Goal: Task Accomplishment & Management: Use online tool/utility

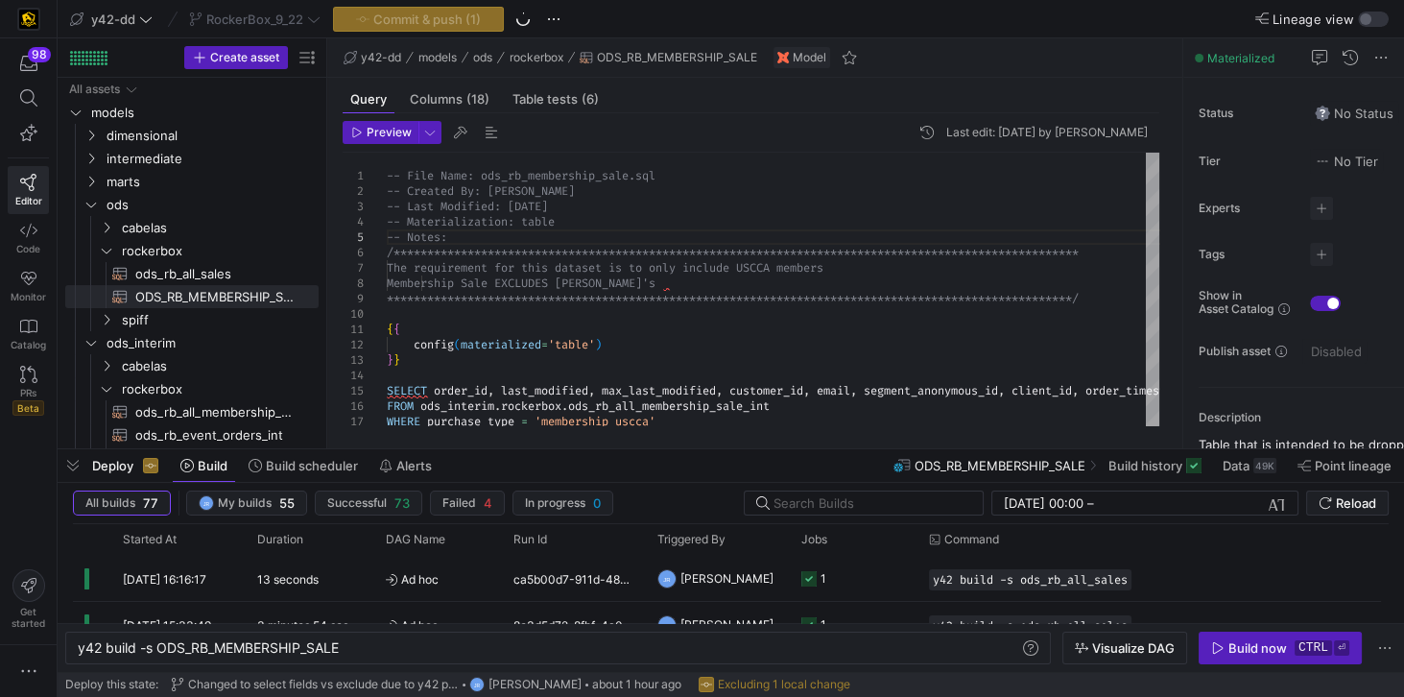
scroll to position [30, 206]
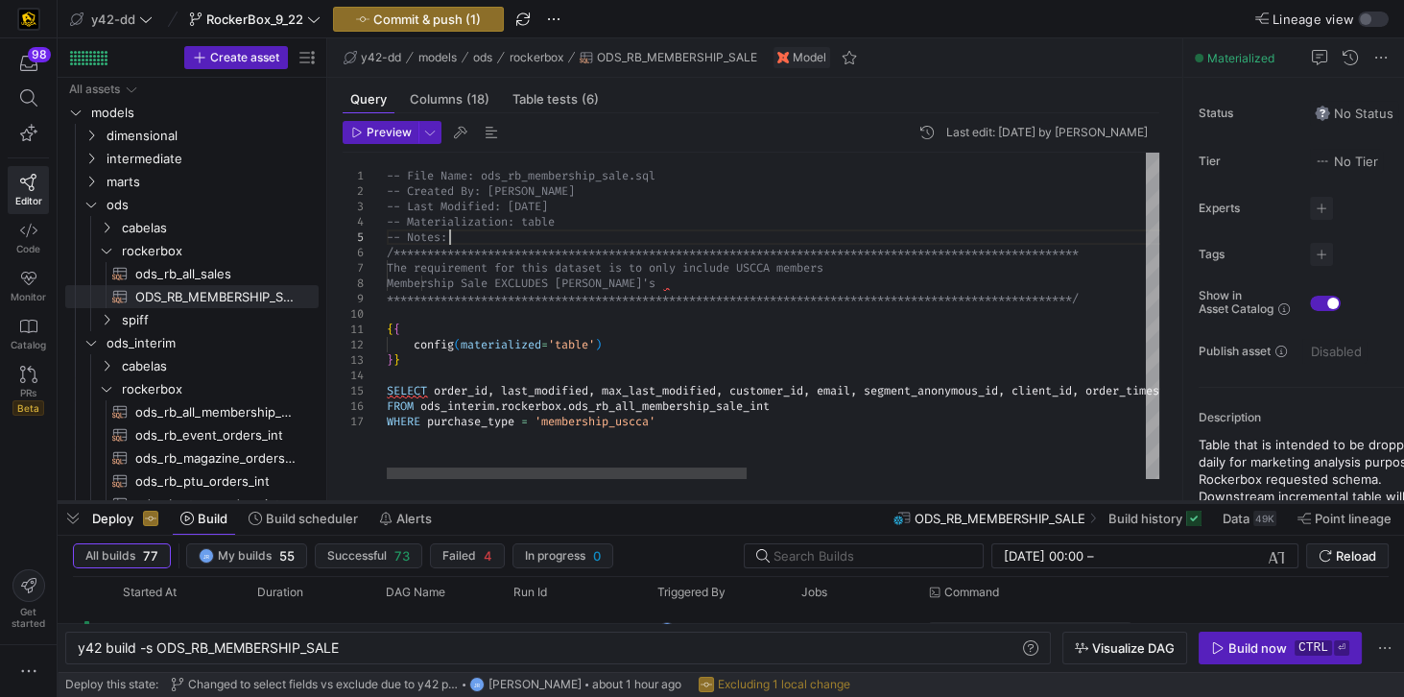
drag, startPoint x: 512, startPoint y: 451, endPoint x: 523, endPoint y: 504, distance: 54.0
click at [523, 504] on div at bounding box center [731, 502] width 1347 height 8
click at [539, 174] on div "**********" at bounding box center [1202, 316] width 1630 height 326
click at [485, 173] on div "**********" at bounding box center [1202, 316] width 1630 height 326
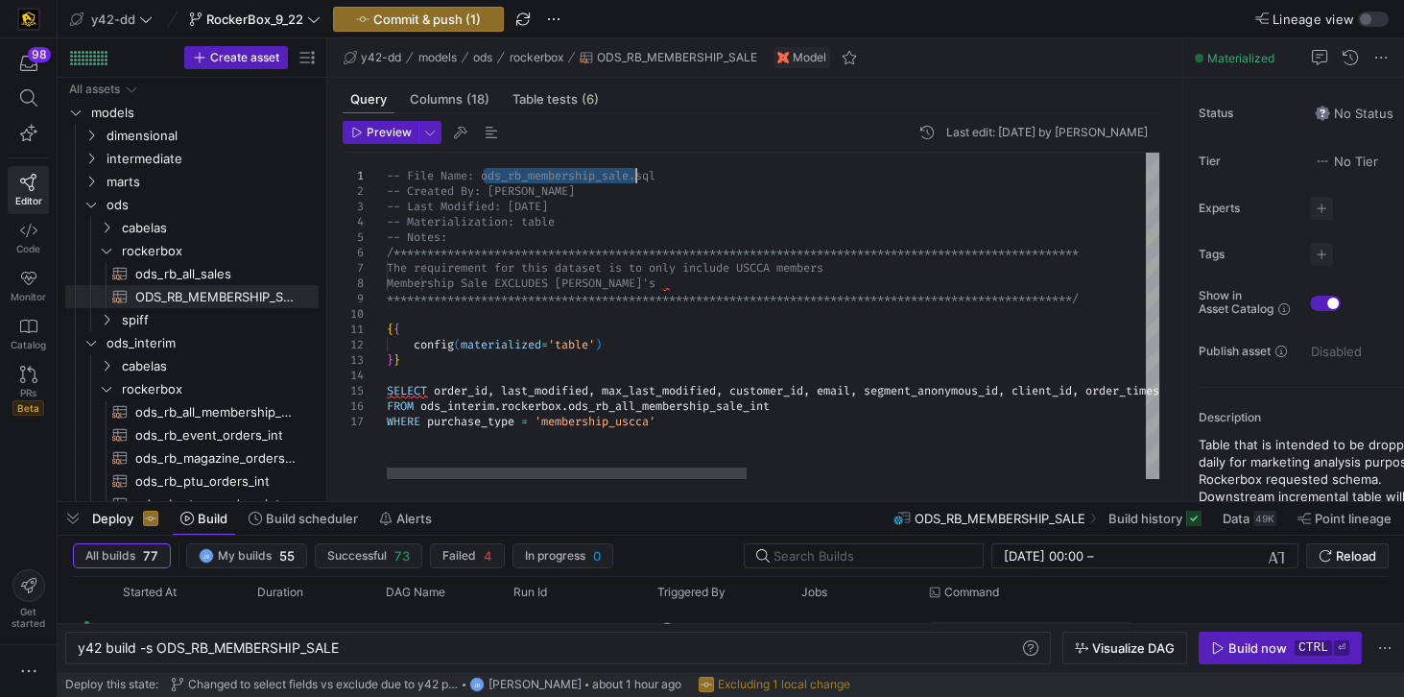
click at [634, 175] on div "**********" at bounding box center [1202, 316] width 1630 height 326
click at [276, 296] on span "ODS_RB_MEMBERSHIP_SALE​​​​​​​​​​" at bounding box center [215, 297] width 161 height 22
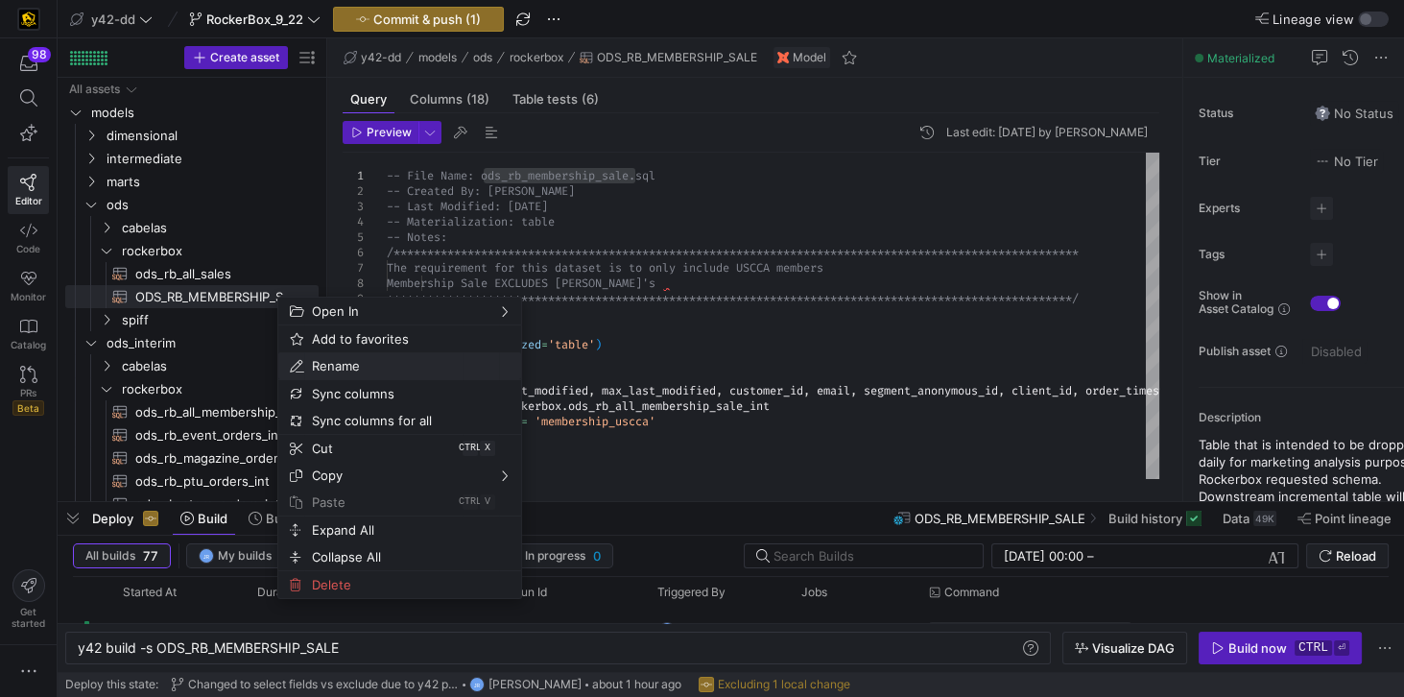
click at [316, 359] on span "Rename" at bounding box center [383, 365] width 158 height 27
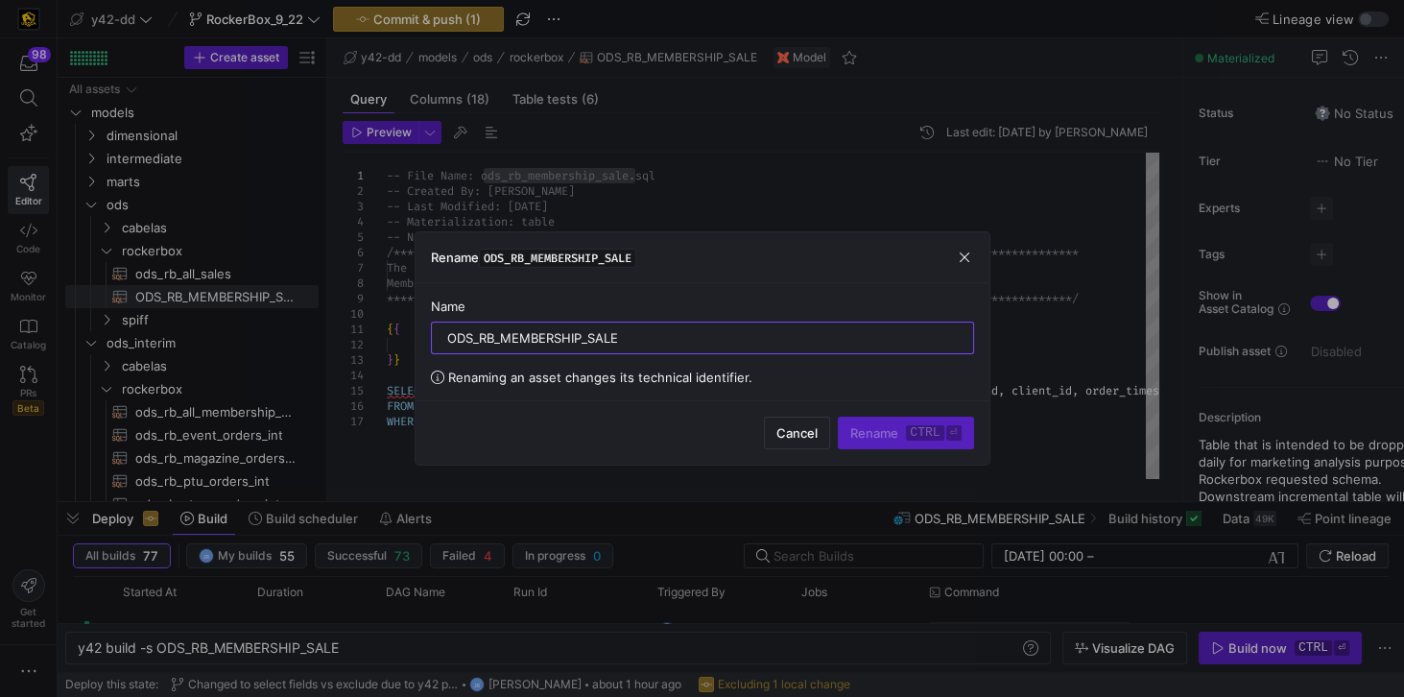
drag, startPoint x: 661, startPoint y: 338, endPoint x: 413, endPoint y: 335, distance: 248.6
click at [413, 335] on div "Rename ODS_RB_MEMBERSHIP_SALE Name ODS_RB_MEMBERSHIP_SALE Renaming an asset cha…" at bounding box center [702, 348] width 1404 height 697
type input "ods_rb_membership_sale"
click at [890, 436] on span "Rename ctrl ⏎" at bounding box center [905, 432] width 110 height 15
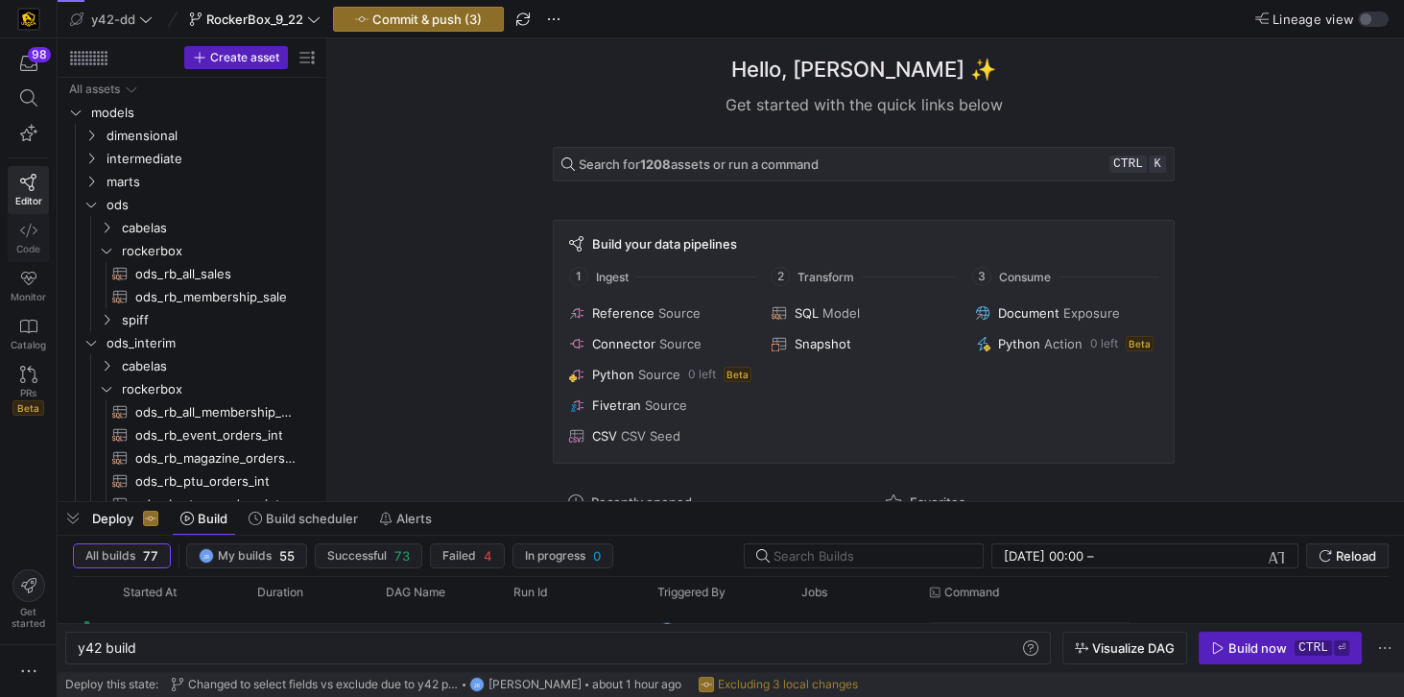
click at [24, 231] on icon at bounding box center [28, 230] width 17 height 17
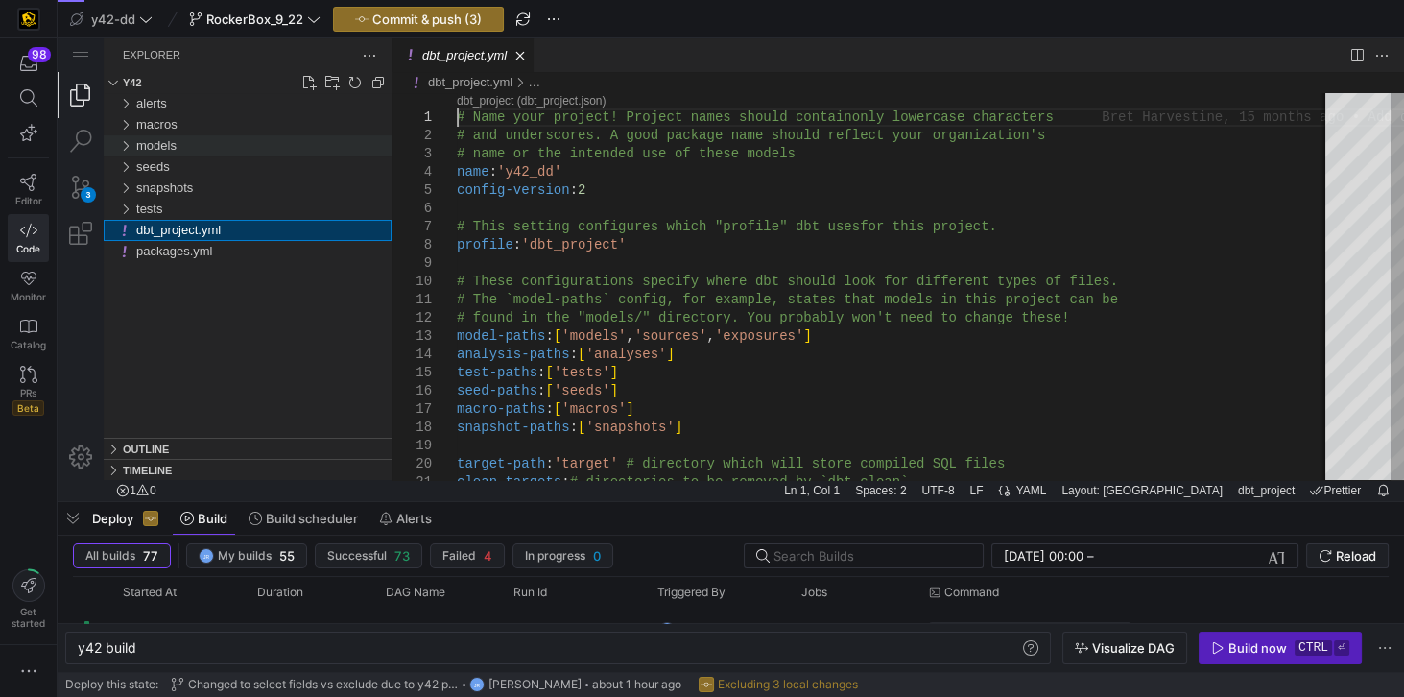
click at [152, 146] on span "models" at bounding box center [156, 145] width 40 height 14
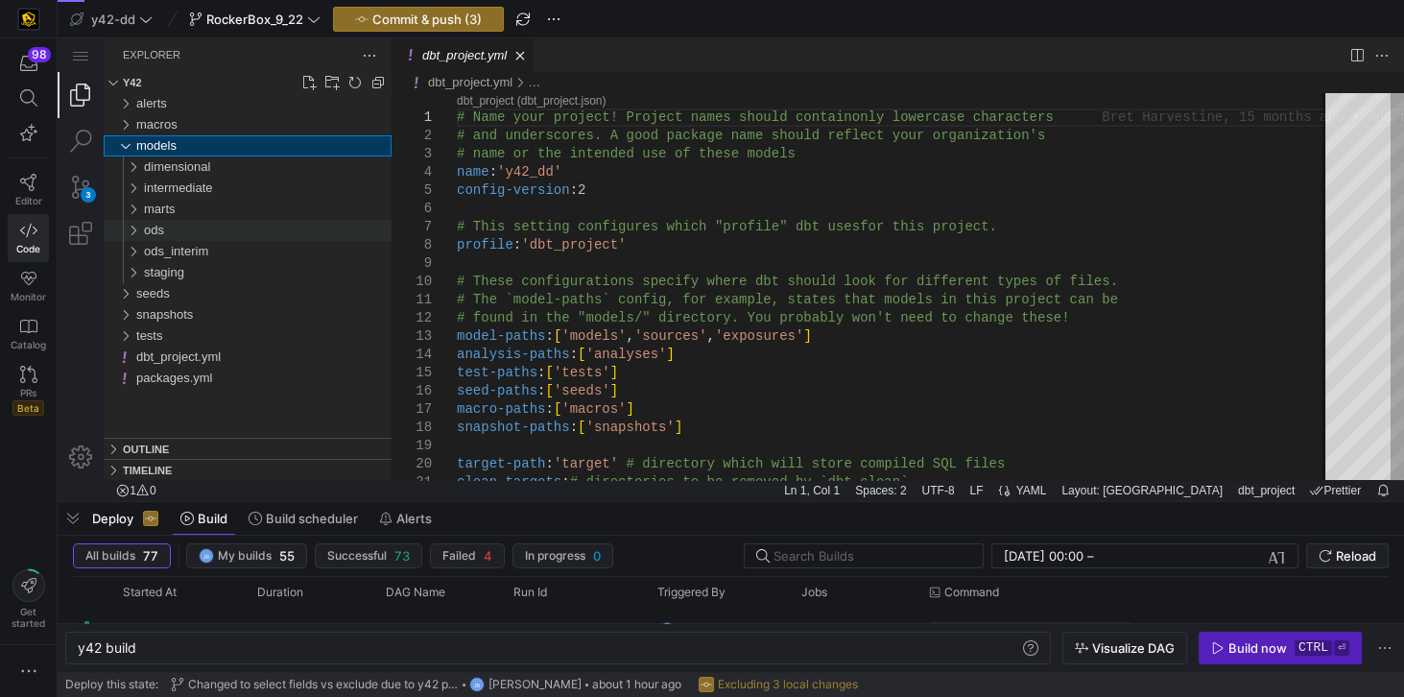
click at [171, 235] on div "ods" at bounding box center [268, 230] width 248 height 21
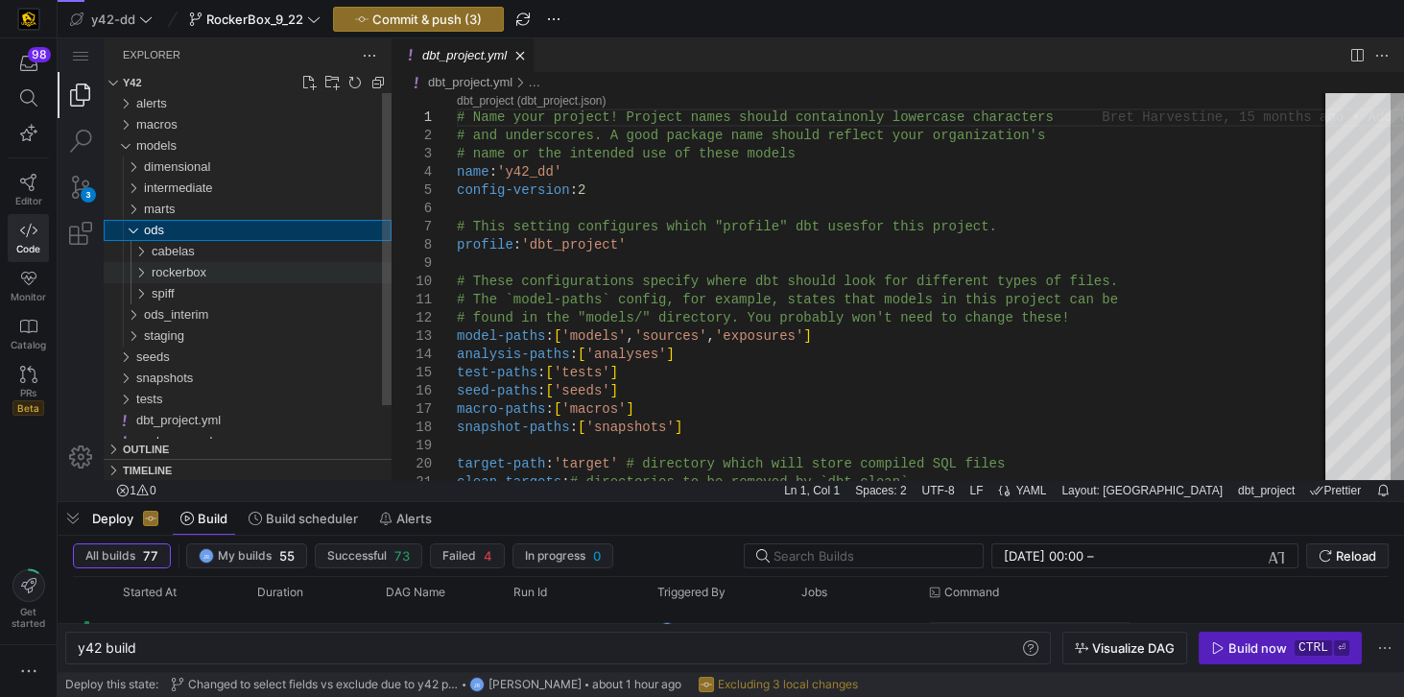
click at [182, 271] on span "rockerbox" at bounding box center [179, 272] width 55 height 14
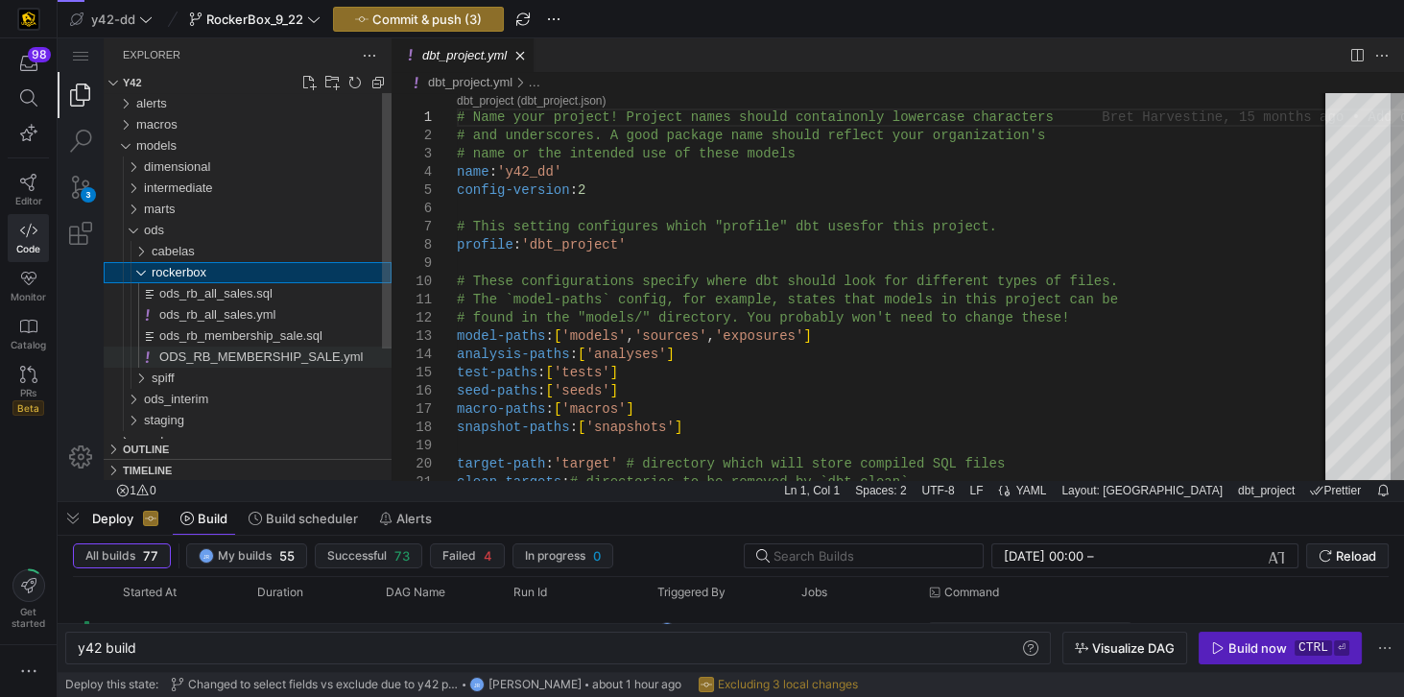
click at [254, 354] on span "ODS_RB_MEMBERSHIP_SALE.yml" at bounding box center [260, 356] width 203 height 14
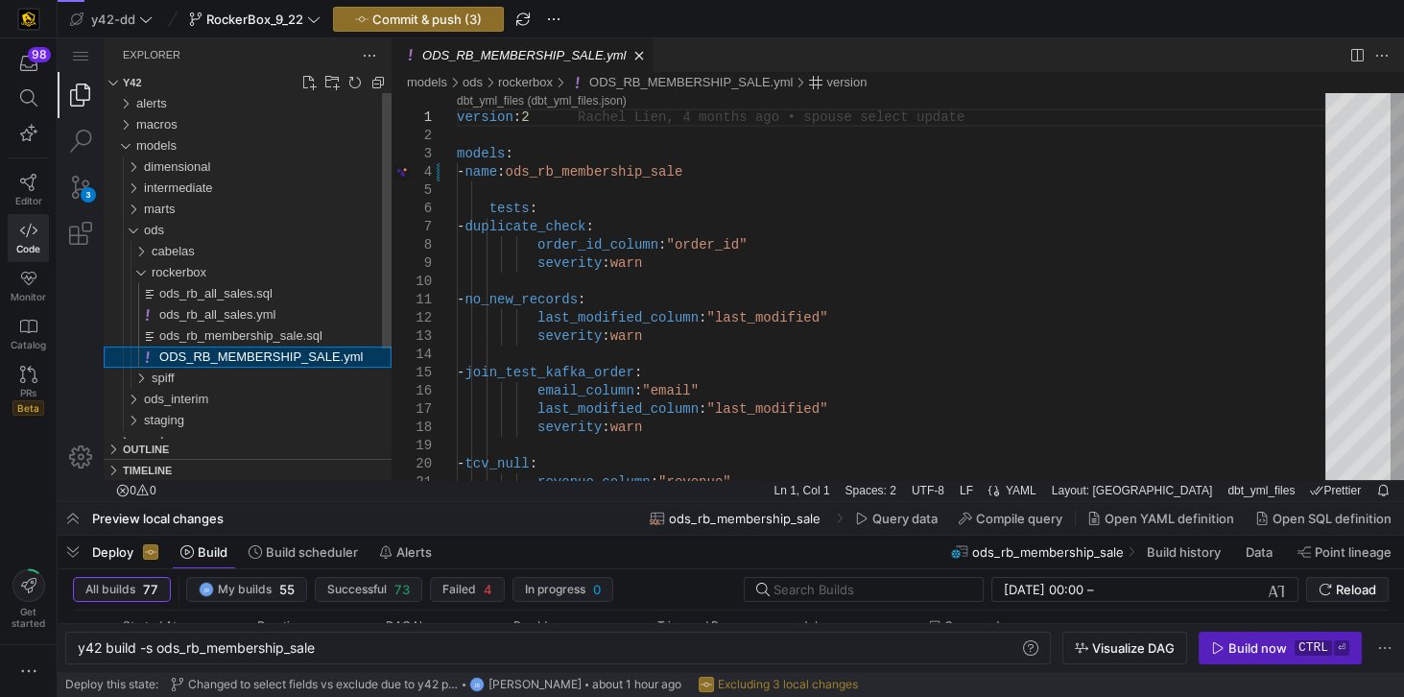
click at [365, 363] on div "ODS_RB_MEMBERSHIP_SALE.yml" at bounding box center [275, 356] width 232 height 21
click at [297, 360] on span "ODS_RB_MEMBERSHIP_SALE.yml" at bounding box center [260, 356] width 203 height 14
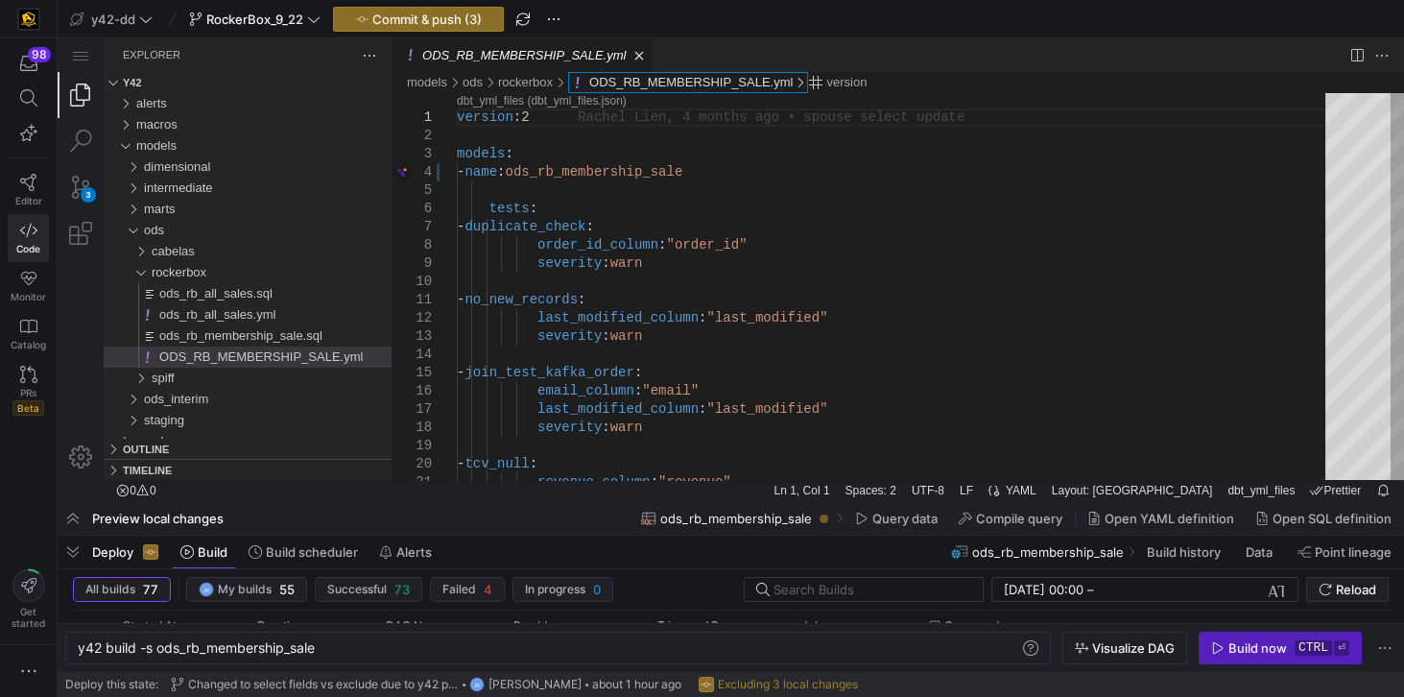
click at [741, 84] on link "ODS_RB_MEMBERSHIP_SALE.yml" at bounding box center [690, 82] width 203 height 14
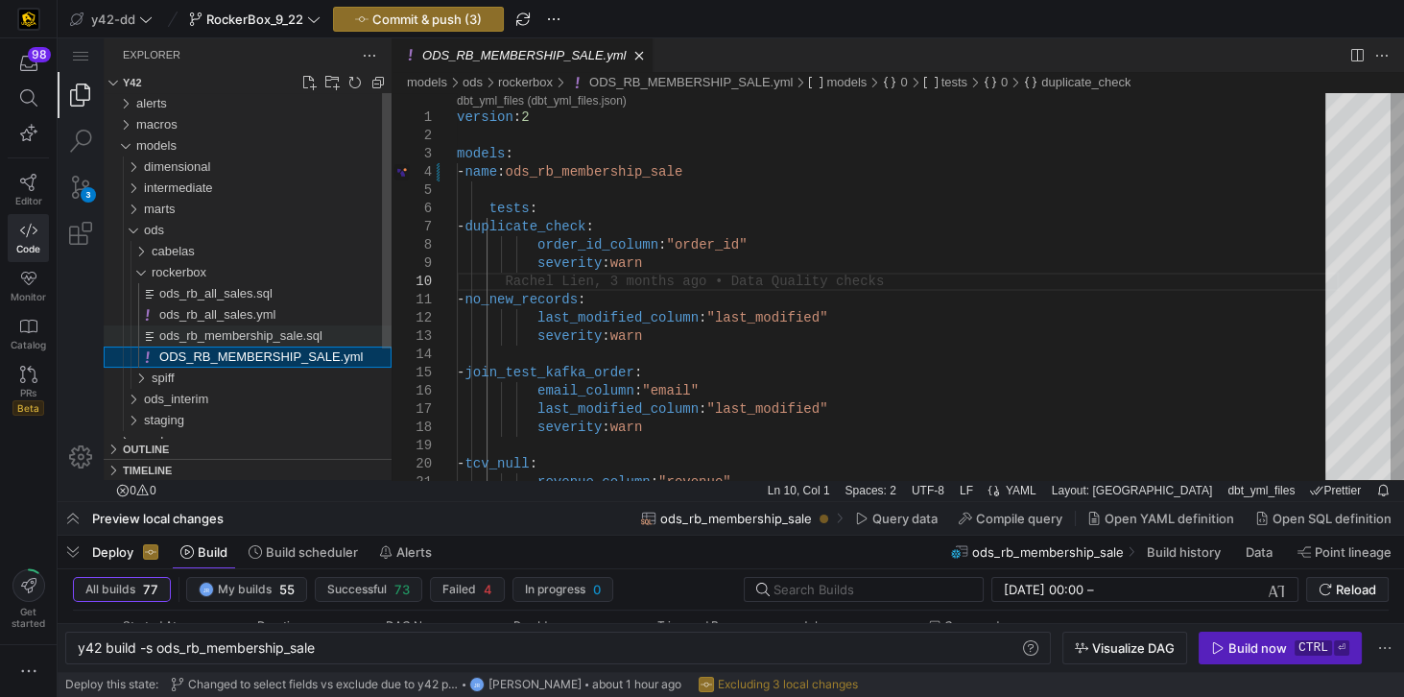
click at [284, 340] on span "ods_rb_membership_sale.sql" at bounding box center [240, 335] width 163 height 14
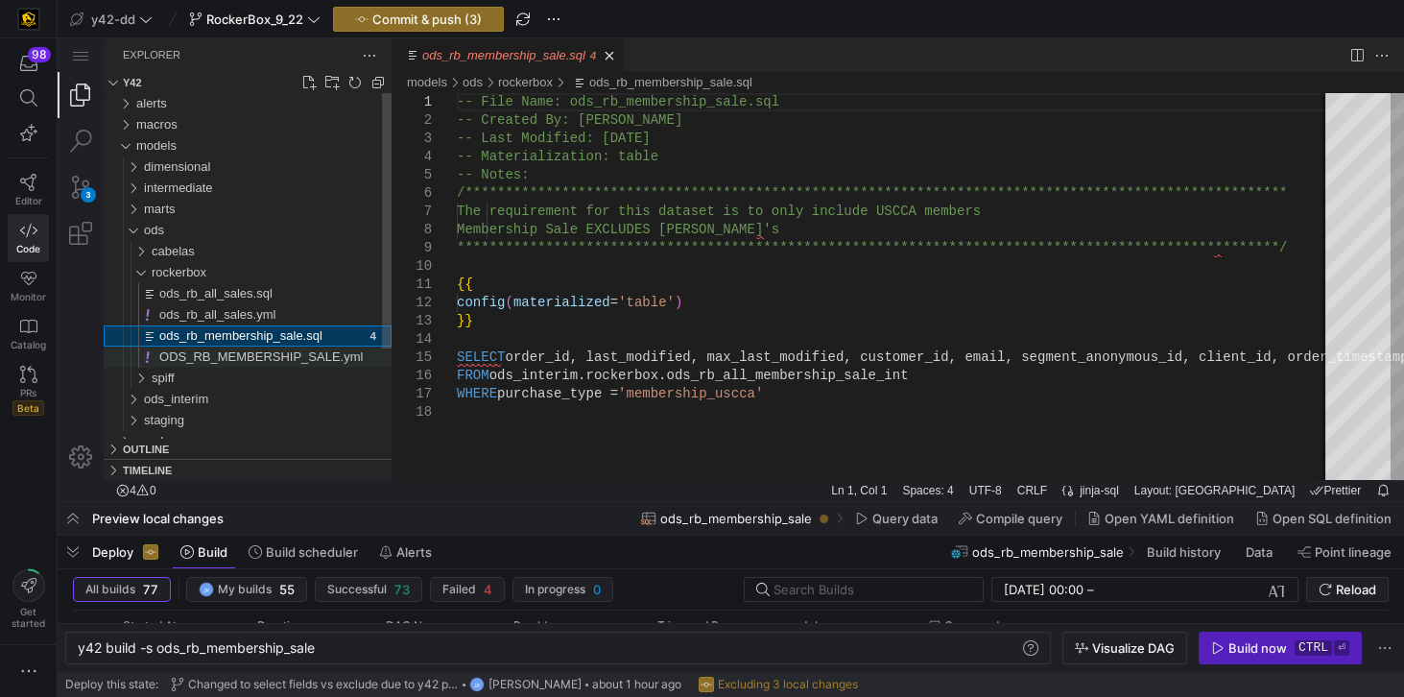
click at [284, 353] on span "ODS_RB_MEMBERSHIP_SALE.yml" at bounding box center [260, 356] width 203 height 14
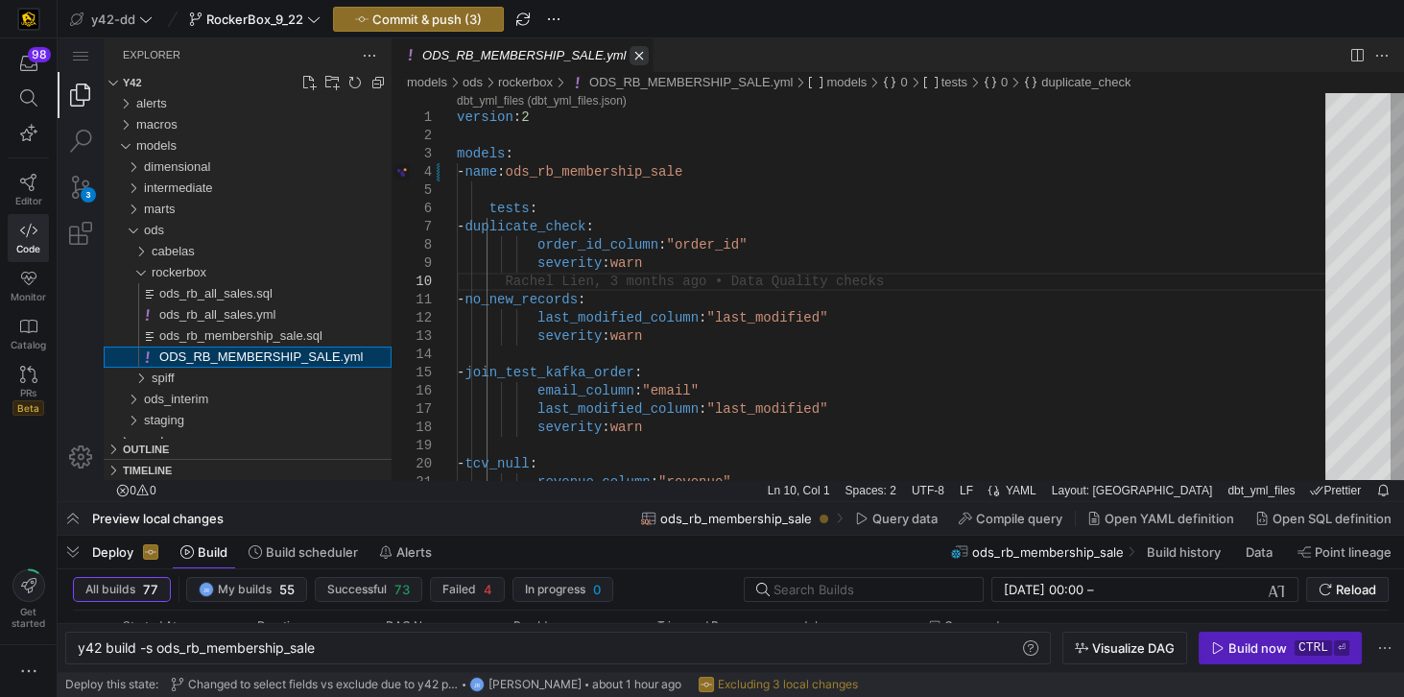
click at [630, 54] on link "Close (Ctrl+F4)" at bounding box center [639, 55] width 19 height 19
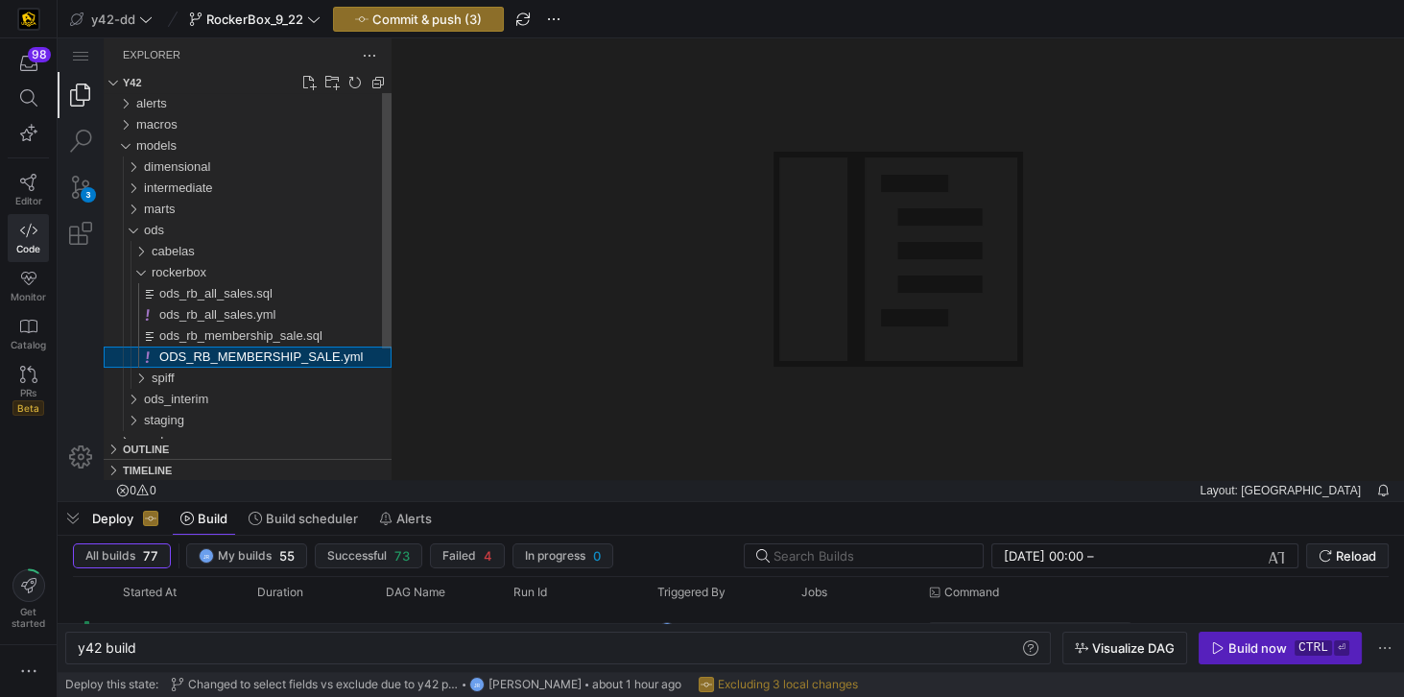
click at [304, 355] on span "ODS_RB_MEMBERSHIP_SALE.yml" at bounding box center [260, 356] width 203 height 14
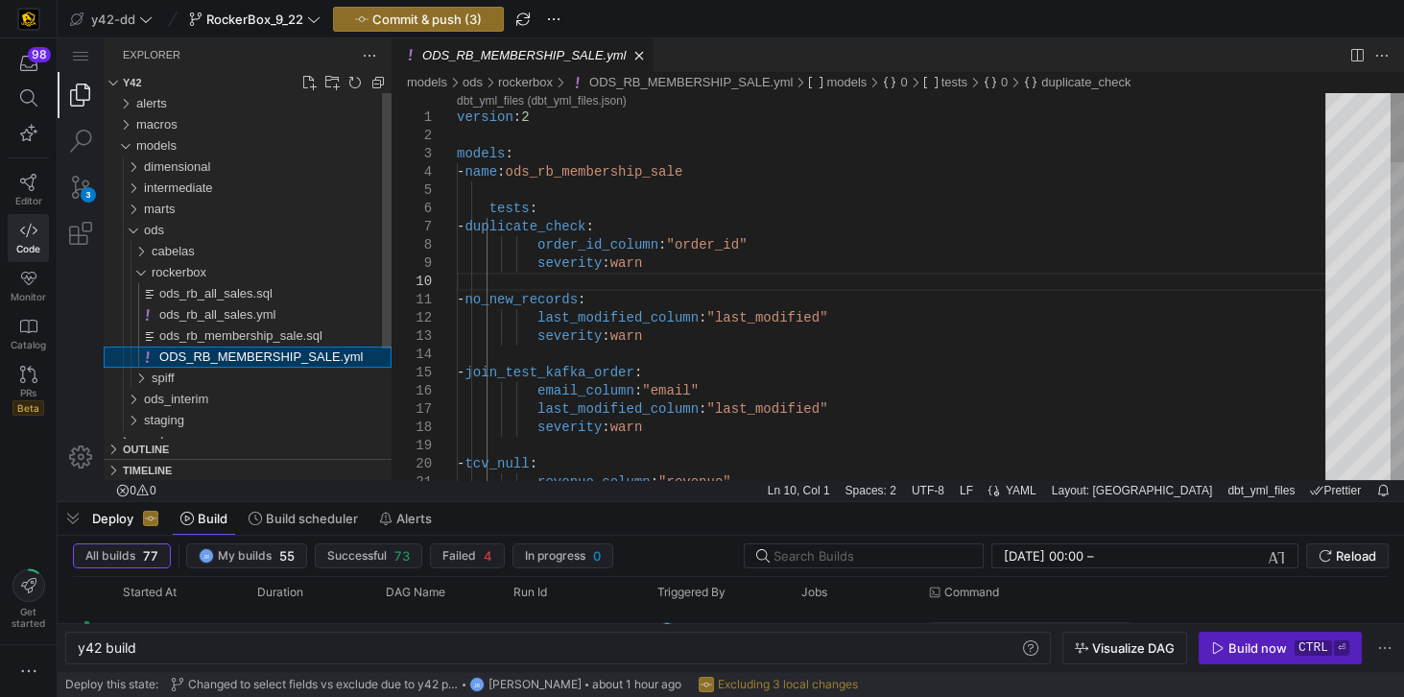
type textarea "y42 build -s ods_rb_membership_sale"
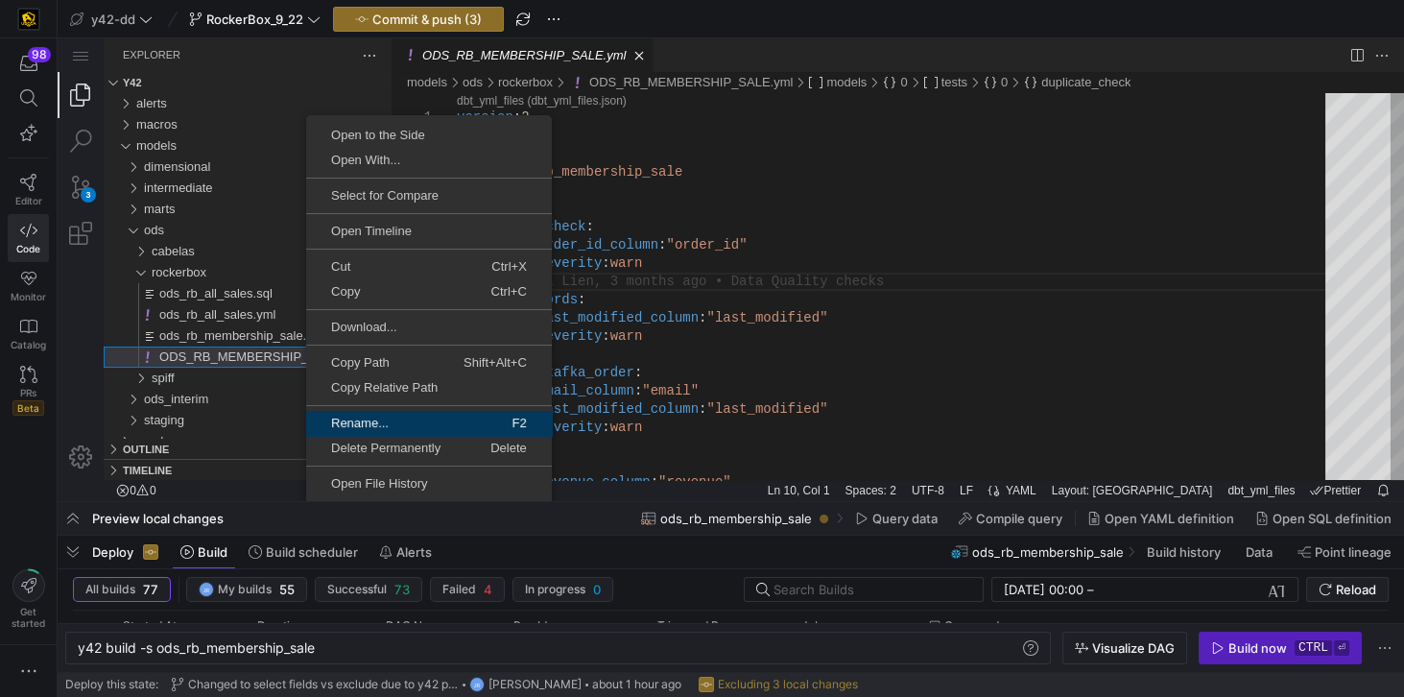
click at [346, 428] on span "Rename..." at bounding box center [372, 423] width 132 height 12
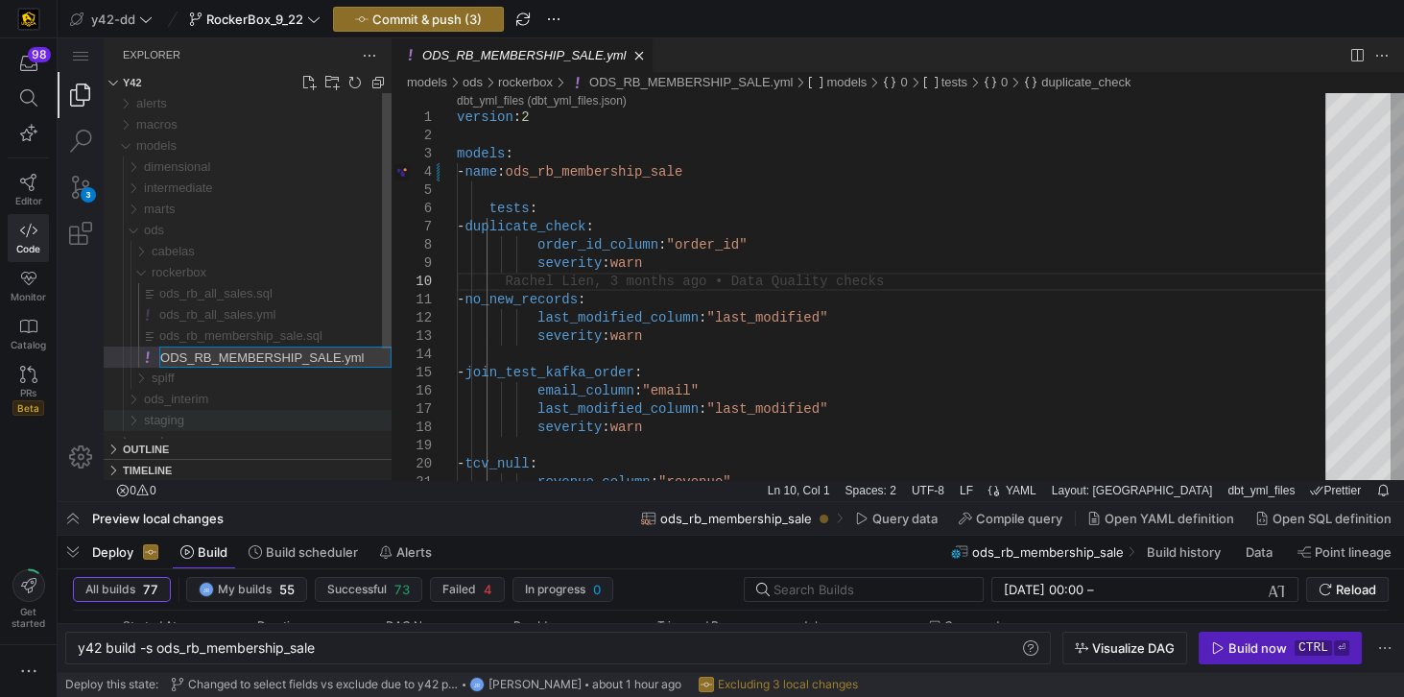
type input "ods_rb_membership_sale.yml"
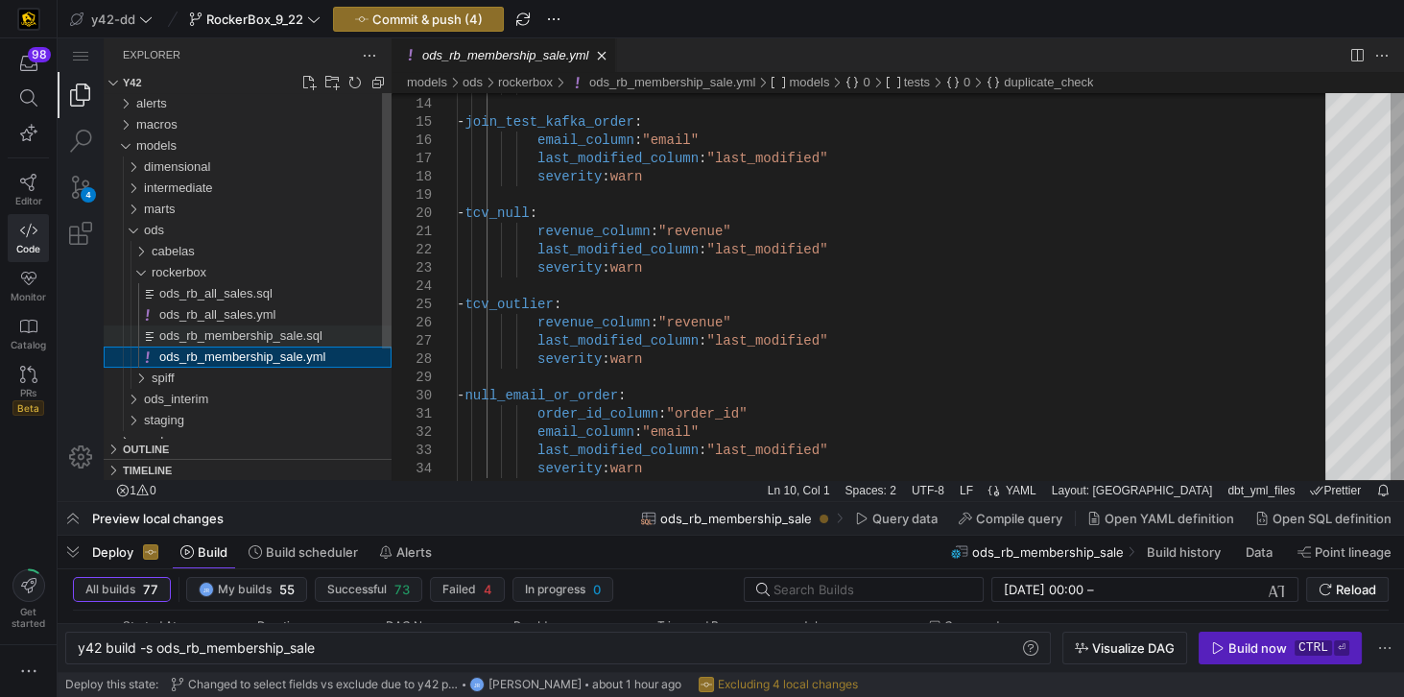
click at [285, 332] on span "ods_rb_membership_sale.sql" at bounding box center [240, 335] width 163 height 14
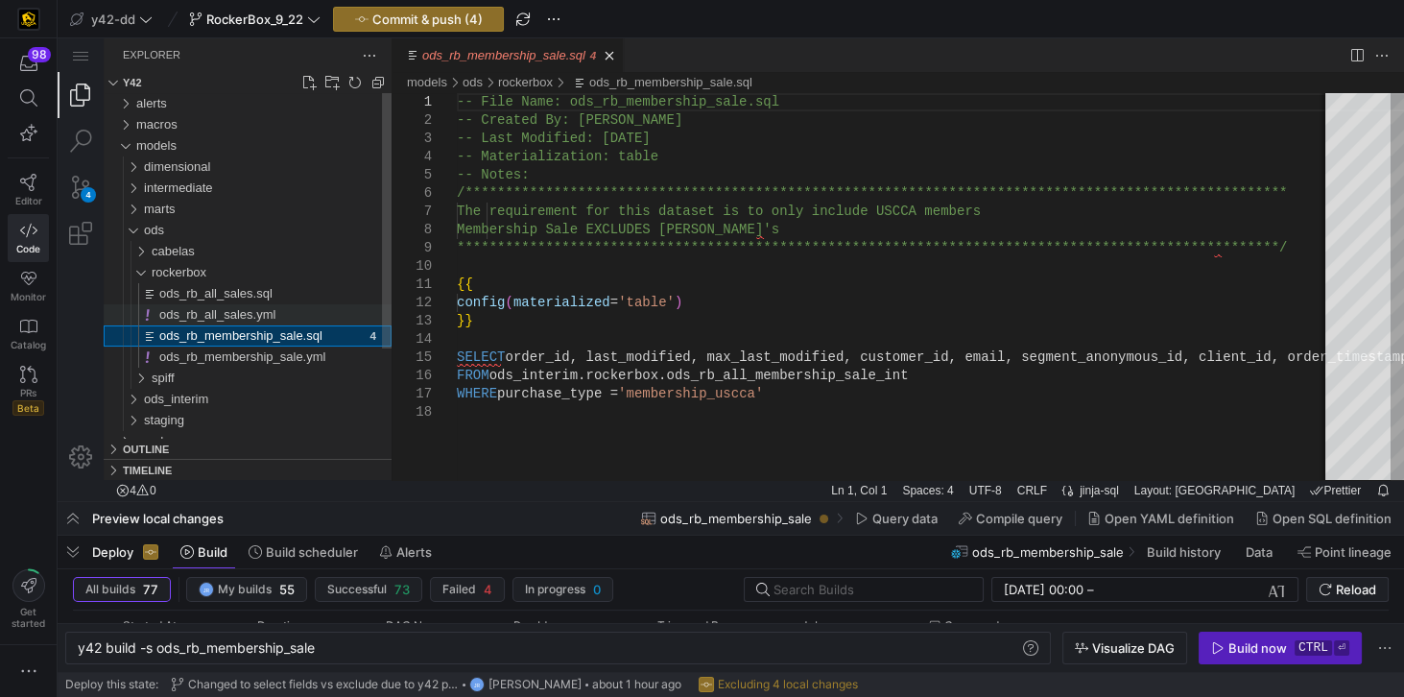
click at [250, 321] on span "ods_rb_all_sales.yml" at bounding box center [217, 314] width 116 height 14
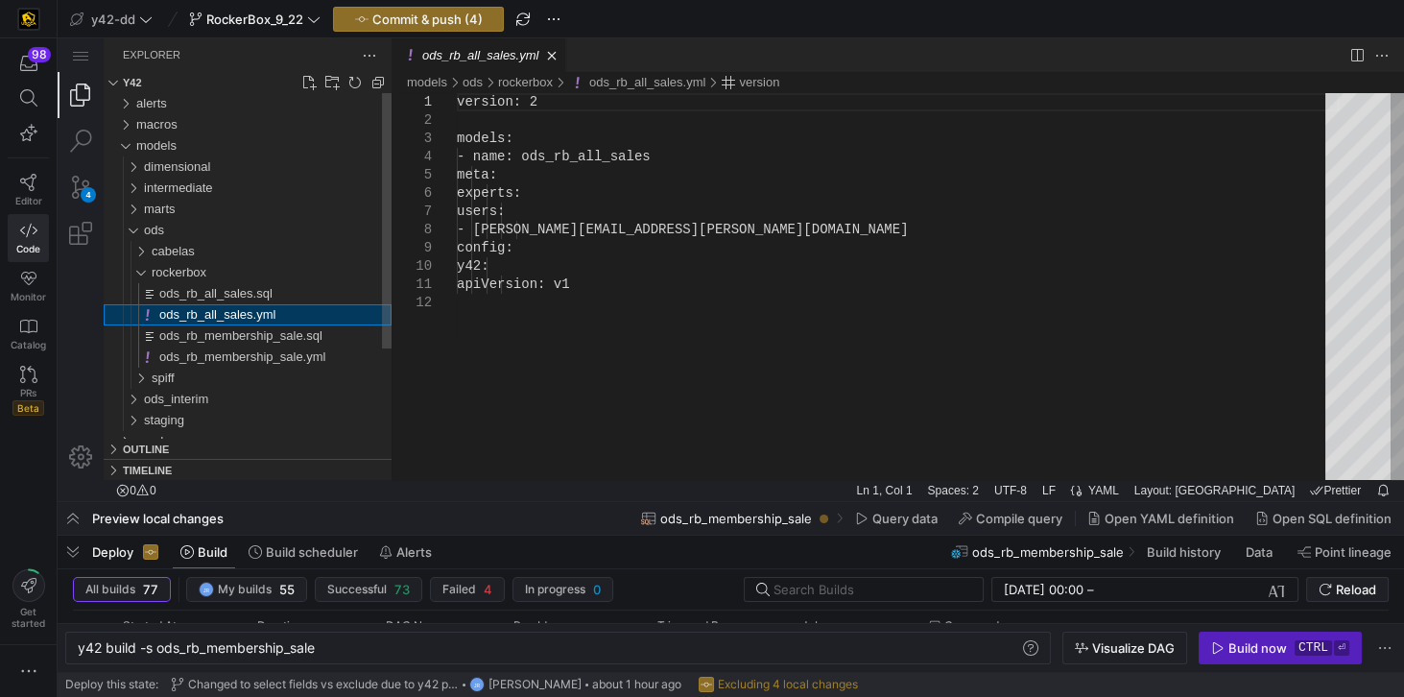
type textarea "y42 build -s ods_rb_all_sales"
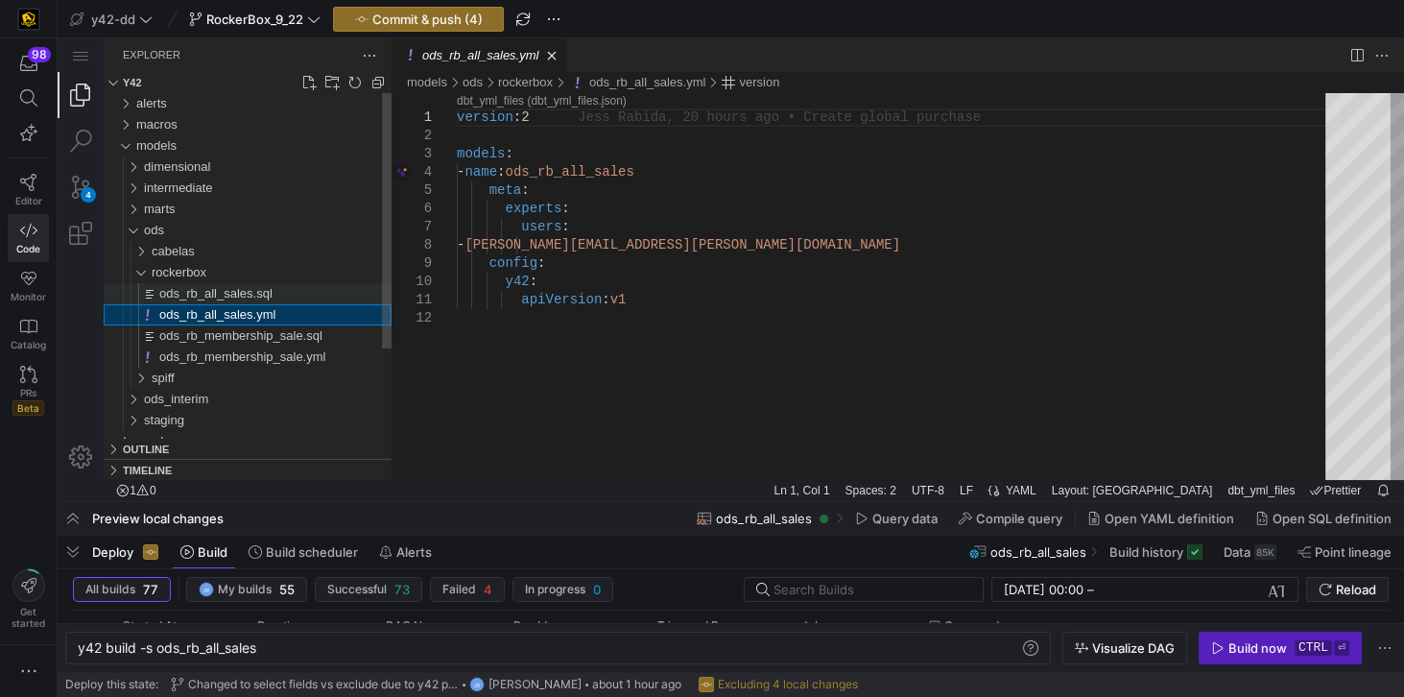
click at [250, 298] on span "ods_rb_all_sales.sql" at bounding box center [215, 293] width 113 height 14
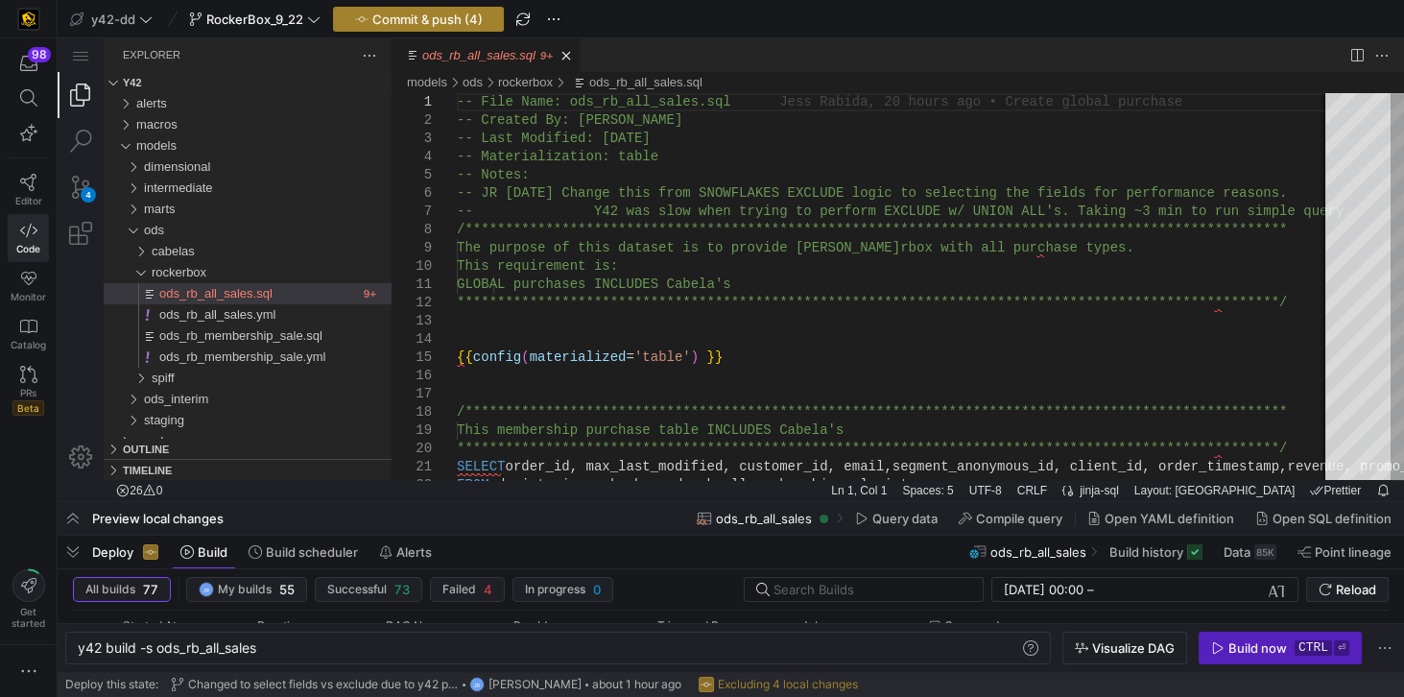
click at [427, 18] on span "Commit & push (4)" at bounding box center [427, 19] width 110 height 15
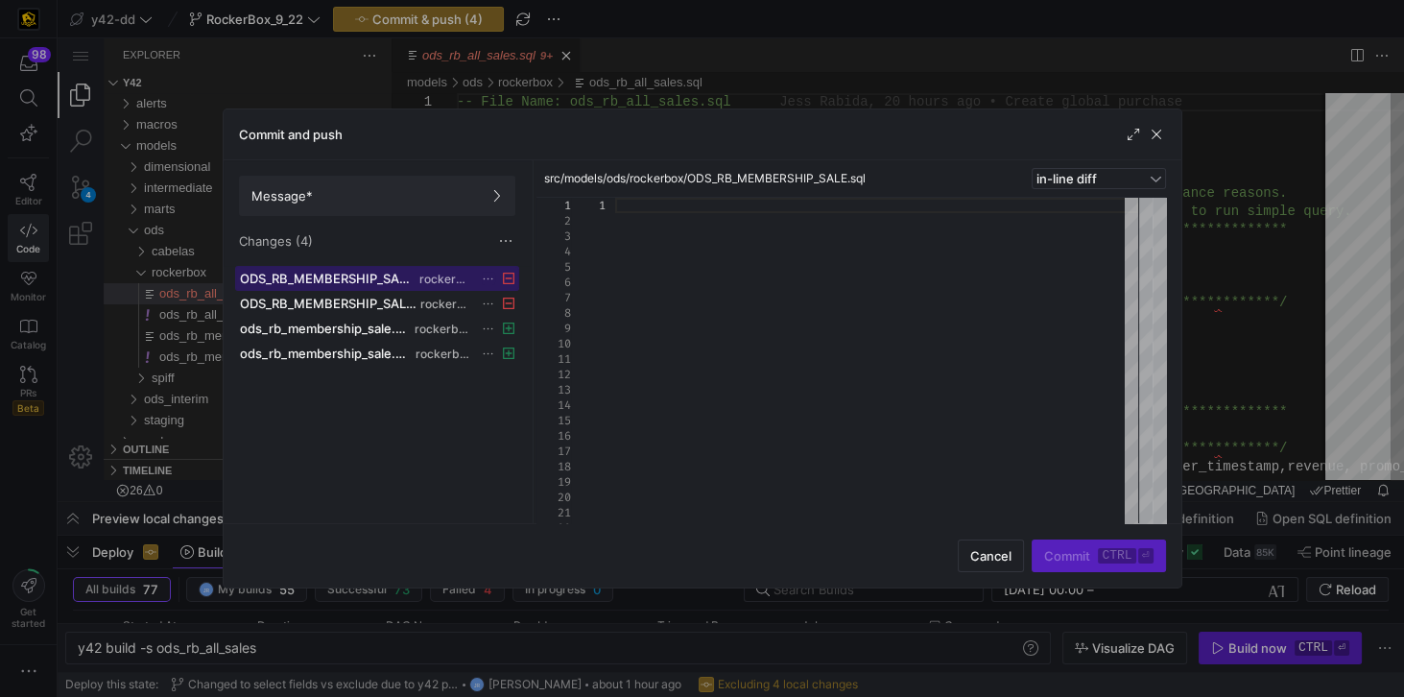
click at [347, 274] on span "ODS_RB_MEMBERSHIP_SALE.sql" at bounding box center [328, 278] width 177 height 15
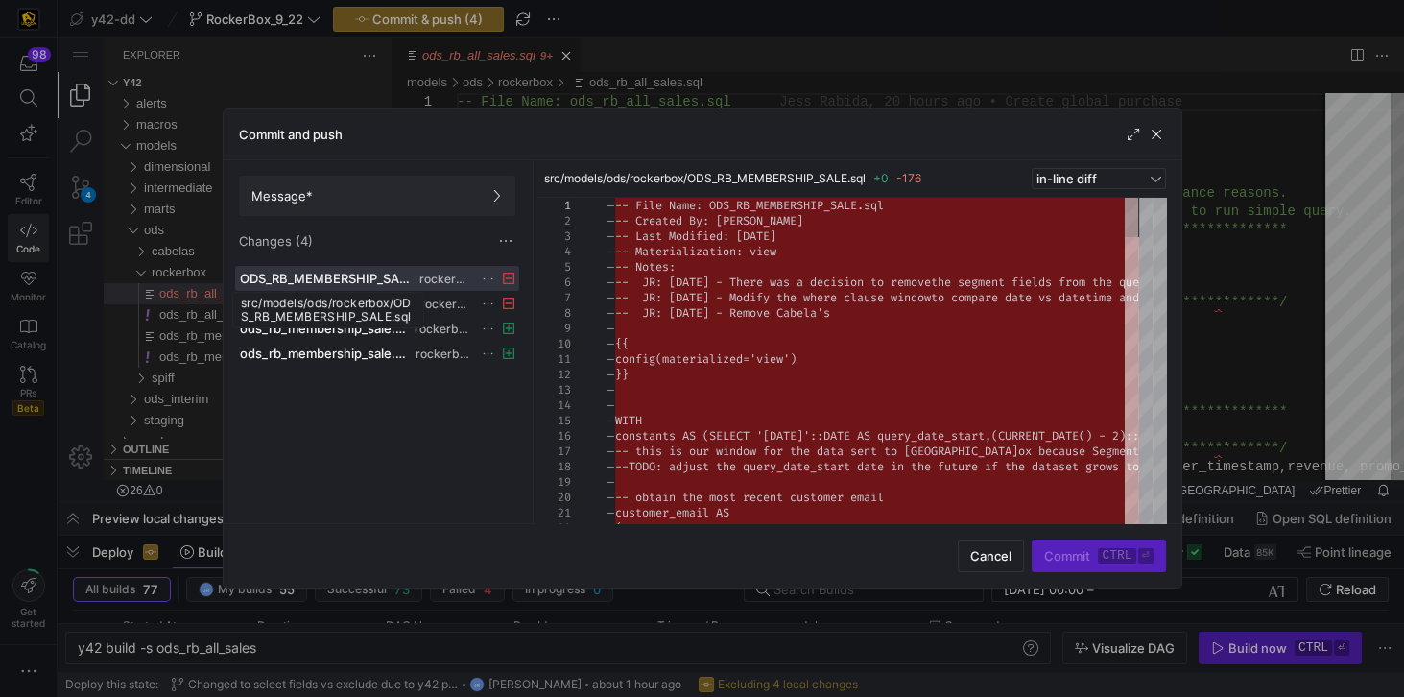
click at [347, 292] on div "src/models/ods/rockerbox/ODS_RB_MEMBERSHIP_SALE.sql" at bounding box center [328, 310] width 192 height 36
click at [355, 298] on div "src/models/ods/rockerbox/ODS_RB_MEMBERSHIP_SALE.sql" at bounding box center [328, 310] width 192 height 36
click at [427, 333] on span at bounding box center [377, 328] width 282 height 23
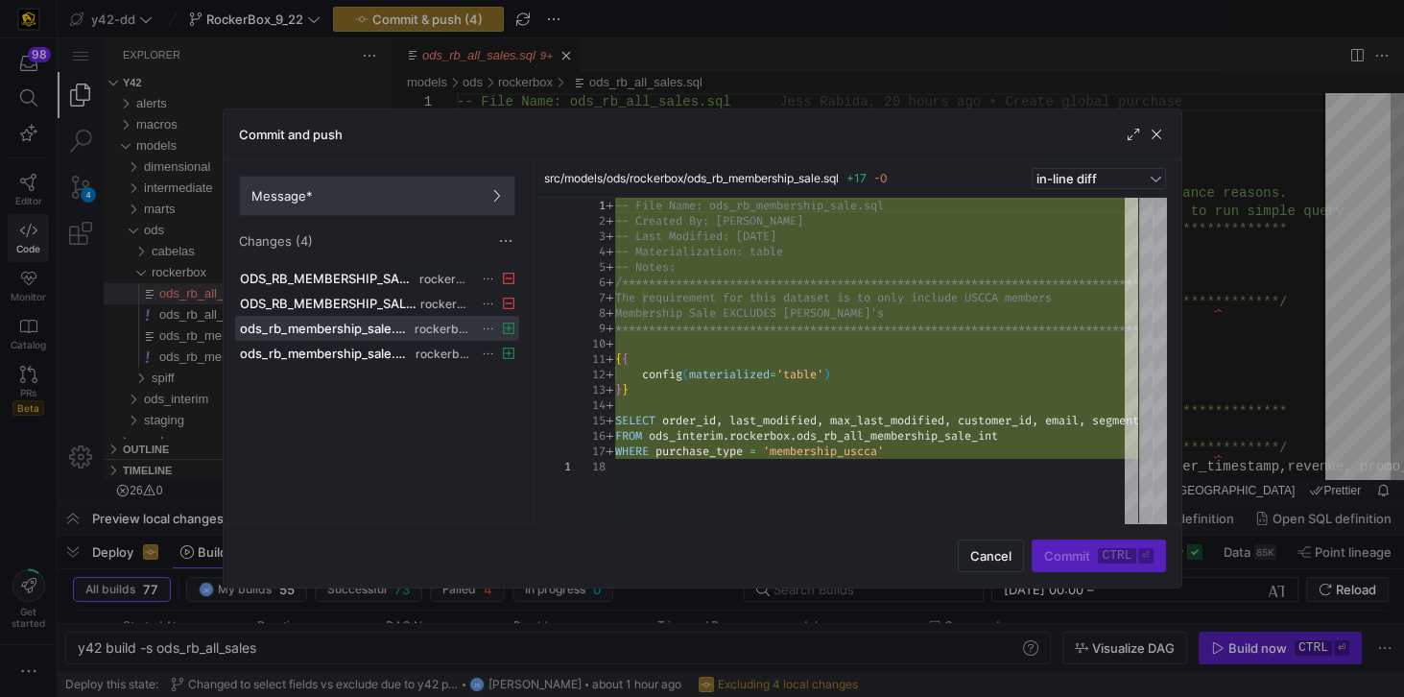
click at [435, 199] on span "Message*" at bounding box center [376, 195] width 251 height 15
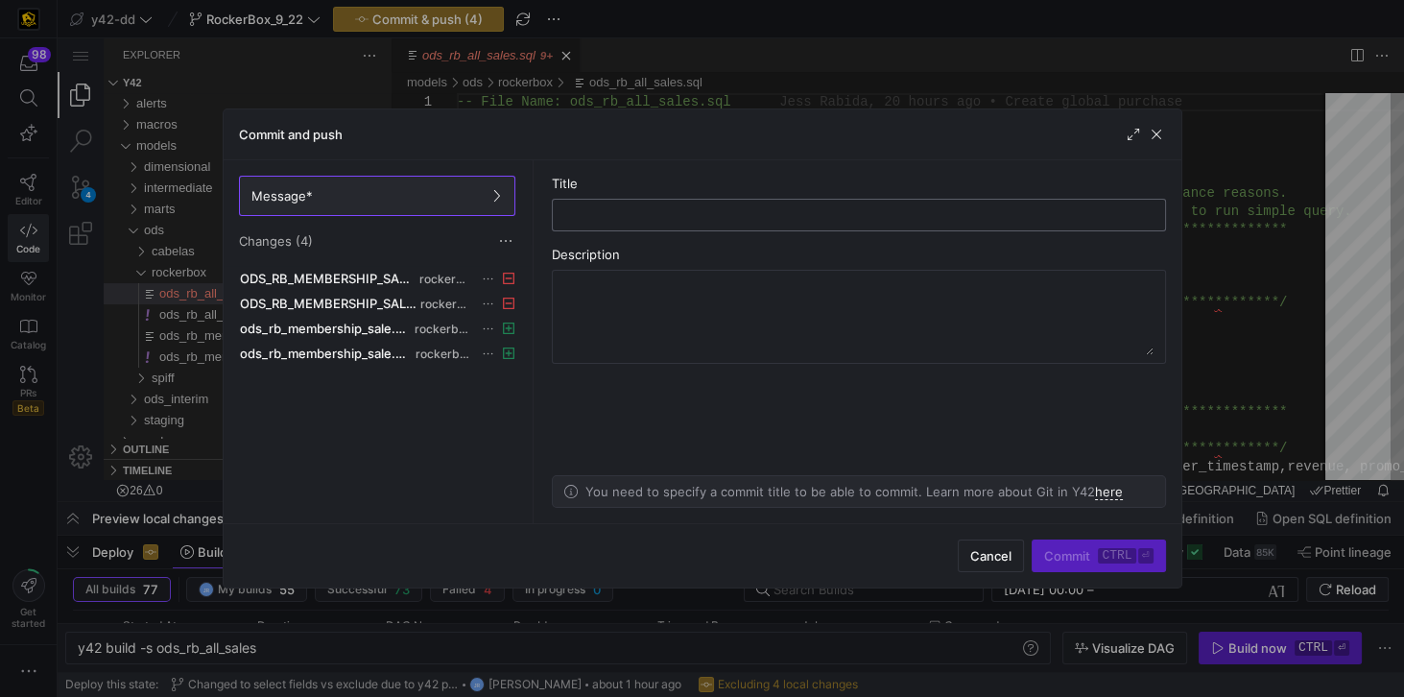
click at [615, 212] on input "text" at bounding box center [859, 214] width 582 height 15
type input "R"
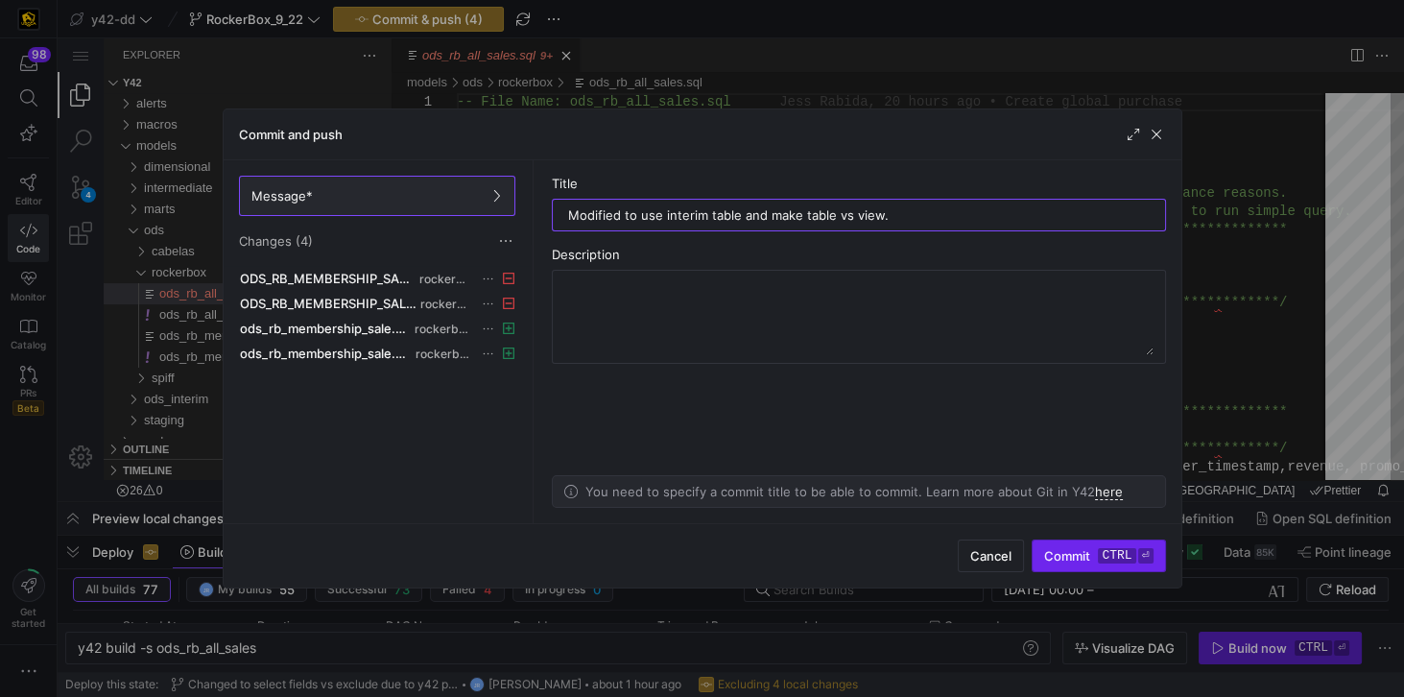
type input "Modified to use interim table and make table vs view."
click at [1061, 543] on span "submit" at bounding box center [1098, 555] width 131 height 31
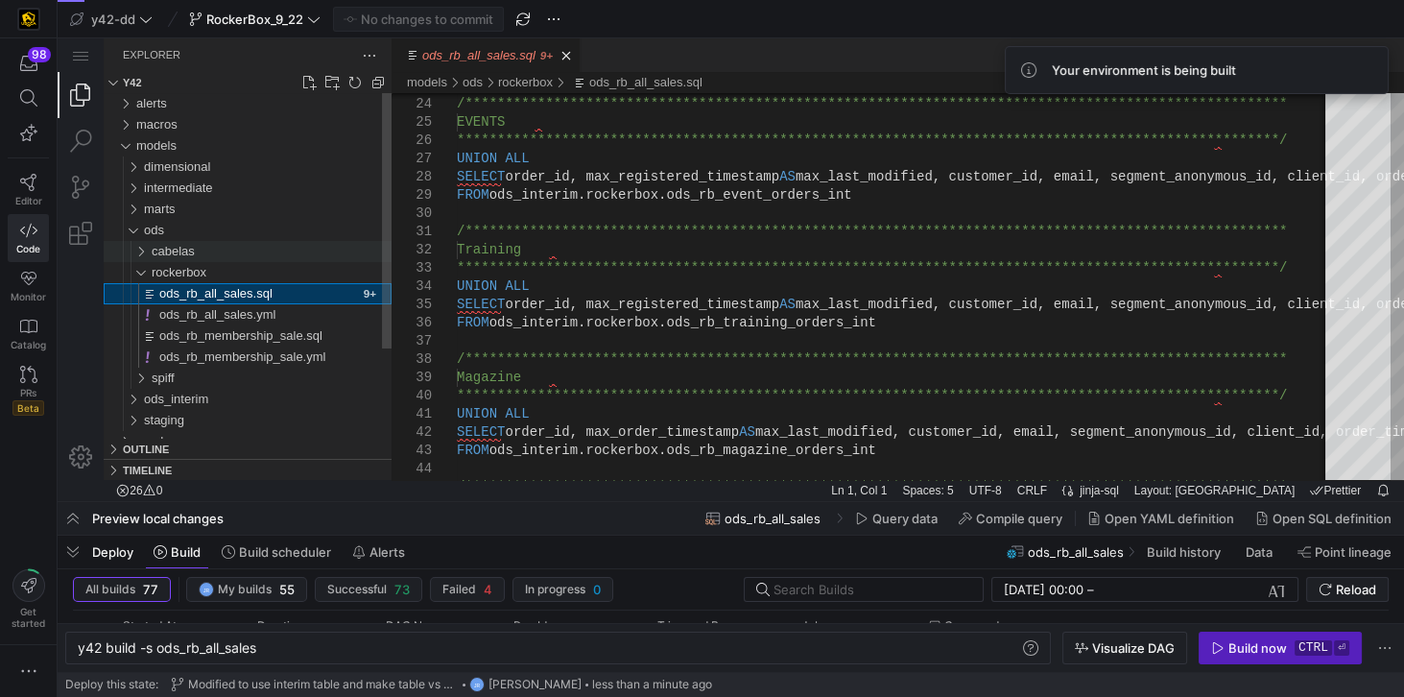
click at [195, 257] on div "cabelas" at bounding box center [272, 251] width 240 height 21
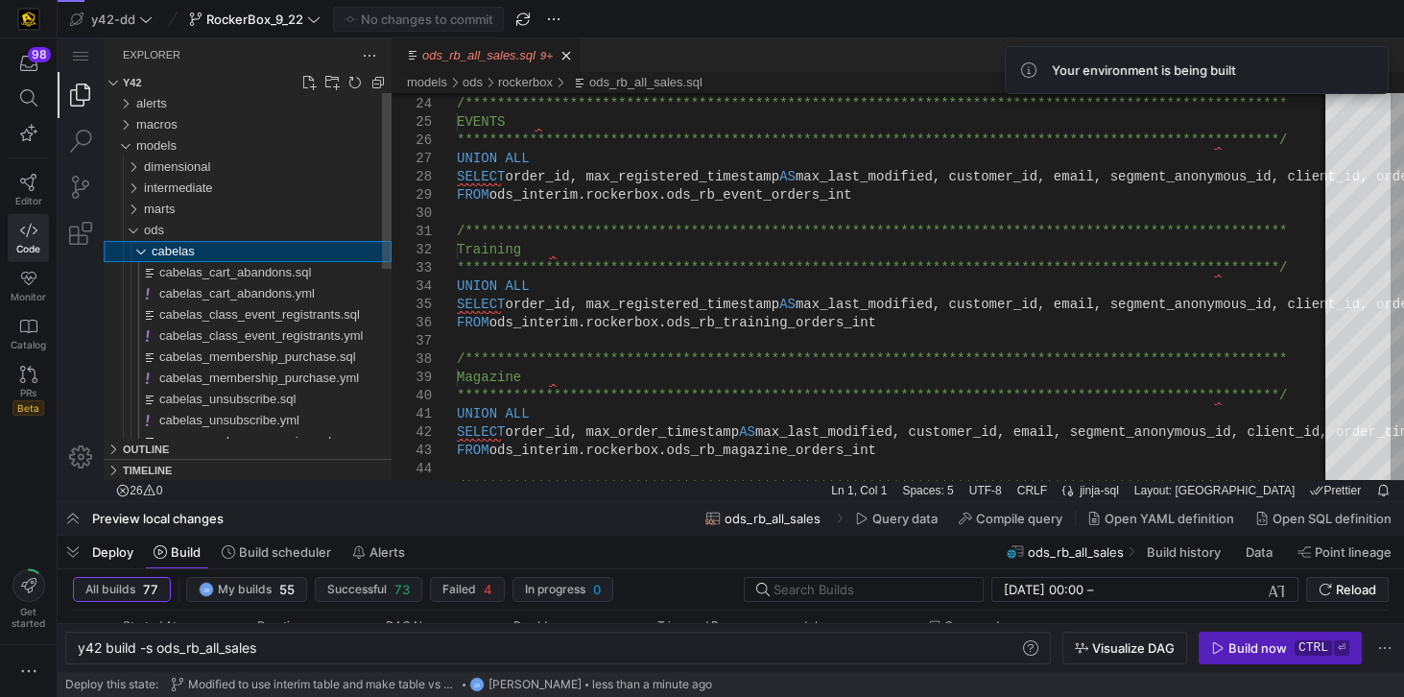
click at [142, 251] on div "cabelas" at bounding box center [132, 251] width 44 height 21
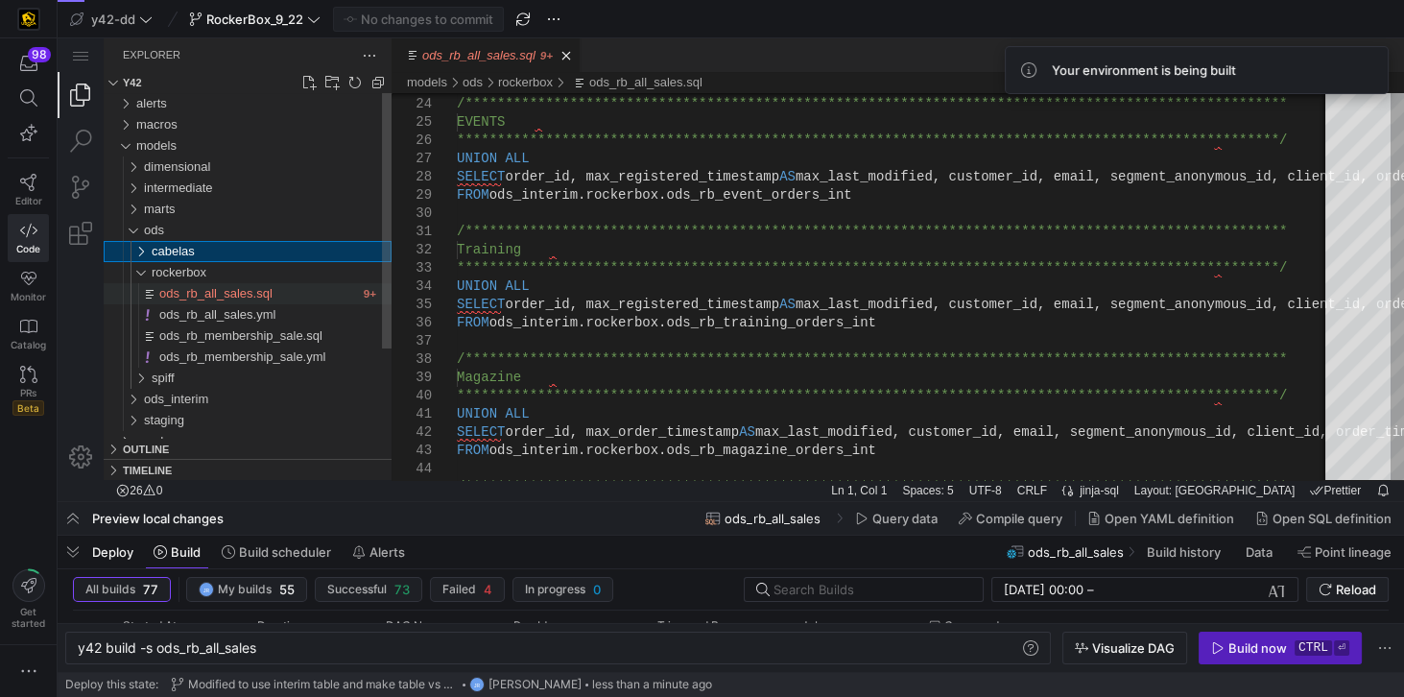
click at [194, 293] on span "ods_rb_all_sales.sql" at bounding box center [215, 293] width 113 height 14
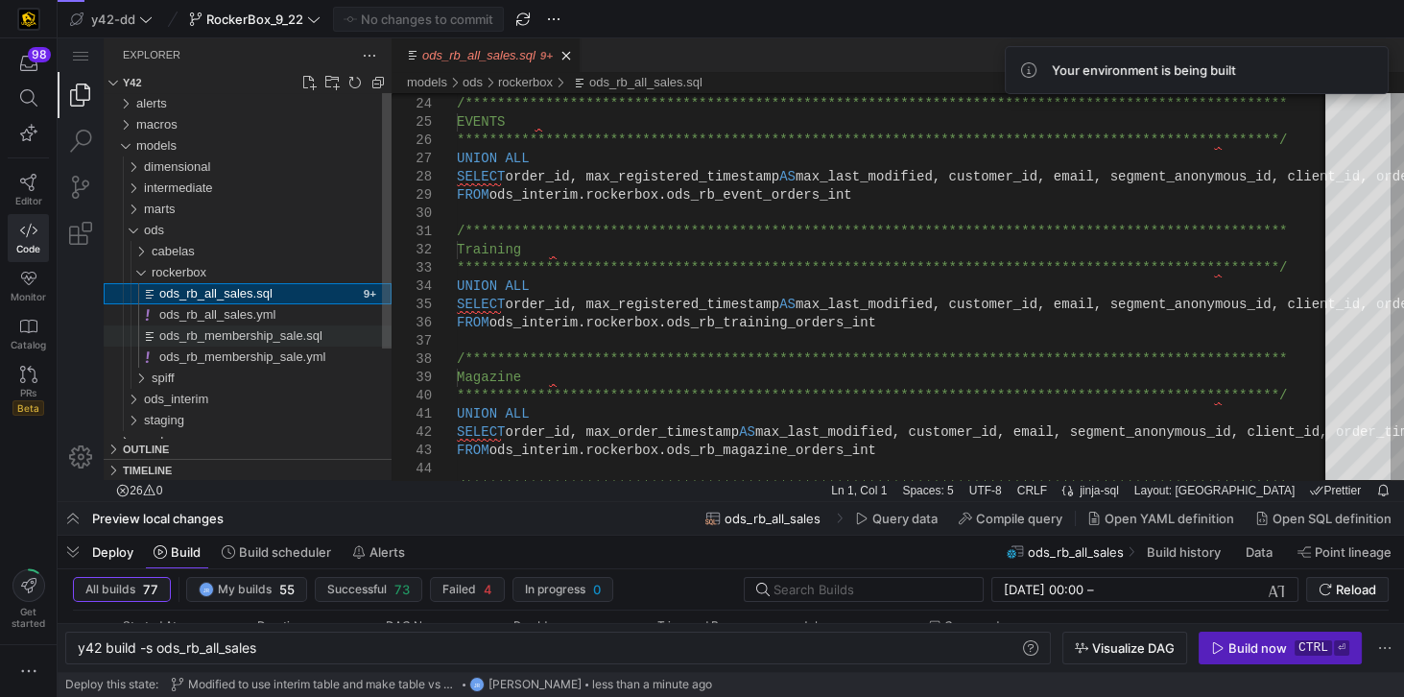
click at [276, 332] on span "ods_rb_membership_sale.sql" at bounding box center [240, 335] width 163 height 14
type textarea "y42 build -s ods_rb_membership_sale"
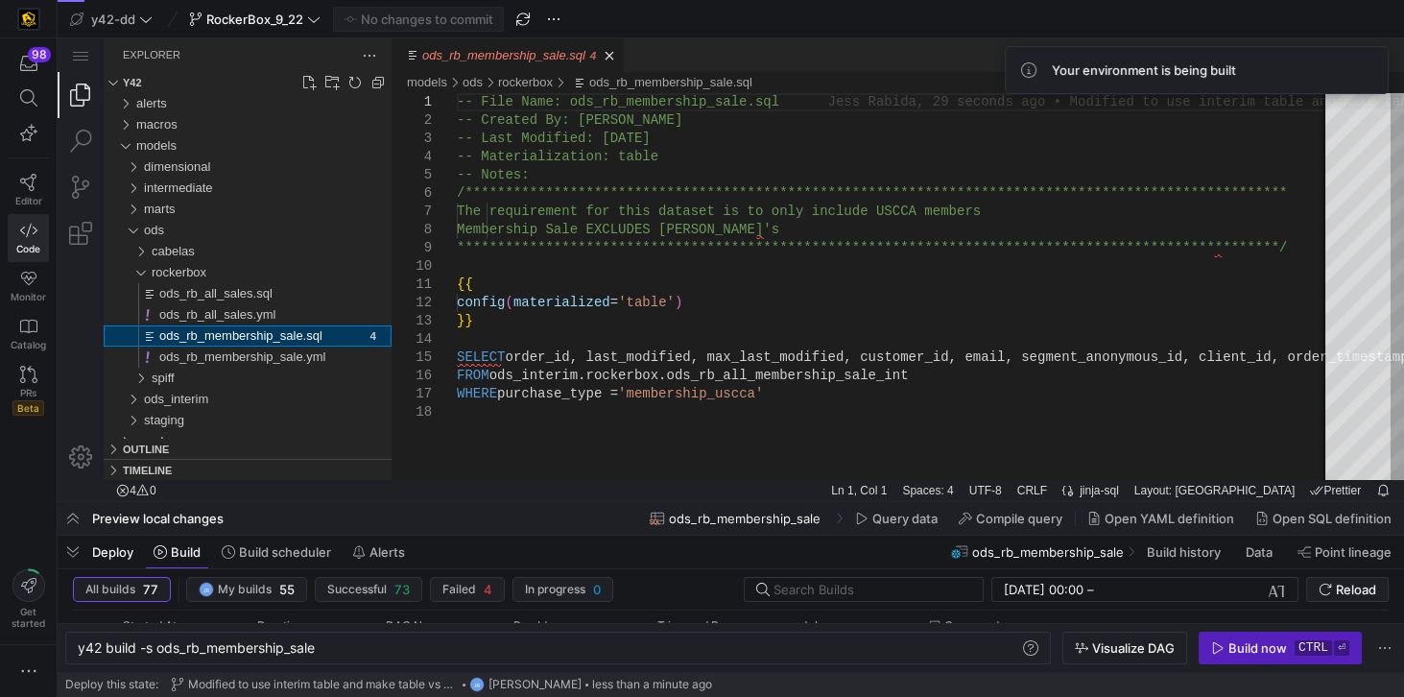
click at [498, 478] on div at bounding box center [898, 480] width 1013 height 4
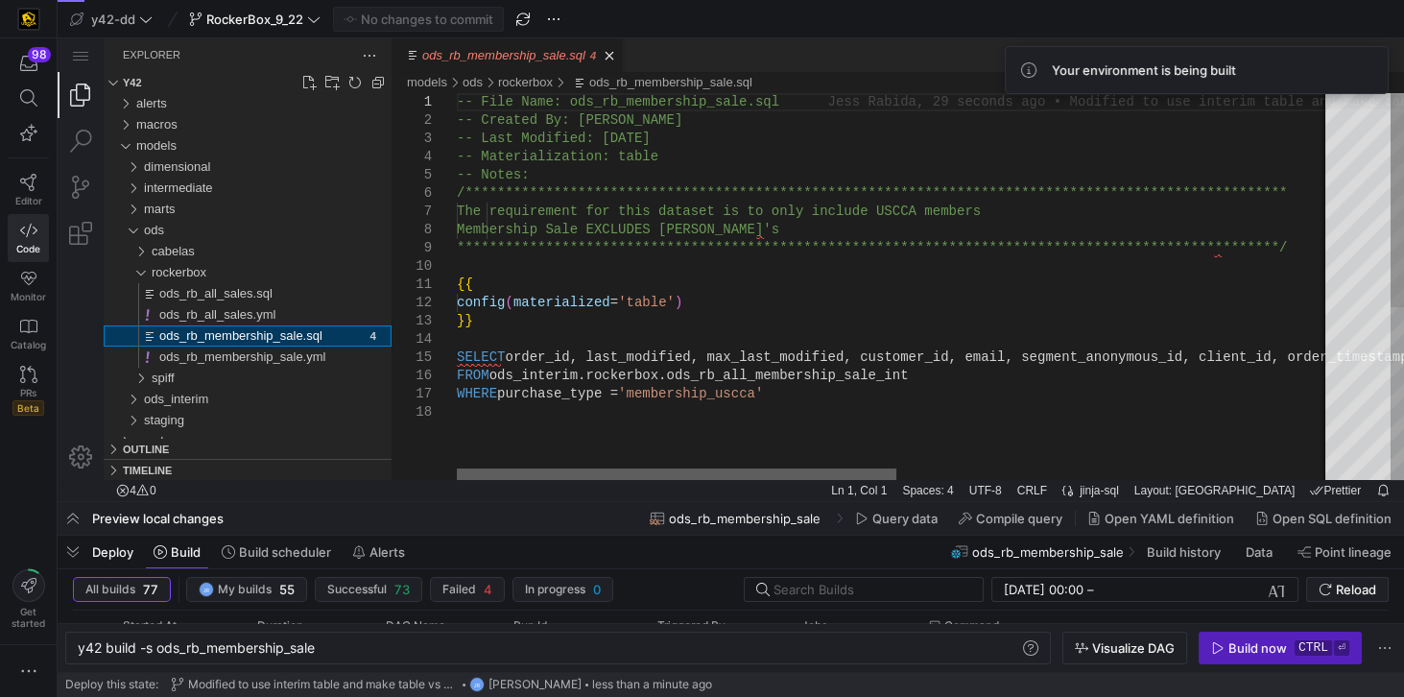
click at [457, 468] on div "ods_rb_membership_sale.sql, preview" at bounding box center [677, 474] width 440 height 12
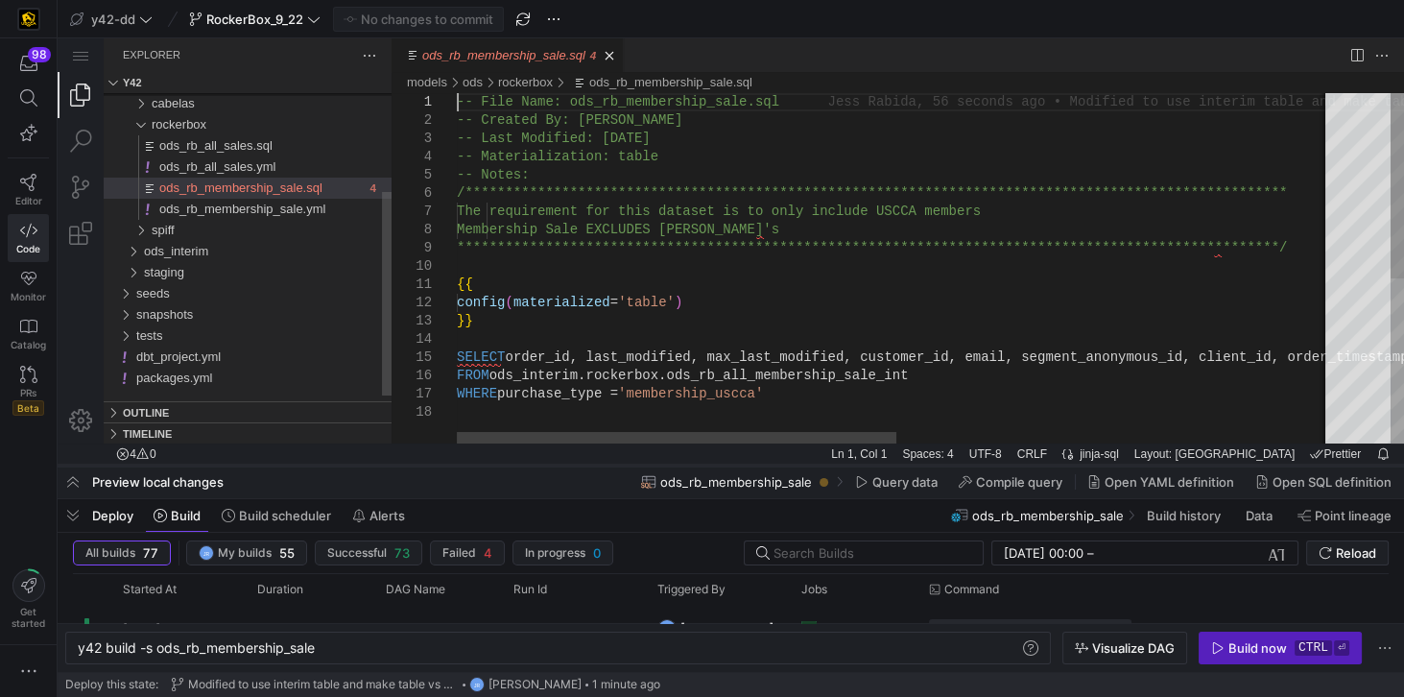
drag, startPoint x: 656, startPoint y: 347, endPoint x: 660, endPoint y: 466, distance: 119.1
click at [660, 466] on div at bounding box center [731, 466] width 1347 height 8
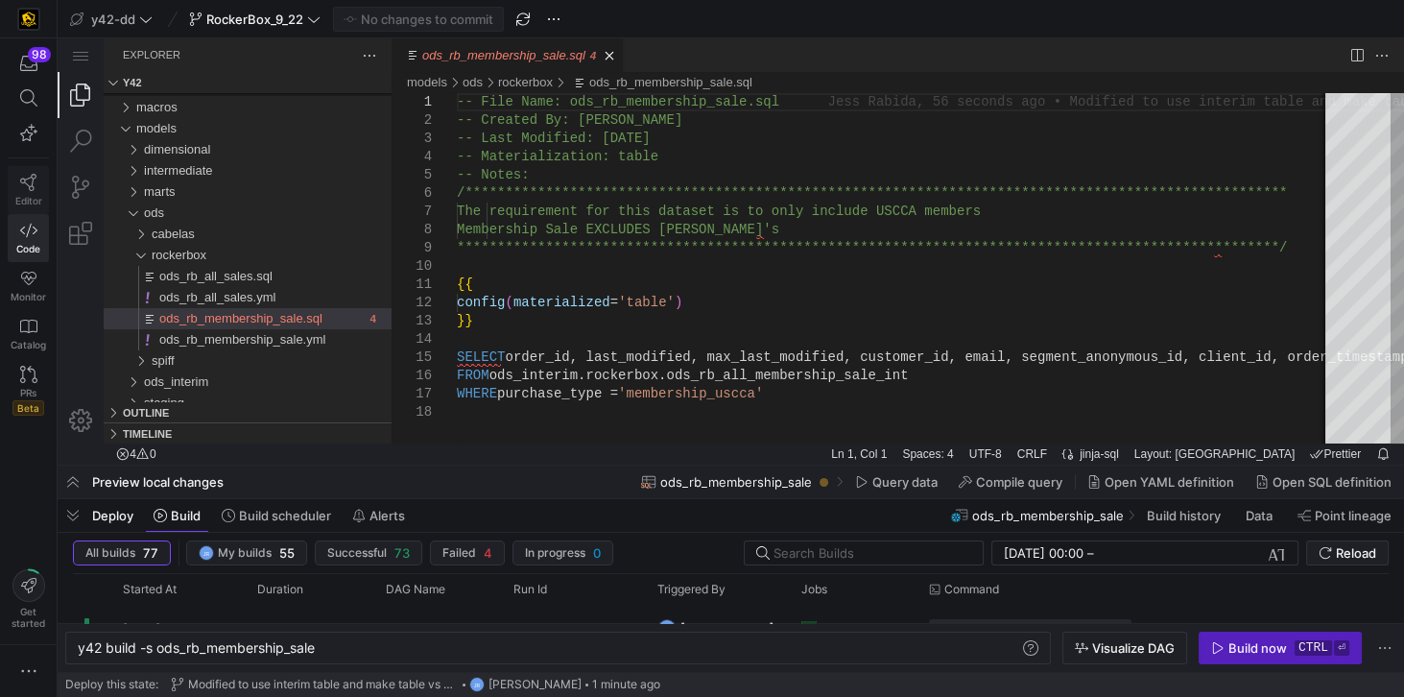
click at [40, 188] on link "Editor" at bounding box center [28, 190] width 41 height 48
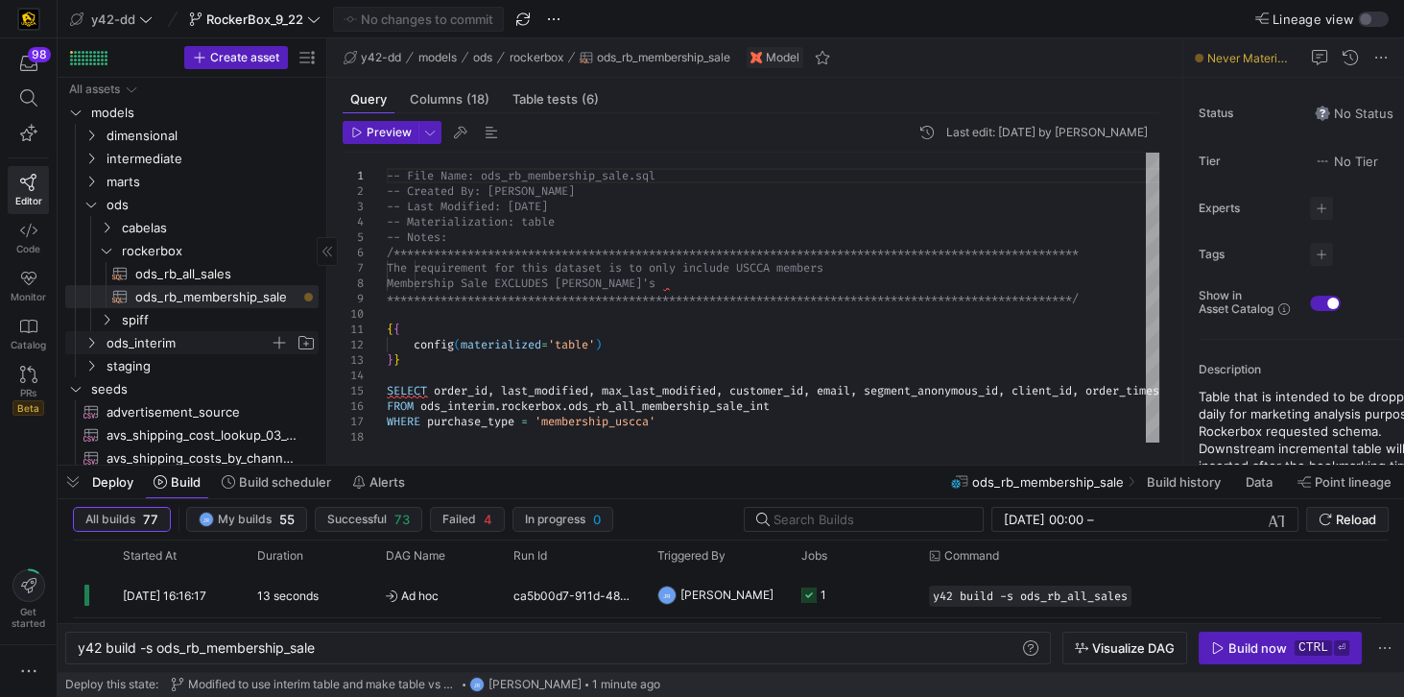
click at [94, 341] on icon "Press SPACE to select this row." at bounding box center [90, 343] width 13 height 12
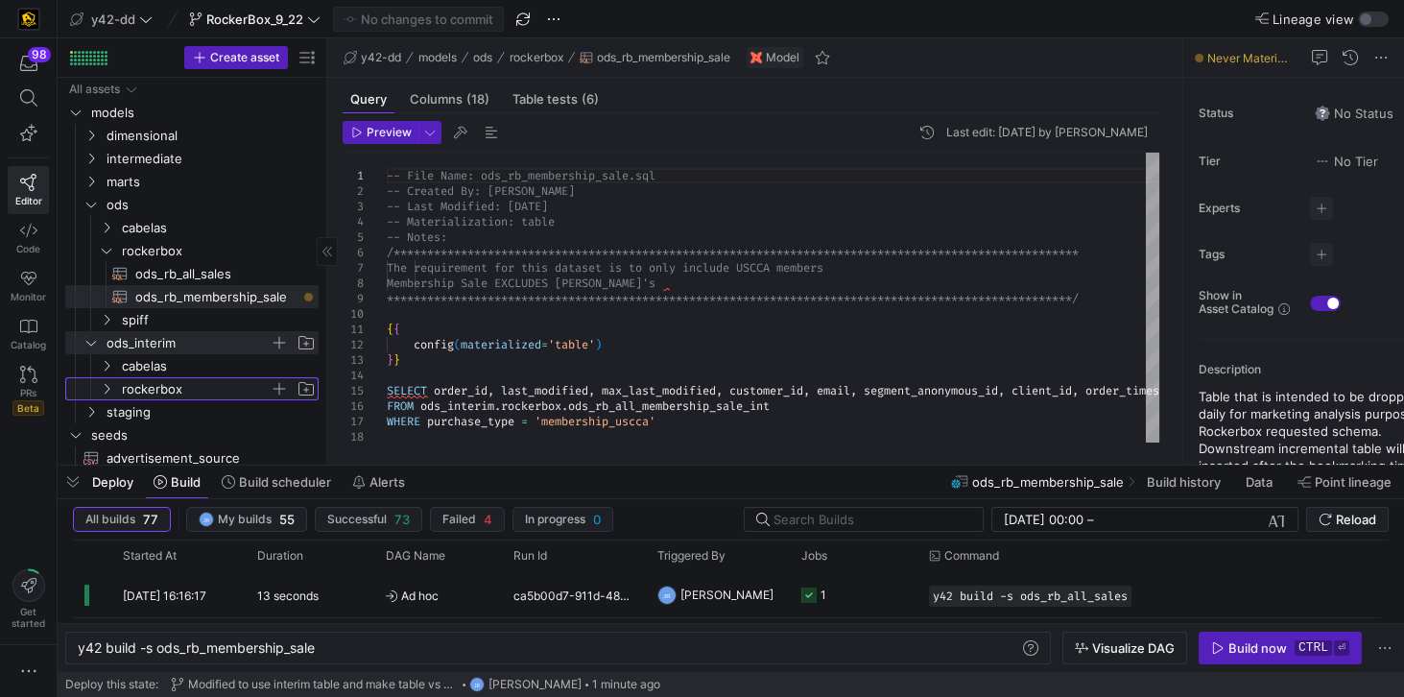
click at [139, 388] on span "rockerbox" at bounding box center [196, 389] width 148 height 22
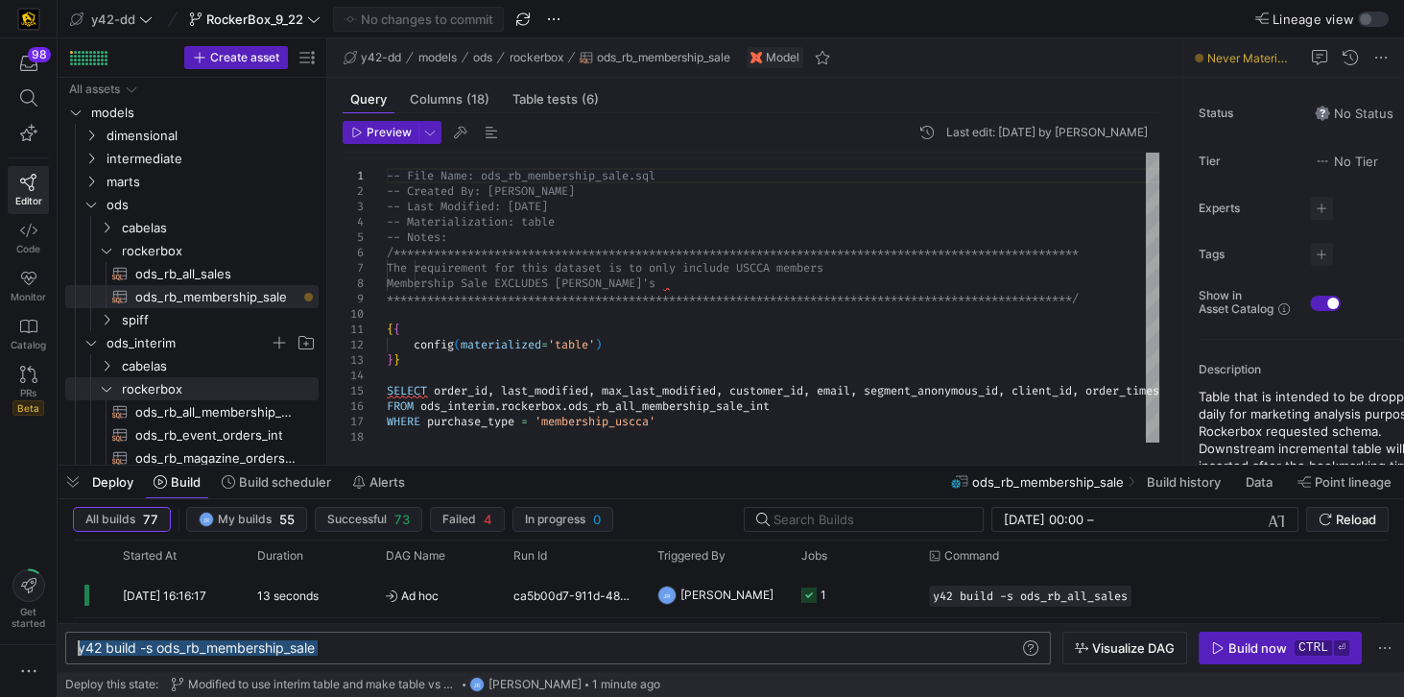
drag, startPoint x: 346, startPoint y: 647, endPoint x: 66, endPoint y: 655, distance: 280.3
click at [78, 655] on div "y42 build -s ods_rb_membership_sale" at bounding box center [550, 647] width 944 height 15
drag, startPoint x: 395, startPoint y: 655, endPoint x: 67, endPoint y: 655, distance: 328.2
click at [78, 655] on div "y42 build -s +ods_interim.rockerbox.*" at bounding box center [550, 647] width 944 height 15
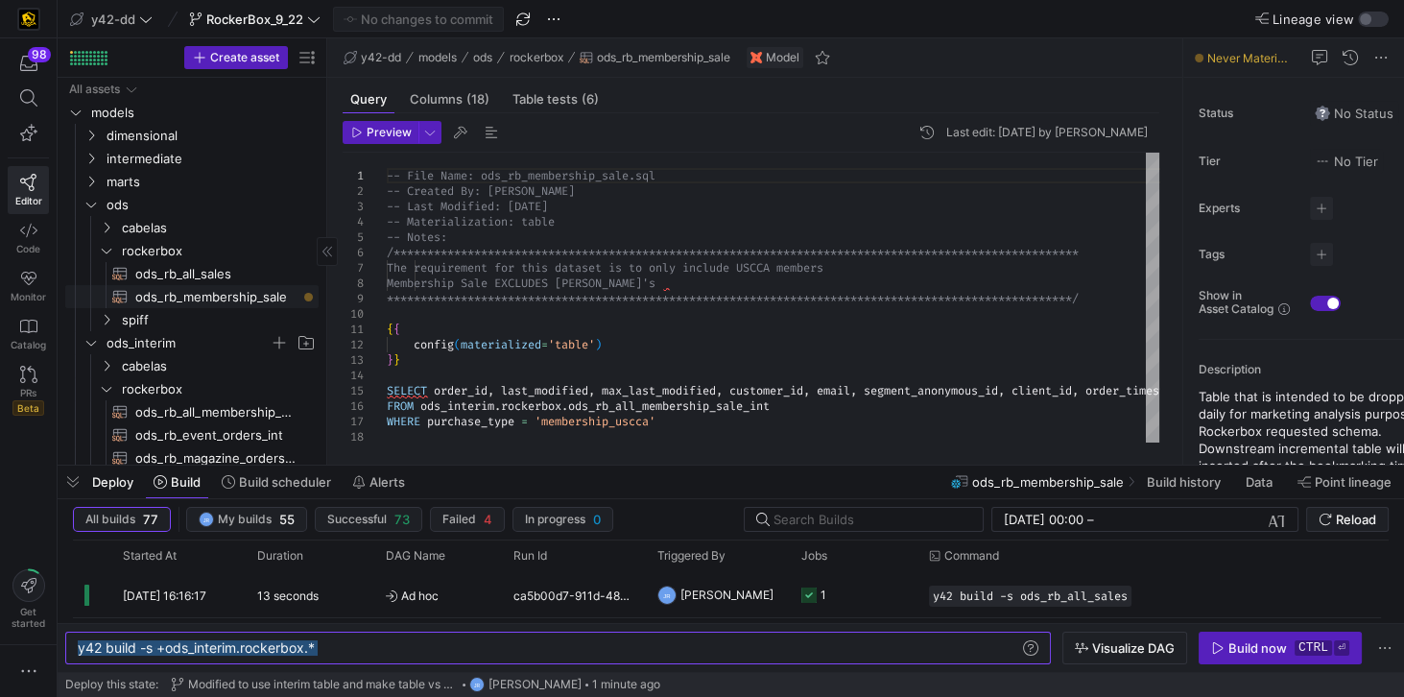
click at [207, 303] on span "ods_rb_membership_sale​​​​​​​​​​" at bounding box center [215, 297] width 161 height 22
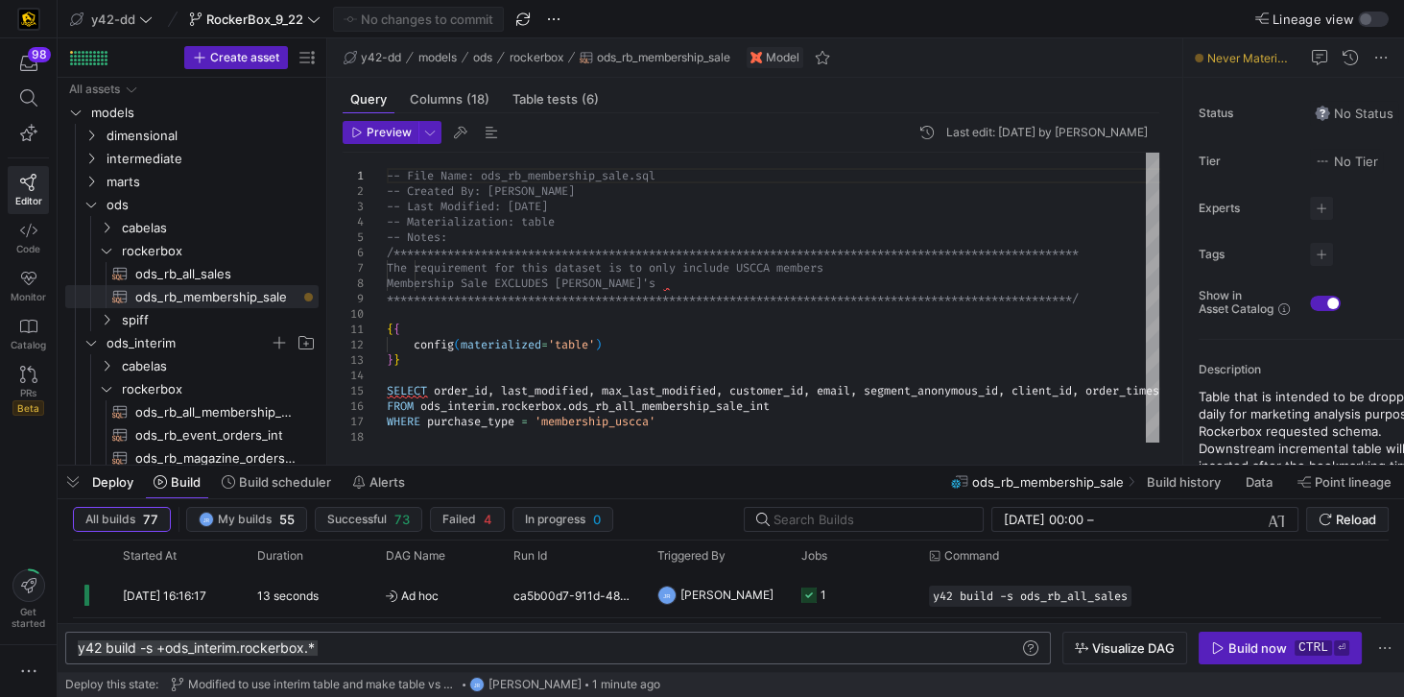
click at [337, 647] on div "y42 build -s +ods_interim.rockerbox.*" at bounding box center [550, 647] width 944 height 15
click at [190, 648] on div "y42 build -s +ods_interim.rockerbox.*" at bounding box center [550, 647] width 944 height 15
type textarea "y42 build -s +ods.rockerbox.*"
click at [1252, 642] on div "Build now" at bounding box center [1257, 647] width 59 height 15
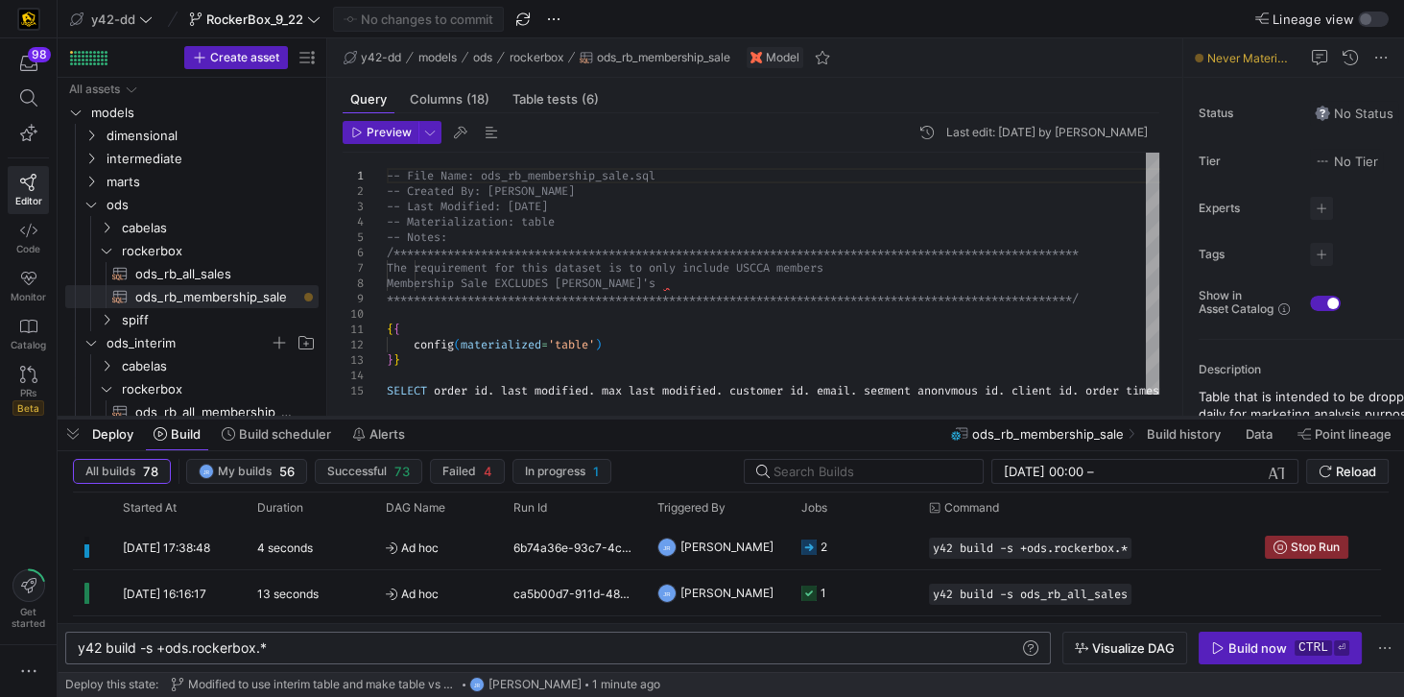
drag, startPoint x: 551, startPoint y: 467, endPoint x: 557, endPoint y: 419, distance: 48.3
click at [557, 419] on div at bounding box center [731, 418] width 1347 height 8
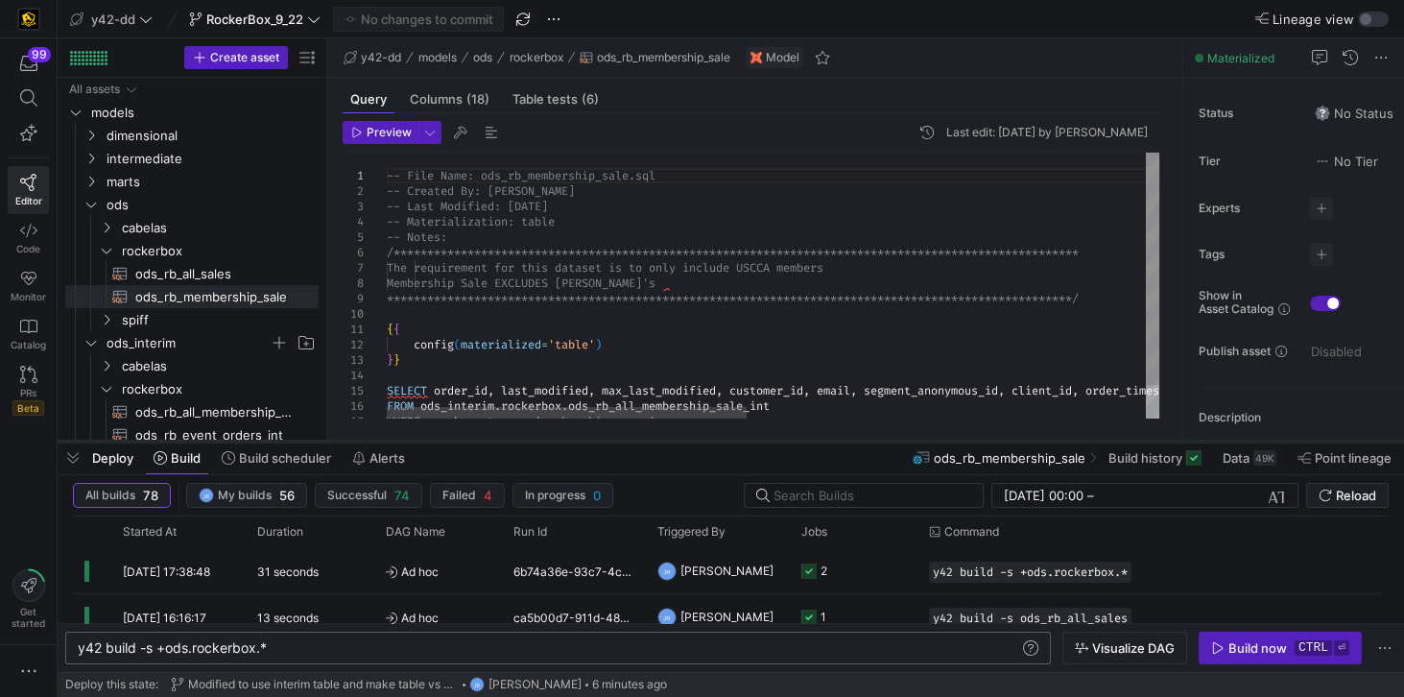
drag, startPoint x: 716, startPoint y: 418, endPoint x: 715, endPoint y: 442, distance: 24.0
click at [715, 442] on div at bounding box center [731, 442] width 1347 height 8
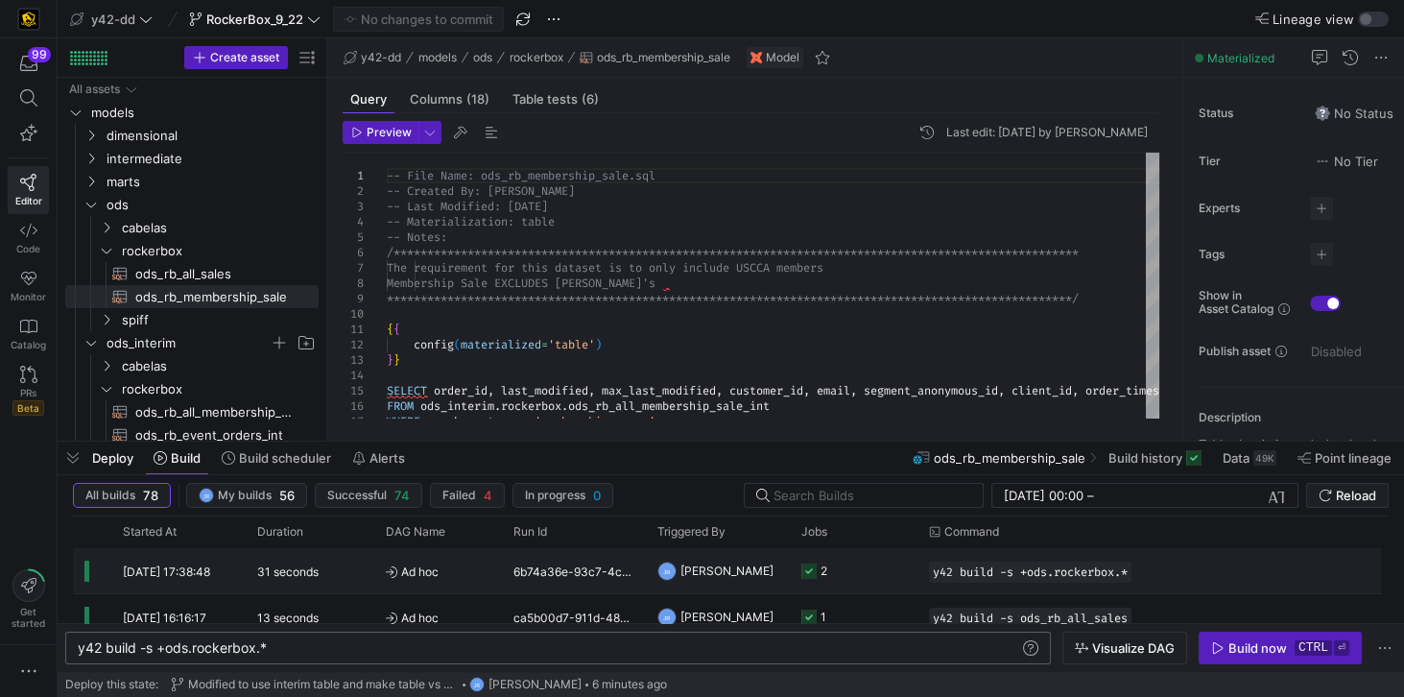
click at [591, 581] on div "6b74a36e-93c7-4c35-ab3a-aec8a4a94309" at bounding box center [574, 570] width 144 height 45
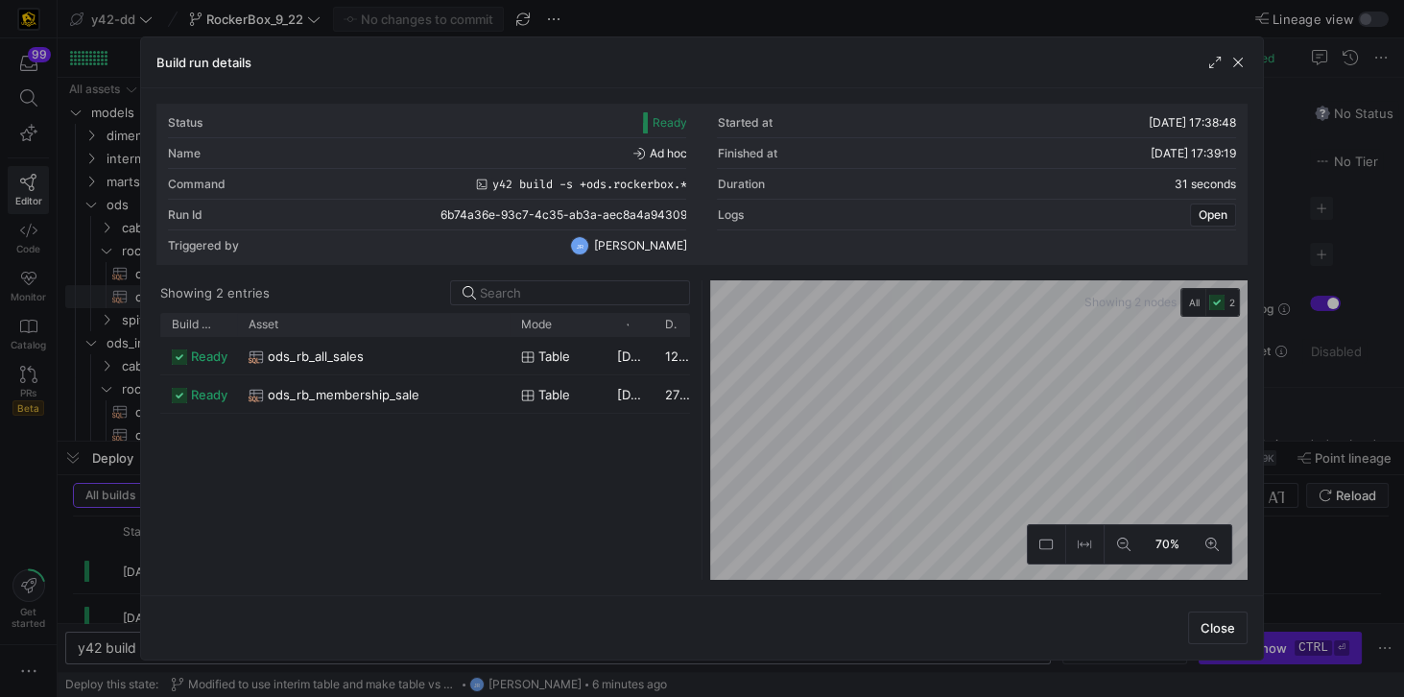
drag, startPoint x: 286, startPoint y: 322, endPoint x: 509, endPoint y: 345, distance: 223.7
click at [509, 345] on div "Build status Asset Mode 1" at bounding box center [425, 446] width 530 height 267
click at [347, 391] on span "ods_rb_membership_sale" at bounding box center [344, 394] width 152 height 37
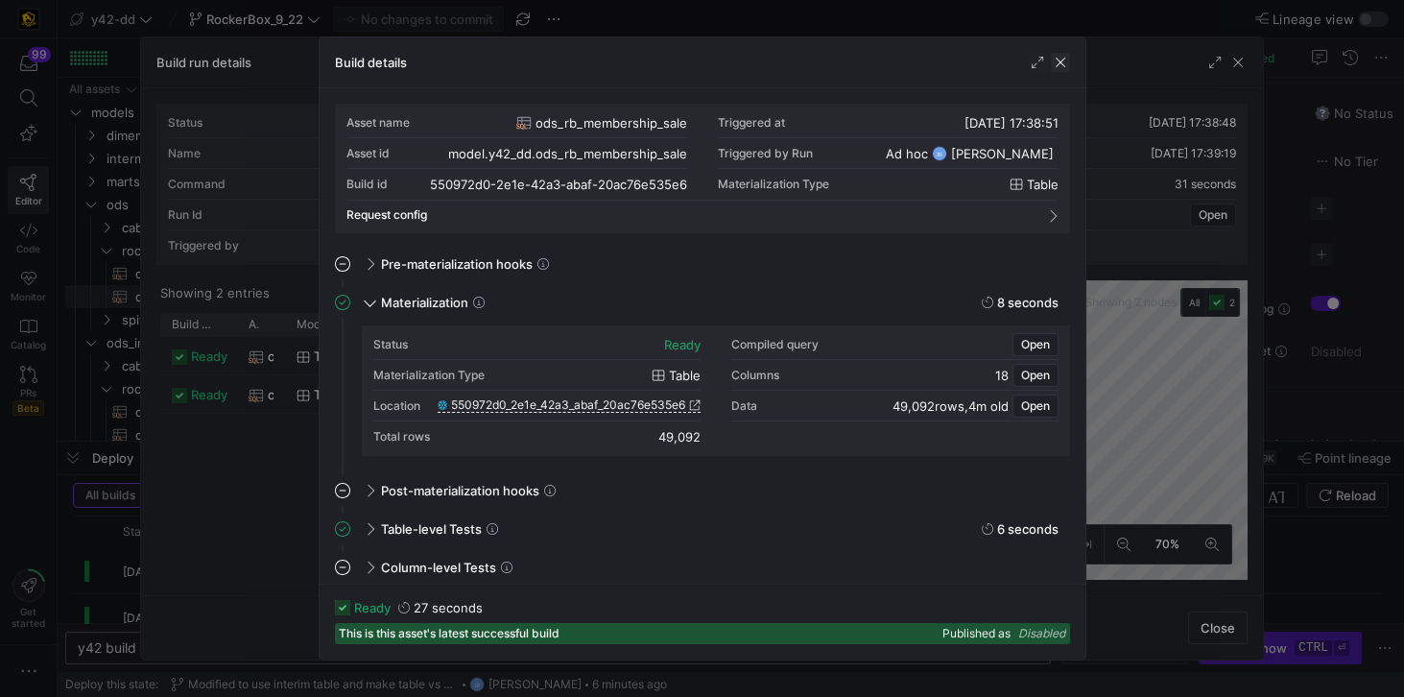
click at [1063, 59] on span "button" at bounding box center [1060, 62] width 19 height 19
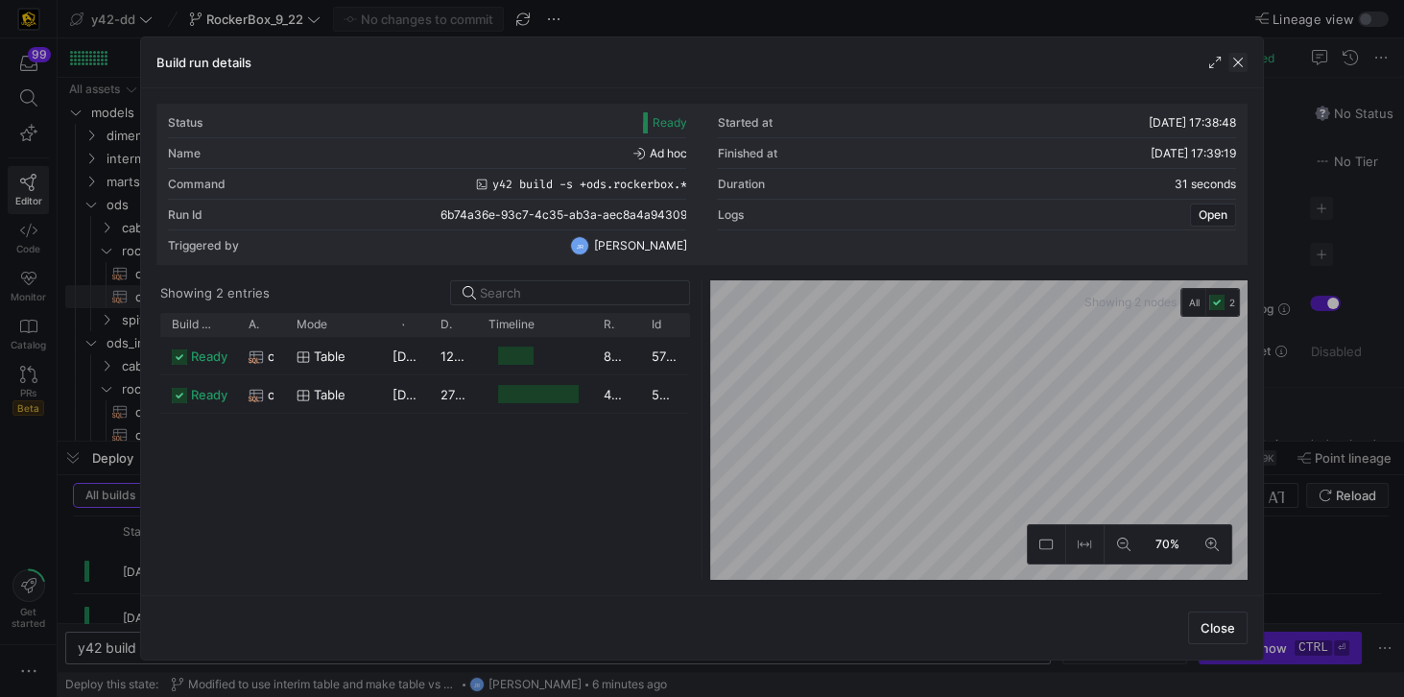
click at [1238, 61] on span "button" at bounding box center [1237, 62] width 19 height 19
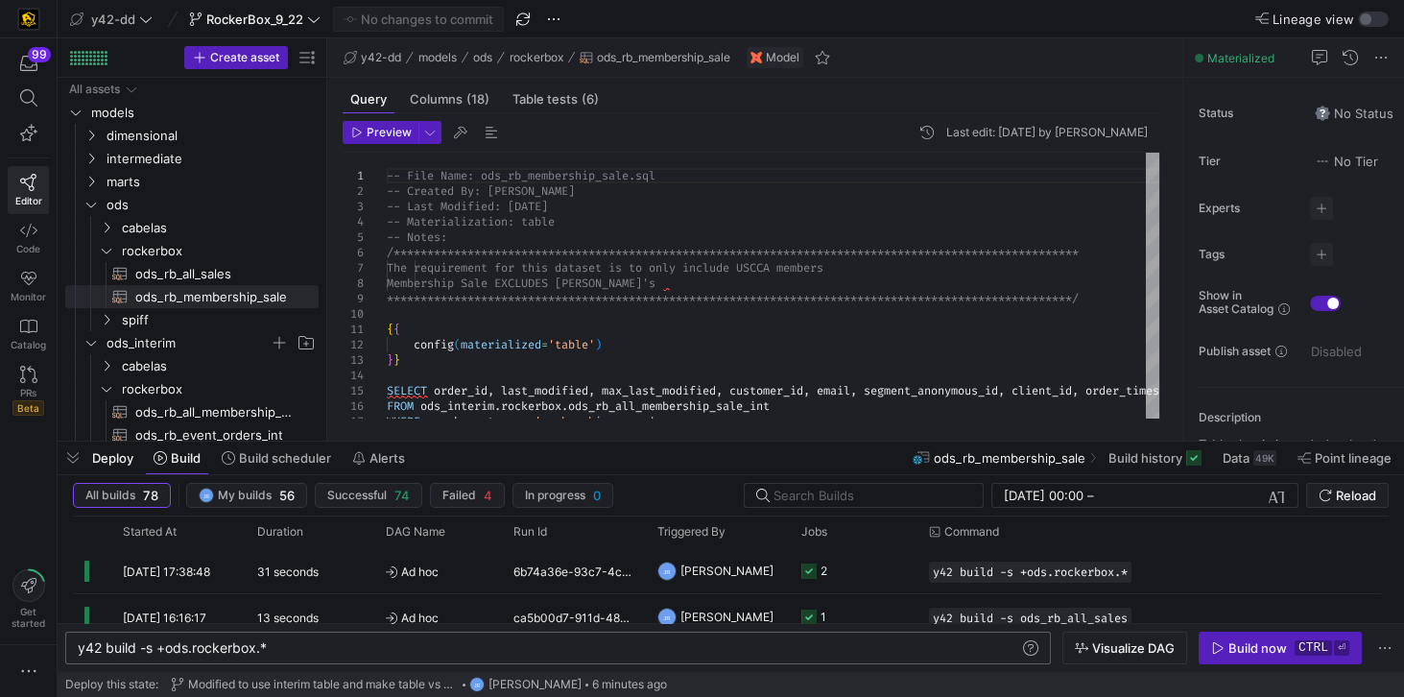
click at [192, 656] on div "y42 build -s +ods.rockerbox.* y42 build -s +ods.rockerbox.*" at bounding box center [558, 648] width 986 height 33
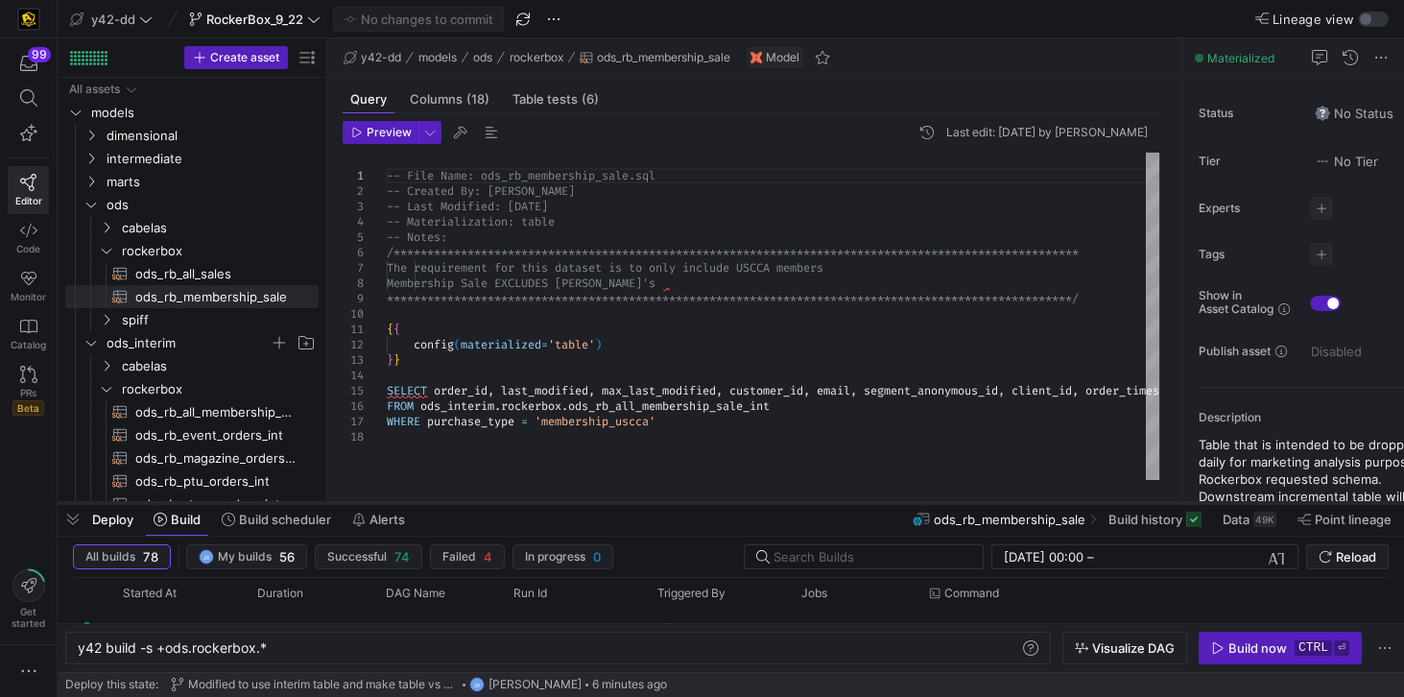
drag, startPoint x: 439, startPoint y: 444, endPoint x: 405, endPoint y: 506, distance: 70.0
click at [405, 506] on div at bounding box center [731, 503] width 1347 height 8
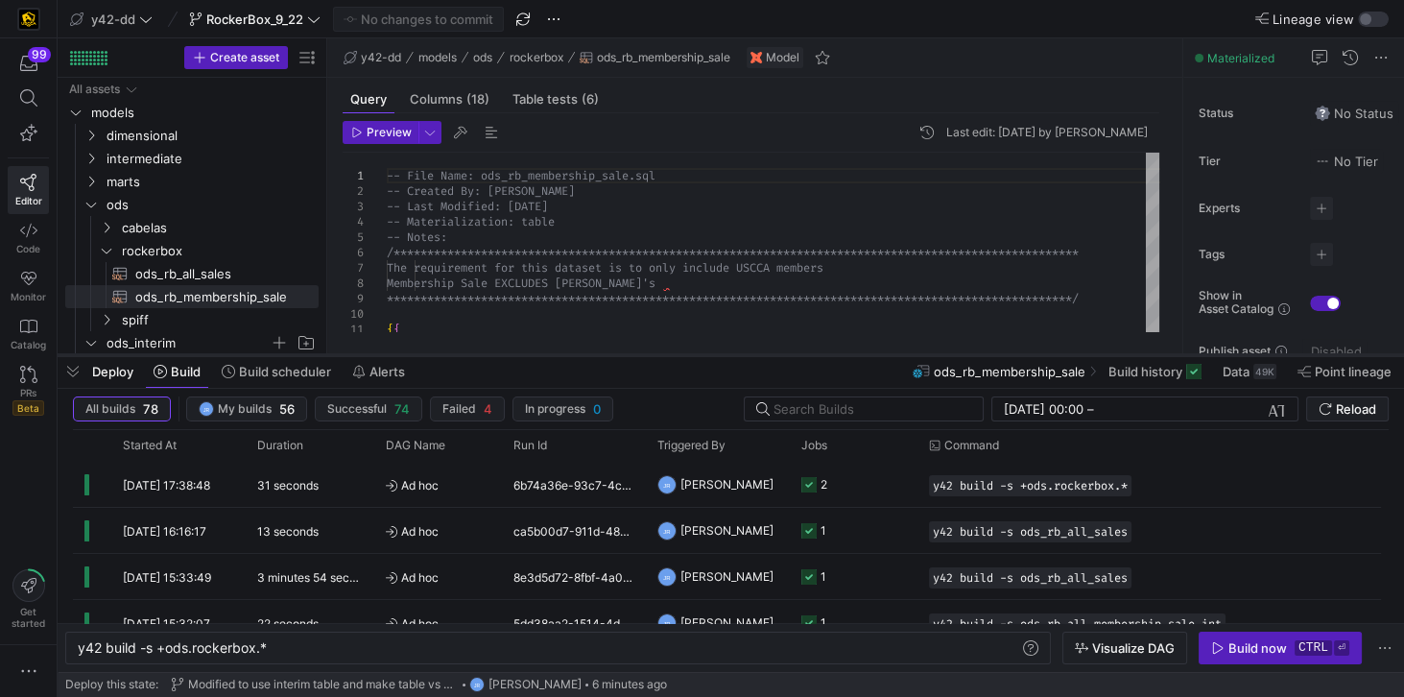
drag, startPoint x: 413, startPoint y: 506, endPoint x: 430, endPoint y: 348, distance: 158.3
click at [430, 351] on div at bounding box center [731, 355] width 1347 height 8
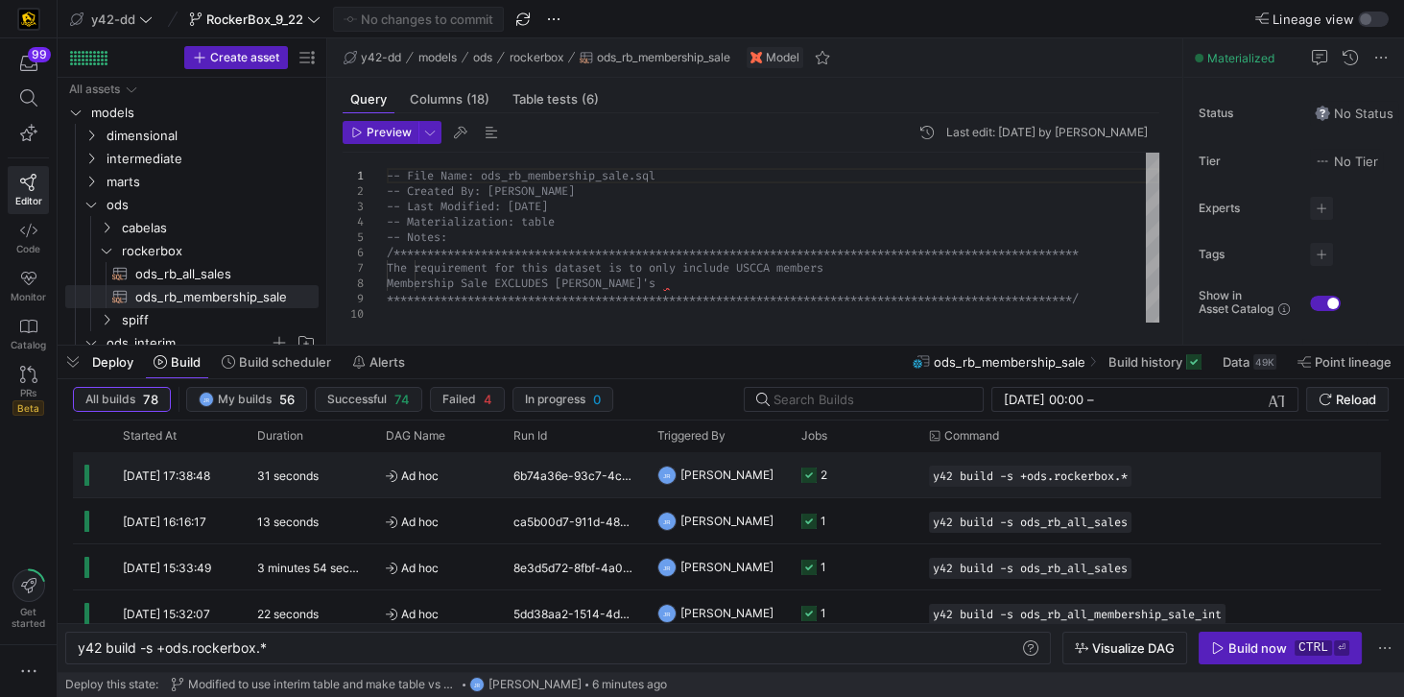
click at [393, 473] on icon "Press SPACE to select this row." at bounding box center [392, 476] width 12 height 12
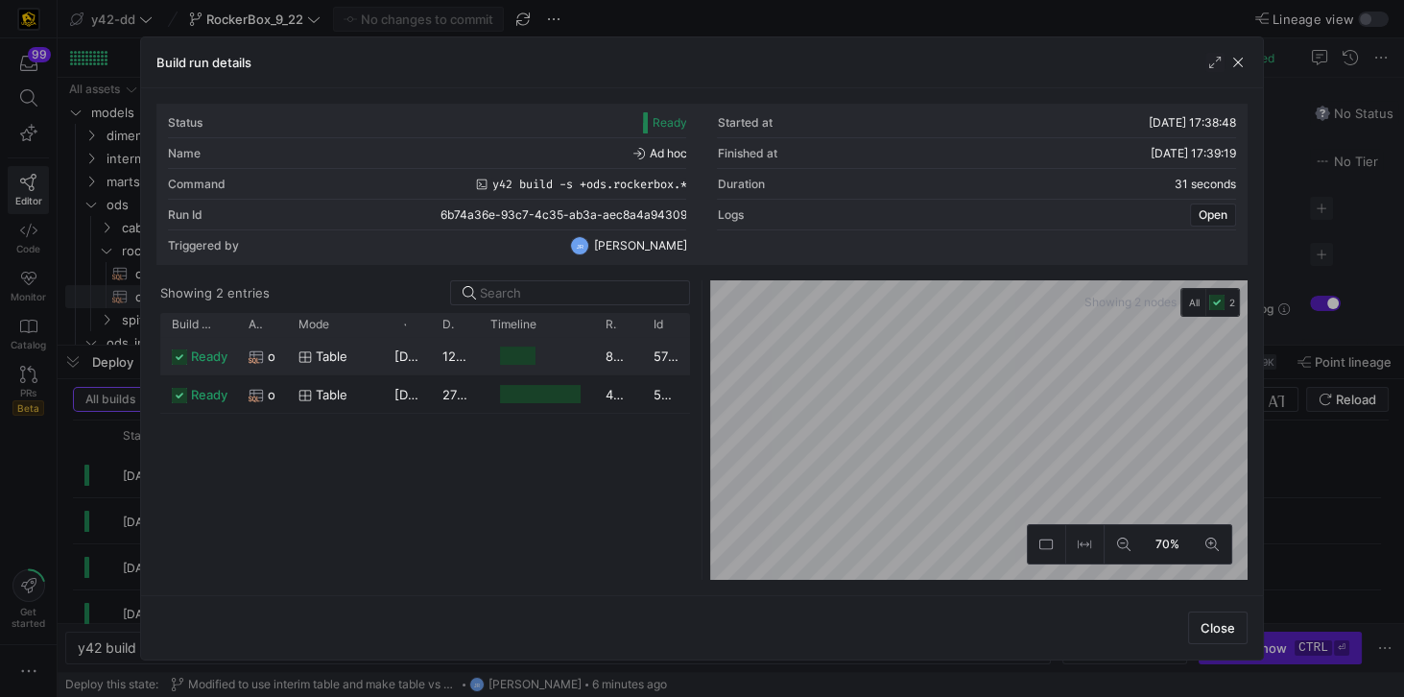
click at [548, 355] on y42-job-duration-timeline-cell-renderer at bounding box center [536, 356] width 92 height 36
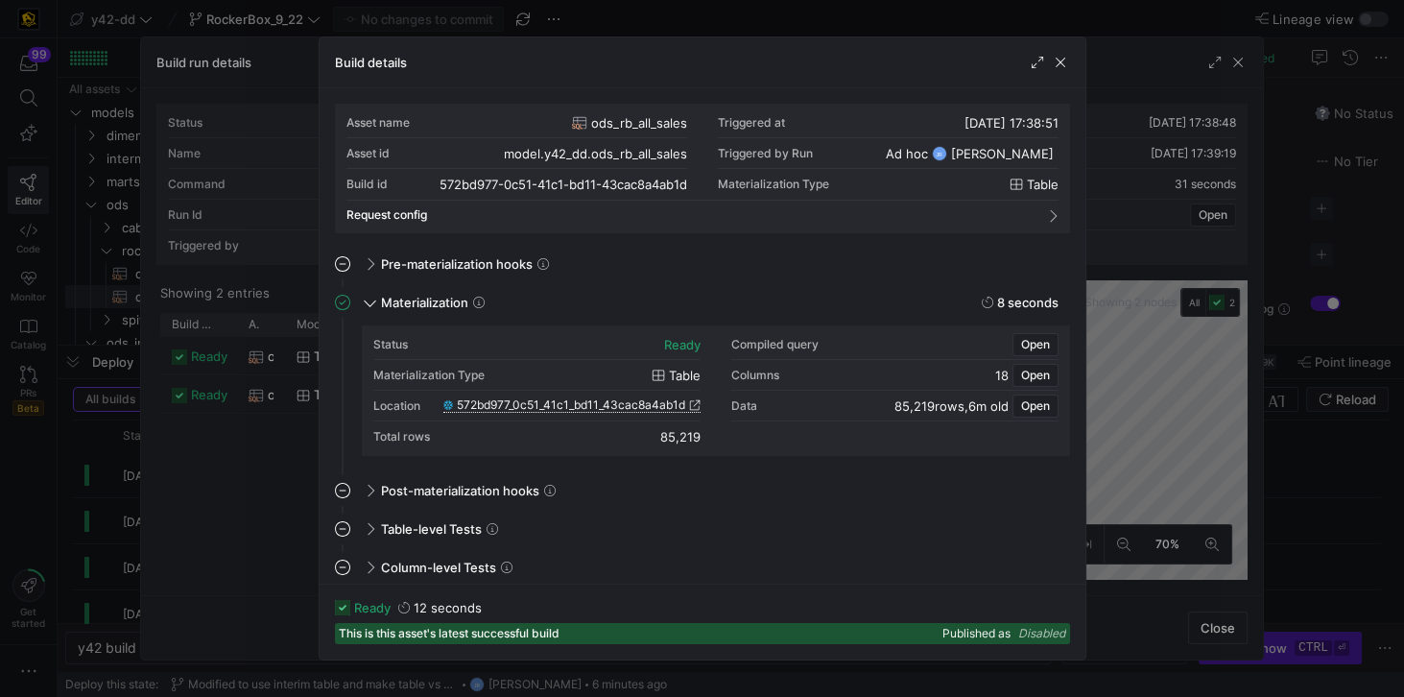
click at [587, 400] on span "572bd977_0c51_41c1_bd11_43cac8a4ab1d" at bounding box center [571, 404] width 228 height 13
click at [1048, 63] on div at bounding box center [1049, 62] width 42 height 19
click at [1057, 60] on span "button" at bounding box center [1060, 62] width 19 height 19
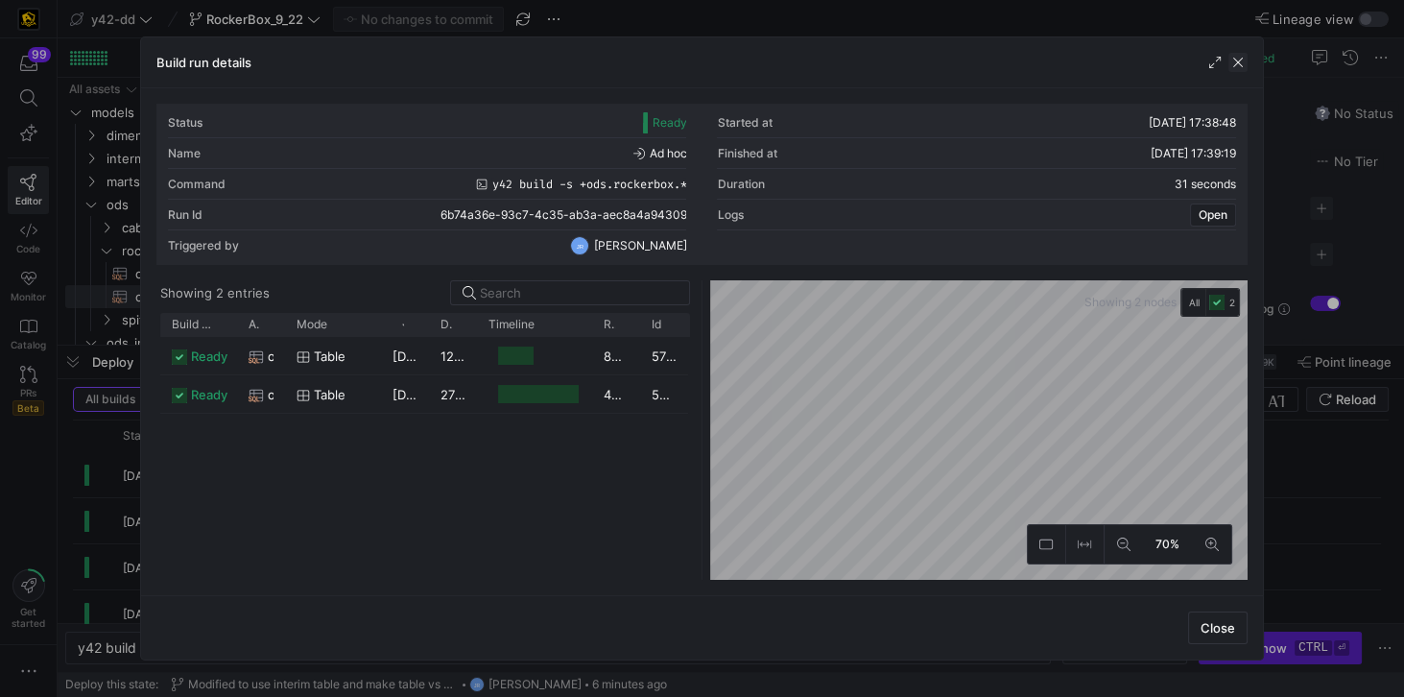
click at [1242, 64] on span "button" at bounding box center [1237, 62] width 19 height 19
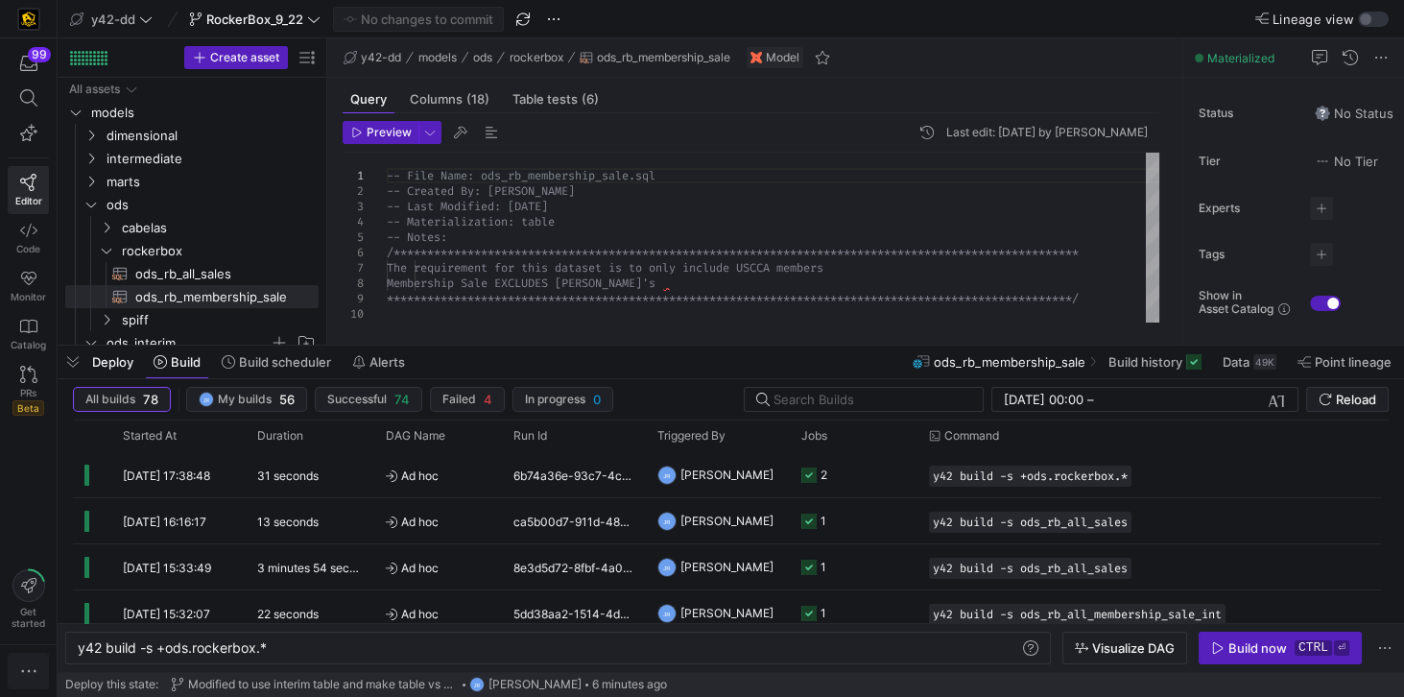
click at [22, 664] on icon "button" at bounding box center [28, 670] width 19 height 19
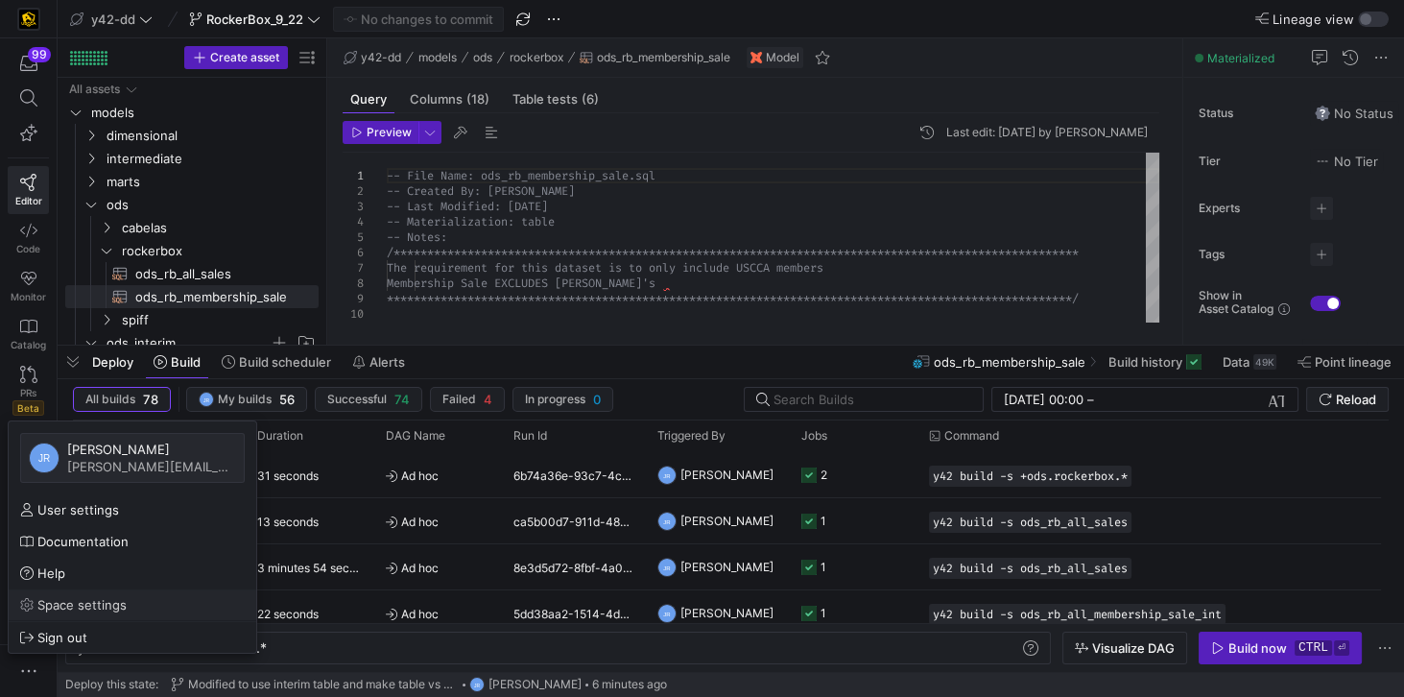
click at [85, 605] on span "Space settings" at bounding box center [81, 604] width 89 height 15
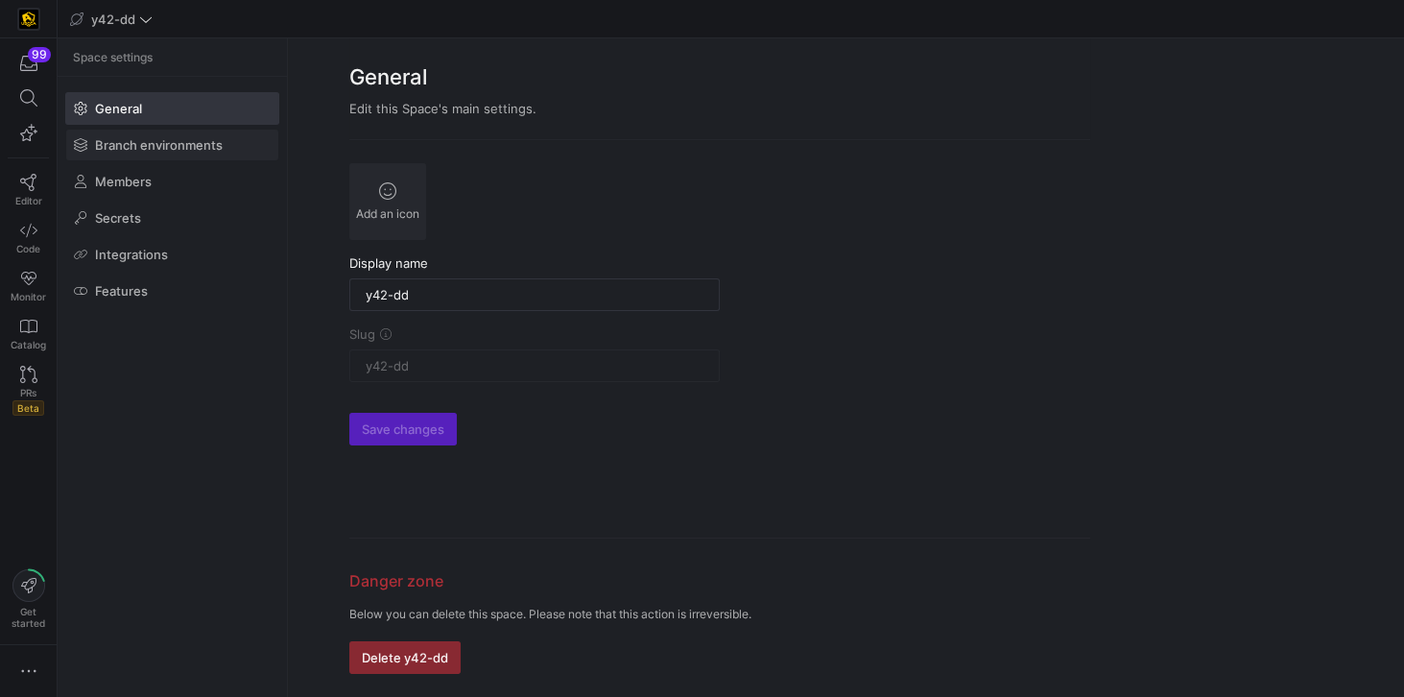
click at [147, 148] on span "Branch environments" at bounding box center [159, 144] width 128 height 15
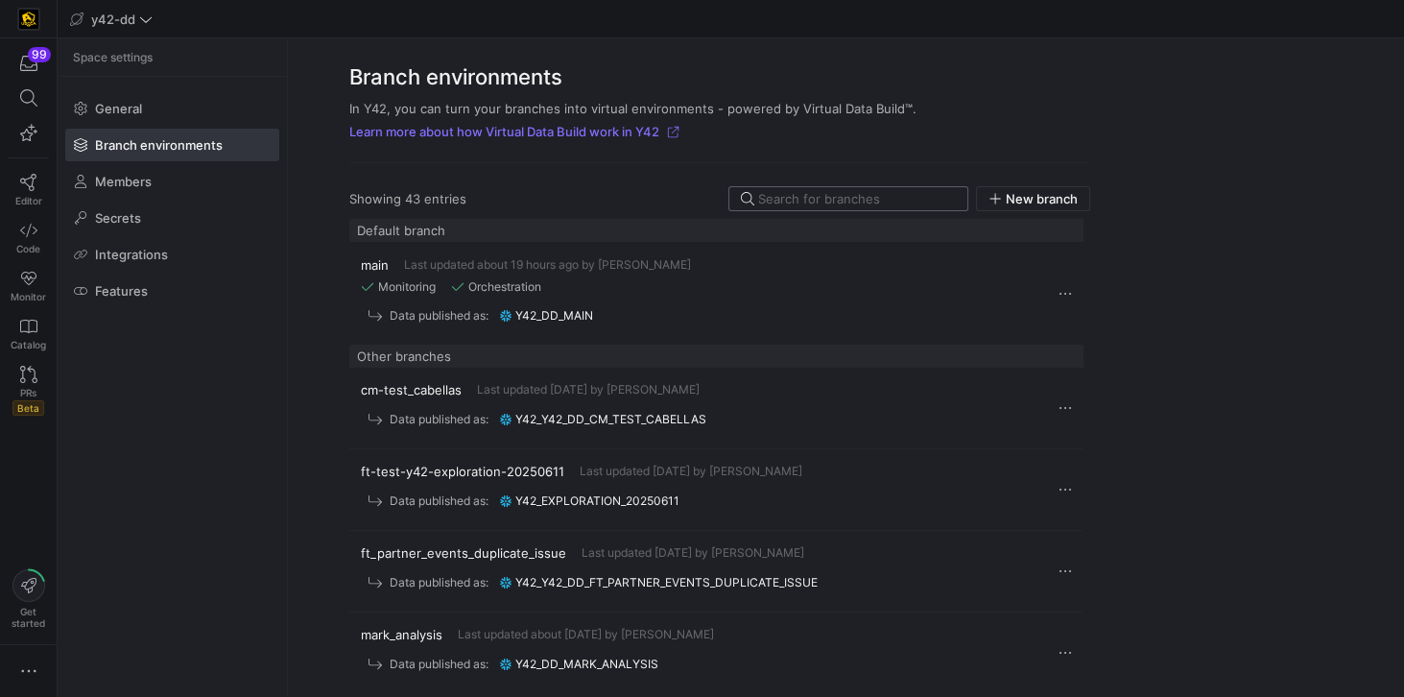
click at [788, 194] on input at bounding box center [857, 198] width 198 height 15
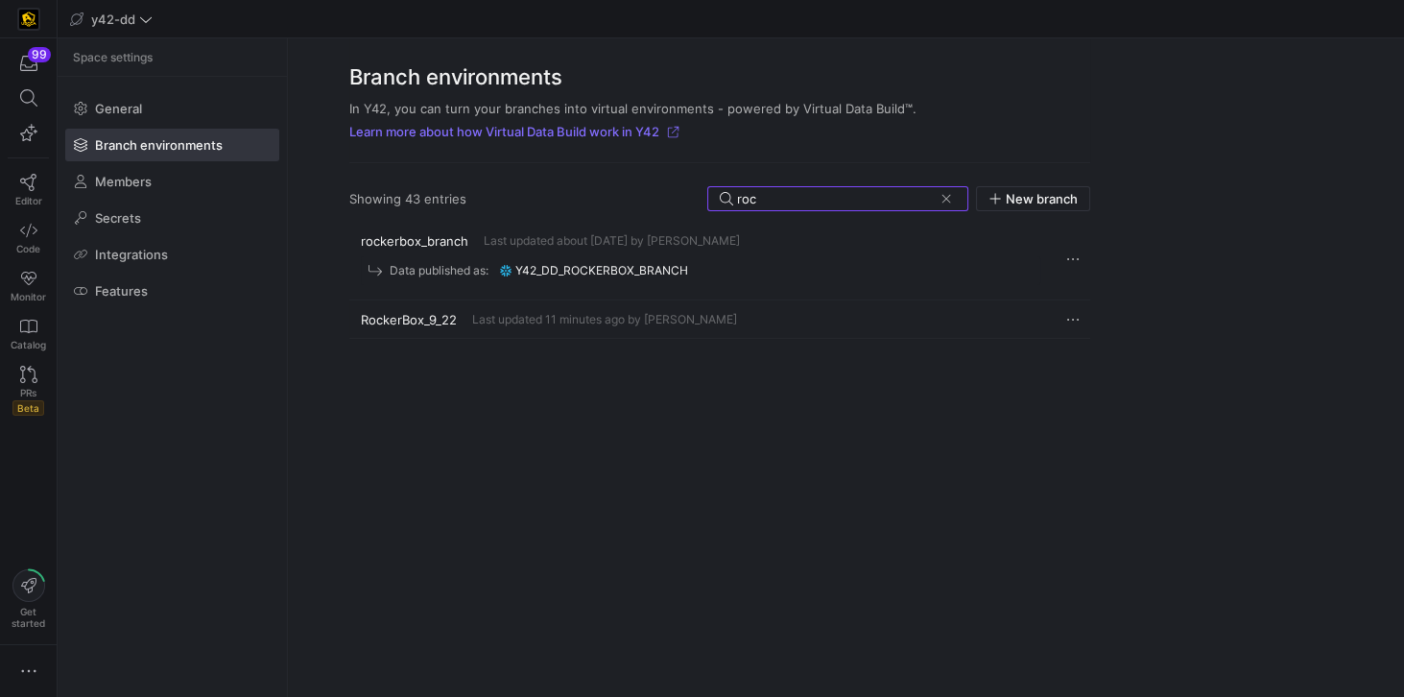
type input "roc"
click at [453, 319] on span "RockerBox_9_22" at bounding box center [409, 319] width 96 height 15
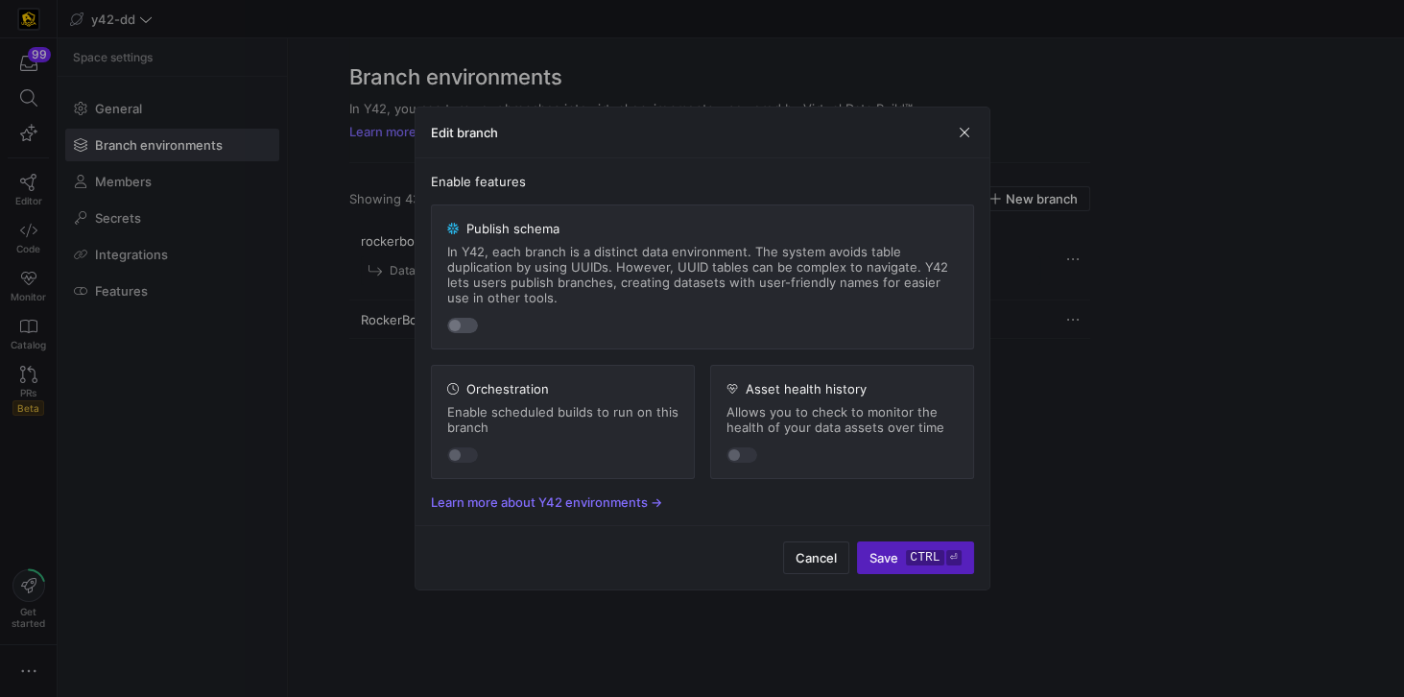
click at [472, 324] on div "button" at bounding box center [462, 325] width 31 height 15
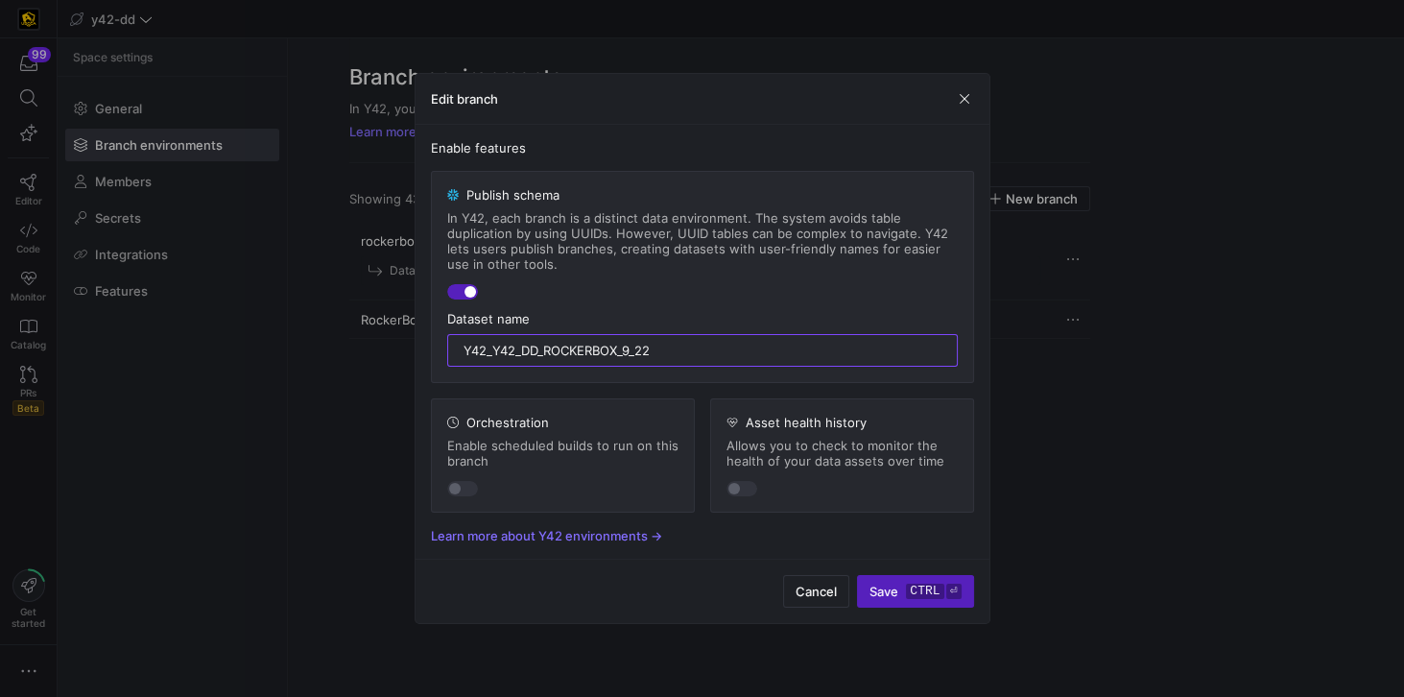
drag, startPoint x: 490, startPoint y: 349, endPoint x: 417, endPoint y: 346, distance: 74.0
click at [417, 346] on div "Enable features Publish schema In Y42, each branch is a distinct data environme…" at bounding box center [703, 342] width 574 height 435
type input "y42_dd_RockerBox_9_22"
click at [901, 588] on span "Save ctrl ⏎" at bounding box center [915, 591] width 91 height 15
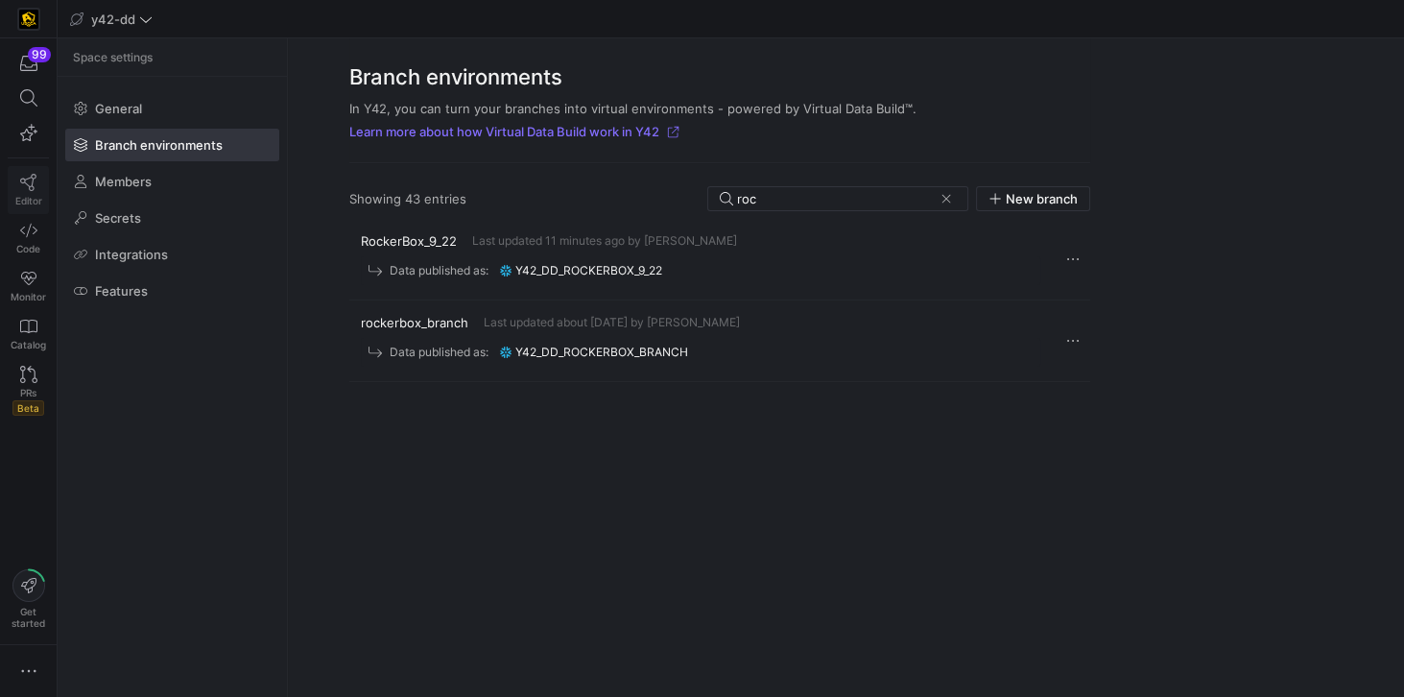
click at [20, 186] on icon at bounding box center [28, 182] width 17 height 17
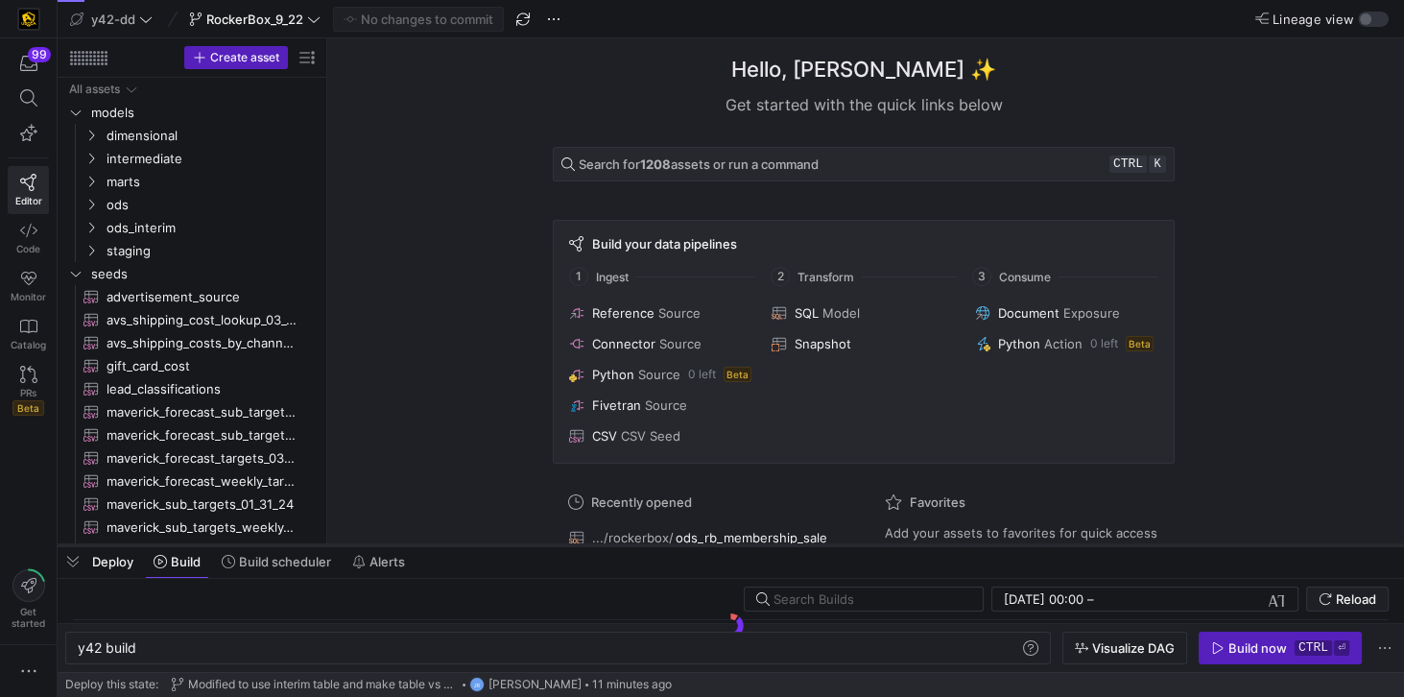
drag, startPoint x: 468, startPoint y: 665, endPoint x: 485, endPoint y: 547, distance: 119.2
click at [485, 547] on div at bounding box center [731, 545] width 1347 height 8
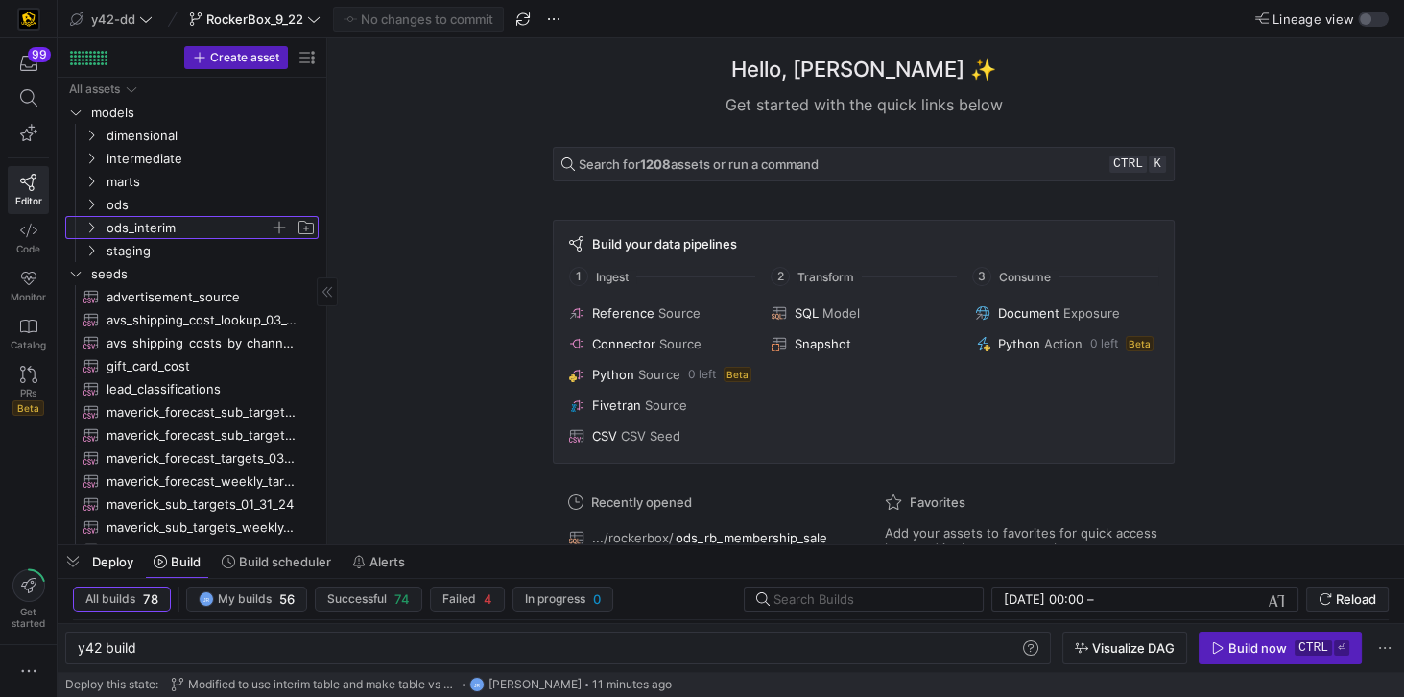
click at [123, 230] on span "ods_interim" at bounding box center [188, 228] width 163 height 22
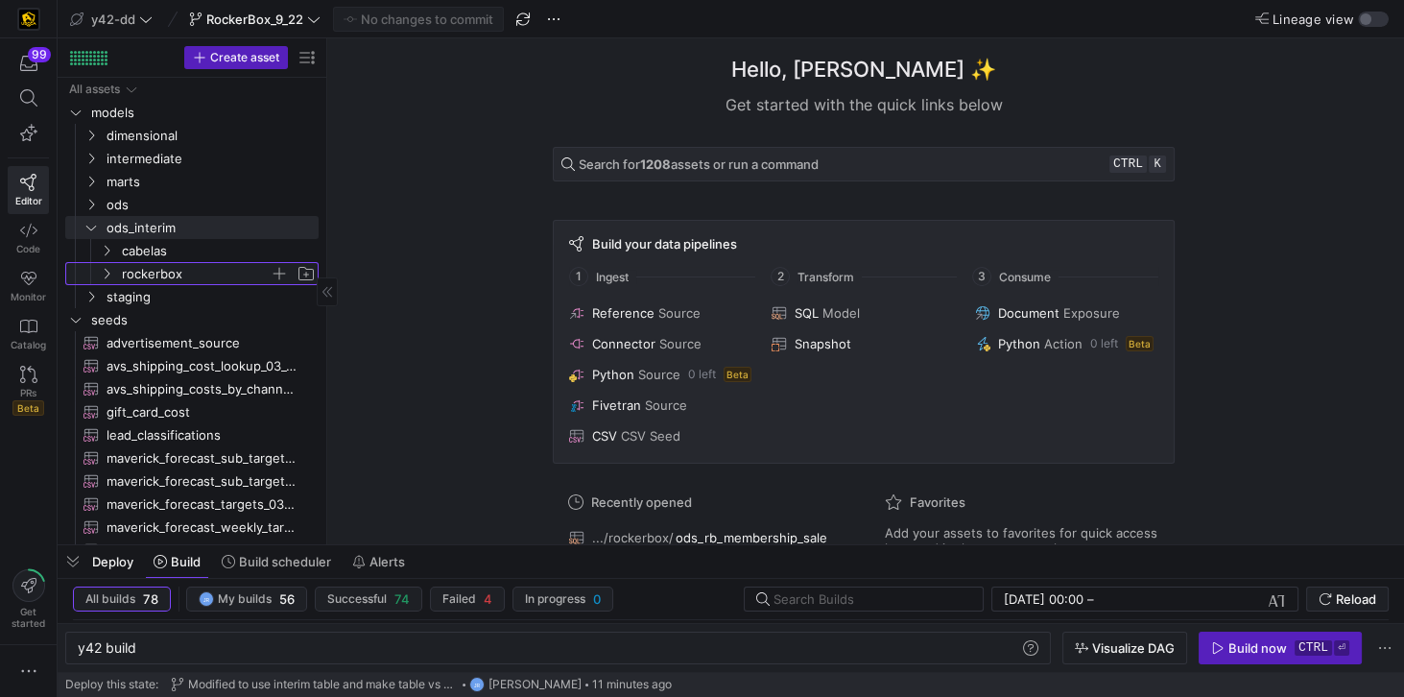
click at [169, 274] on span "rockerbox" at bounding box center [196, 274] width 148 height 22
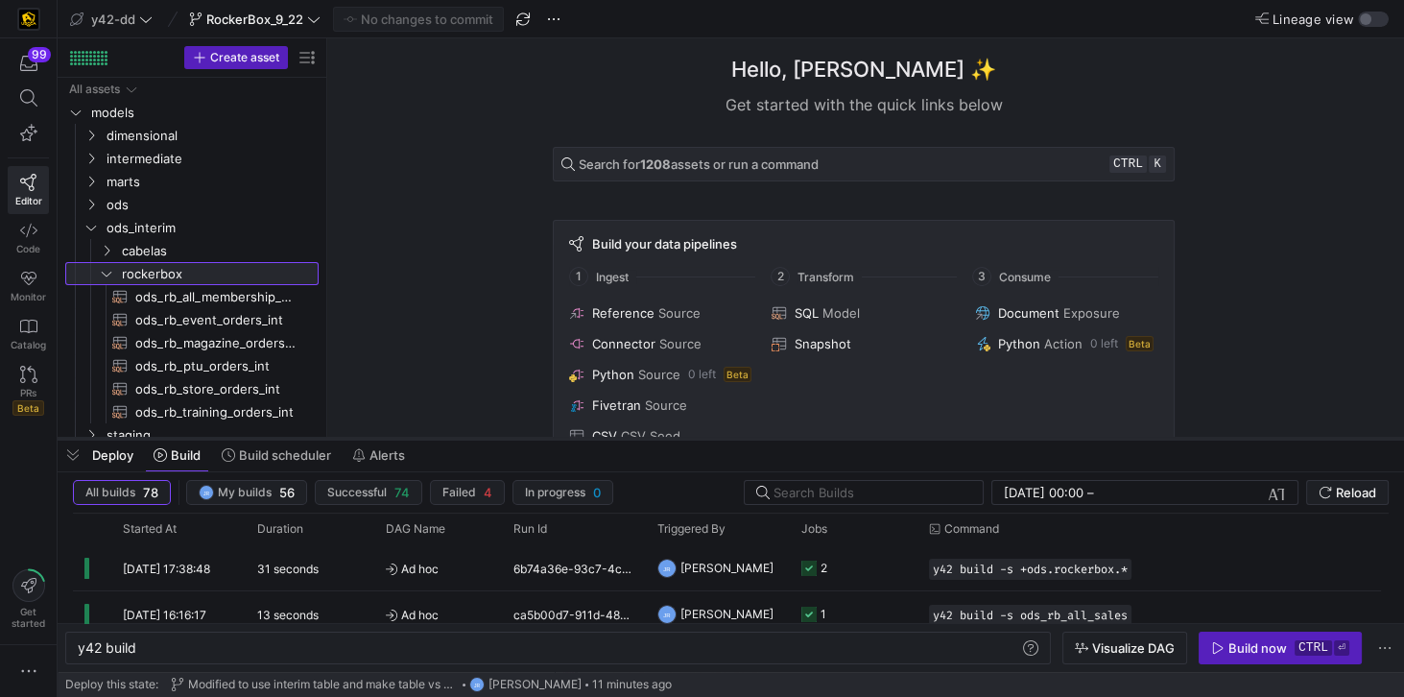
drag, startPoint x: 314, startPoint y: 547, endPoint x: 330, endPoint y: 436, distance: 112.5
click at [330, 436] on div at bounding box center [731, 439] width 1347 height 8
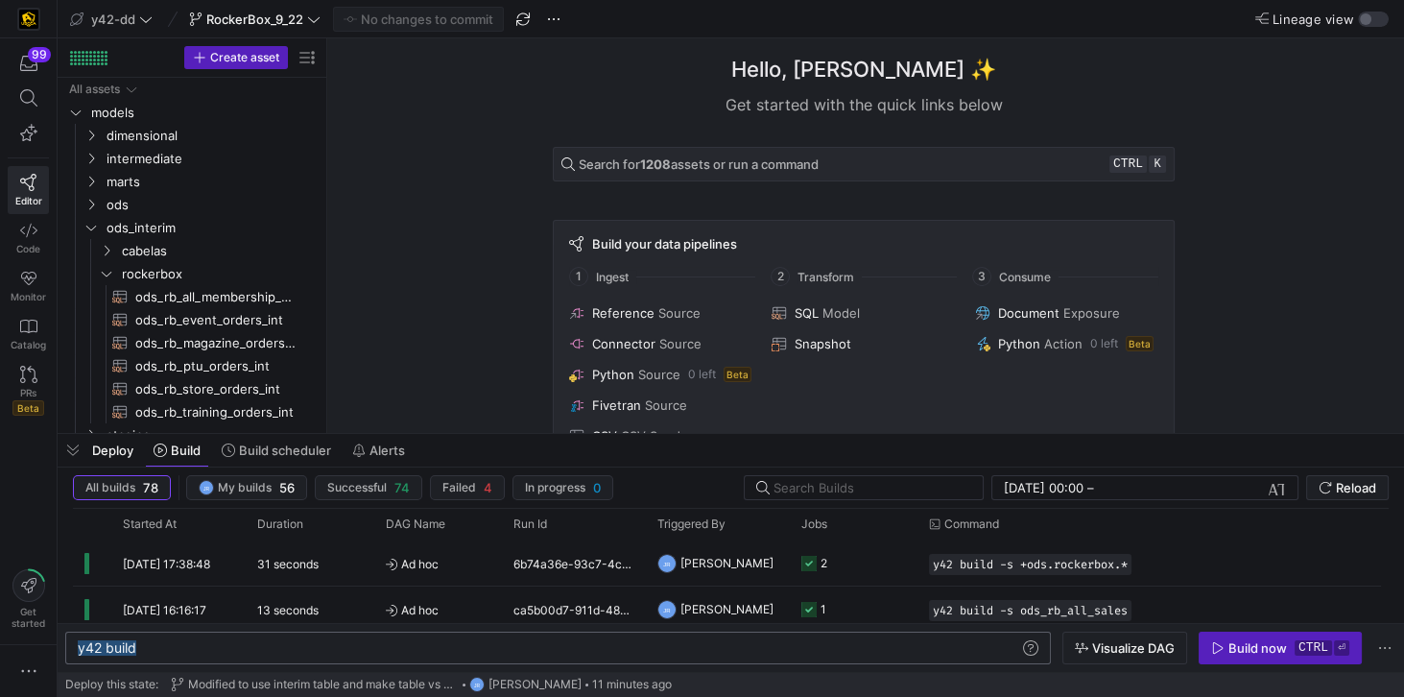
drag, startPoint x: 165, startPoint y: 652, endPoint x: 58, endPoint y: 653, distance: 107.5
click at [78, 653] on div "y42 build" at bounding box center [550, 647] width 944 height 15
click at [166, 647] on div "y42 build -s +ods_interim.rockerbox.*" at bounding box center [550, 647] width 944 height 15
click at [1234, 650] on div "Build now" at bounding box center [1257, 647] width 59 height 15
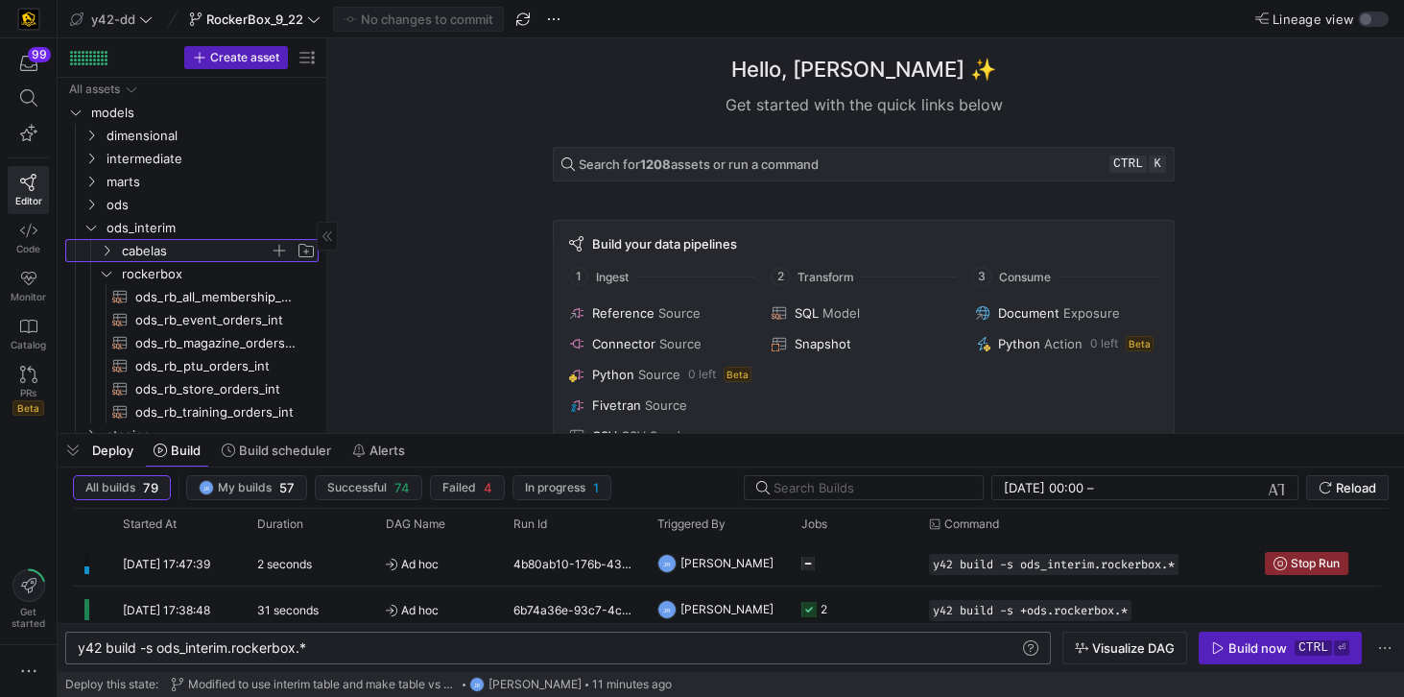
click at [168, 253] on span "cabelas" at bounding box center [196, 251] width 148 height 22
click at [217, 276] on span "cabelas_cart_abandons_int​​​​​​​​​​" at bounding box center [215, 274] width 161 height 22
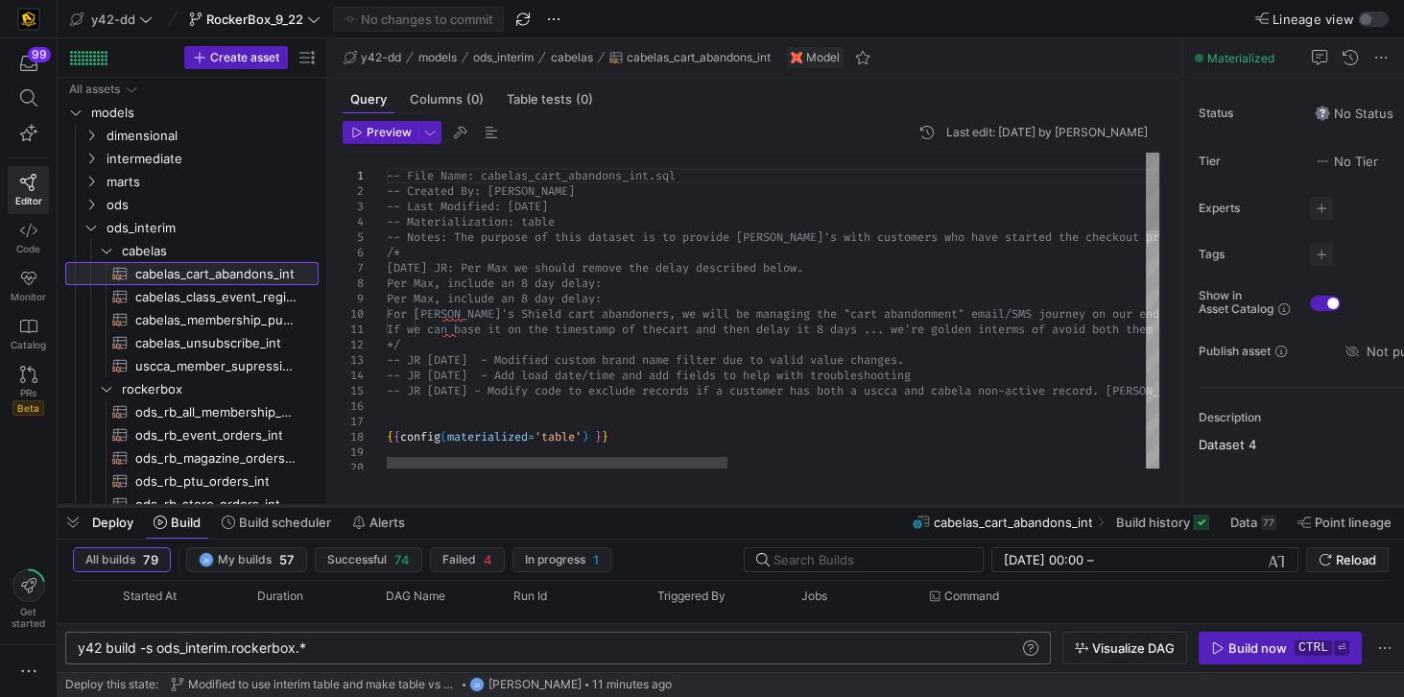
drag, startPoint x: 472, startPoint y: 436, endPoint x: 467, endPoint y: 508, distance: 72.1
click at [467, 508] on div at bounding box center [731, 506] width 1347 height 8
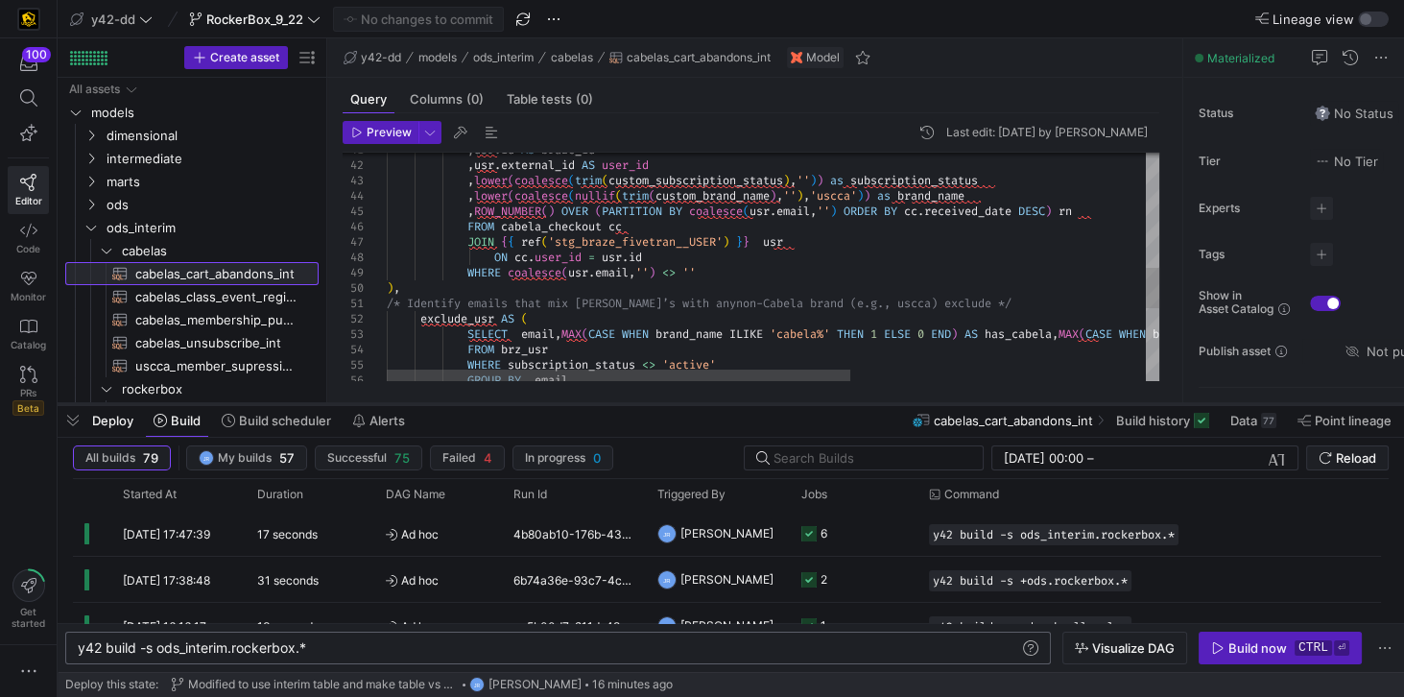
drag, startPoint x: 492, startPoint y: 508, endPoint x: 515, endPoint y: 406, distance: 104.3
click at [515, 406] on div at bounding box center [731, 404] width 1347 height 8
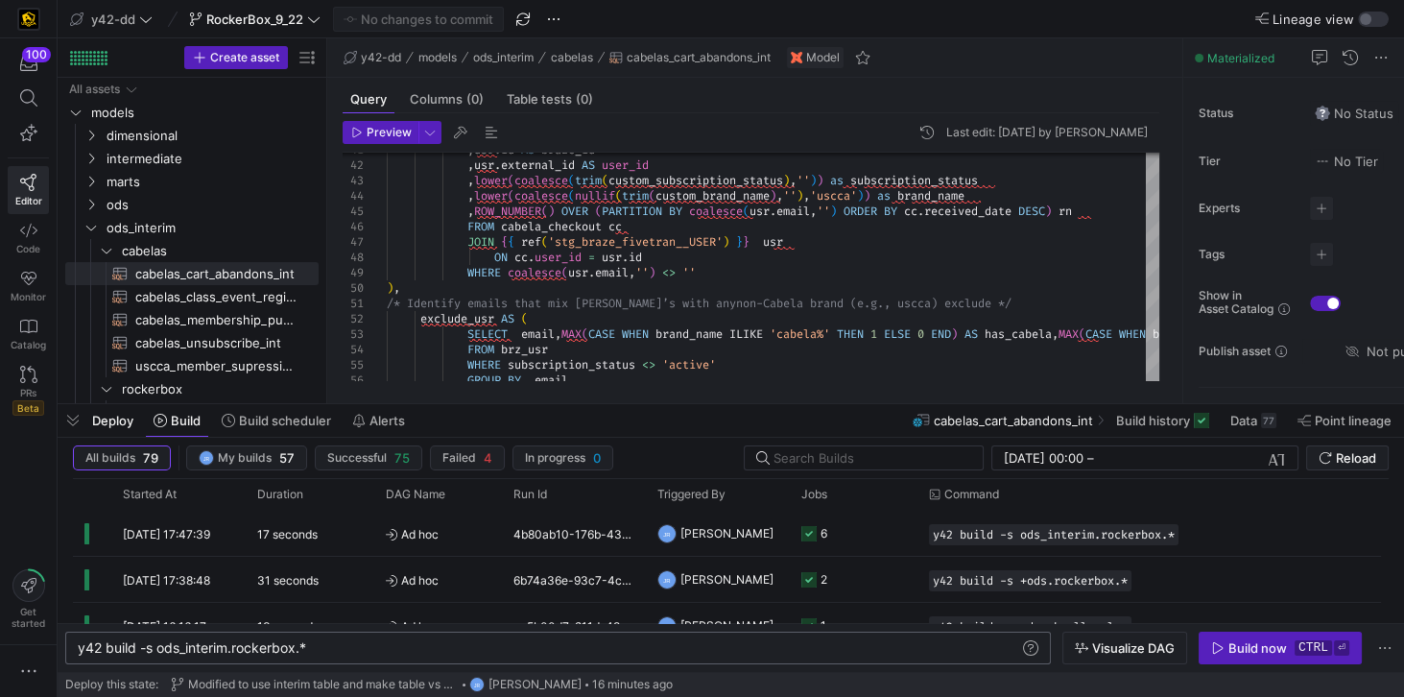
scroll to position [0, 79]
click at [181, 649] on div "y42 build -s ods_interim.rockerbox.*" at bounding box center [550, 647] width 944 height 15
type textarea "y42 build -s ods.rockerbox.*"
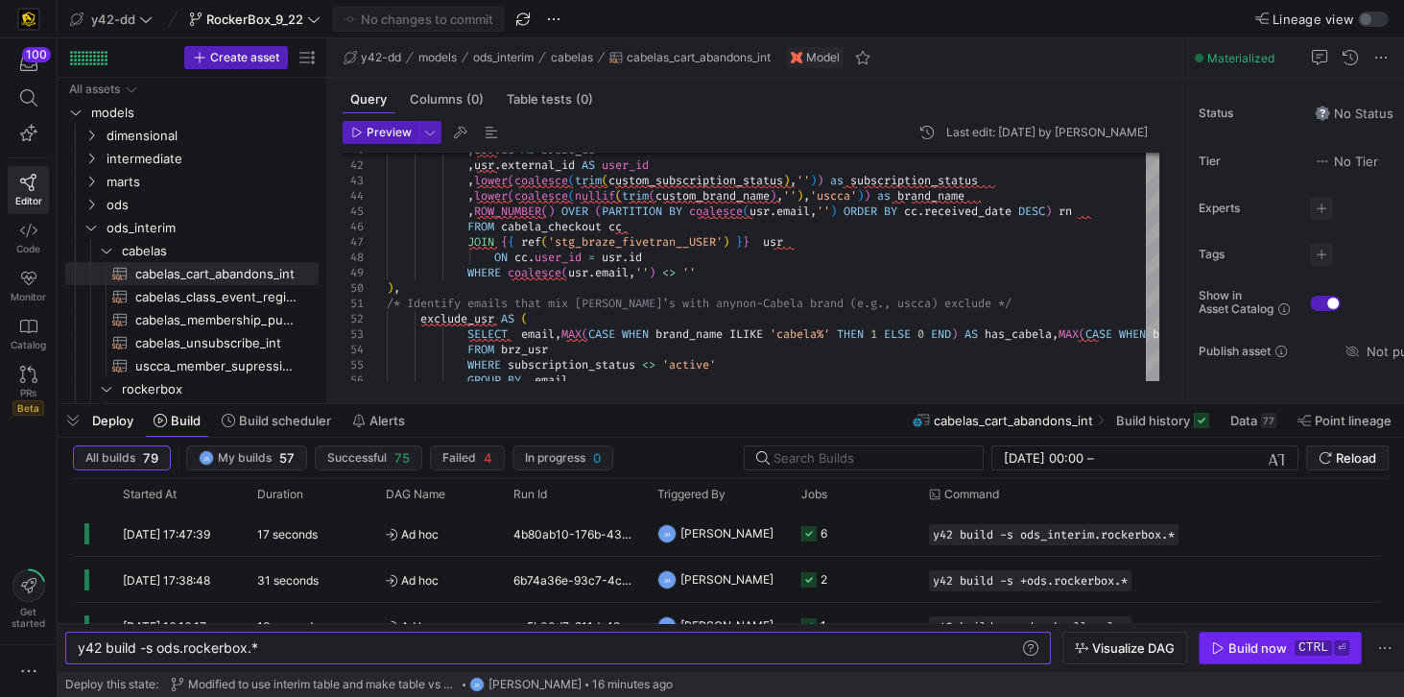
click at [1234, 651] on div "Build now" at bounding box center [1257, 647] width 59 height 15
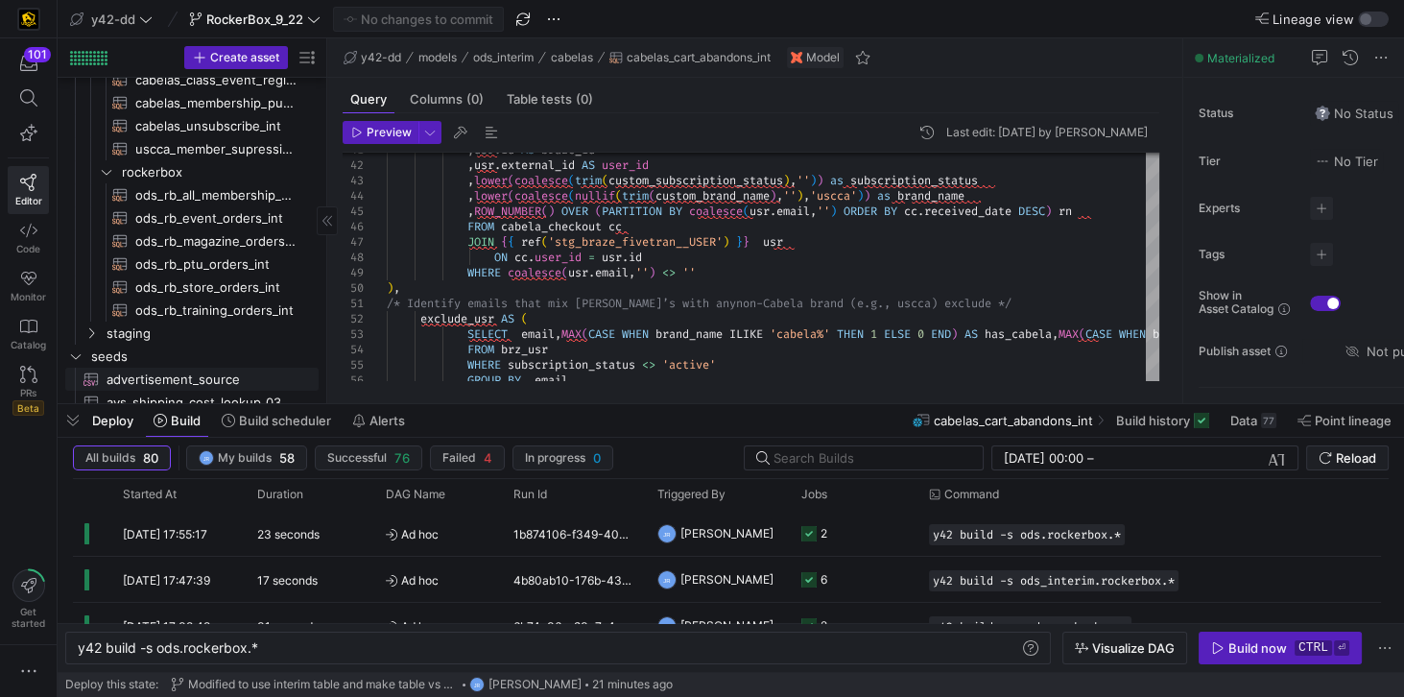
scroll to position [219, 0]
click at [205, 266] on span "ods_rb_ptu_orders_int​​​​​​​​​​" at bounding box center [215, 262] width 161 height 22
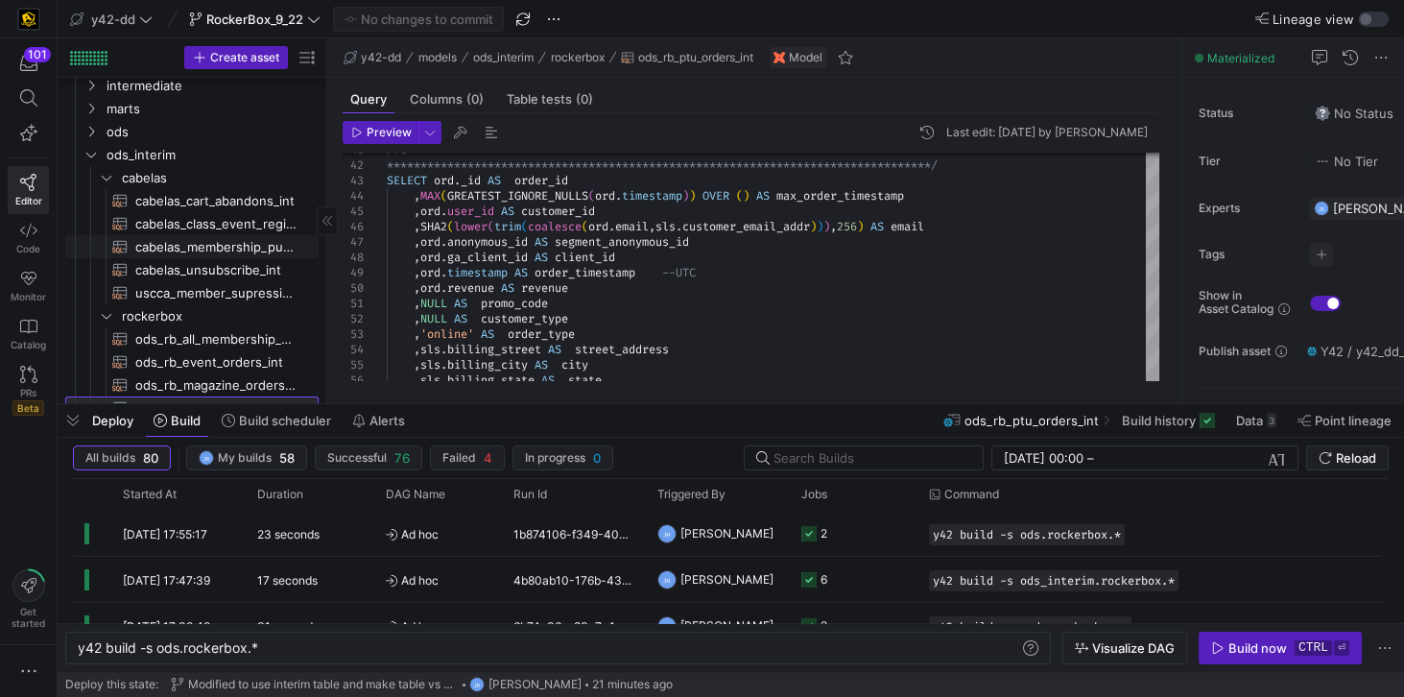
scroll to position [55, 0]
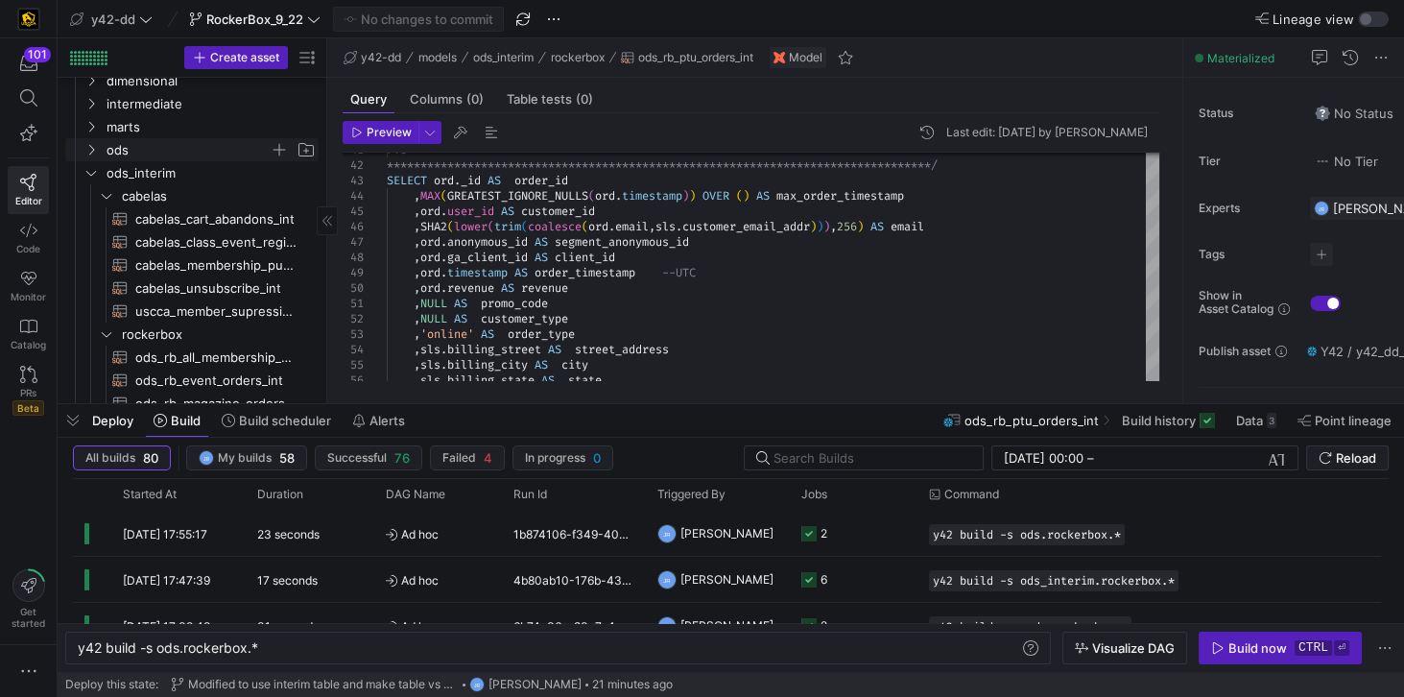
click at [117, 151] on span "ods" at bounding box center [188, 150] width 163 height 22
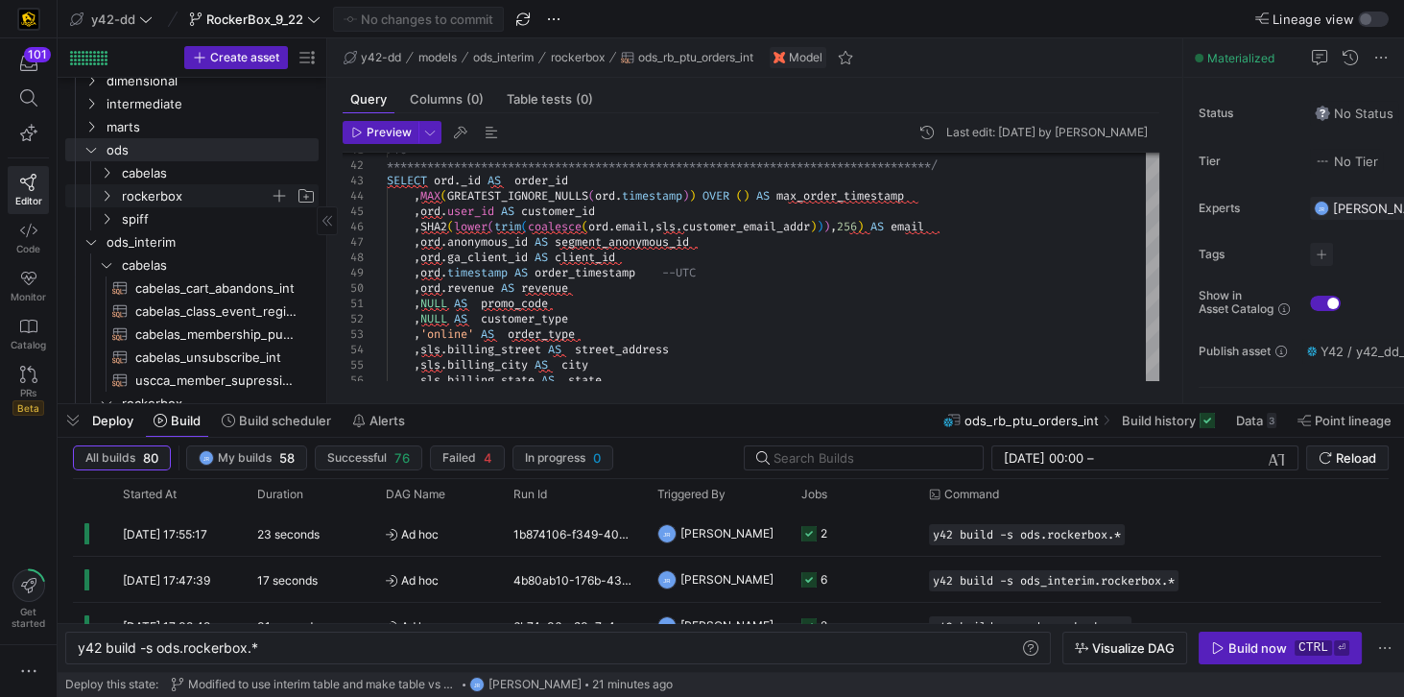
click at [157, 196] on span "rockerbox" at bounding box center [196, 196] width 148 height 22
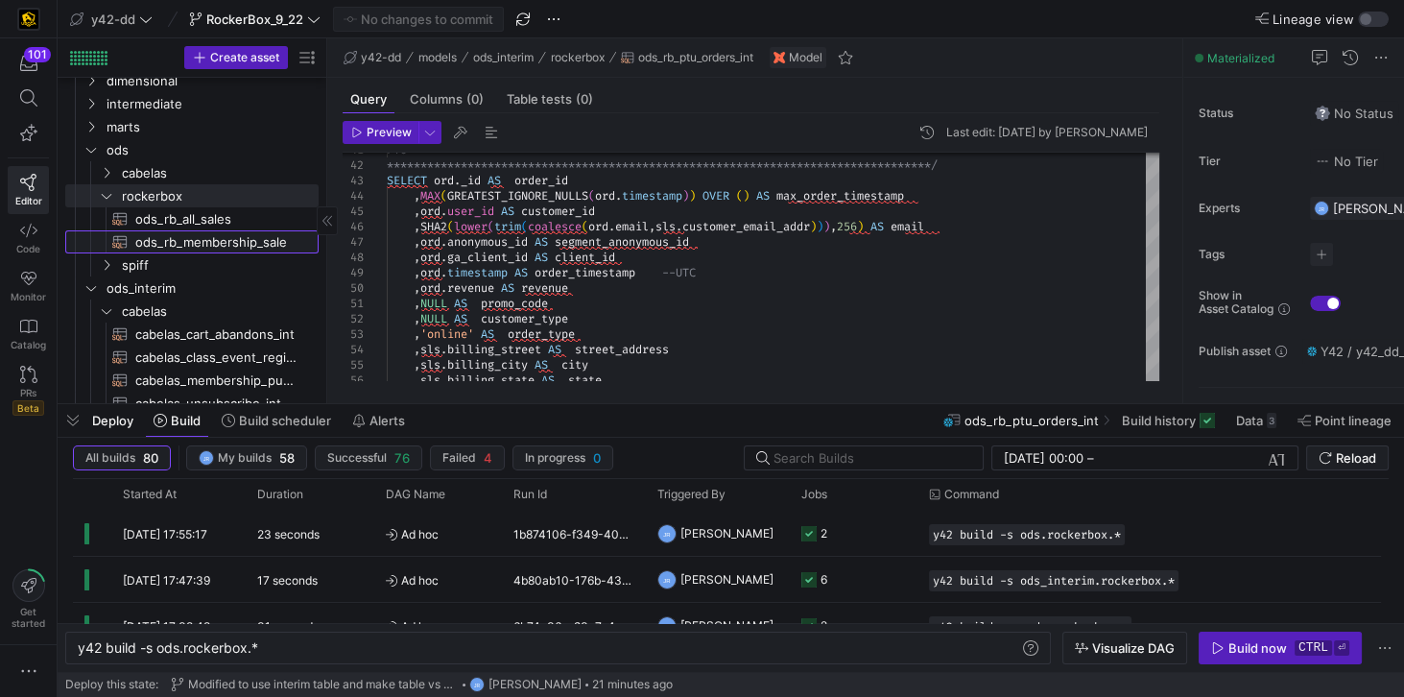
click at [182, 241] on span "ods_rb_membership_sale​​​​​​​​​​" at bounding box center [215, 242] width 161 height 22
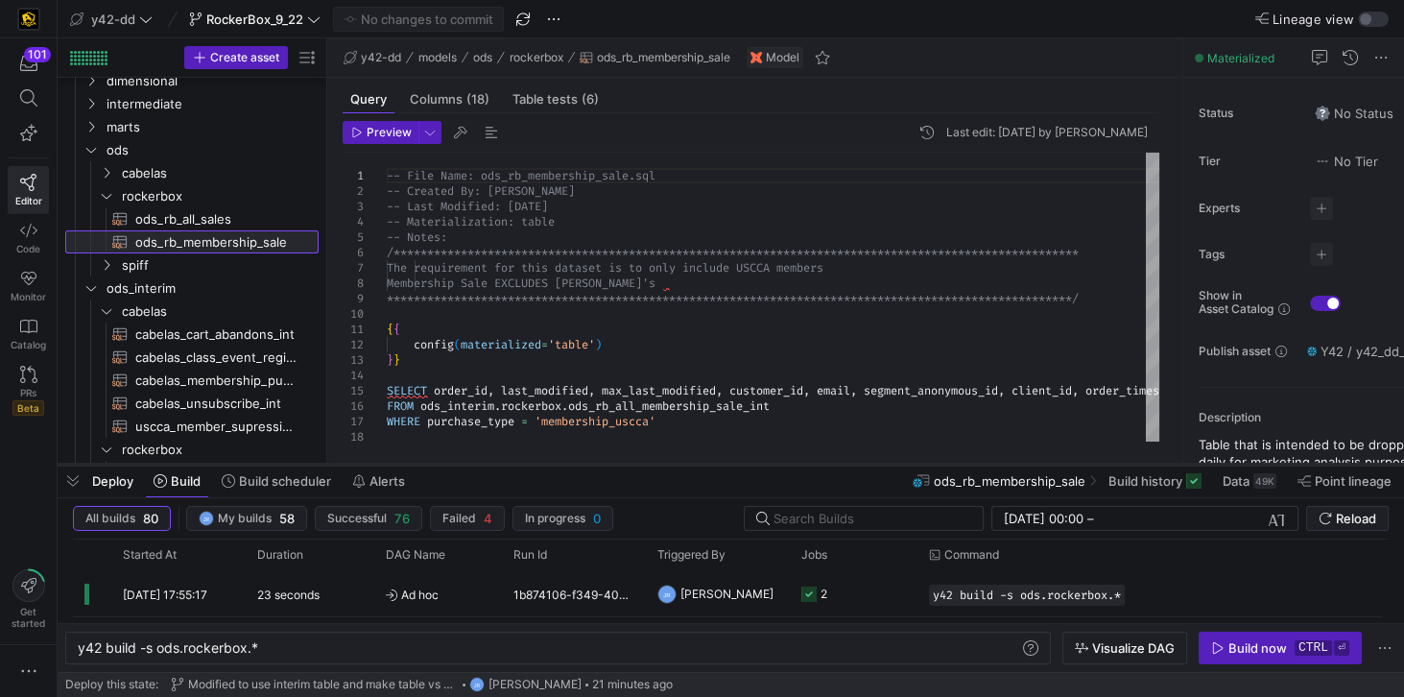
drag, startPoint x: 573, startPoint y: 404, endPoint x: 569, endPoint y: 465, distance: 60.6
click at [569, 465] on div at bounding box center [731, 465] width 1347 height 8
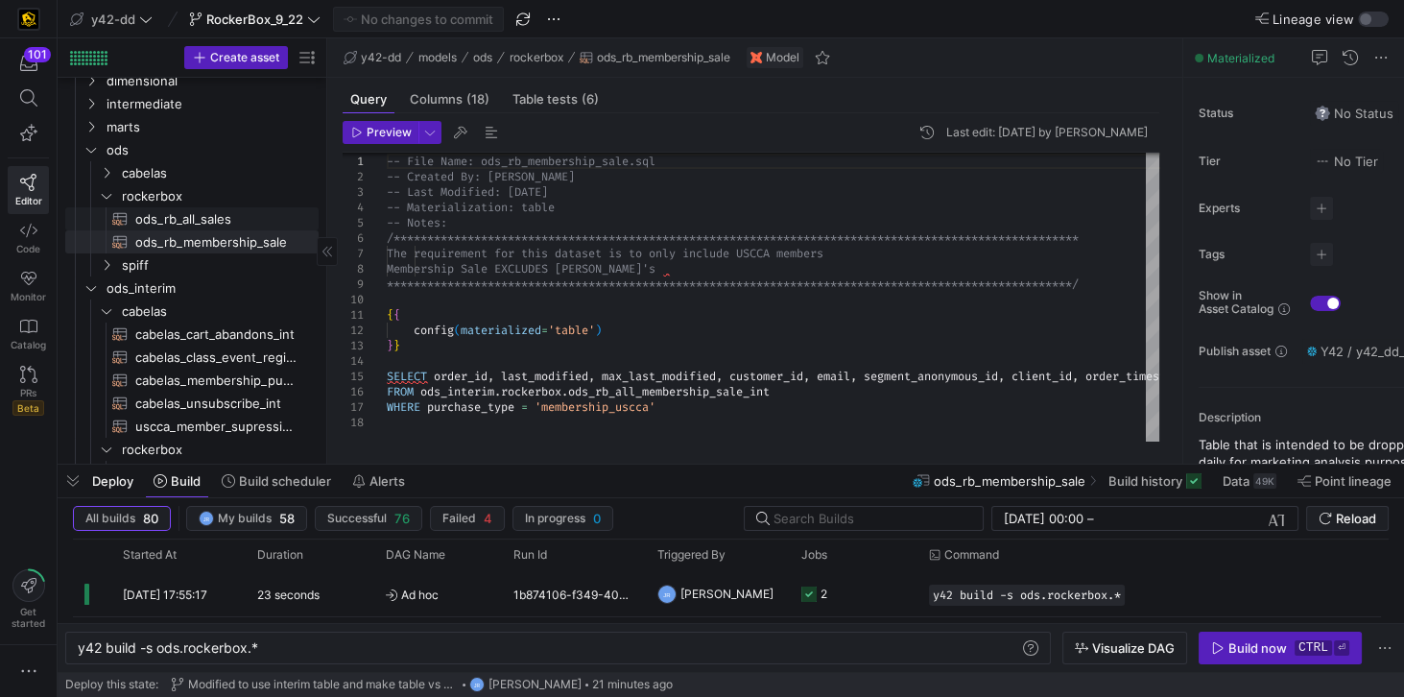
click at [181, 223] on span "ods_rb_all_sales​​​​​​​​​​" at bounding box center [215, 219] width 161 height 22
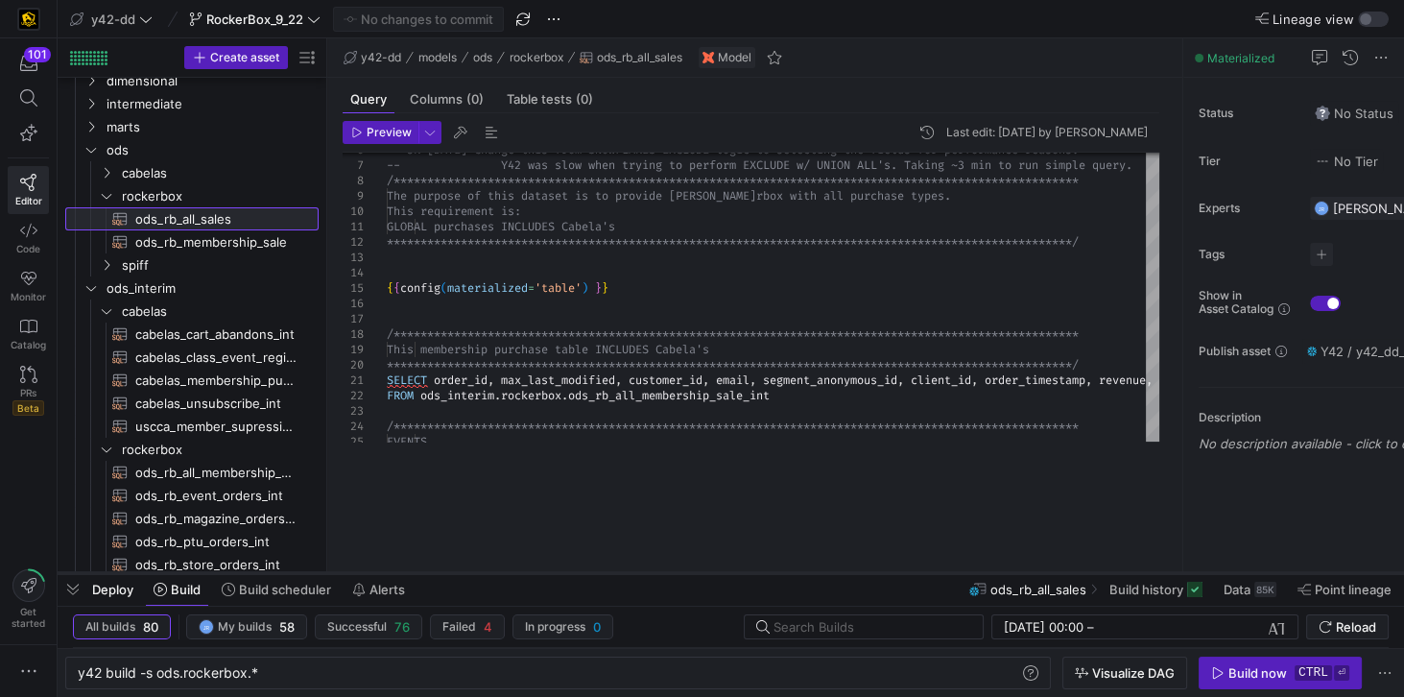
drag, startPoint x: 568, startPoint y: 465, endPoint x: 565, endPoint y: 573, distance: 108.5
click at [565, 573] on div at bounding box center [731, 573] width 1347 height 8
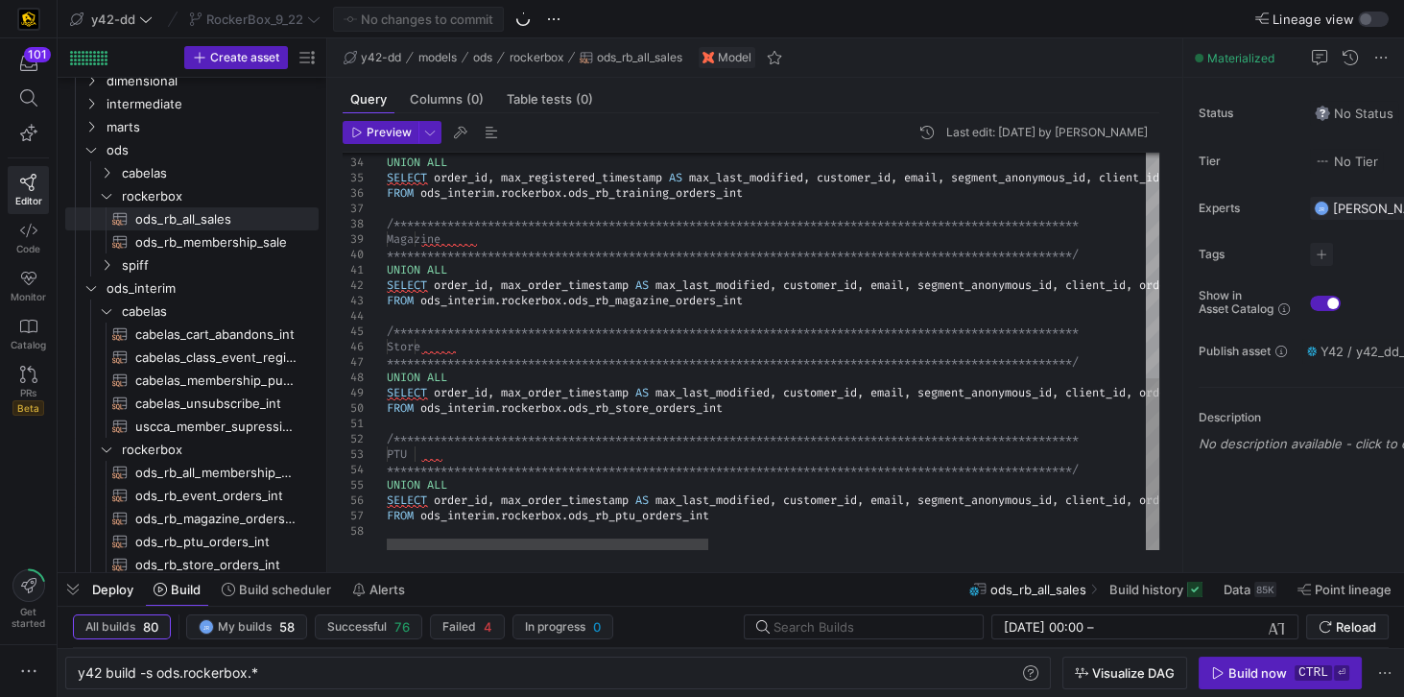
click at [657, 516] on div "**********" at bounding box center [1298, 91] width 1823 height 918
click at [511, 506] on div "**********" at bounding box center [1298, 91] width 1823 height 918
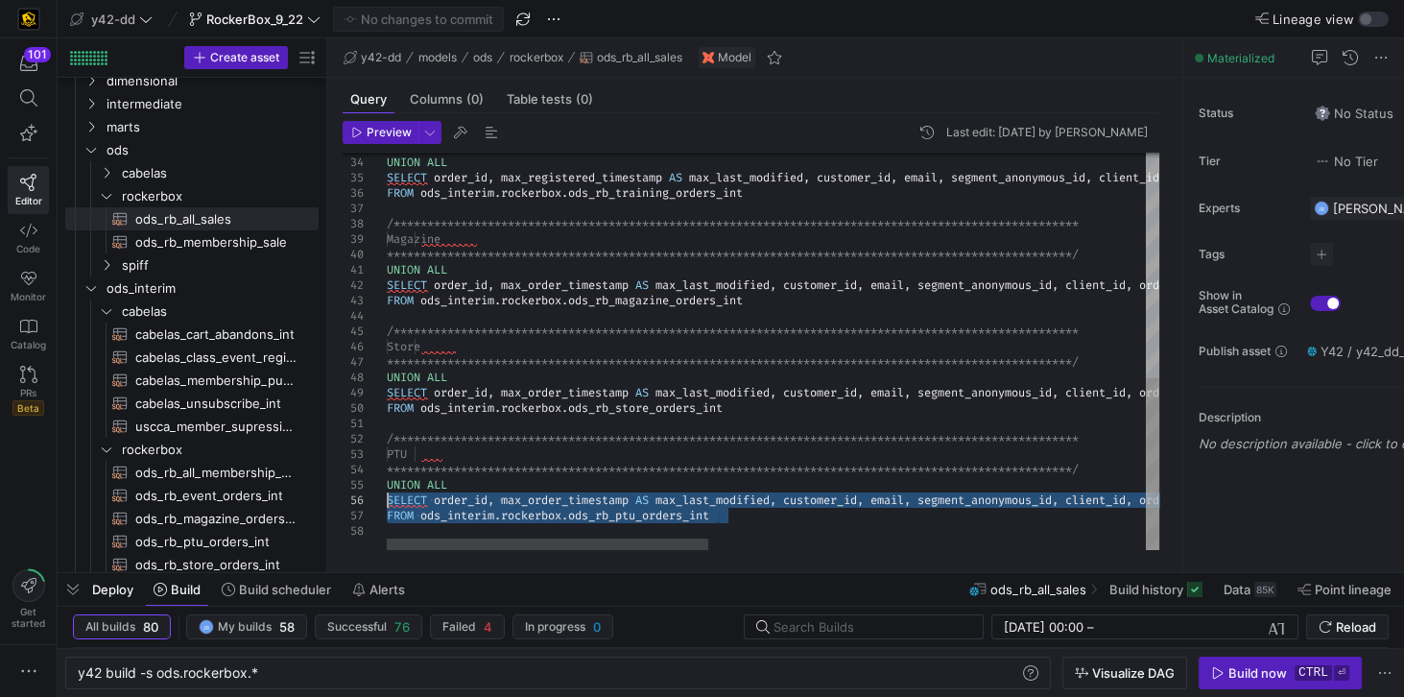
drag, startPoint x: 733, startPoint y: 519, endPoint x: 360, endPoint y: 500, distance: 373.8
click at [387, 500] on div "**********" at bounding box center [1298, 91] width 1823 height 918
click at [506, 439] on div "**********" at bounding box center [1298, 91] width 1823 height 918
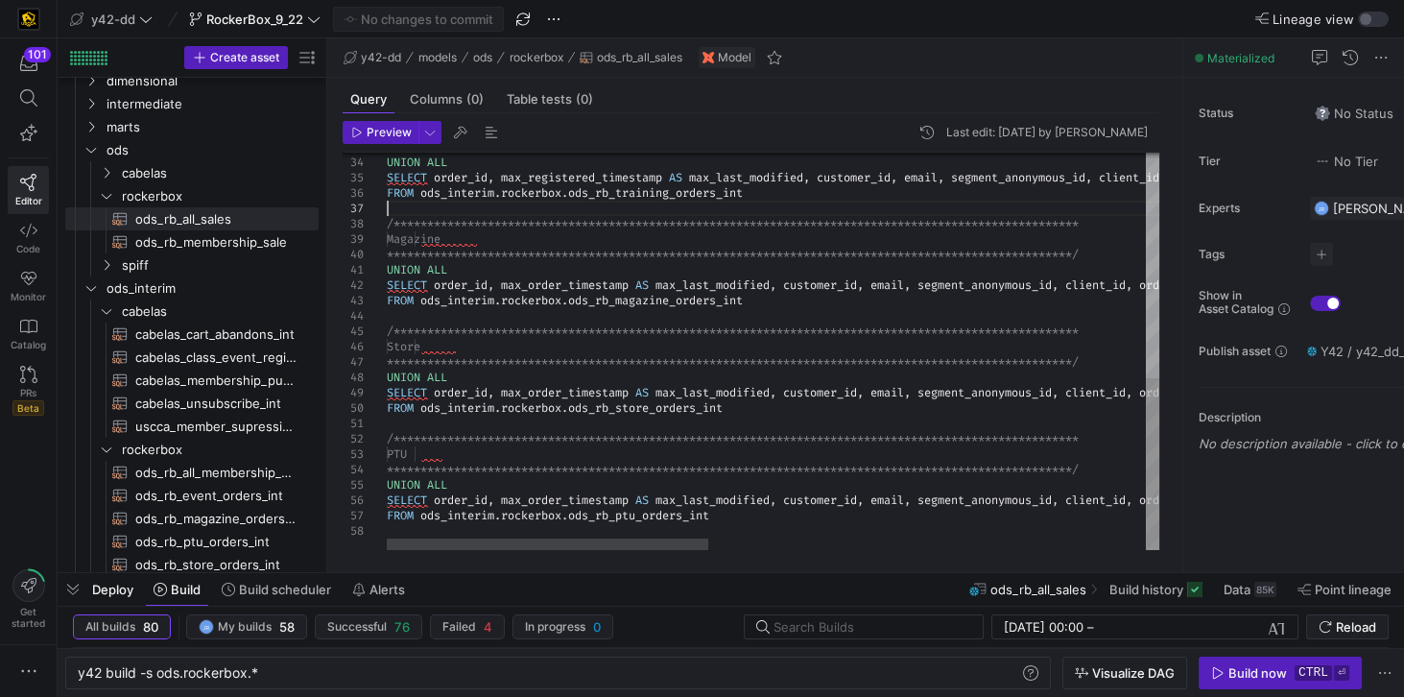
click at [482, 204] on div "**********" at bounding box center [1298, 91] width 1823 height 918
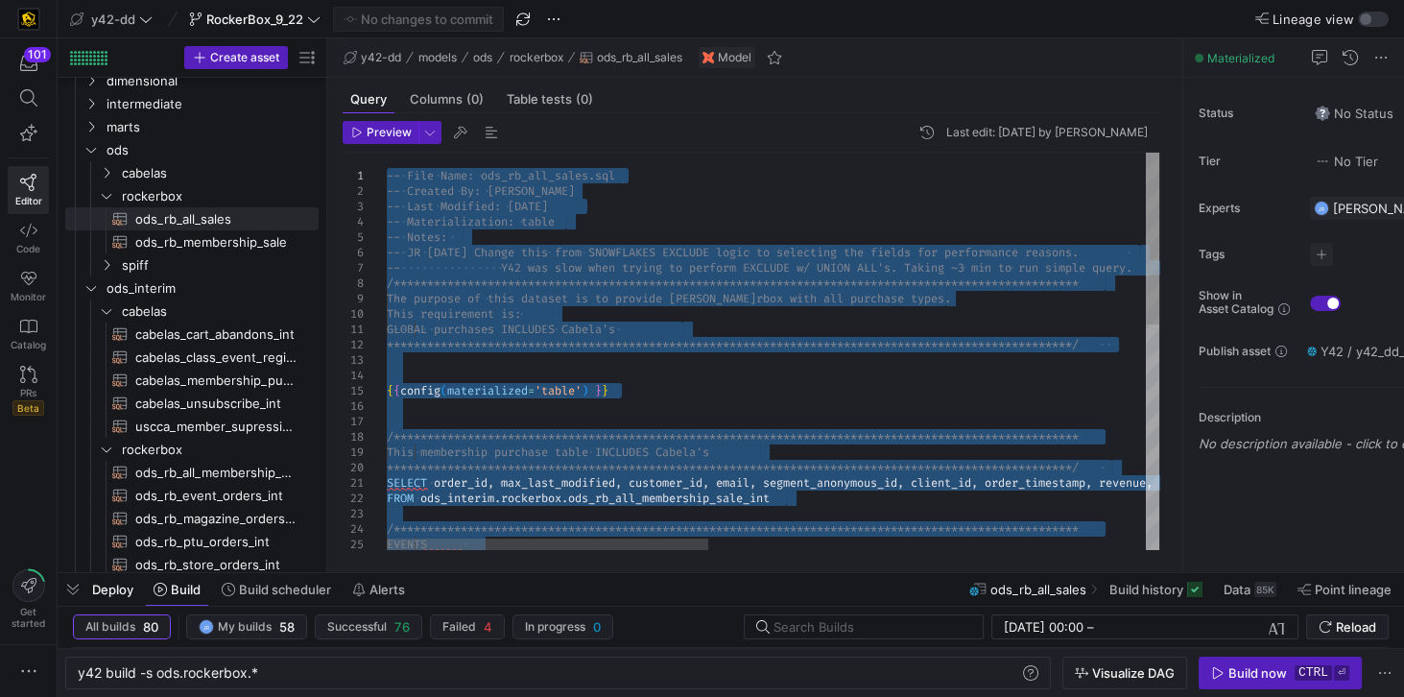
drag, startPoint x: 748, startPoint y: 526, endPoint x: 384, endPoint y: 144, distance: 527.5
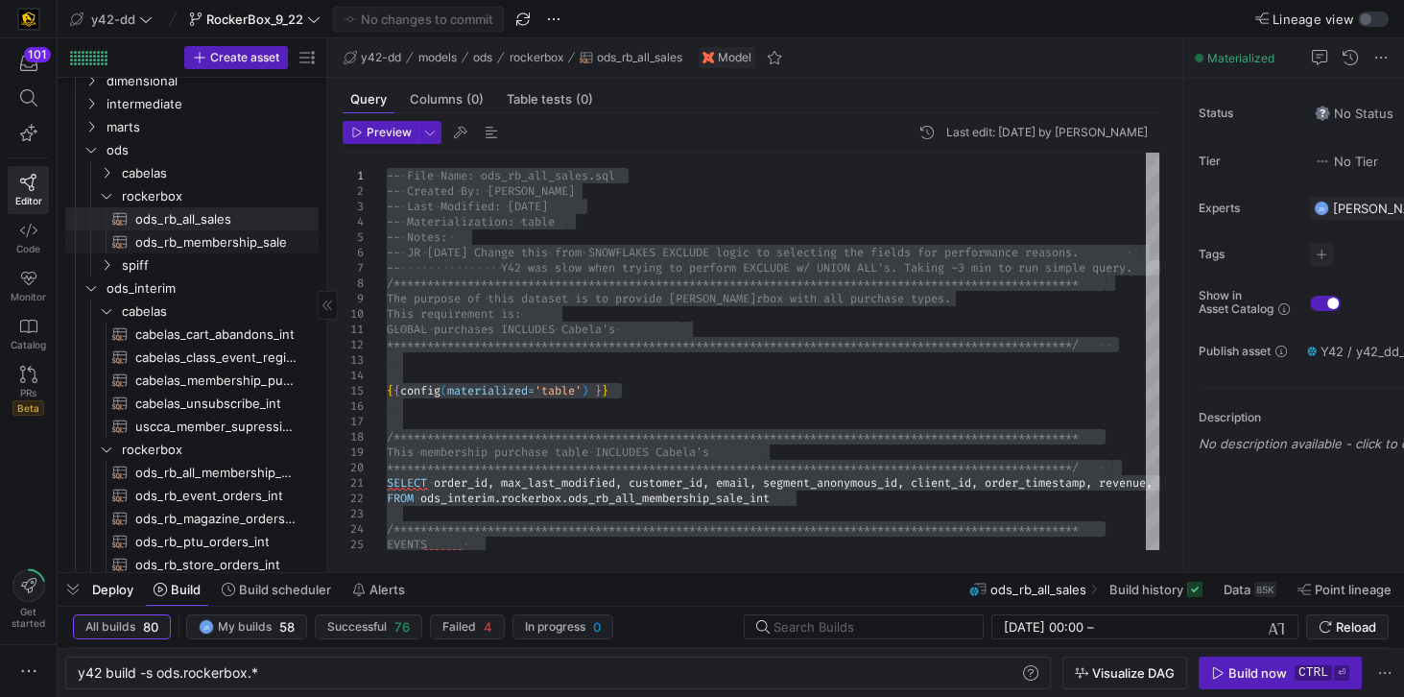
click at [231, 240] on span "ods_rb_membership_sale​​​​​​​​​​" at bounding box center [215, 242] width 161 height 22
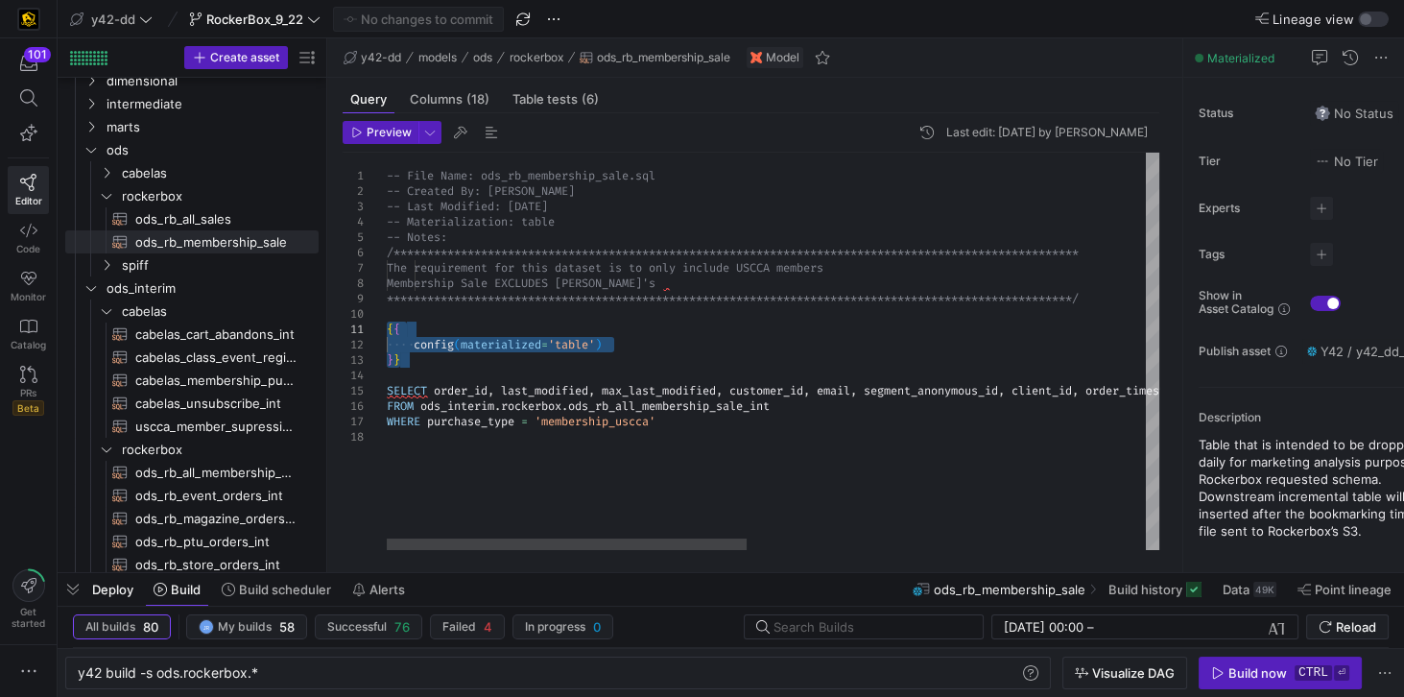
drag, startPoint x: 424, startPoint y: 364, endPoint x: 360, endPoint y: 322, distance: 76.4
click at [387, 322] on div "**********" at bounding box center [1202, 351] width 1630 height 397
click at [186, 215] on span "ods_rb_all_sales​​​​​​​​​​" at bounding box center [215, 219] width 161 height 22
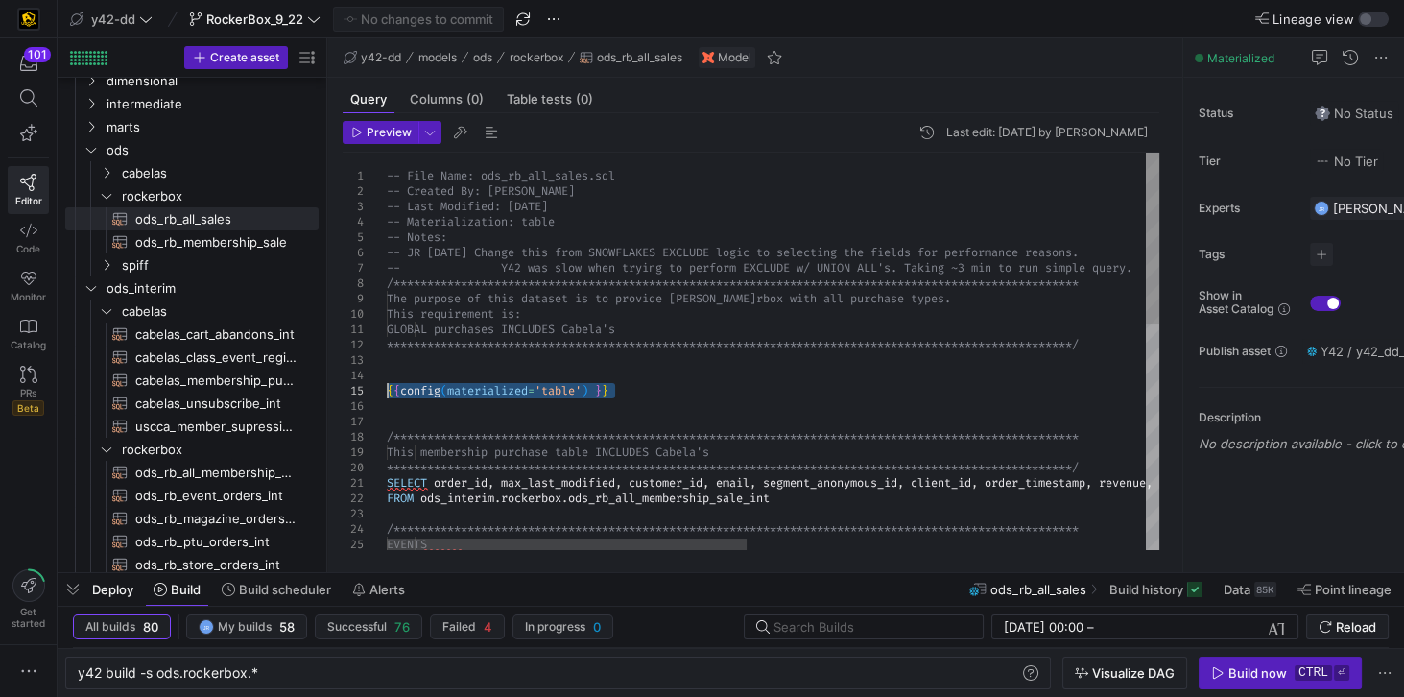
drag, startPoint x: 648, startPoint y: 393, endPoint x: 362, endPoint y: 383, distance: 286.2
click at [387, 383] on div "**********" at bounding box center [1202, 612] width 1630 height 918
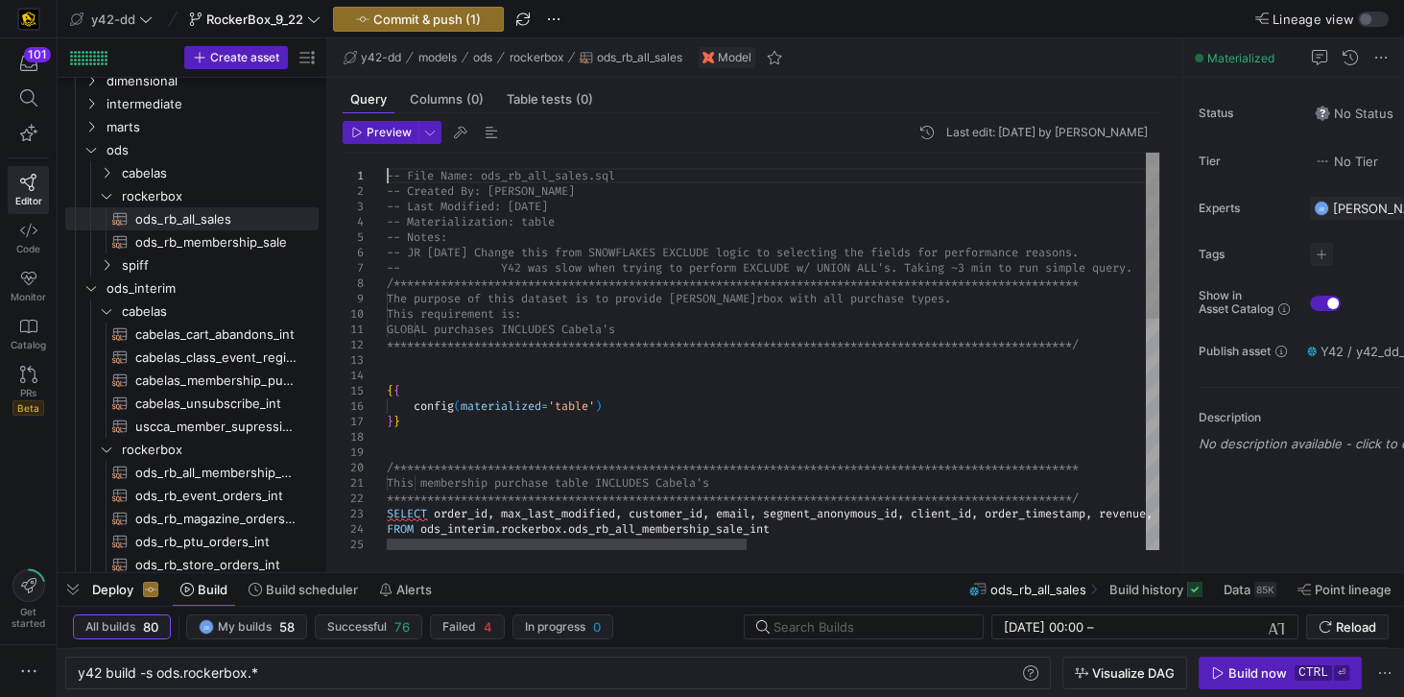
click at [389, 175] on div "**********" at bounding box center [1202, 627] width 1630 height 948
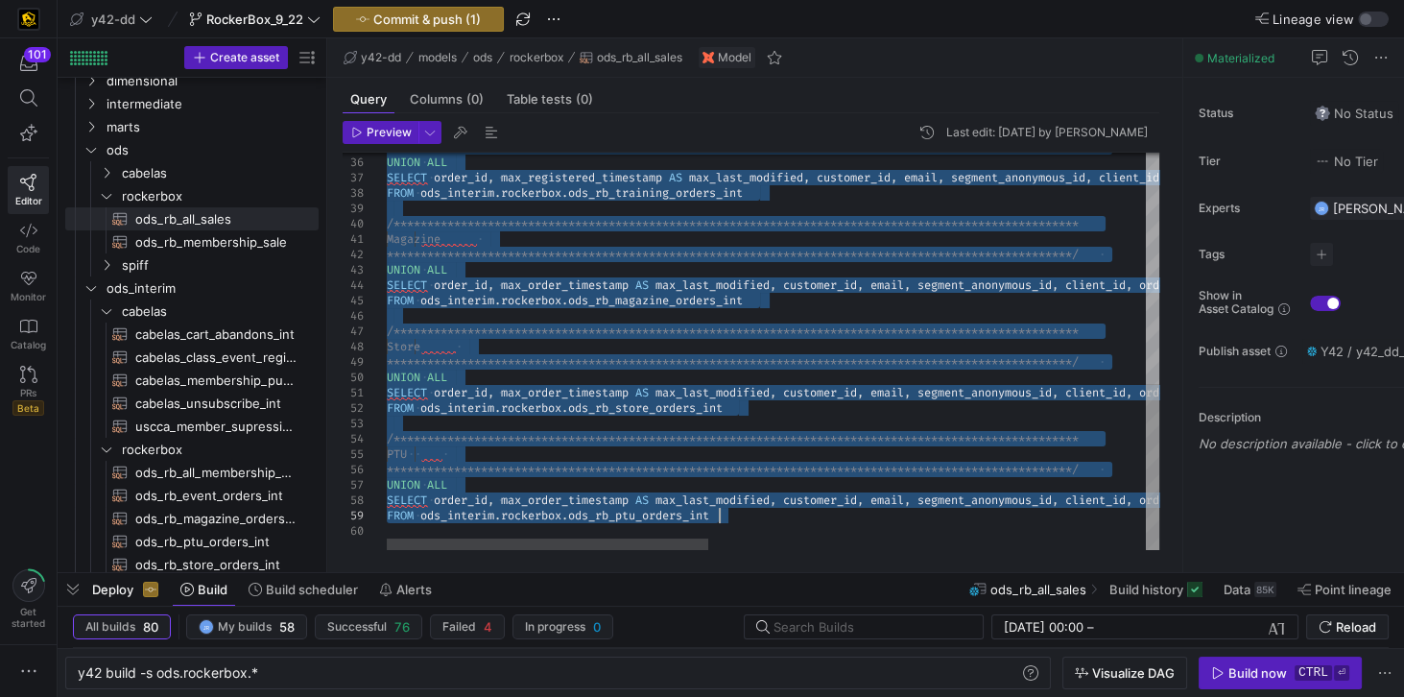
click at [733, 520] on div "**********" at bounding box center [1298, 76] width 1823 height 948
type textarea "**********"
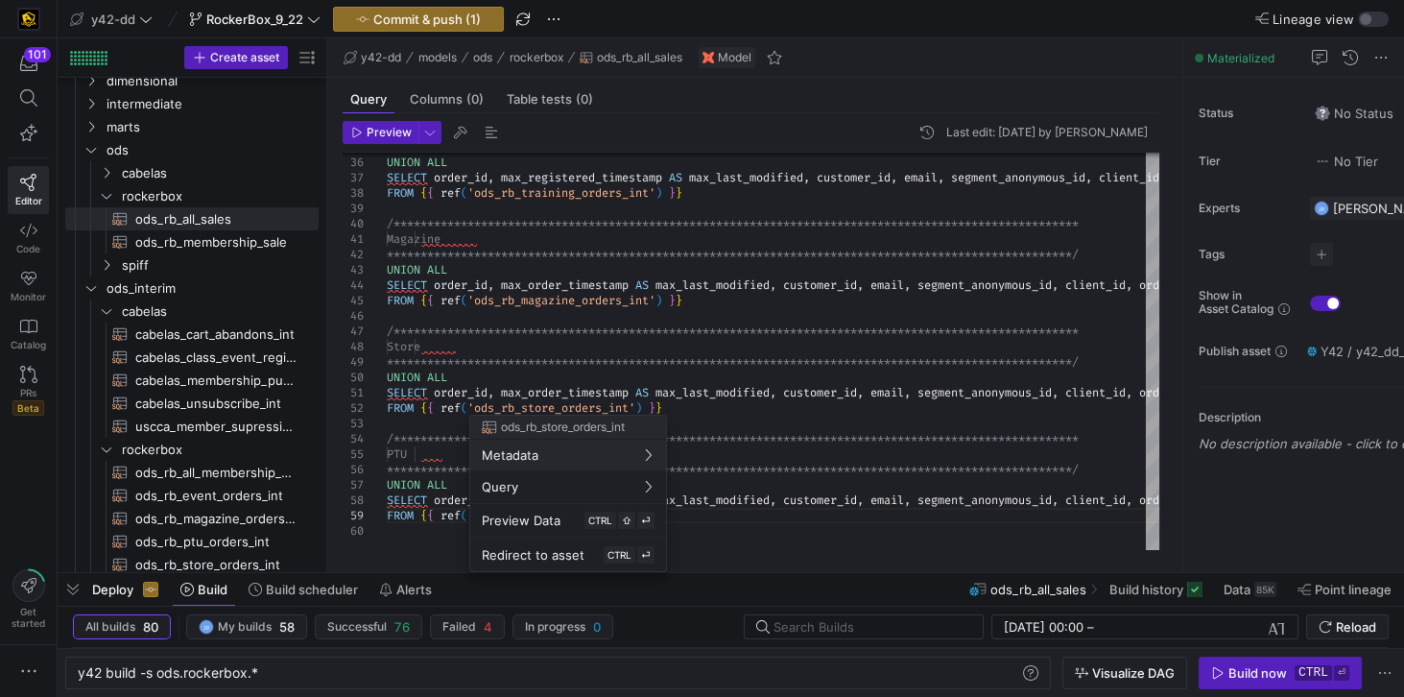
click at [610, 260] on div at bounding box center [702, 348] width 1404 height 697
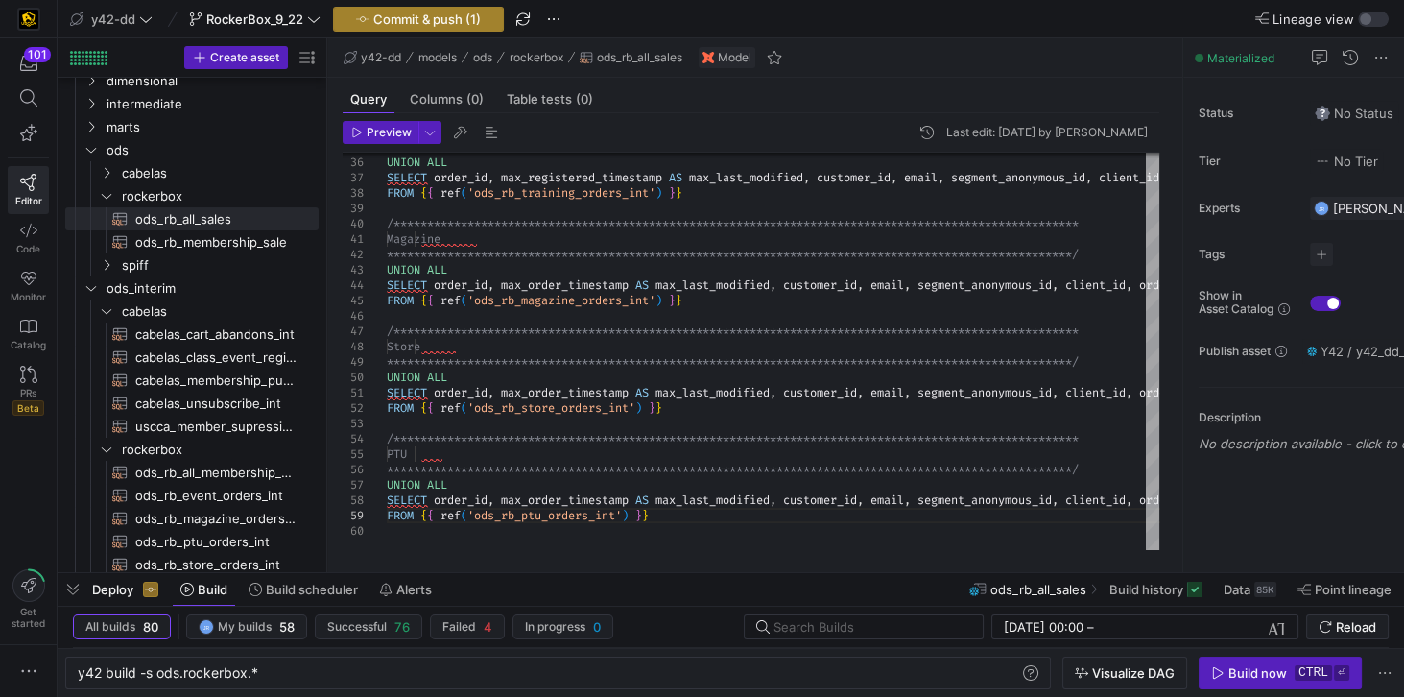
click at [442, 25] on span "Commit & push (1)" at bounding box center [426, 19] width 107 height 15
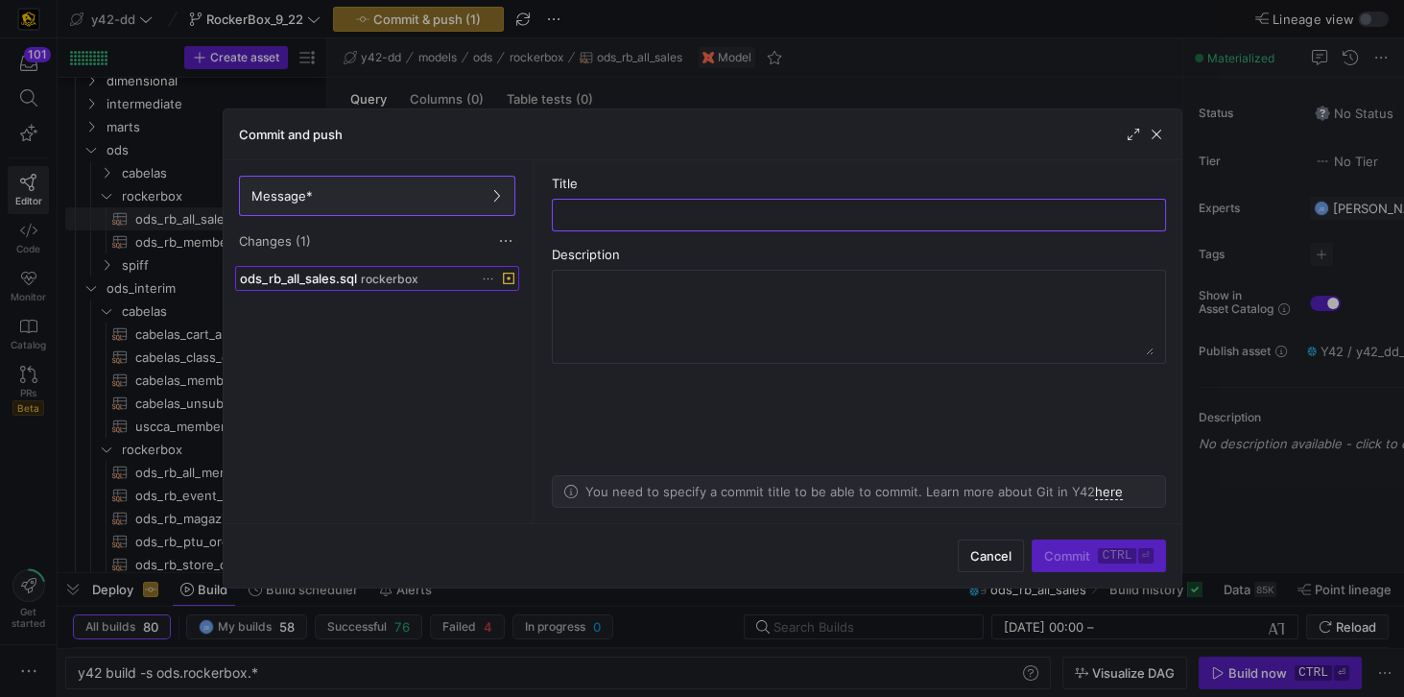
click at [393, 282] on span "rockerbox" at bounding box center [390, 279] width 58 height 13
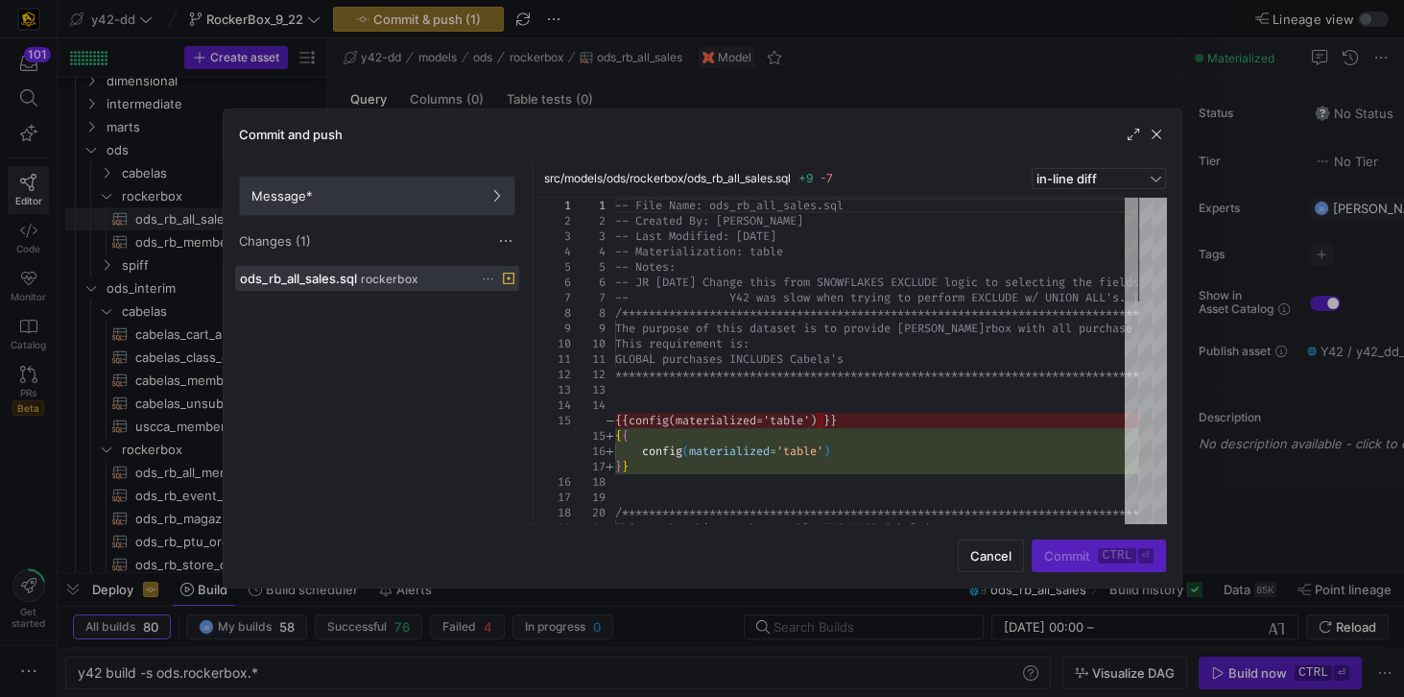
click at [342, 196] on span "Message*" at bounding box center [376, 195] width 251 height 15
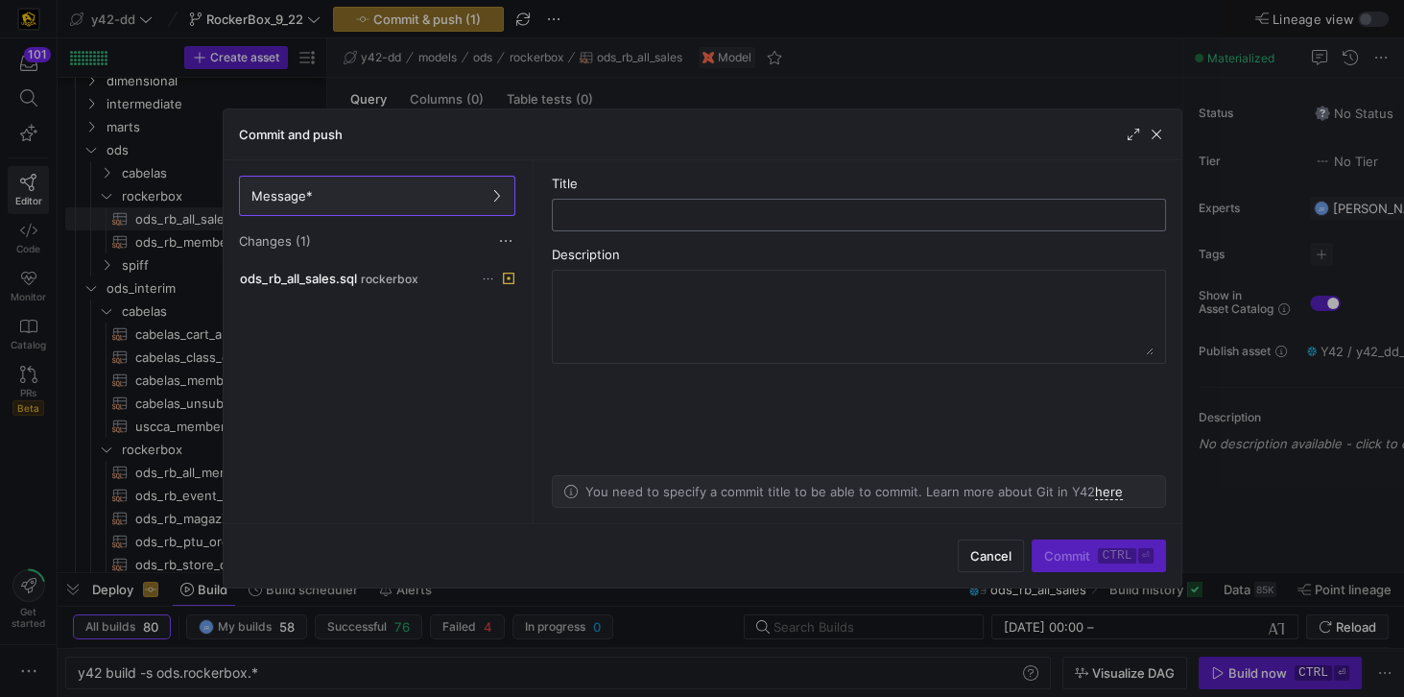
click at [596, 216] on input "text" at bounding box center [859, 214] width 582 height 15
type input "forget to reference tables"
click at [1069, 556] on span "Commit ctrl ⏎" at bounding box center [1098, 555] width 108 height 15
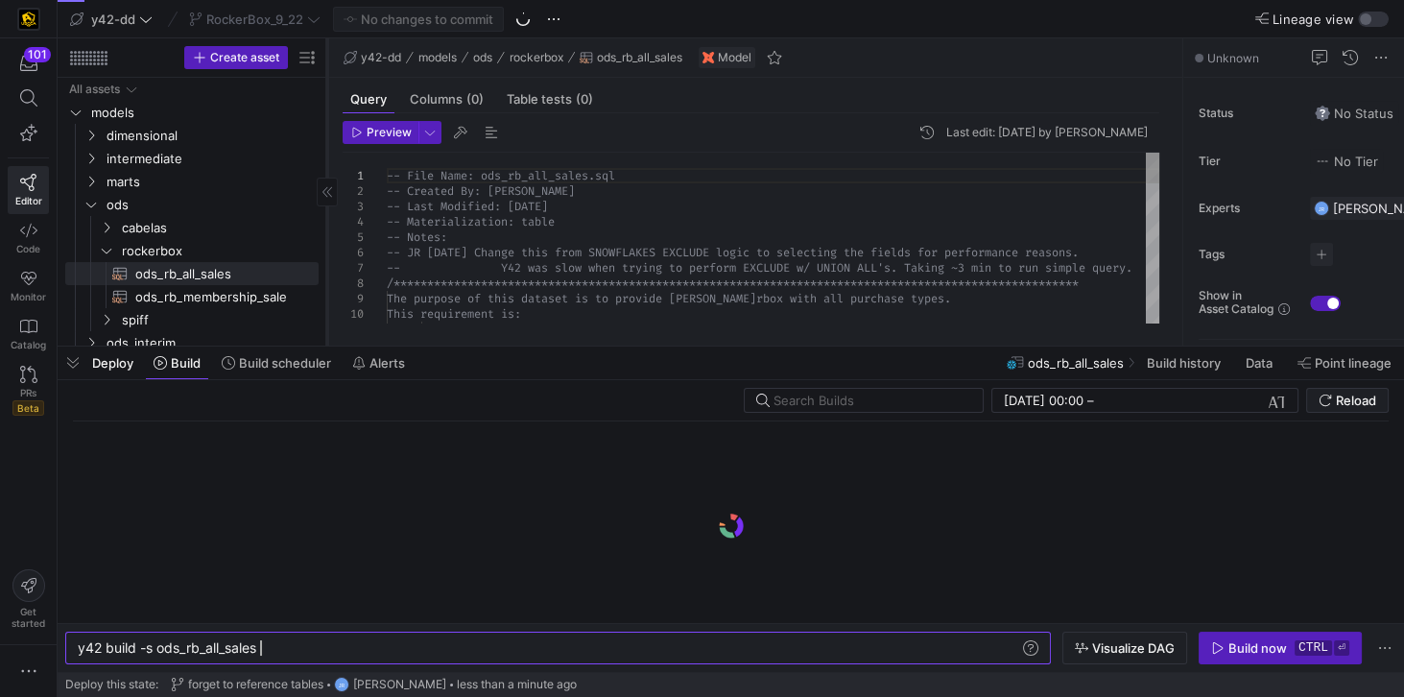
scroll to position [0, 180]
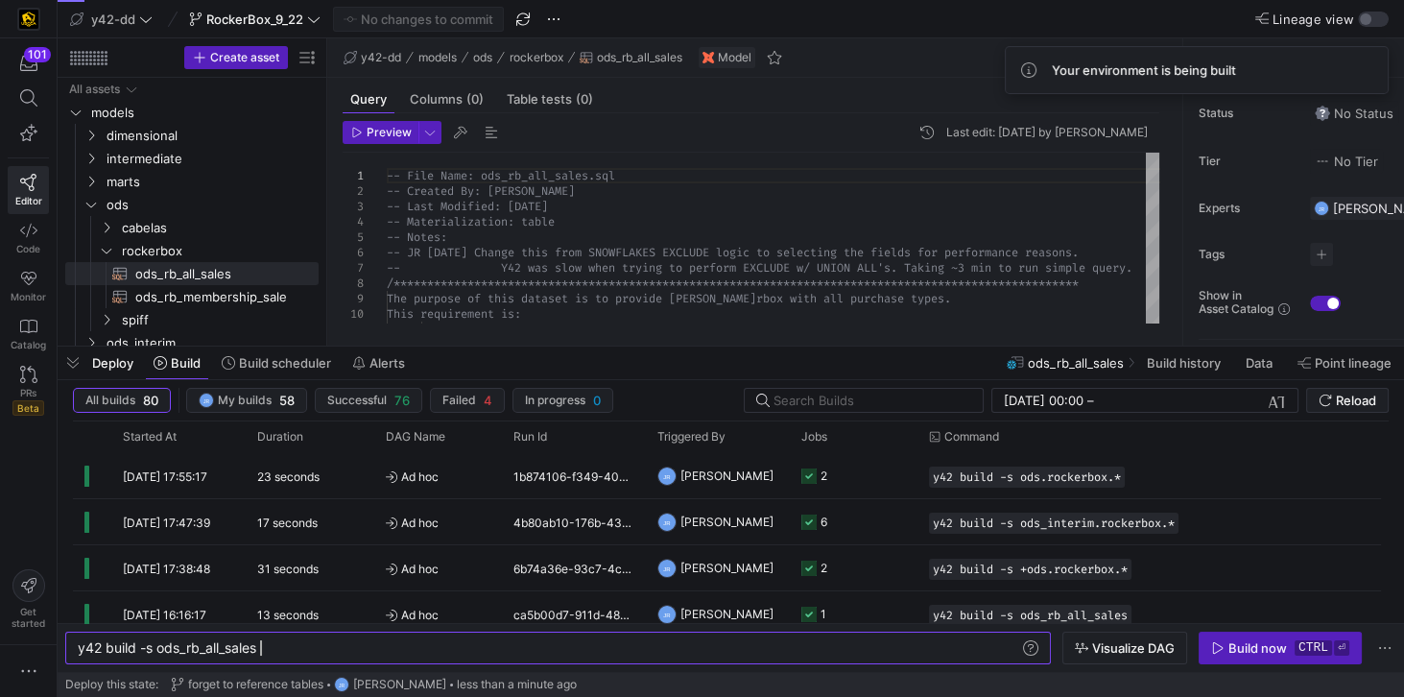
click at [1259, 651] on div "Build now" at bounding box center [1257, 647] width 59 height 15
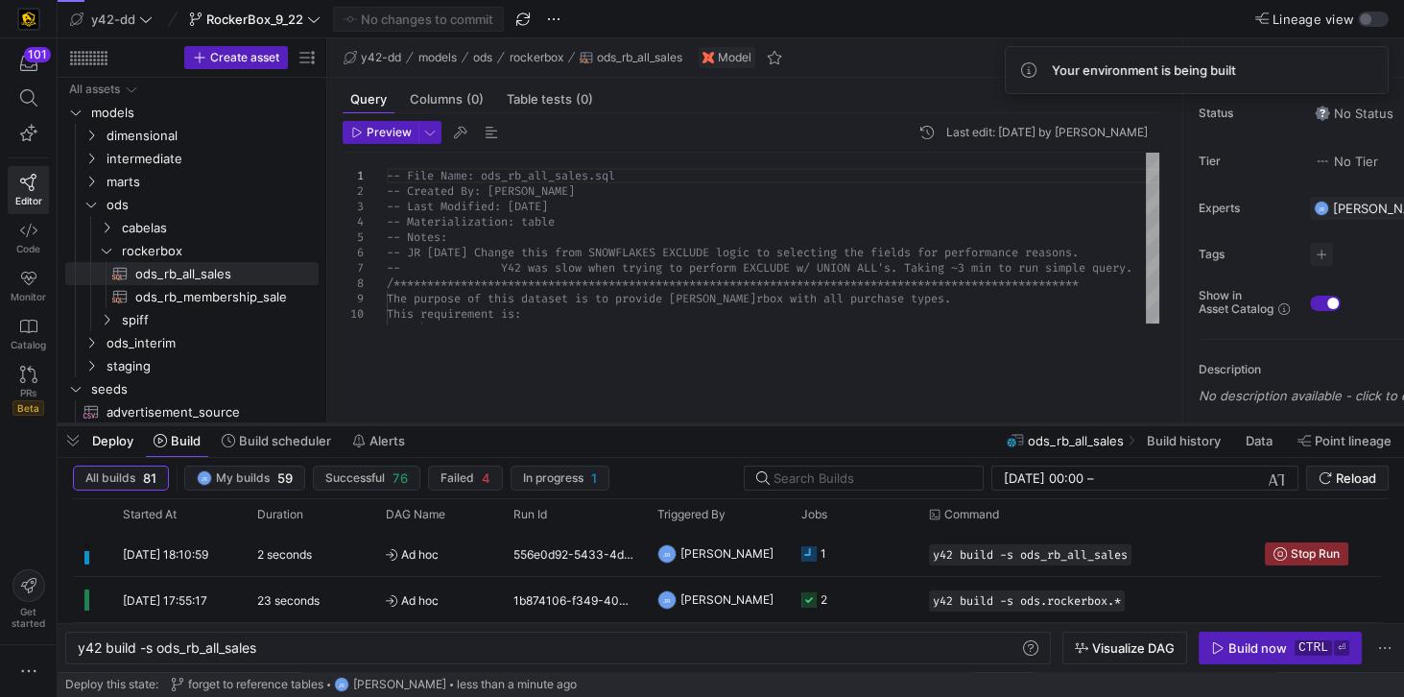
drag, startPoint x: 465, startPoint y: 349, endPoint x: 449, endPoint y: 428, distance: 80.4
click at [449, 428] on div at bounding box center [731, 424] width 1347 height 8
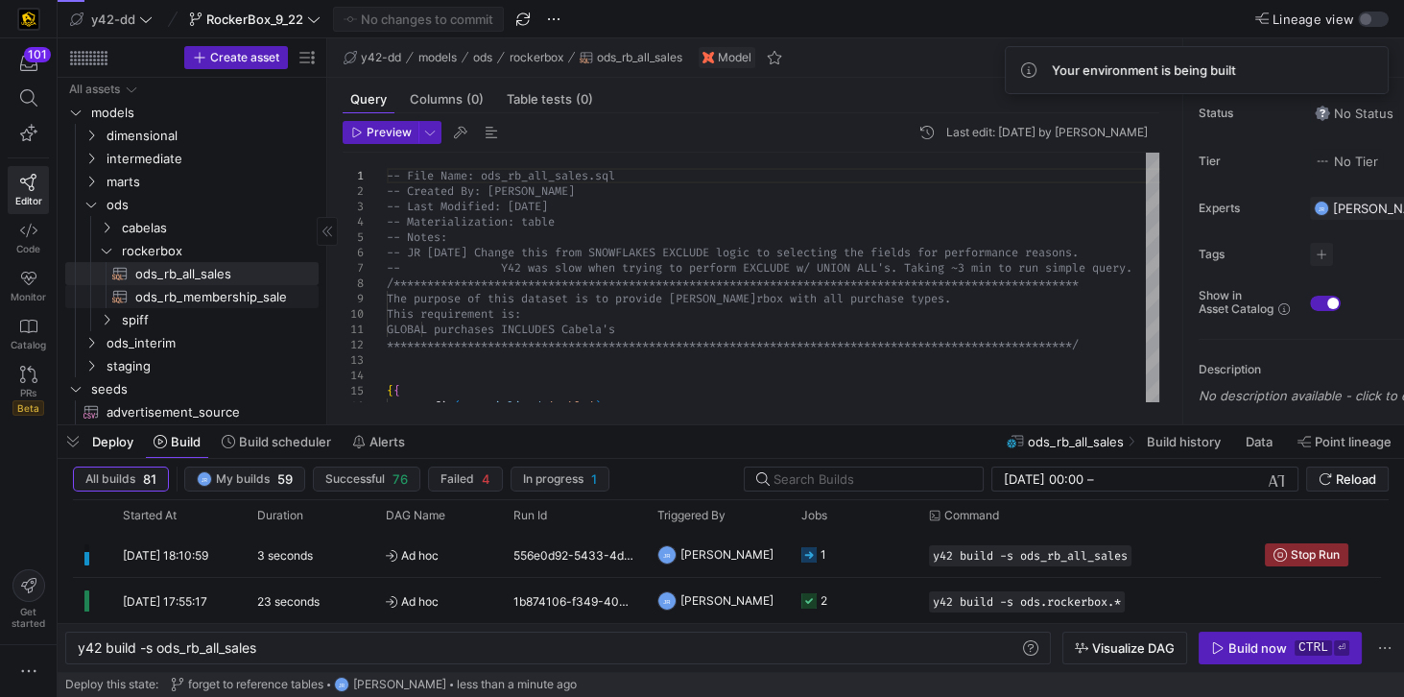
click at [168, 293] on span "ods_rb_membership_sale​​​​​​​​​​" at bounding box center [215, 297] width 161 height 22
type textarea "y42 build -s ods_rb_membership_sale"
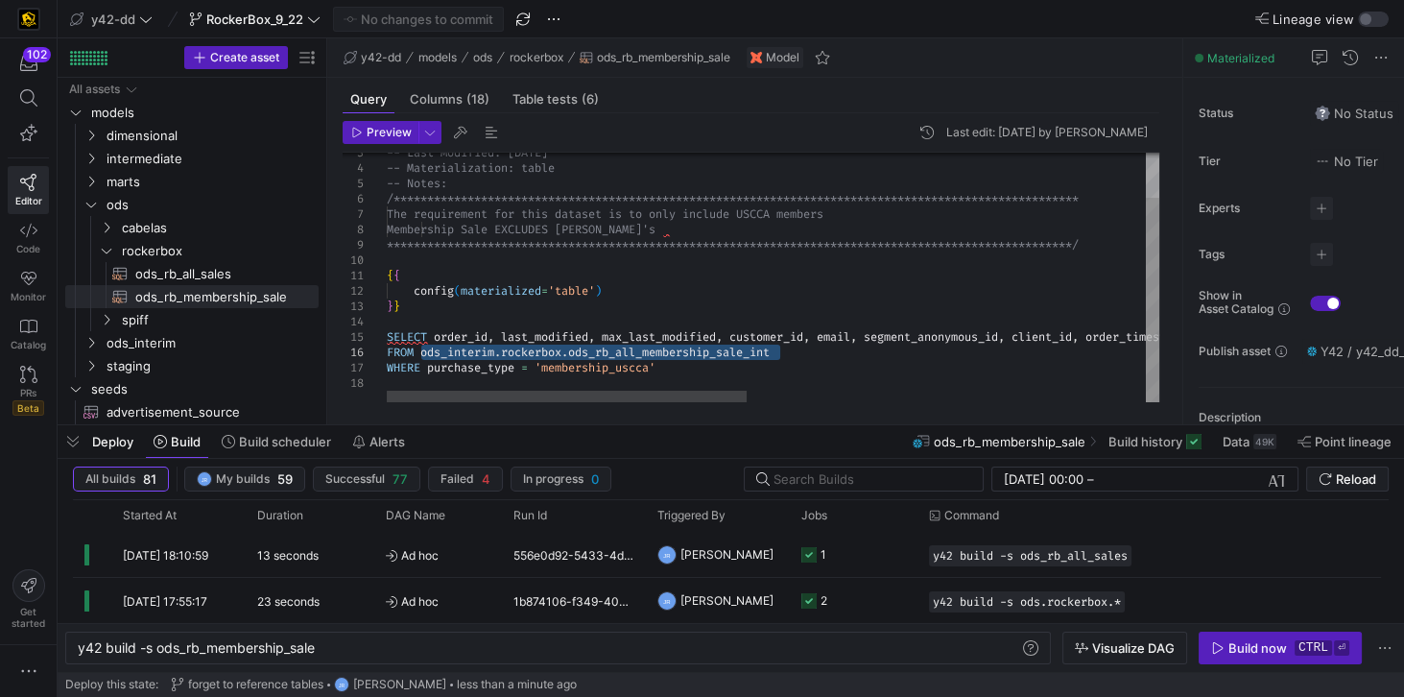
drag, startPoint x: 422, startPoint y: 352, endPoint x: 795, endPoint y: 356, distance: 372.4
click at [795, 356] on div "**********" at bounding box center [1202, 250] width 1630 height 303
type textarea "{{ config(materialized='table') }} SELECT order_id, last_modified, max_last_mod…"
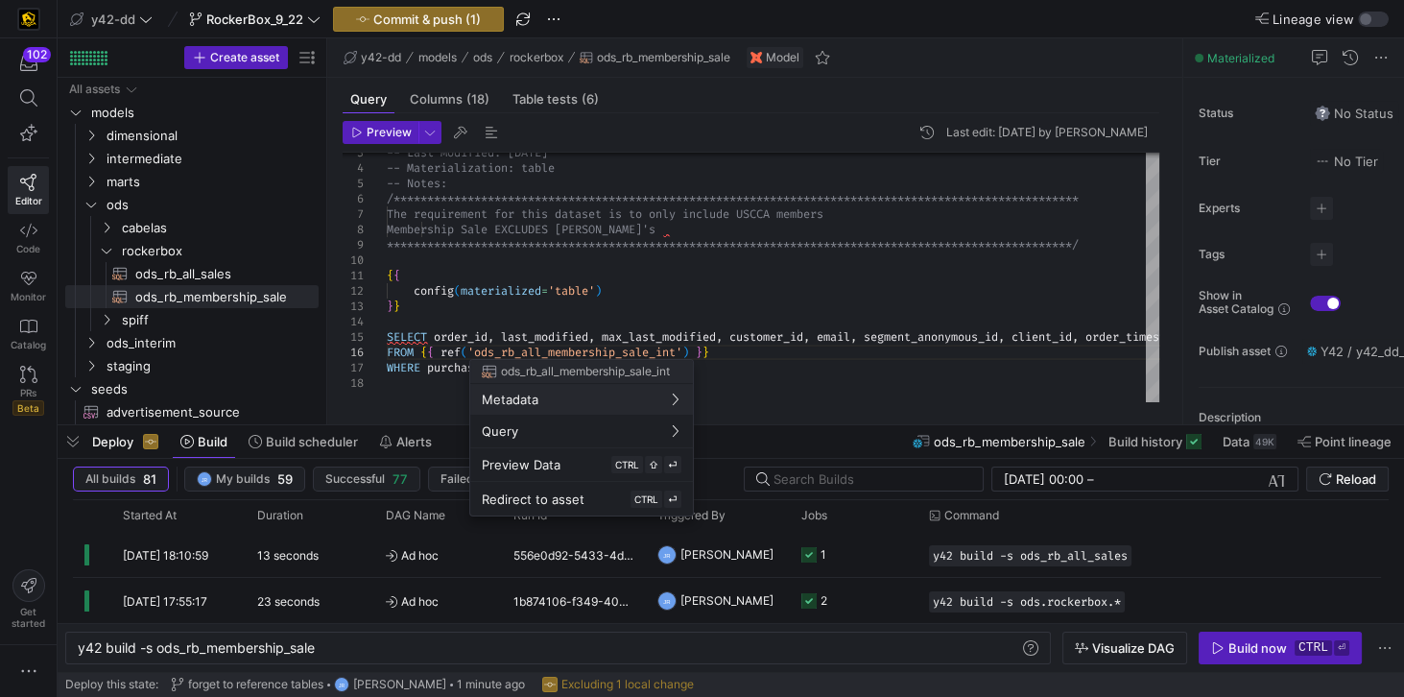
click at [435, 20] on div at bounding box center [702, 348] width 1404 height 697
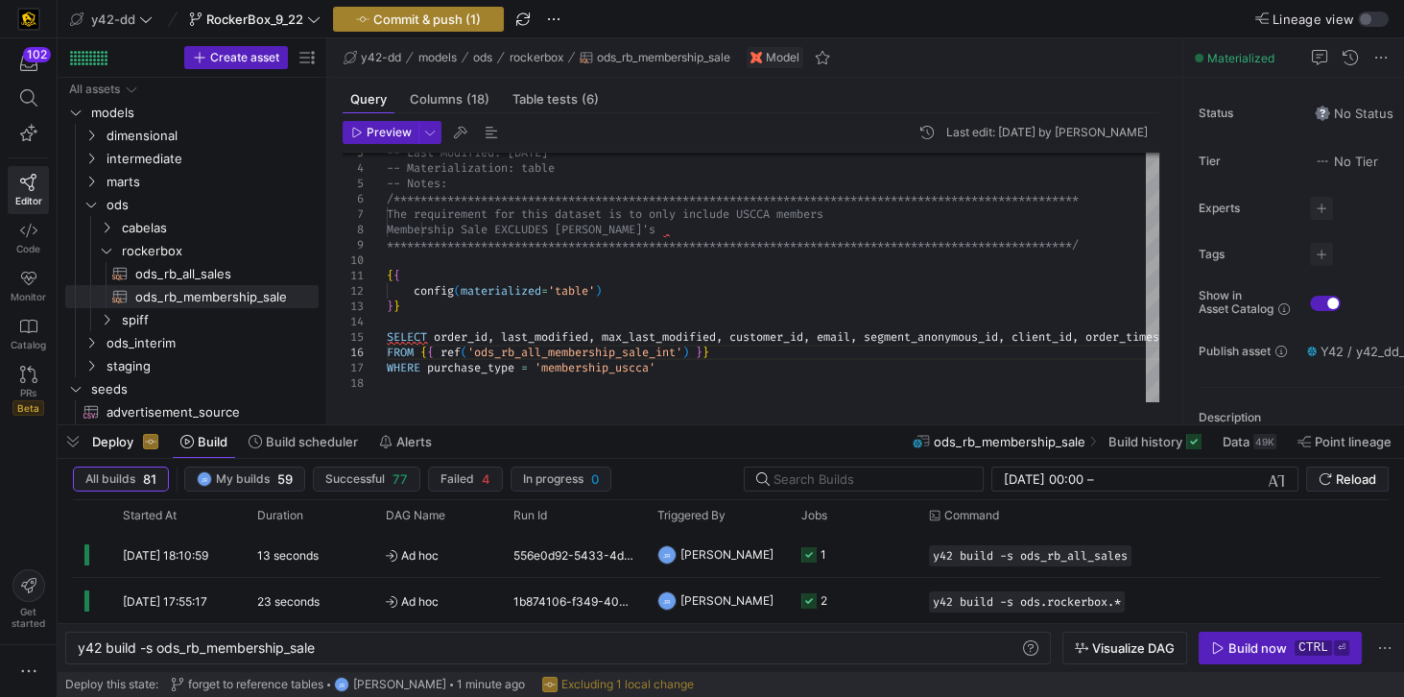
click at [395, 20] on span "Commit & push (1)" at bounding box center [426, 19] width 107 height 15
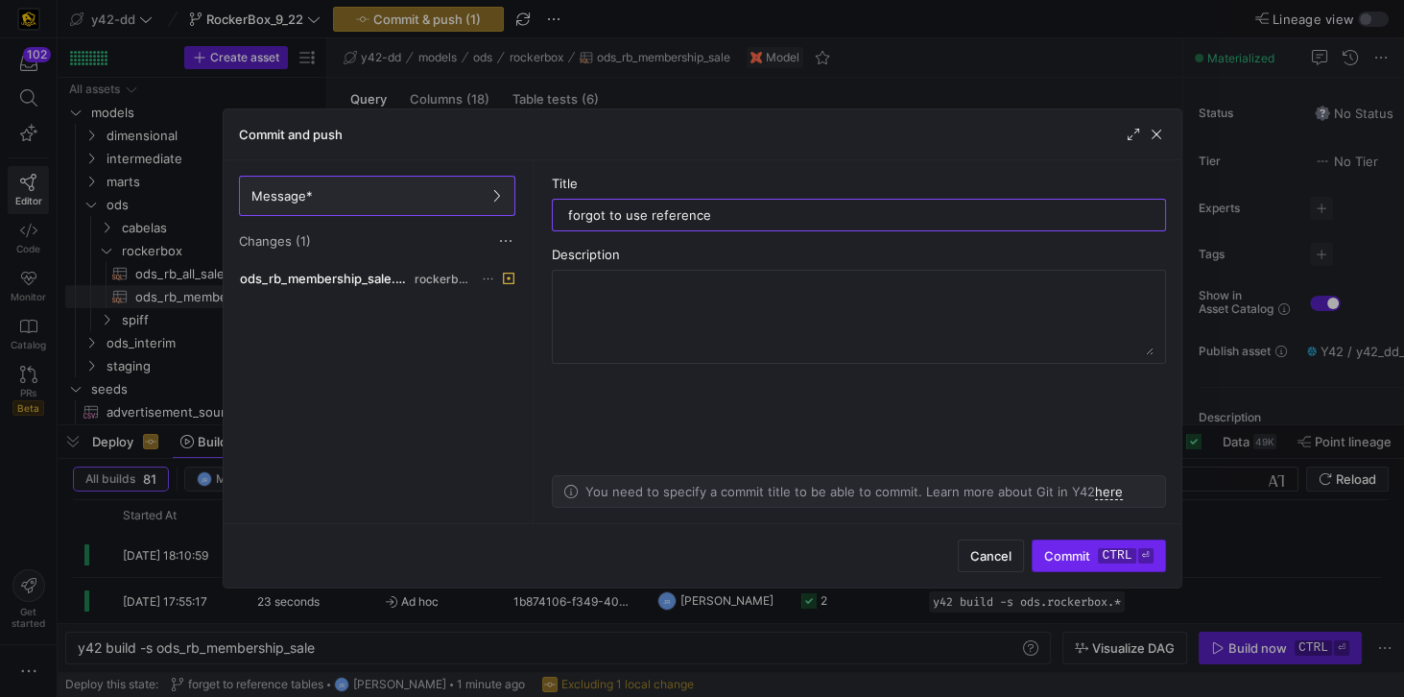
type input "forgot to use reference"
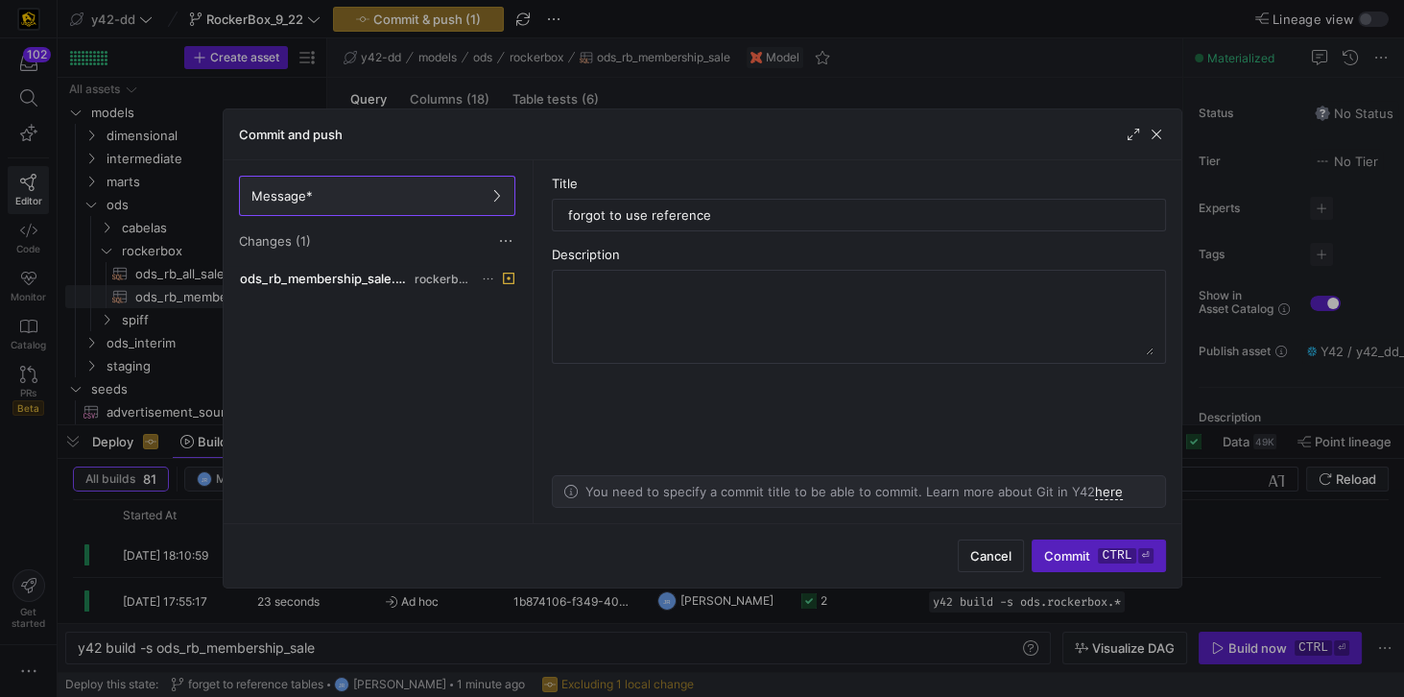
click at [1063, 557] on span "Commit ctrl ⏎" at bounding box center [1098, 555] width 108 height 15
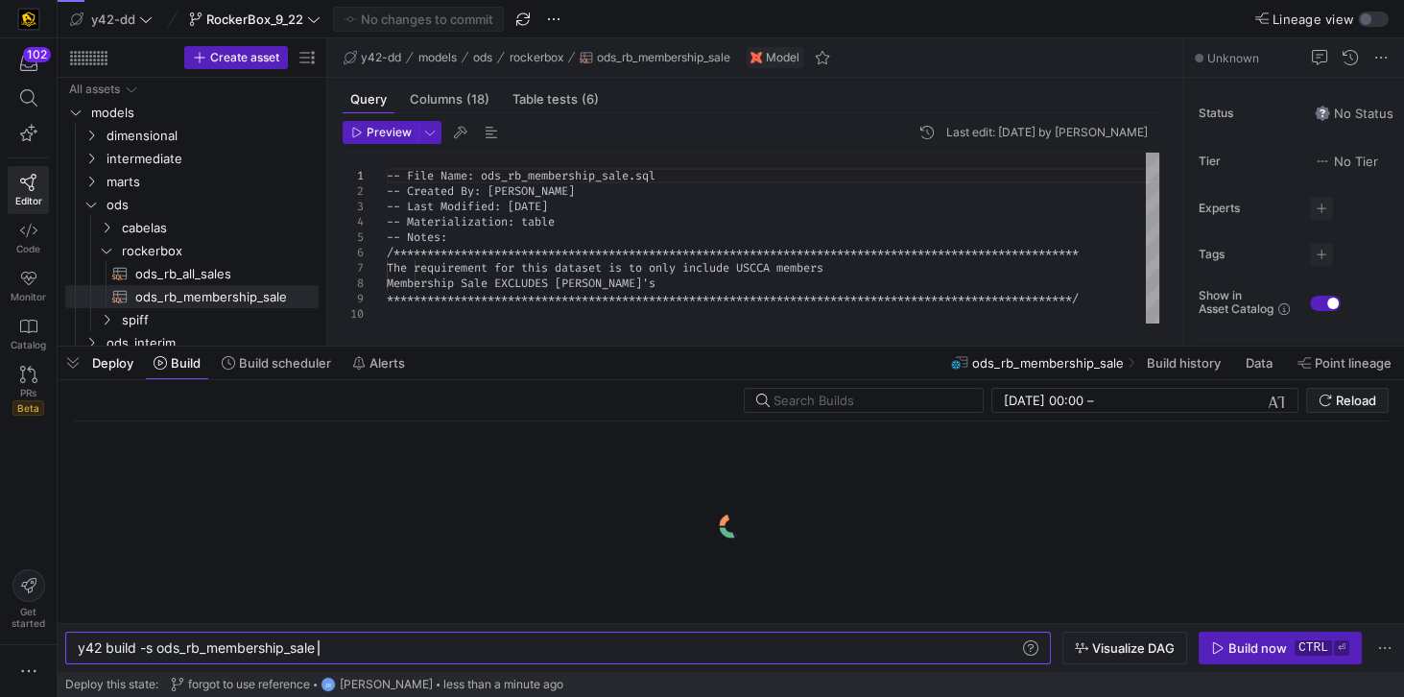
scroll to position [0, 239]
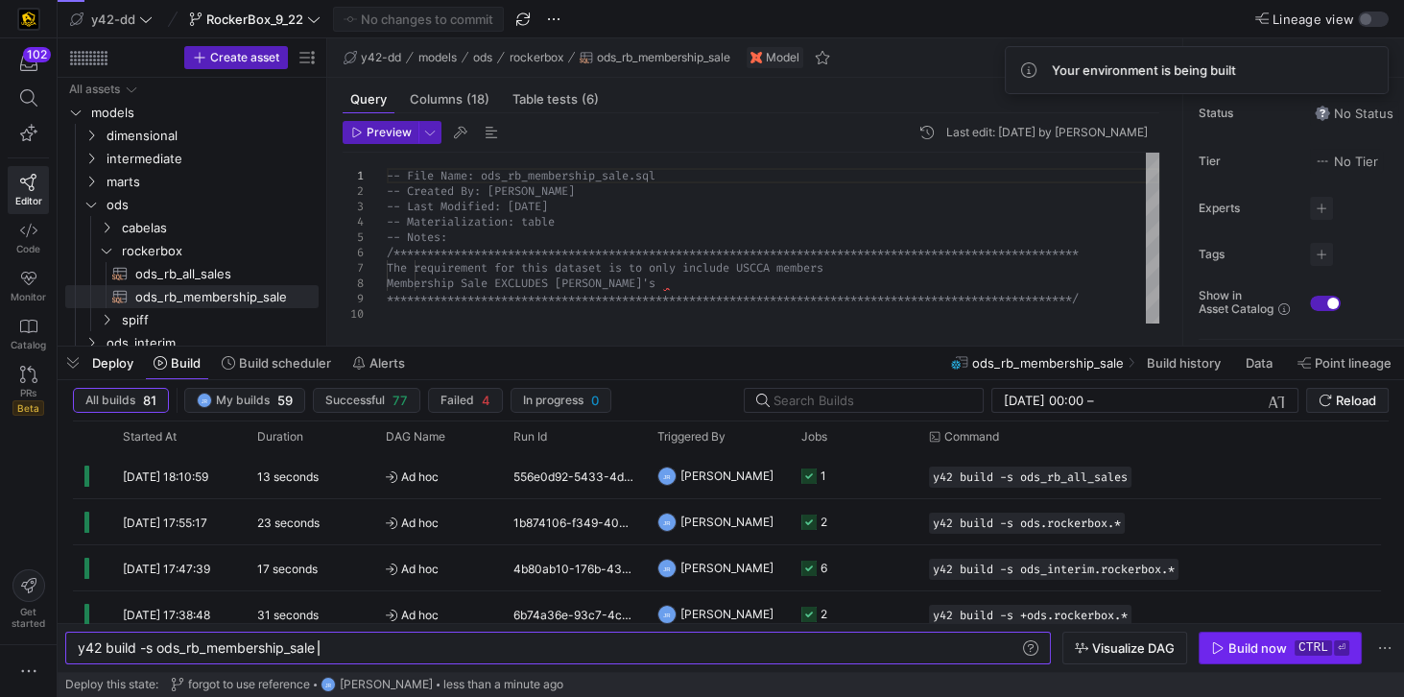
click at [1240, 655] on div "Build now" at bounding box center [1257, 647] width 59 height 15
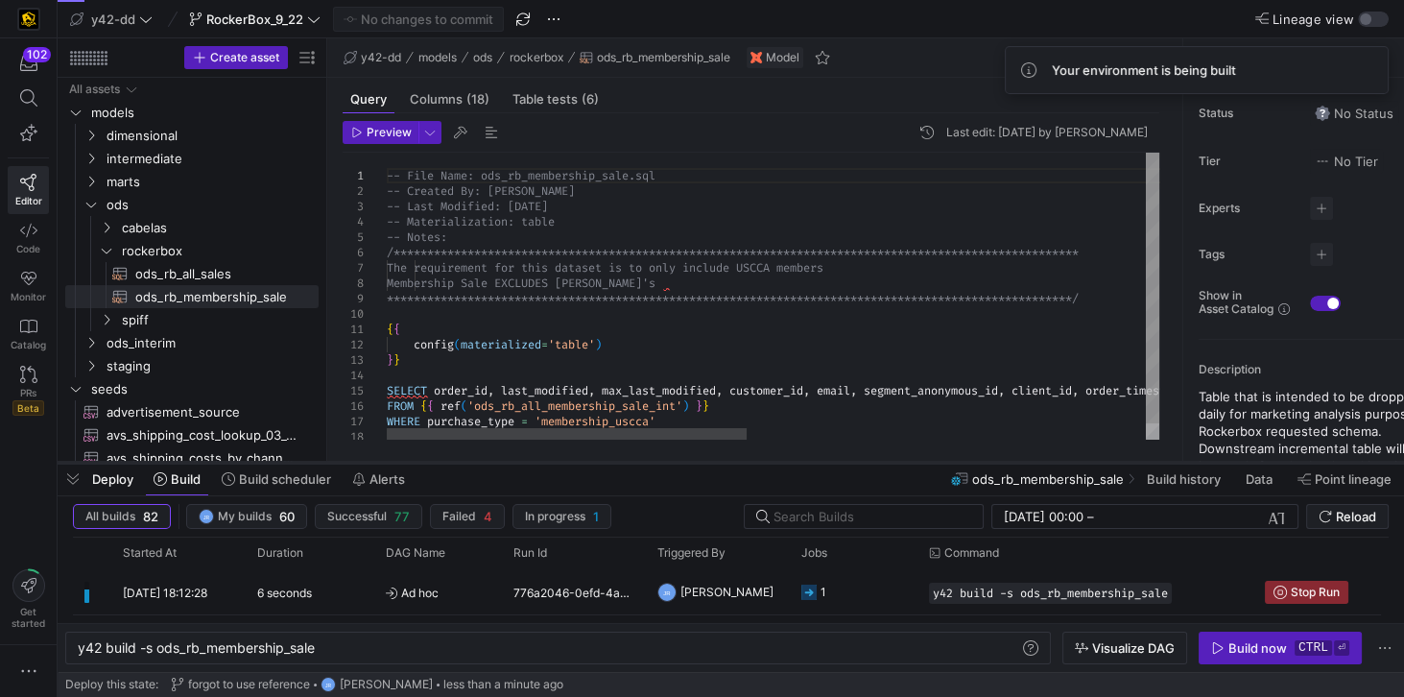
drag, startPoint x: 617, startPoint y: 346, endPoint x: 608, endPoint y: 462, distance: 116.4
click at [608, 462] on div at bounding box center [731, 463] width 1347 height 8
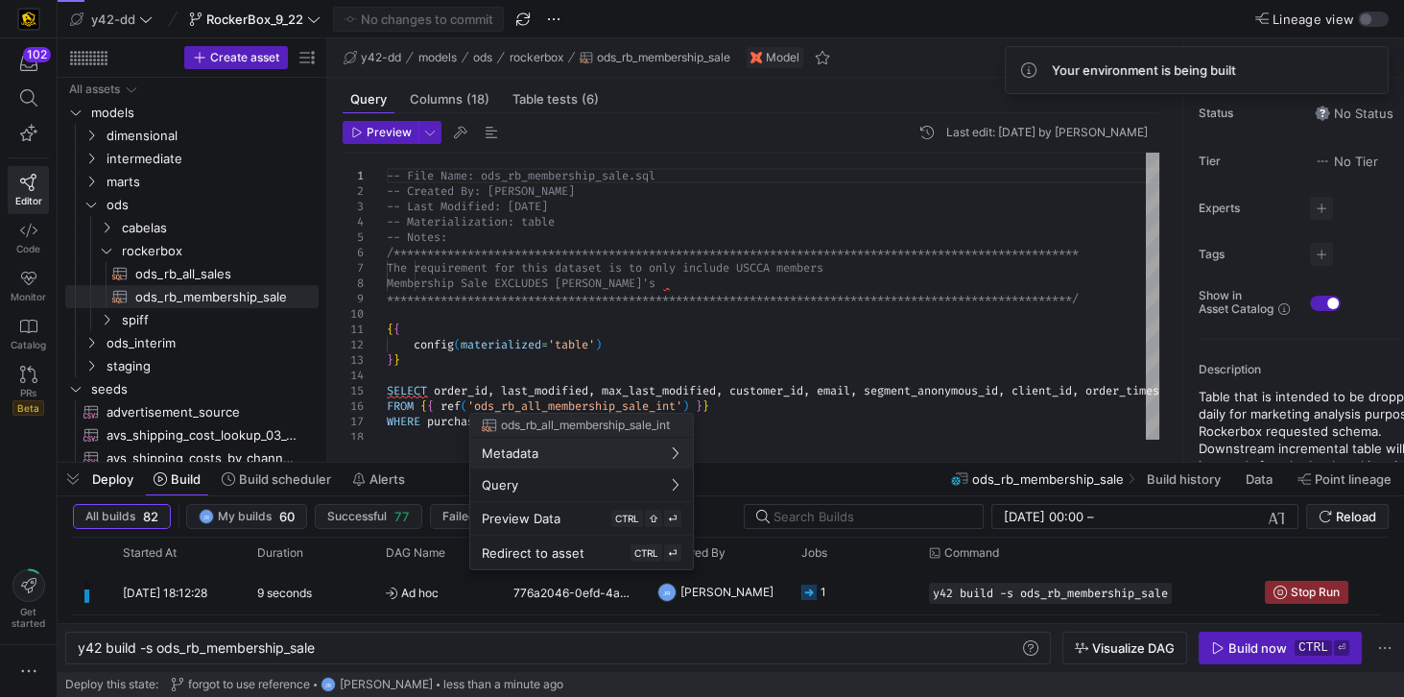
click at [749, 274] on div at bounding box center [702, 348] width 1404 height 697
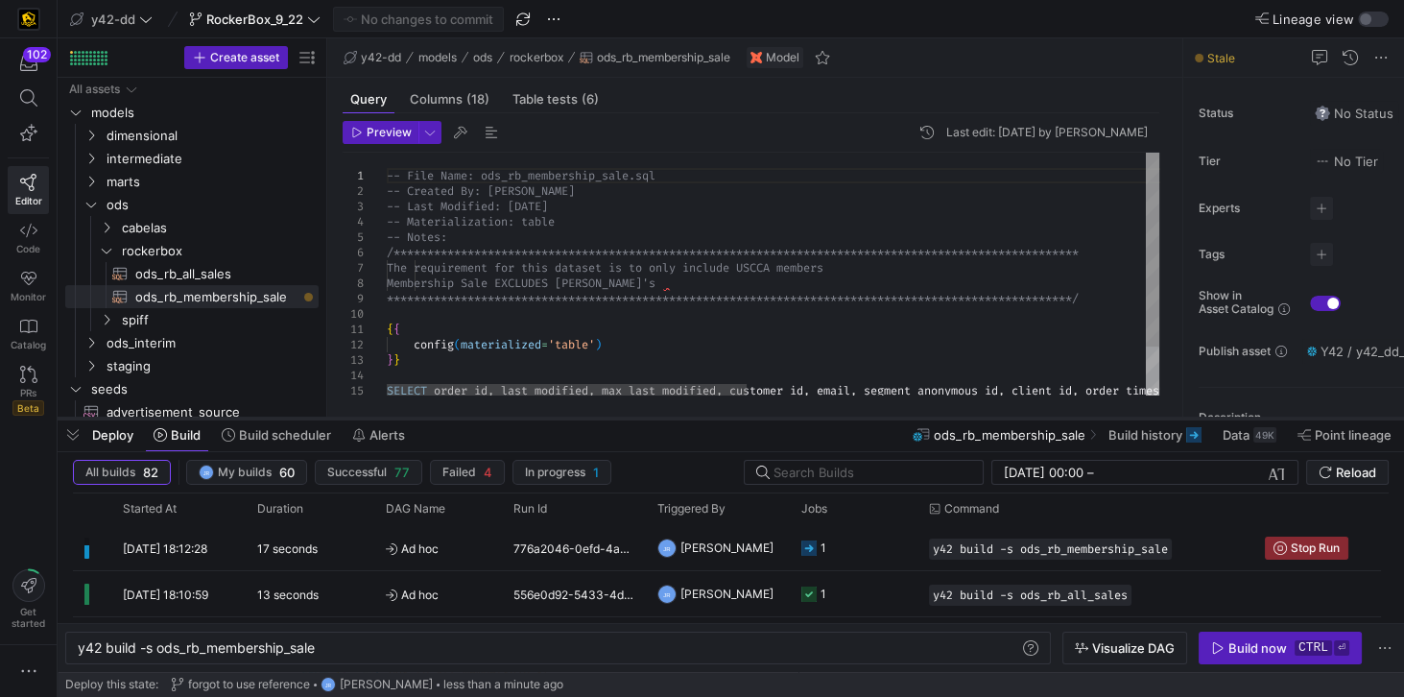
drag, startPoint x: 525, startPoint y: 465, endPoint x: 536, endPoint y: 420, distance: 45.4
click at [536, 420] on div at bounding box center [731, 419] width 1347 height 8
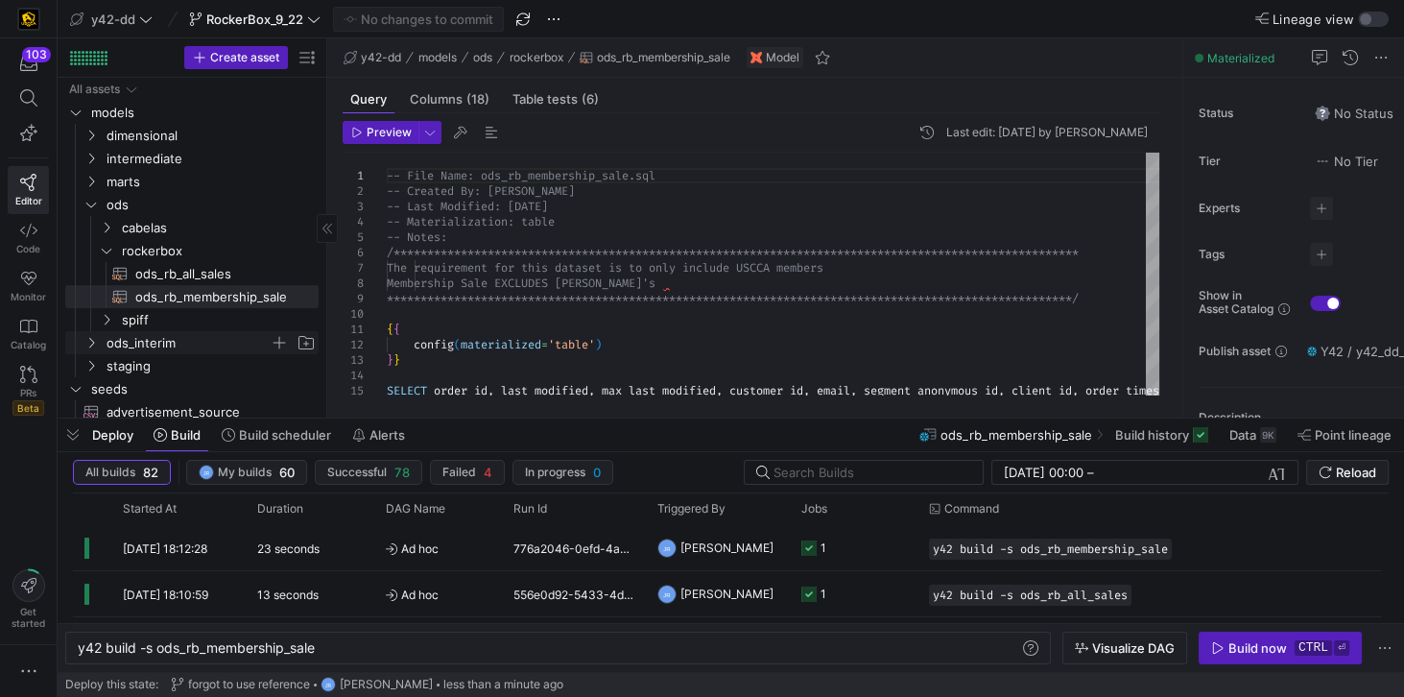
click at [148, 337] on span "ods_interim" at bounding box center [188, 343] width 163 height 22
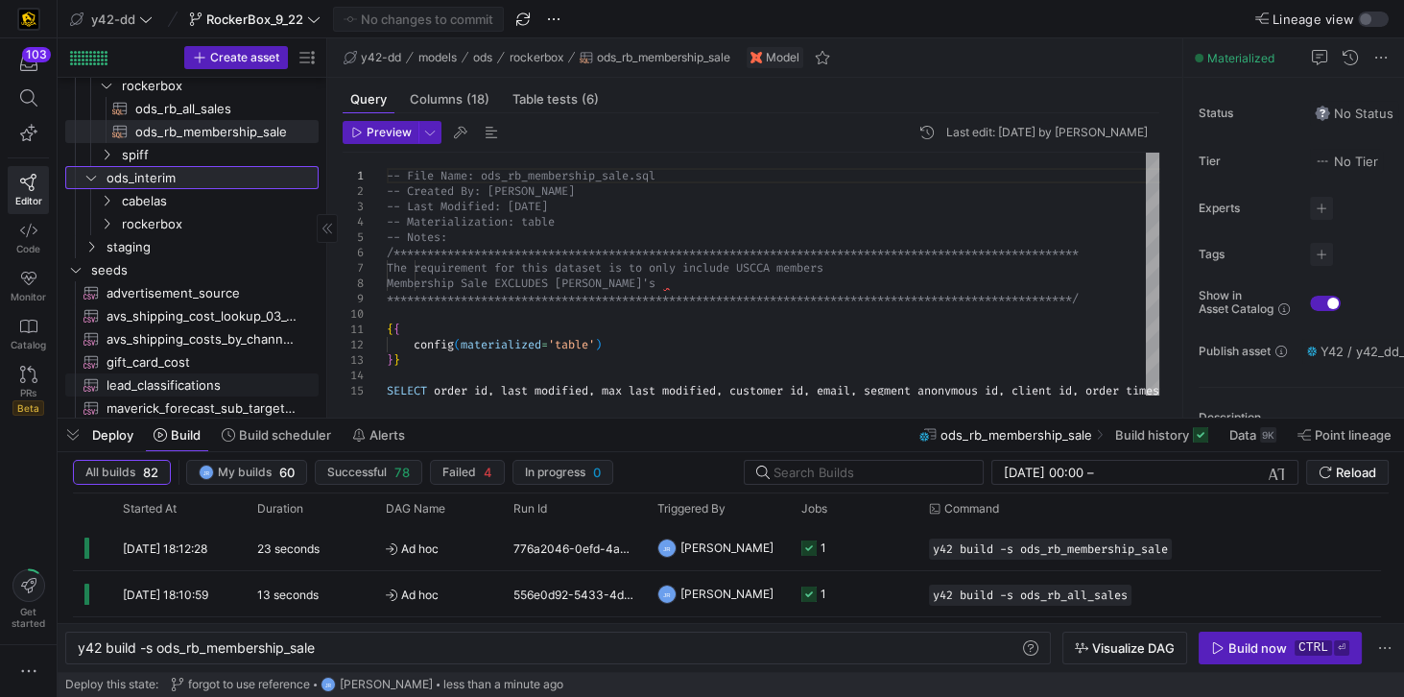
scroll to position [219, 0]
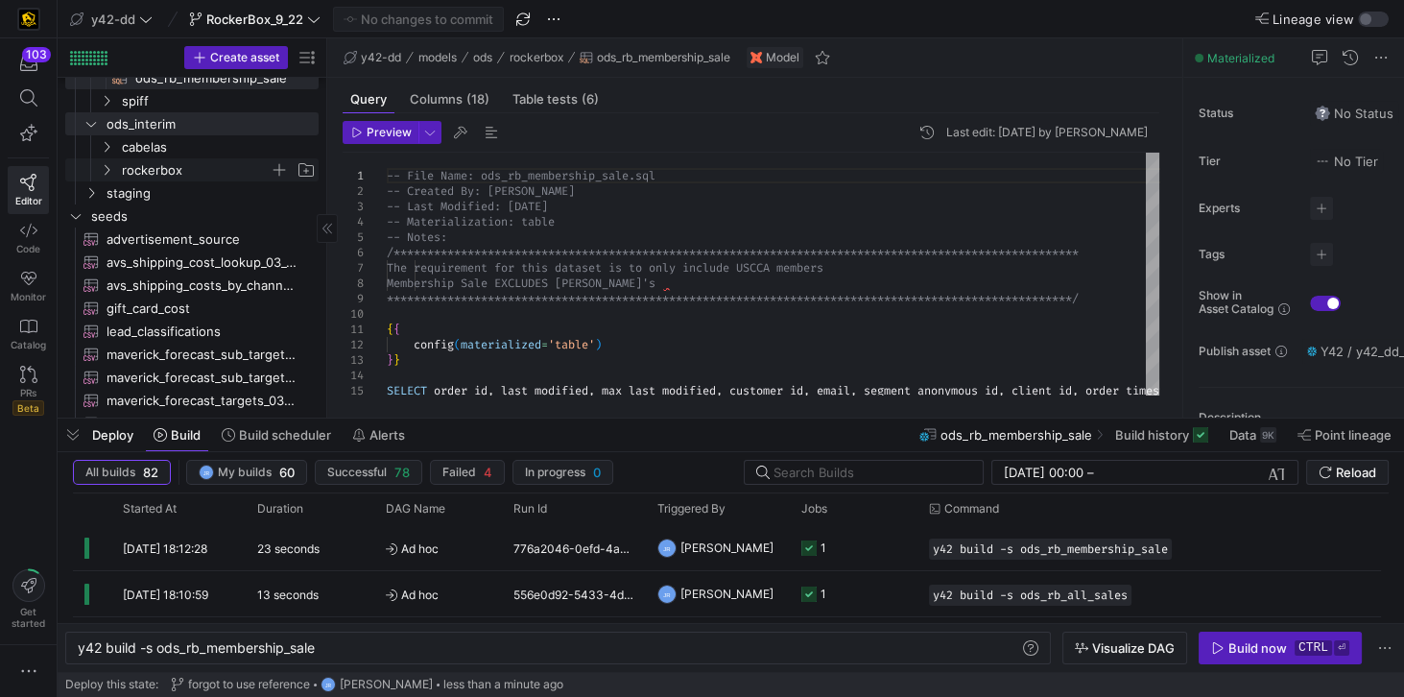
click at [155, 163] on span "rockerbox" at bounding box center [196, 170] width 148 height 22
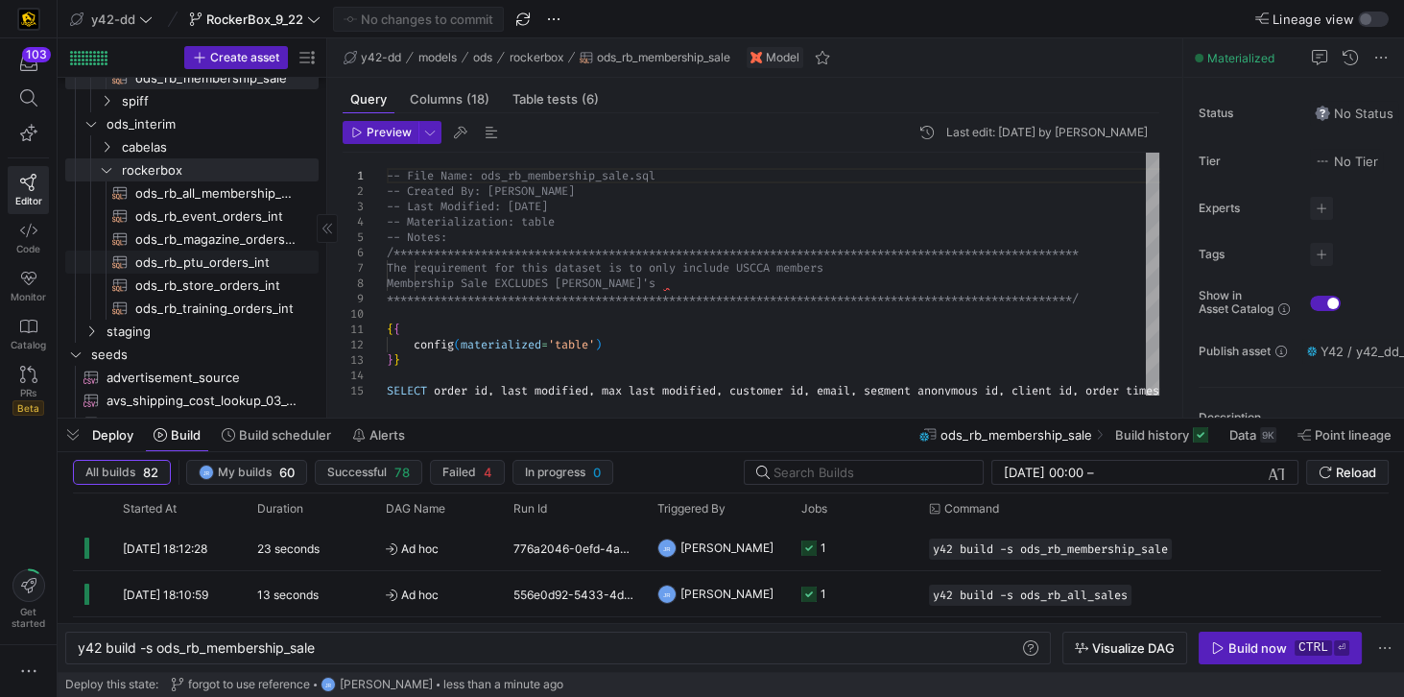
click at [210, 259] on span "ods_rb_ptu_orders_int​​​​​​​​​​" at bounding box center [215, 262] width 161 height 22
type textarea "y42 build -s ods_rb_ptu_orders_int"
type textarea "-- File Name: ods_rb_ptu_orders_int.sql -- Created By: [PERSON_NAME] -- Last Mo…"
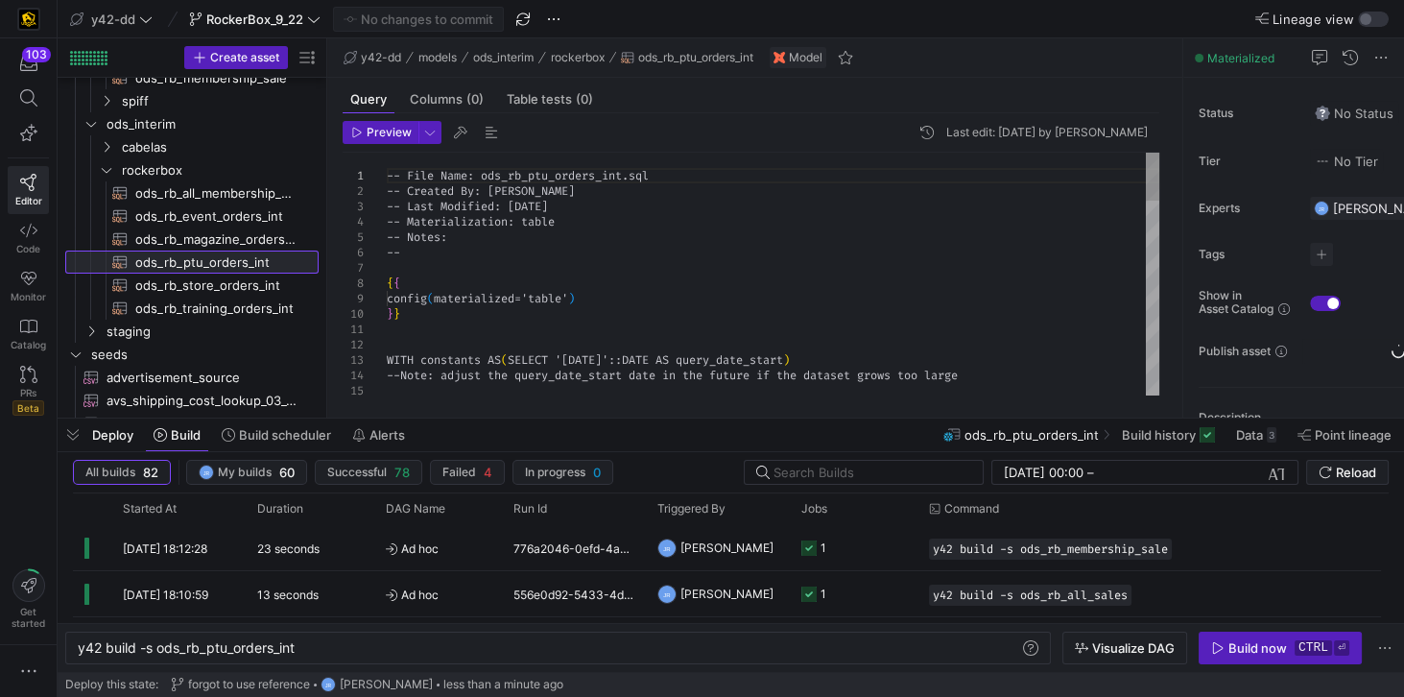
scroll to position [0, 219]
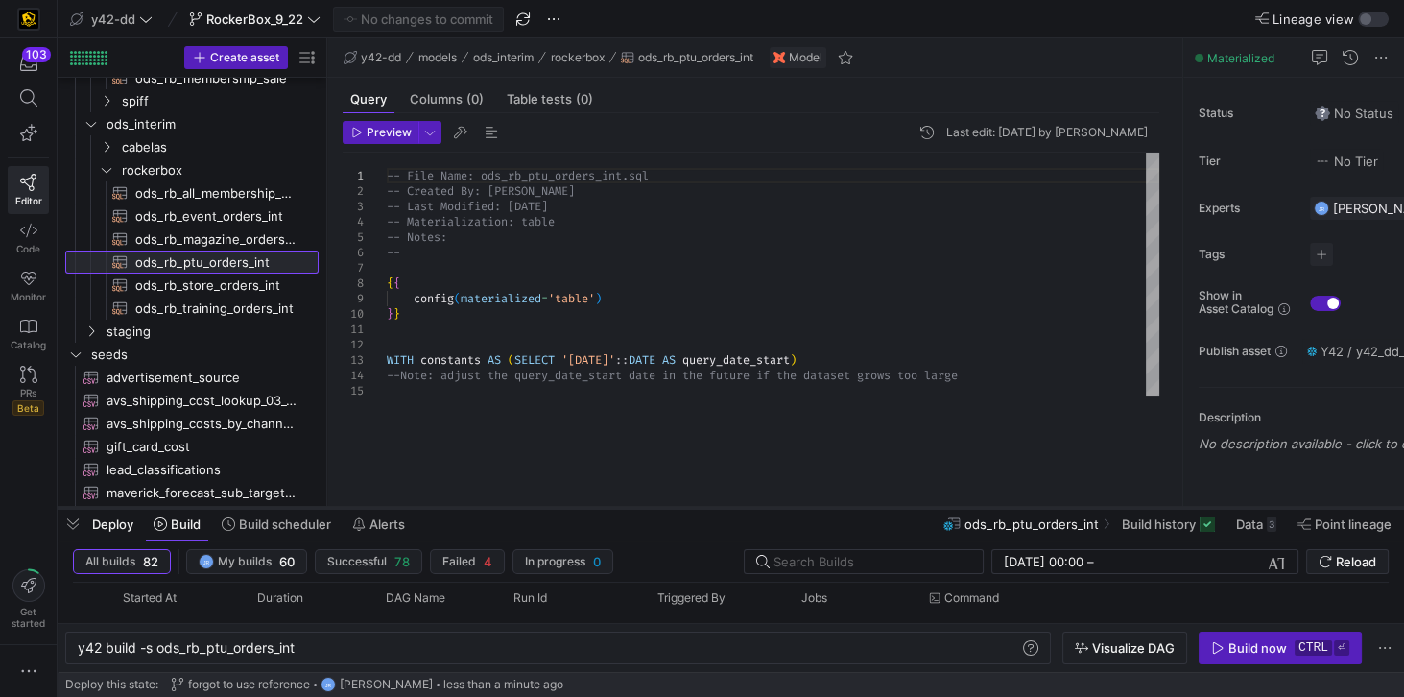
drag, startPoint x: 575, startPoint y: 420, endPoint x: 572, endPoint y: 520, distance: 99.9
click at [572, 512] on div at bounding box center [731, 508] width 1347 height 8
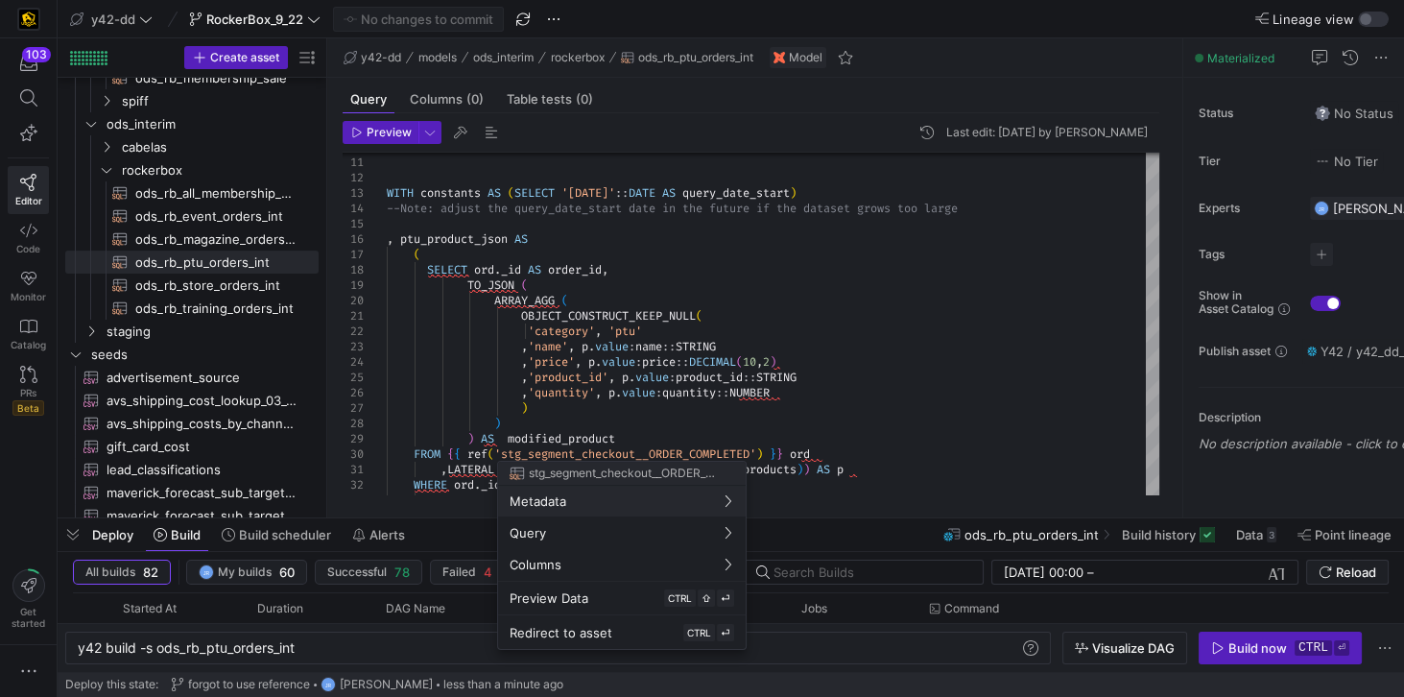
click at [217, 194] on div at bounding box center [702, 348] width 1404 height 697
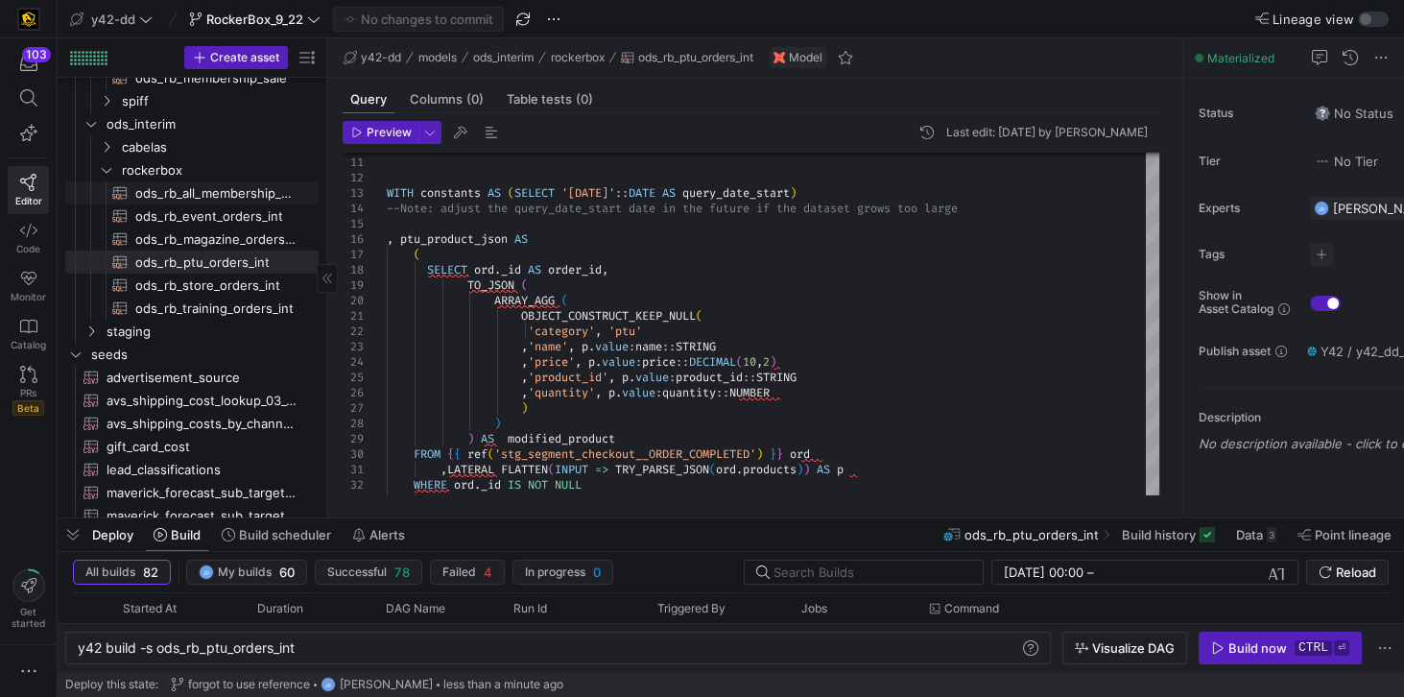
click at [217, 194] on span "ods_rb_all_membership_sale_int​​​​​​​​​​" at bounding box center [215, 193] width 161 height 22
type textarea "y42 build -s ods_rb_all_membership_sale_int"
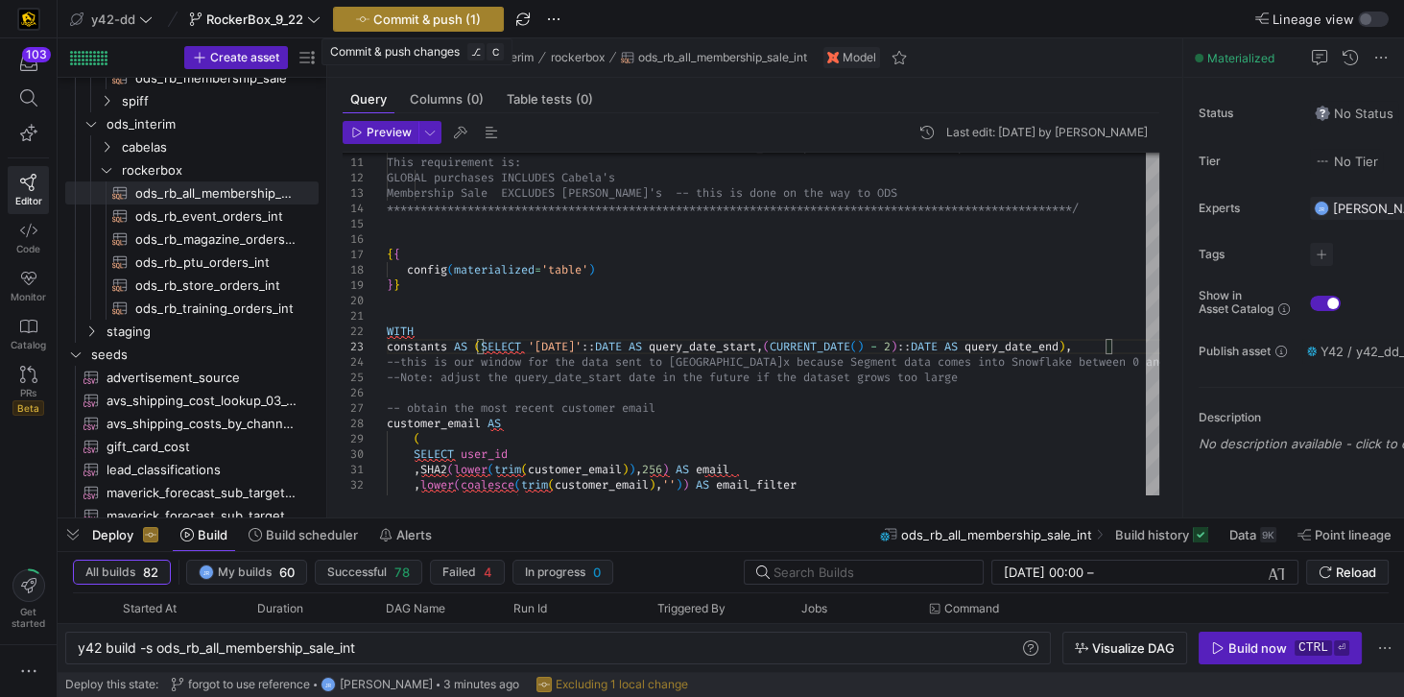
type textarea "WITH constants AS (SELECT '2025-06-09'::DATE AS query_date_start,(CURRENT_DATE(…"
click at [422, 15] on span "Commit & push (1)" at bounding box center [426, 19] width 107 height 15
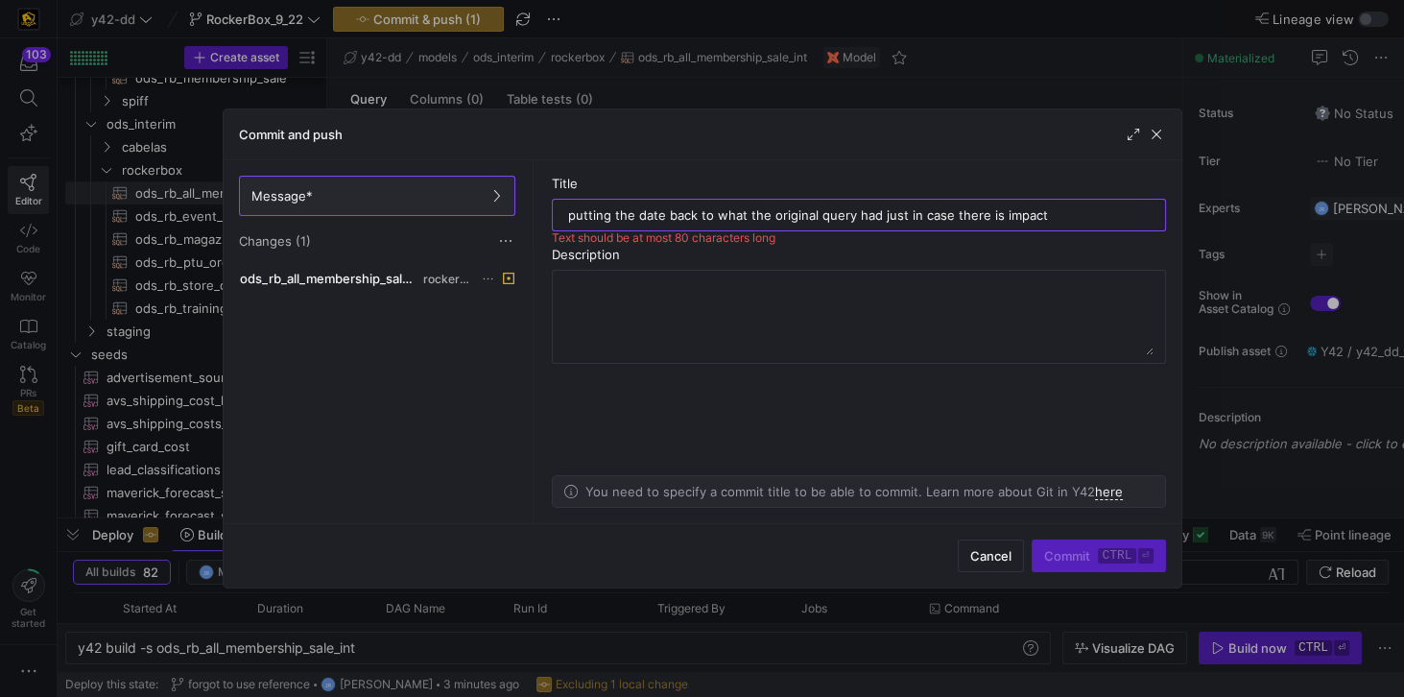
drag, startPoint x: 876, startPoint y: 213, endPoint x: 1049, endPoint y: 218, distance: 172.8
click at [1049, 218] on input "putting the date back to what the original query had just in case there is impa…" at bounding box center [859, 214] width 582 height 15
click at [735, 210] on input "putting the date back to what the original query had just in case there is impa…" at bounding box center [859, 214] width 582 height 15
click at [626, 213] on input "putting the date back to what the original query had just in case there is impa…" at bounding box center [859, 214] width 582 height 15
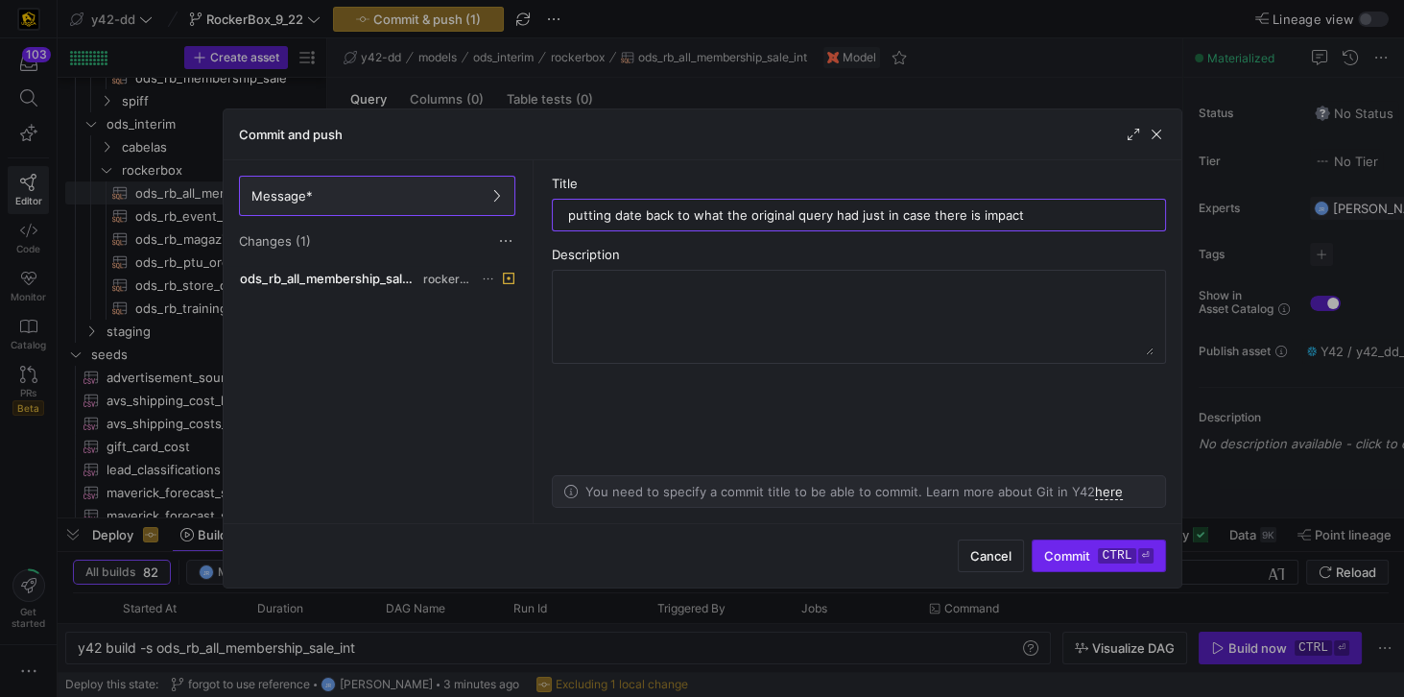
type input "putting date back to what the original query had just in case there is impact"
click at [1057, 547] on span "submit" at bounding box center [1098, 555] width 131 height 31
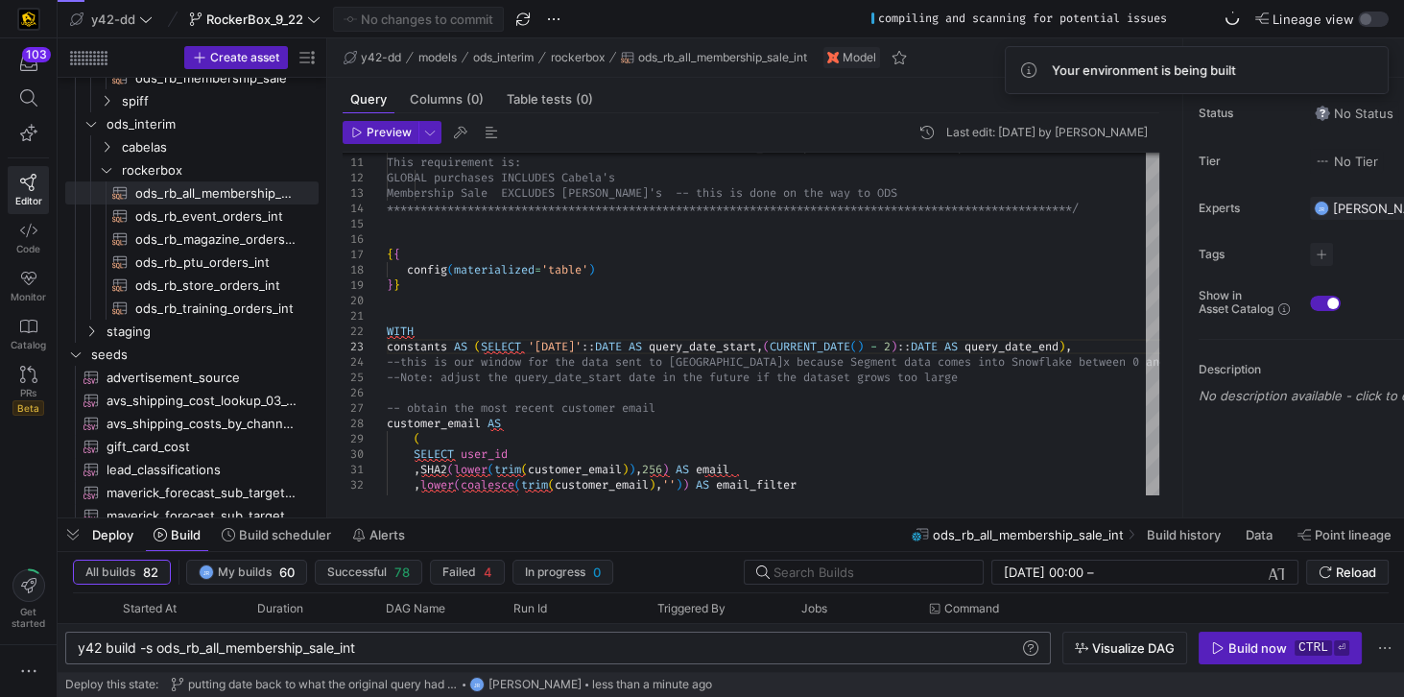
click at [425, 657] on body "103 Editor Code Monitor Catalog PRs Beta Get started y42-dd RockerBox_9_22 No c…" at bounding box center [702, 348] width 1404 height 697
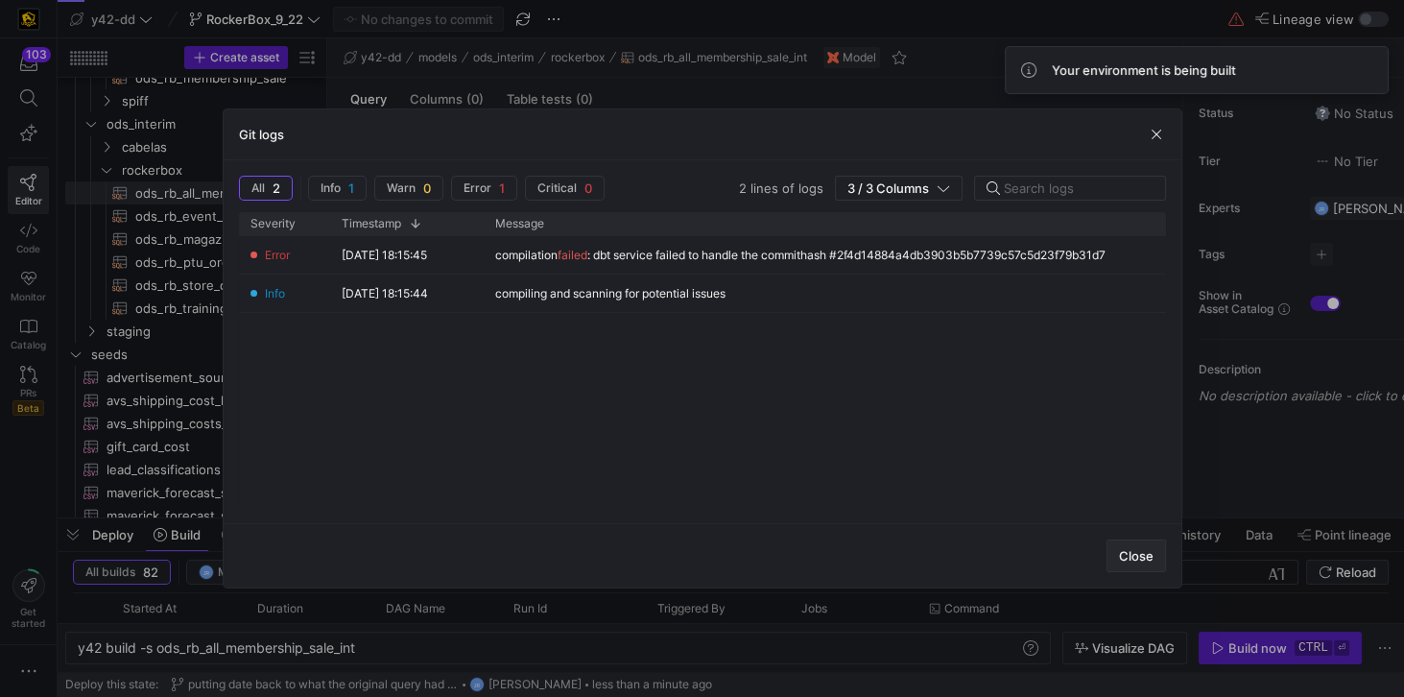
click at [1150, 555] on span "Close" at bounding box center [1136, 555] width 35 height 15
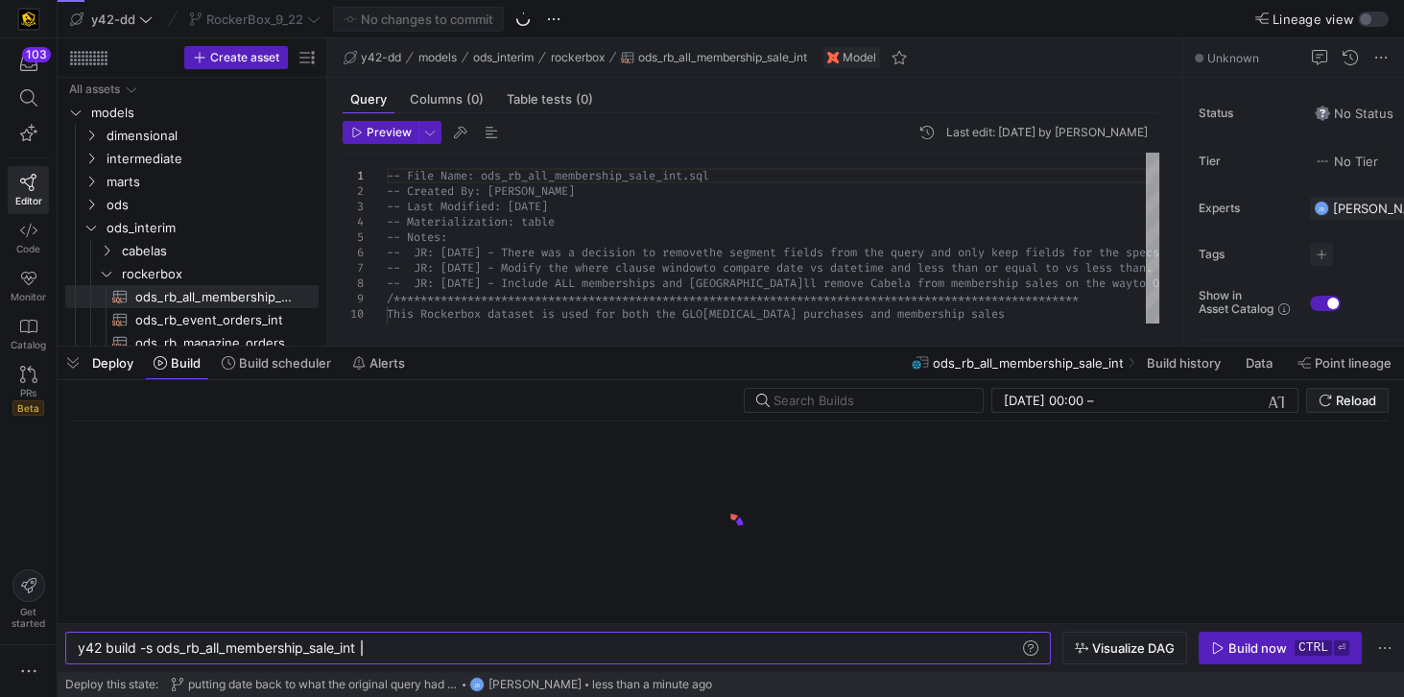
scroll to position [0, 281]
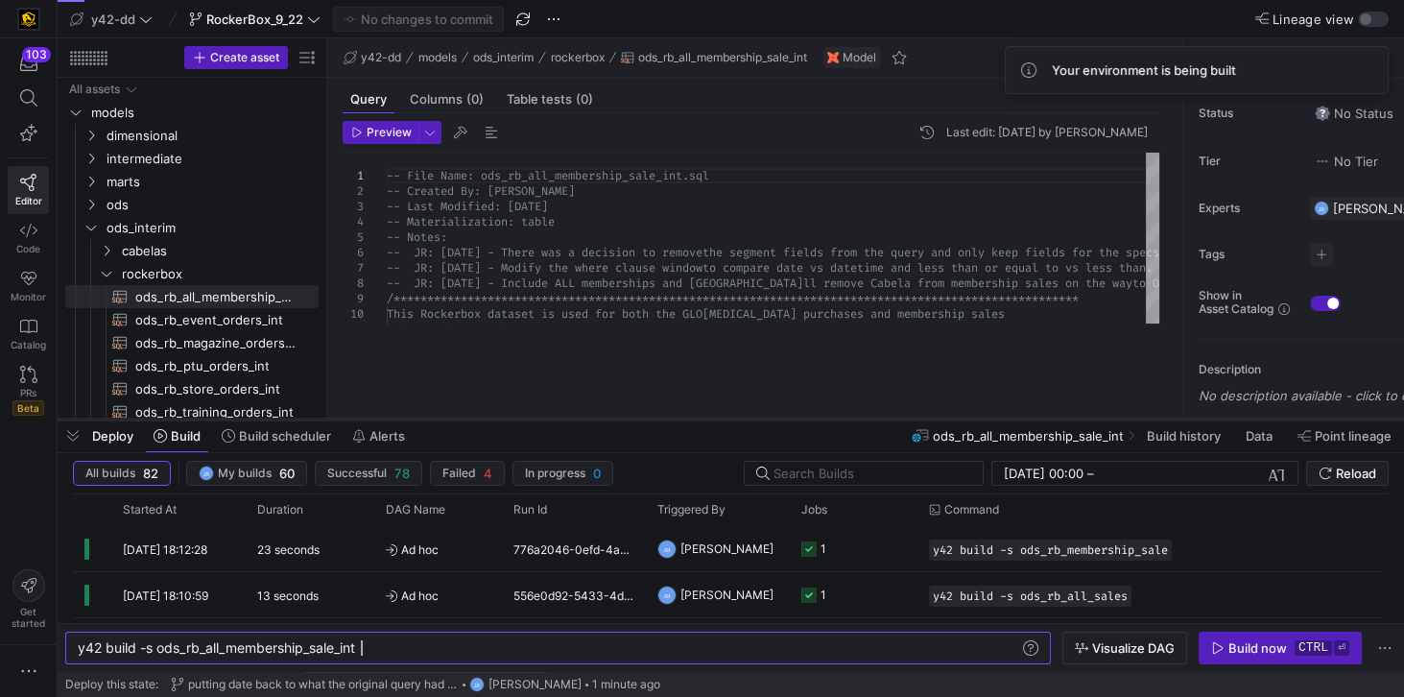
drag, startPoint x: 412, startPoint y: 344, endPoint x: 409, endPoint y: 417, distance: 73.0
click at [409, 417] on div at bounding box center [731, 420] width 1347 height 8
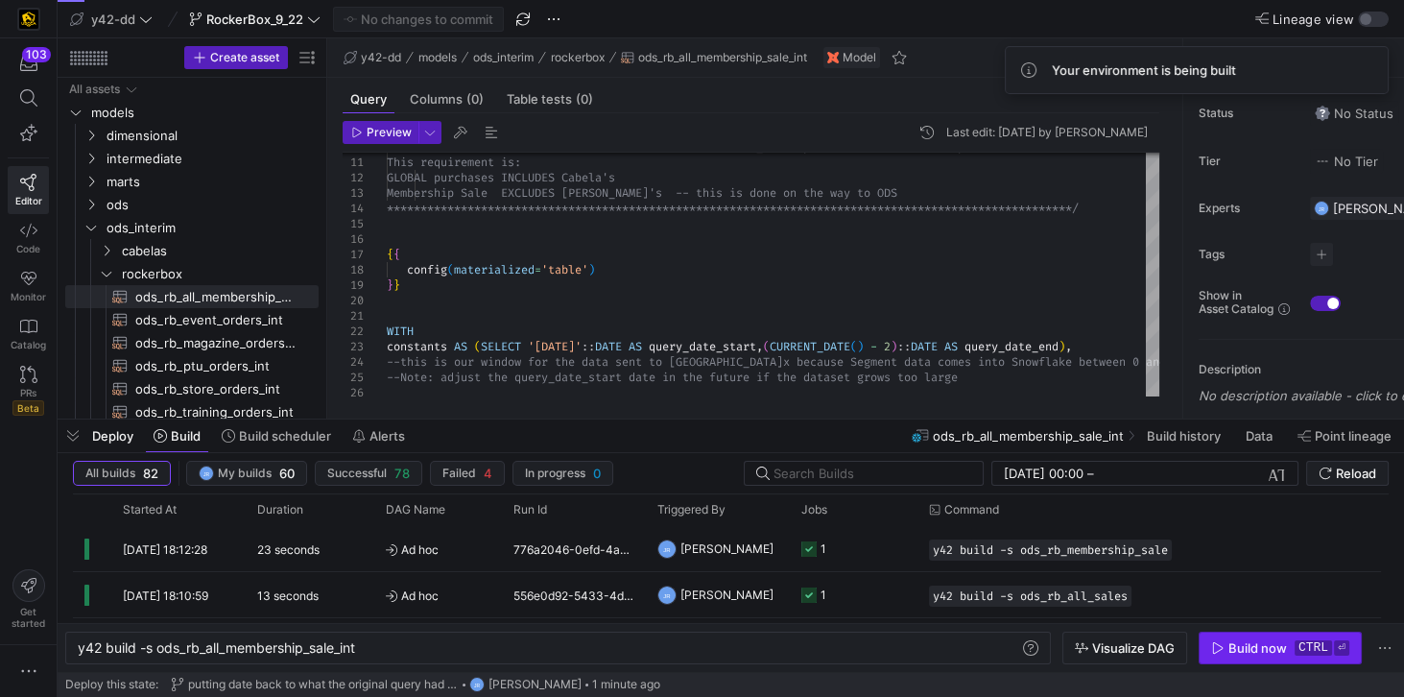
click at [1266, 643] on div "Build now" at bounding box center [1257, 647] width 59 height 15
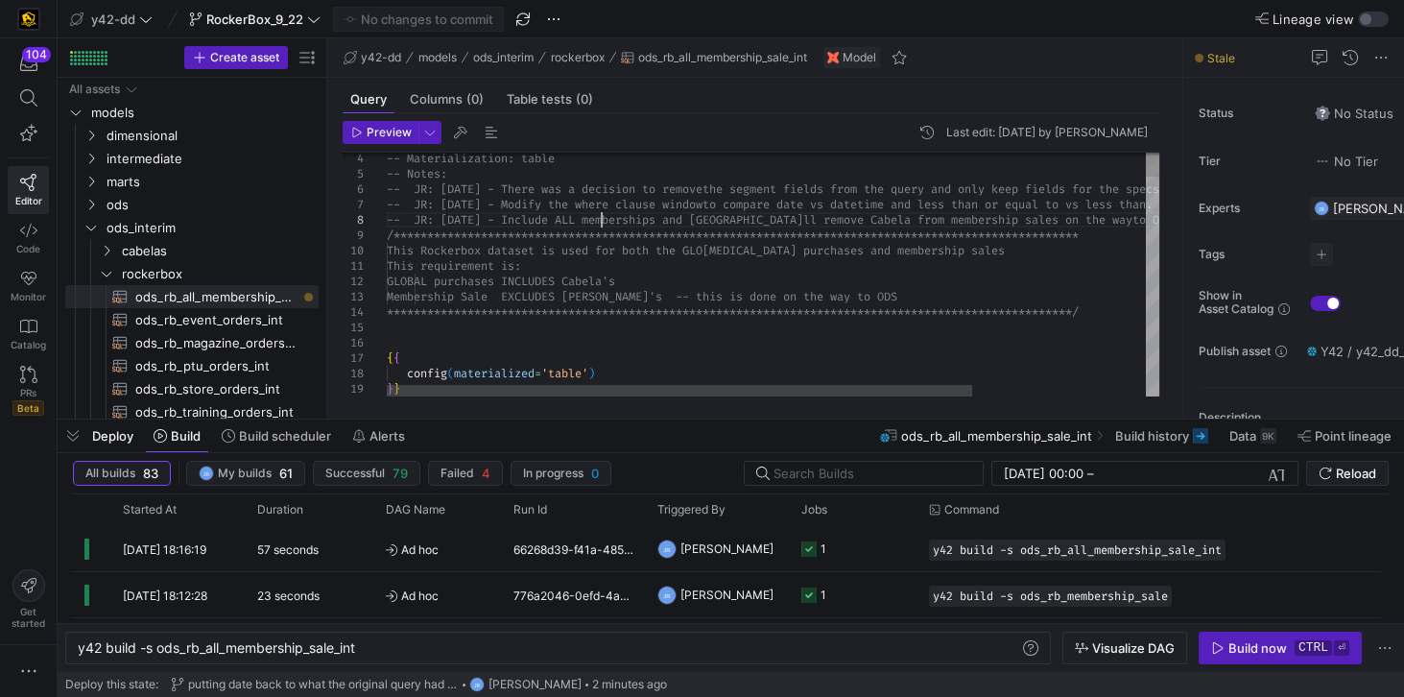
type textarea "**********"
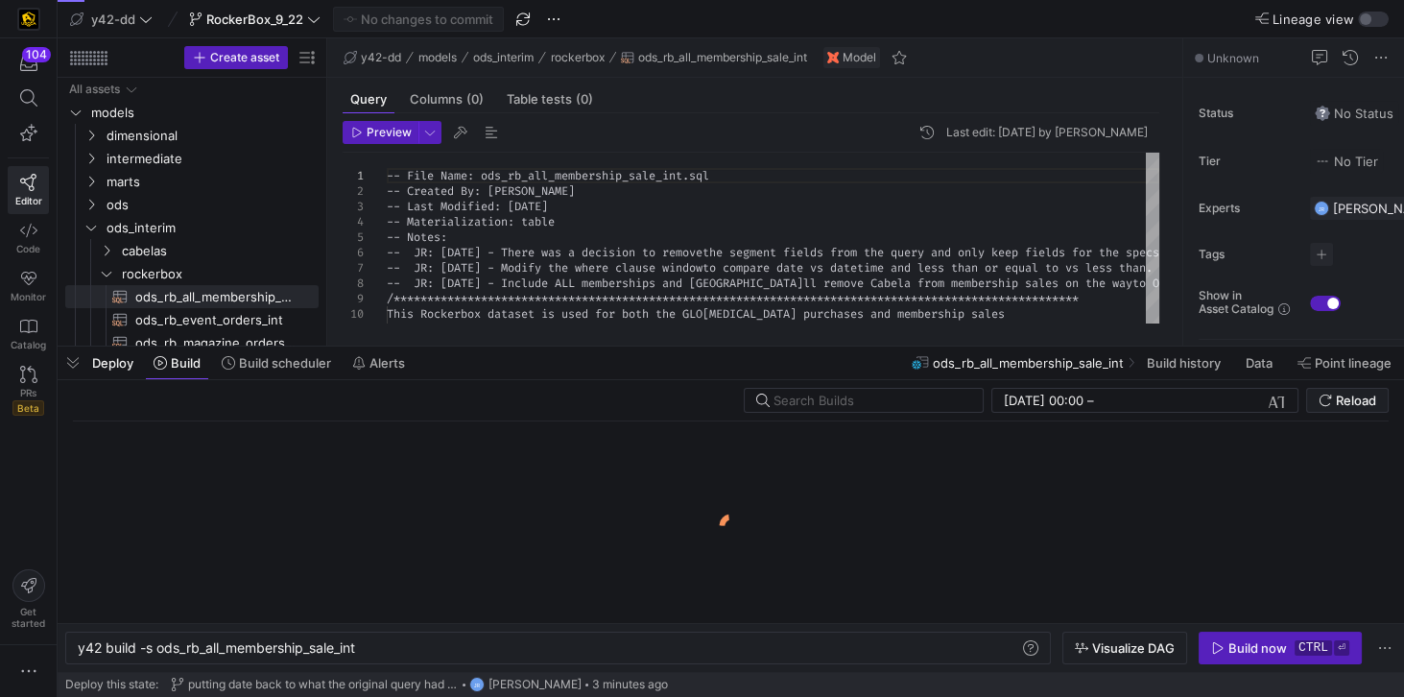
scroll to position [0, 281]
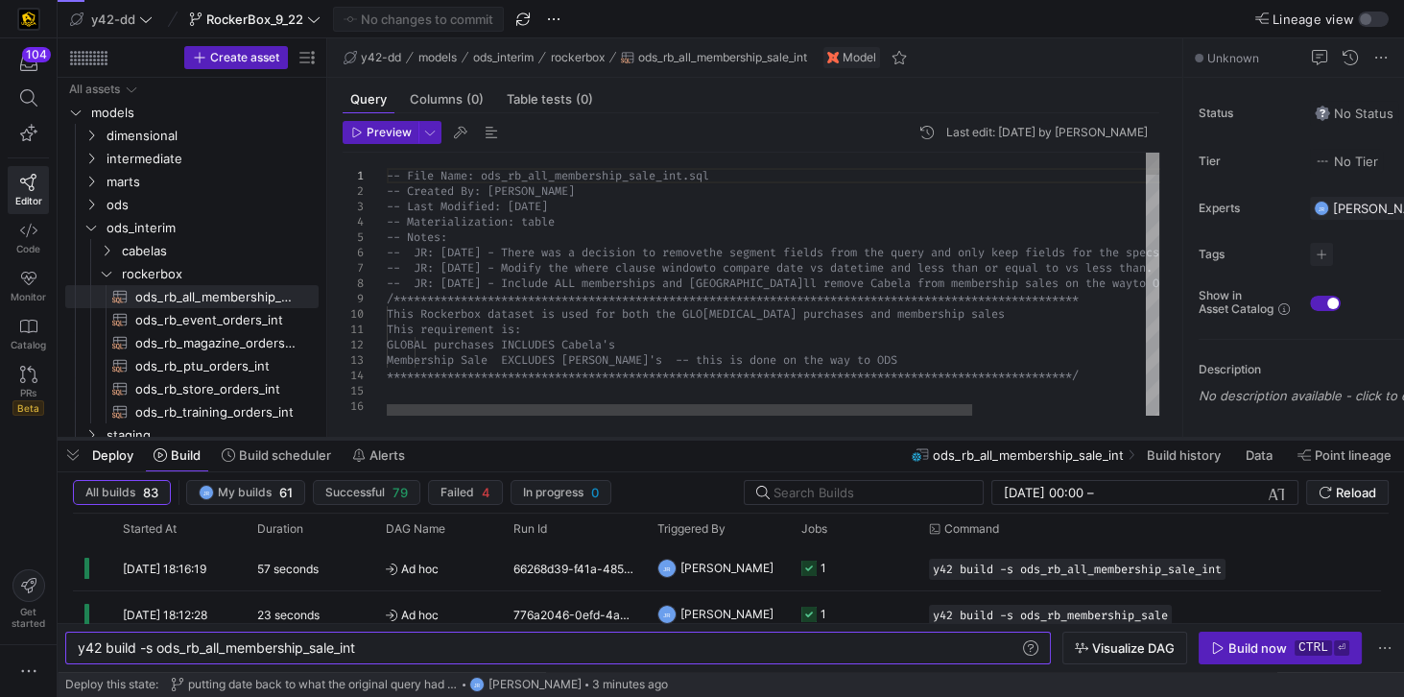
drag, startPoint x: 336, startPoint y: 346, endPoint x: 334, endPoint y: 438, distance: 92.2
click at [334, 438] on div at bounding box center [731, 439] width 1347 height 8
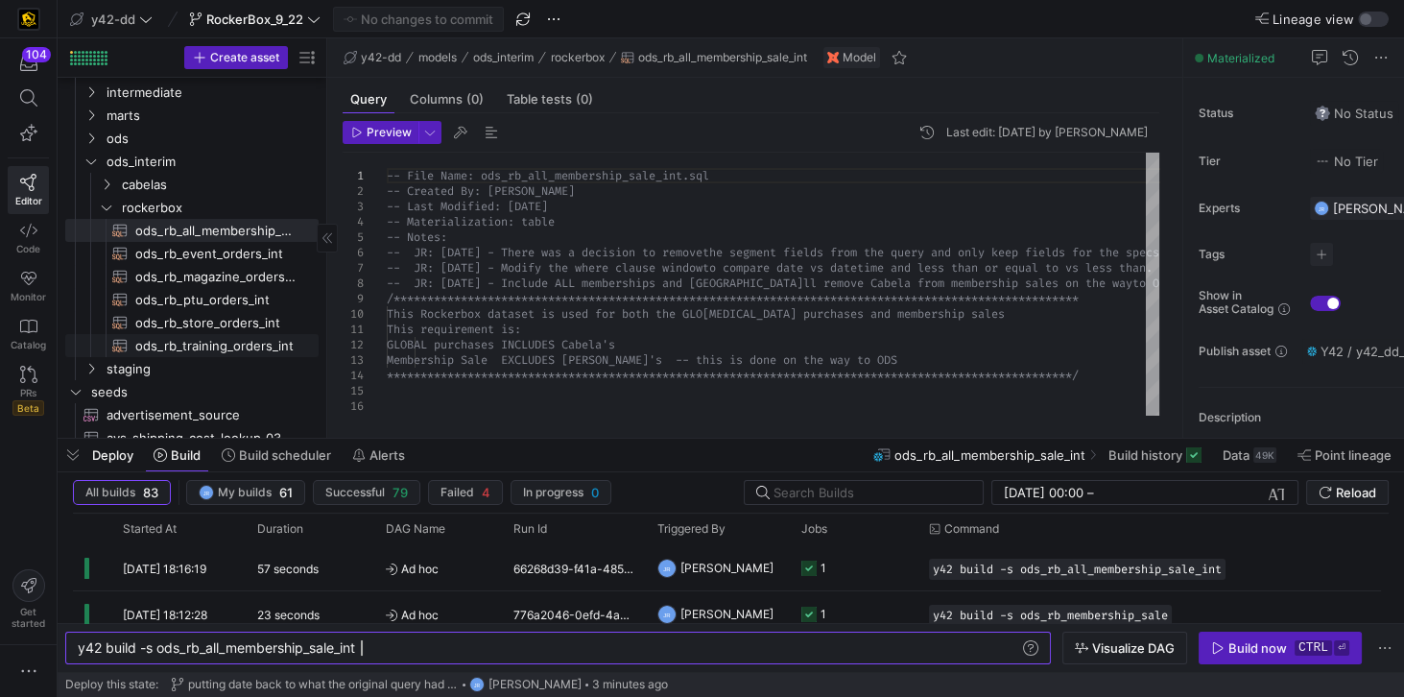
scroll to position [55, 0]
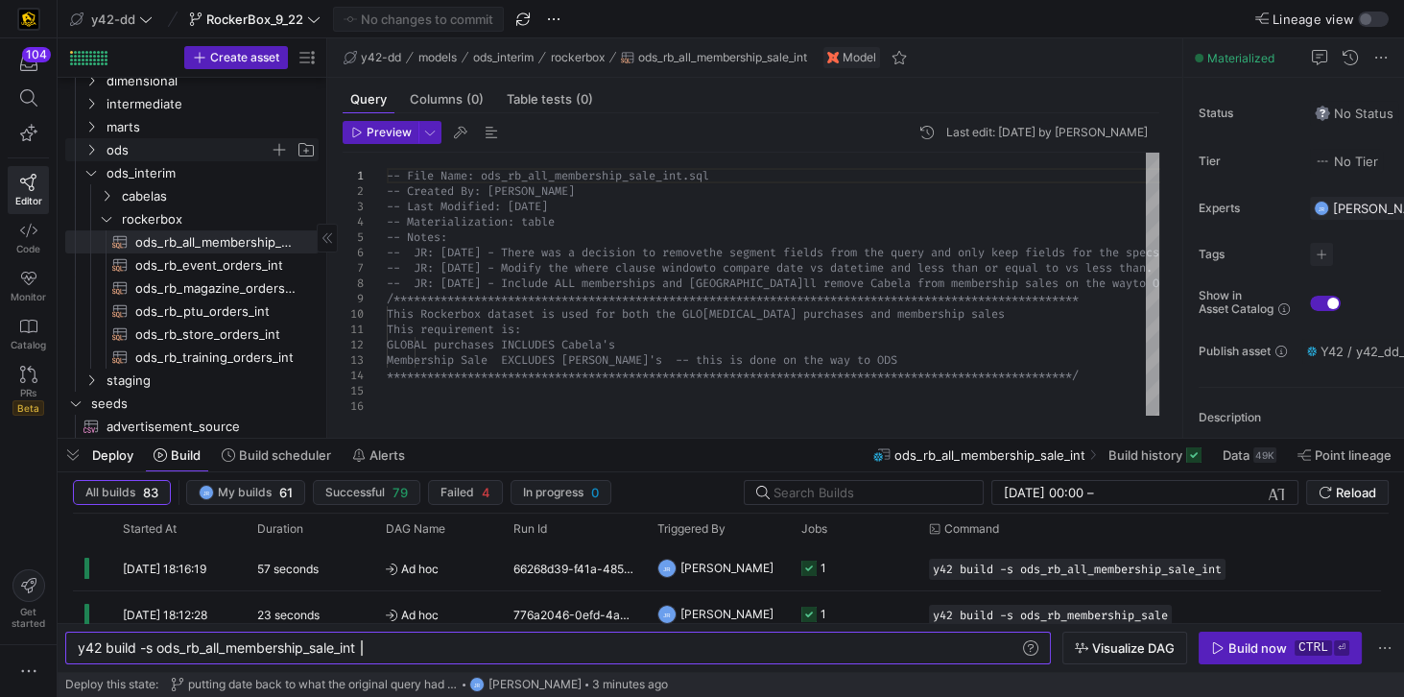
click at [112, 147] on span "ods" at bounding box center [188, 150] width 163 height 22
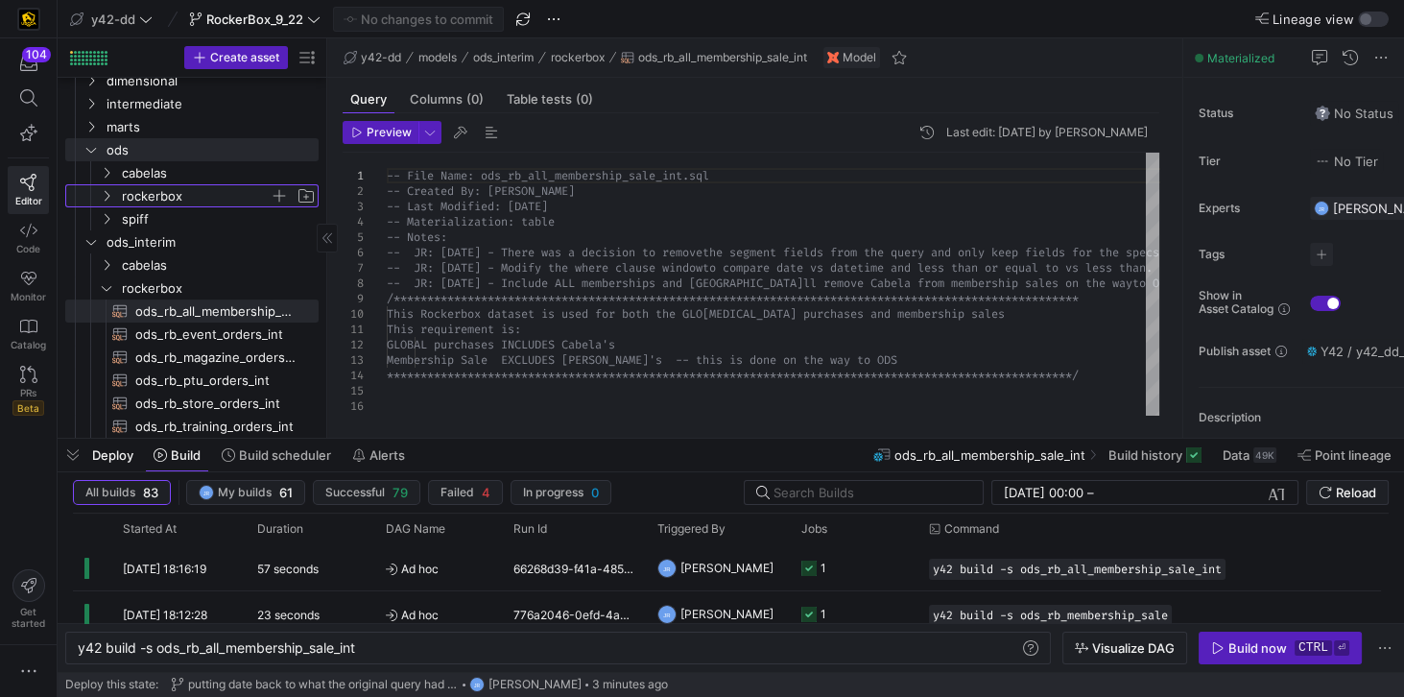
click at [150, 195] on span "rockerbox" at bounding box center [196, 196] width 148 height 22
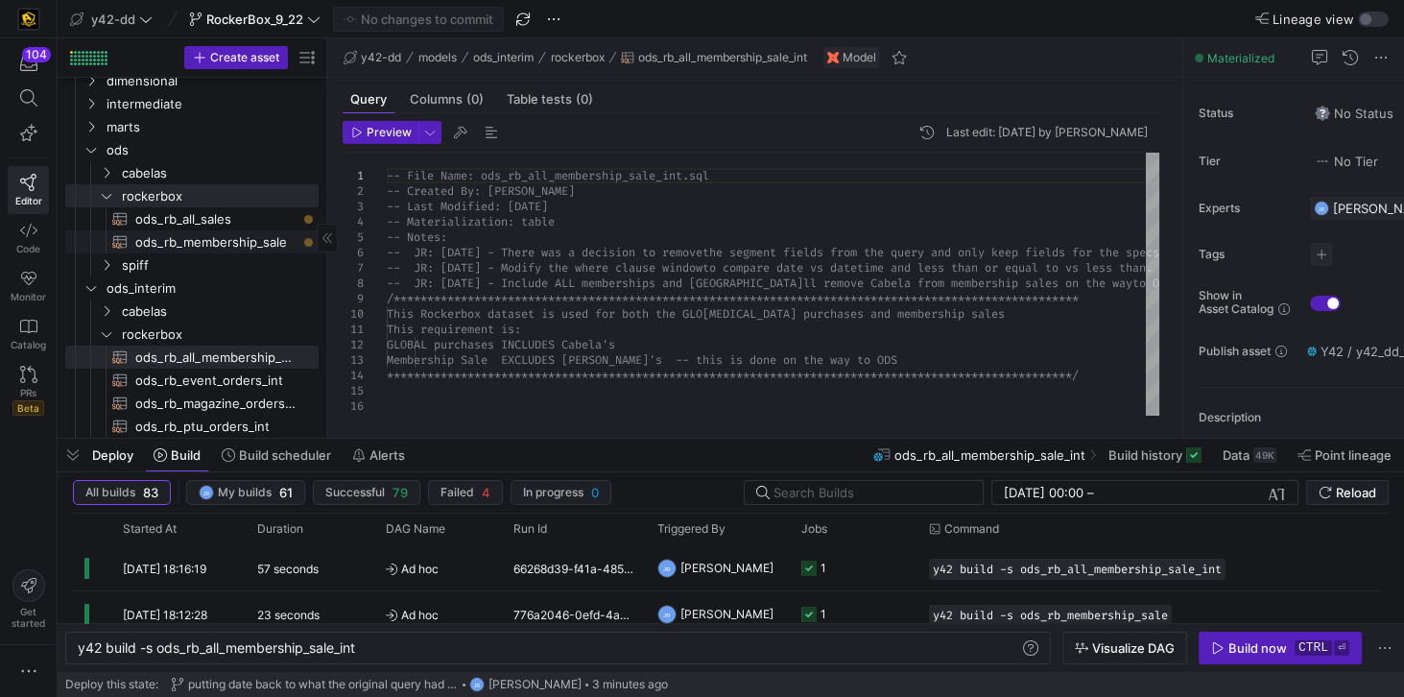
click at [187, 238] on span "ods_rb_membership_sale​​​​​​​​​​" at bounding box center [215, 242] width 161 height 22
type textarea "y42 build -s ods_rb_membership_sale"
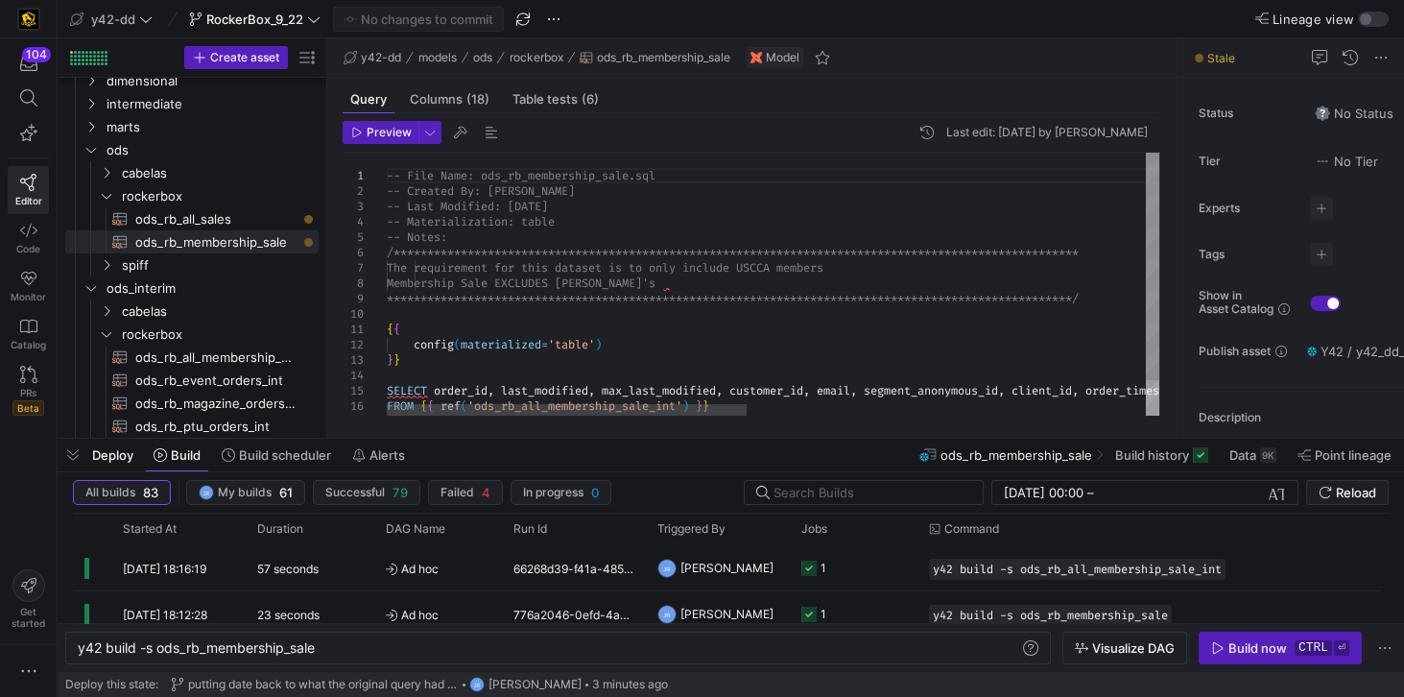
click at [586, 343] on div "**********" at bounding box center [1202, 304] width 1630 height 303
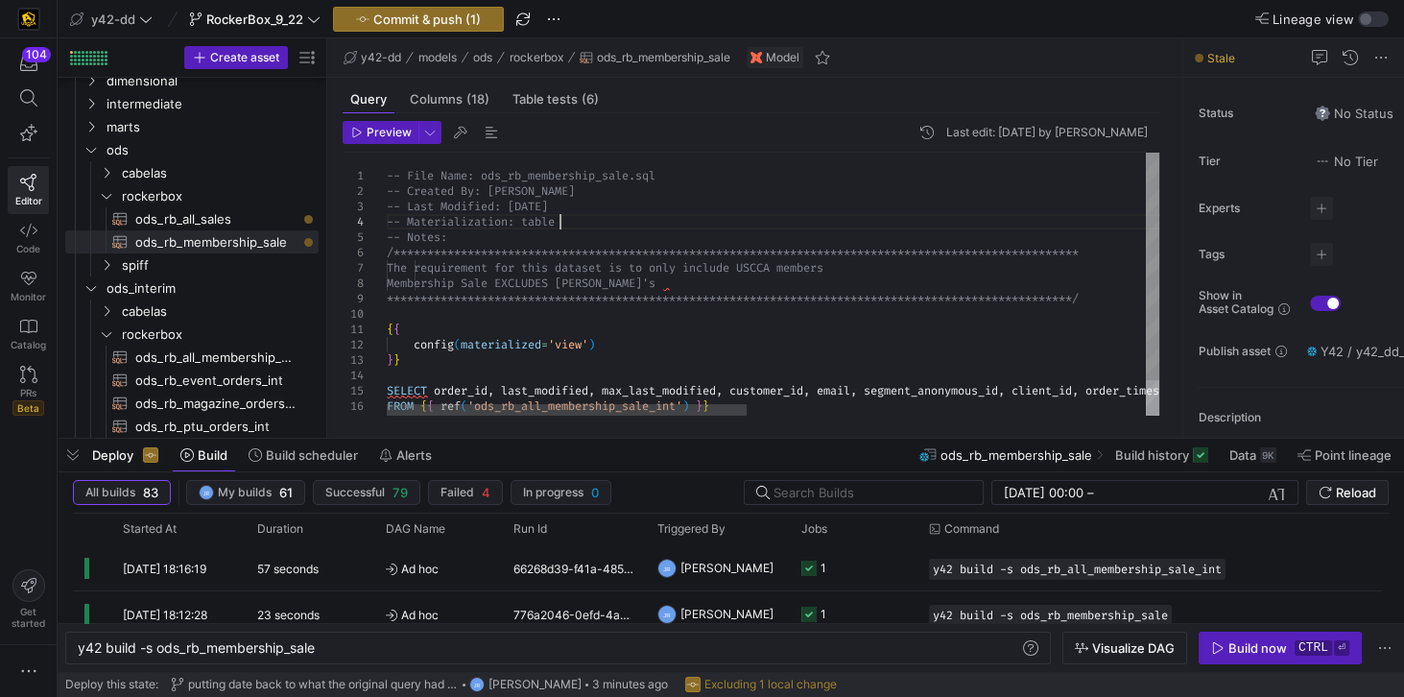
click at [590, 219] on div "**********" at bounding box center [1202, 304] width 1630 height 303
click at [559, 221] on div "**********" at bounding box center [1202, 304] width 1630 height 303
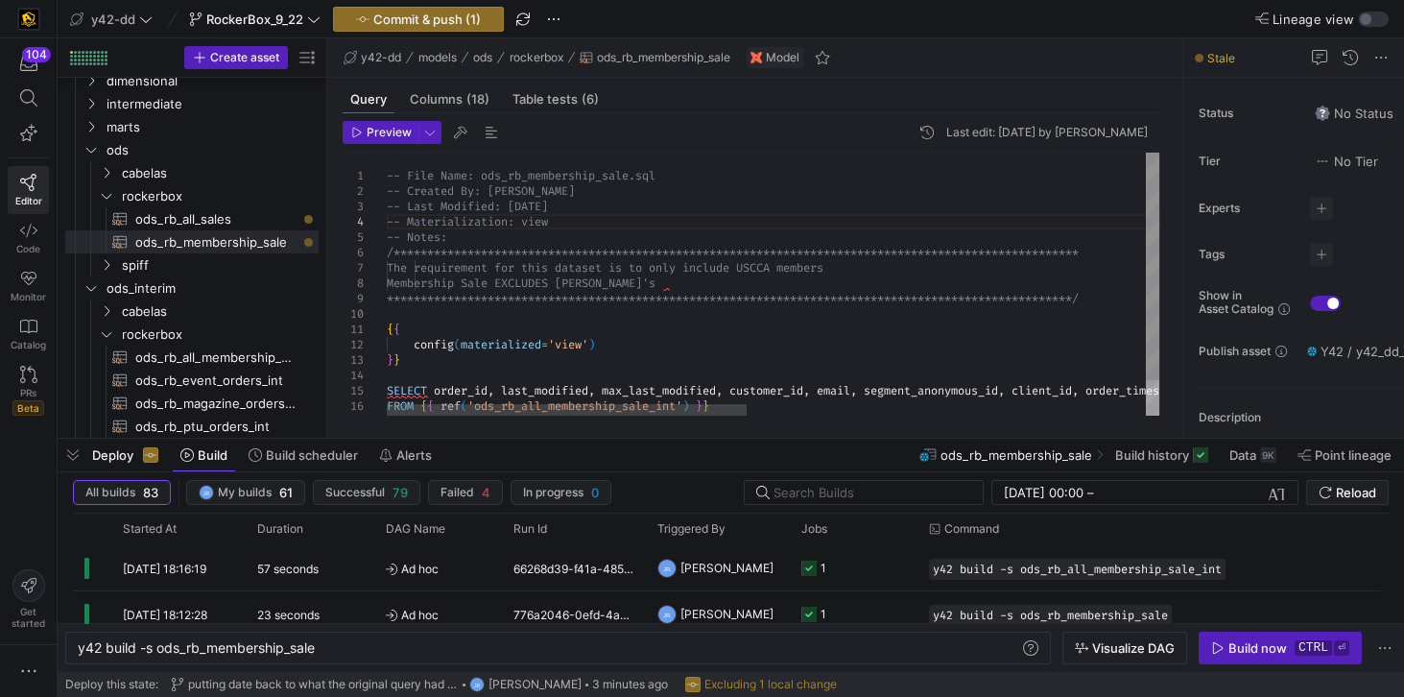
click at [638, 216] on div "**********" at bounding box center [1202, 304] width 1630 height 303
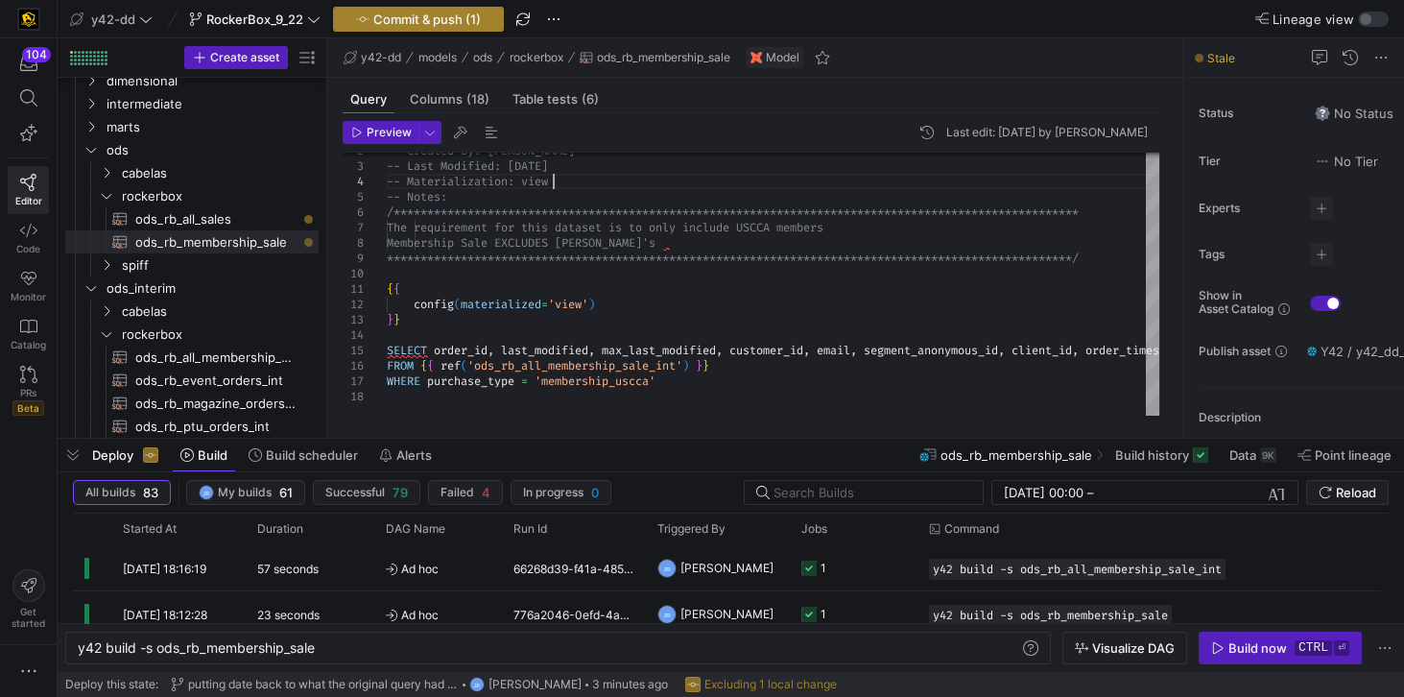
type textarea "**********"
click at [422, 19] on span "Commit & push (1)" at bounding box center [426, 19] width 107 height 15
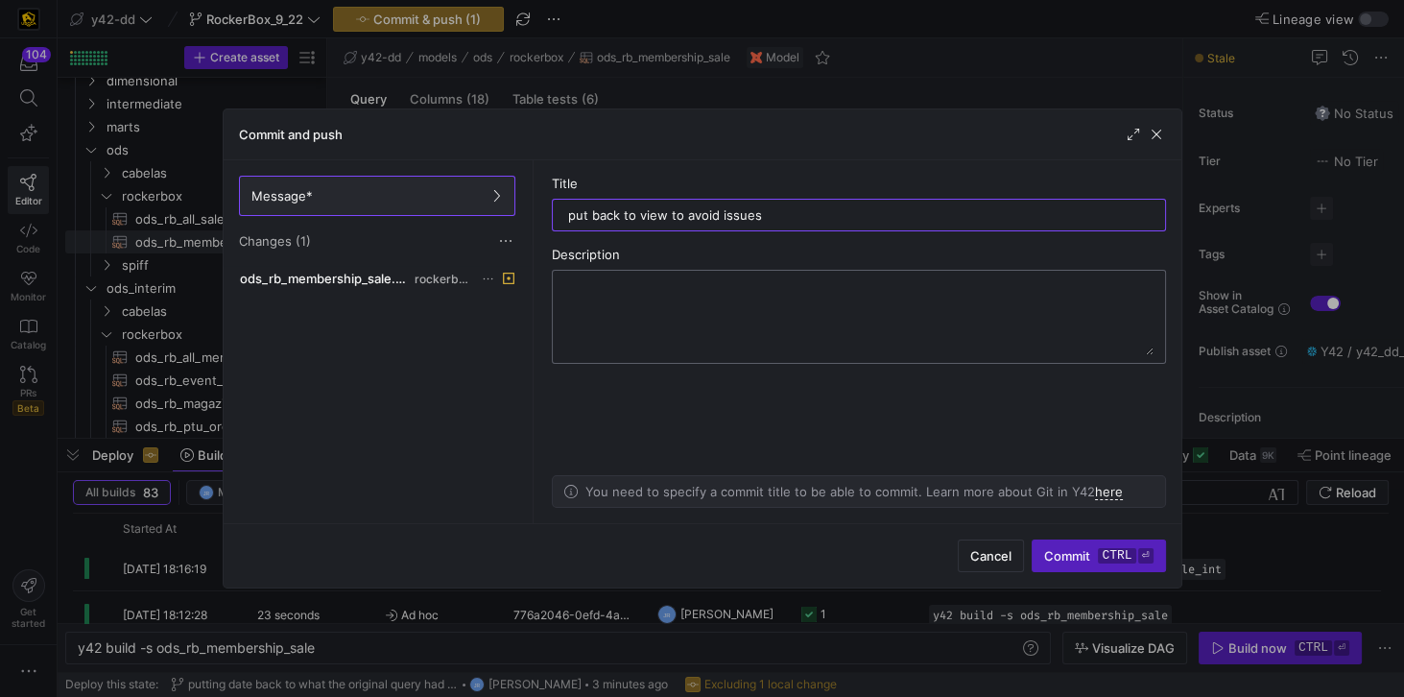
type input "put back to view to avoid issues"
click at [670, 314] on textarea at bounding box center [858, 316] width 589 height 77
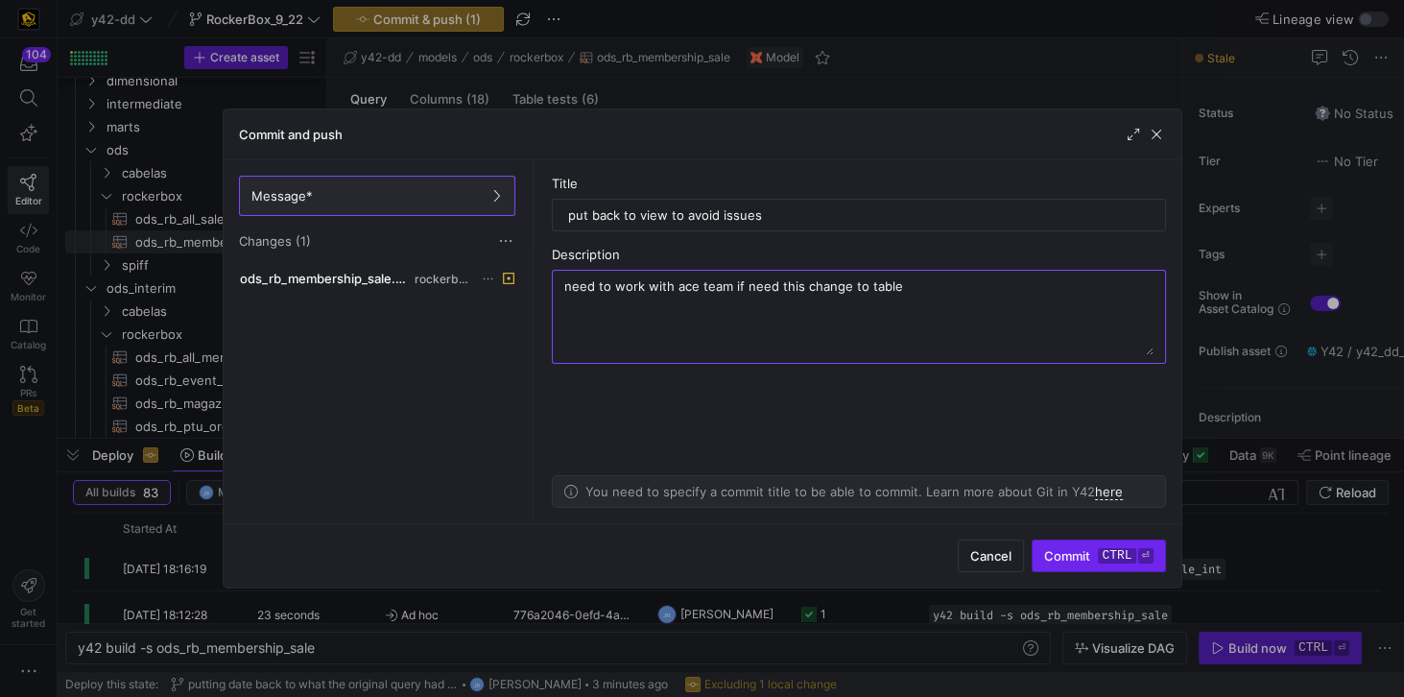
type textarea "need to work with ace team if need this change to table"
click at [1083, 551] on span "Commit ctrl ⏎" at bounding box center [1098, 555] width 108 height 15
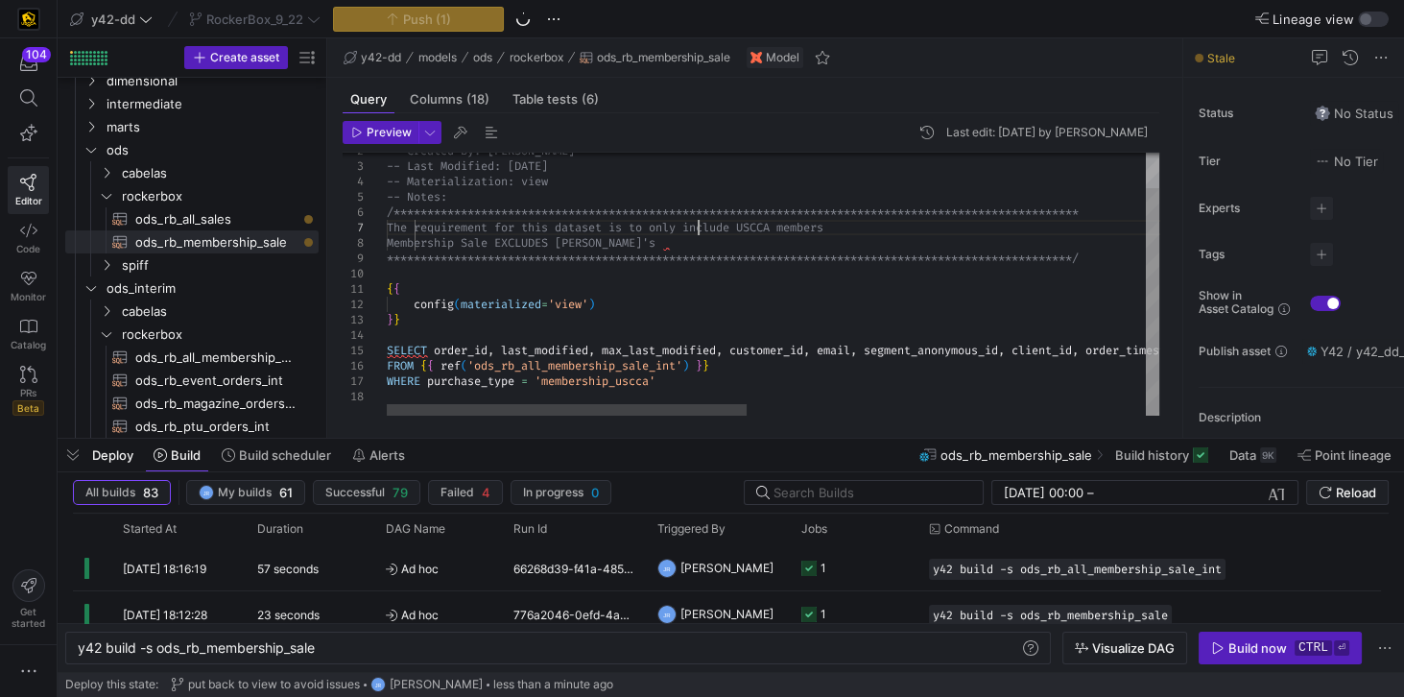
click at [695, 232] on div "**********" at bounding box center [1202, 263] width 1630 height 303
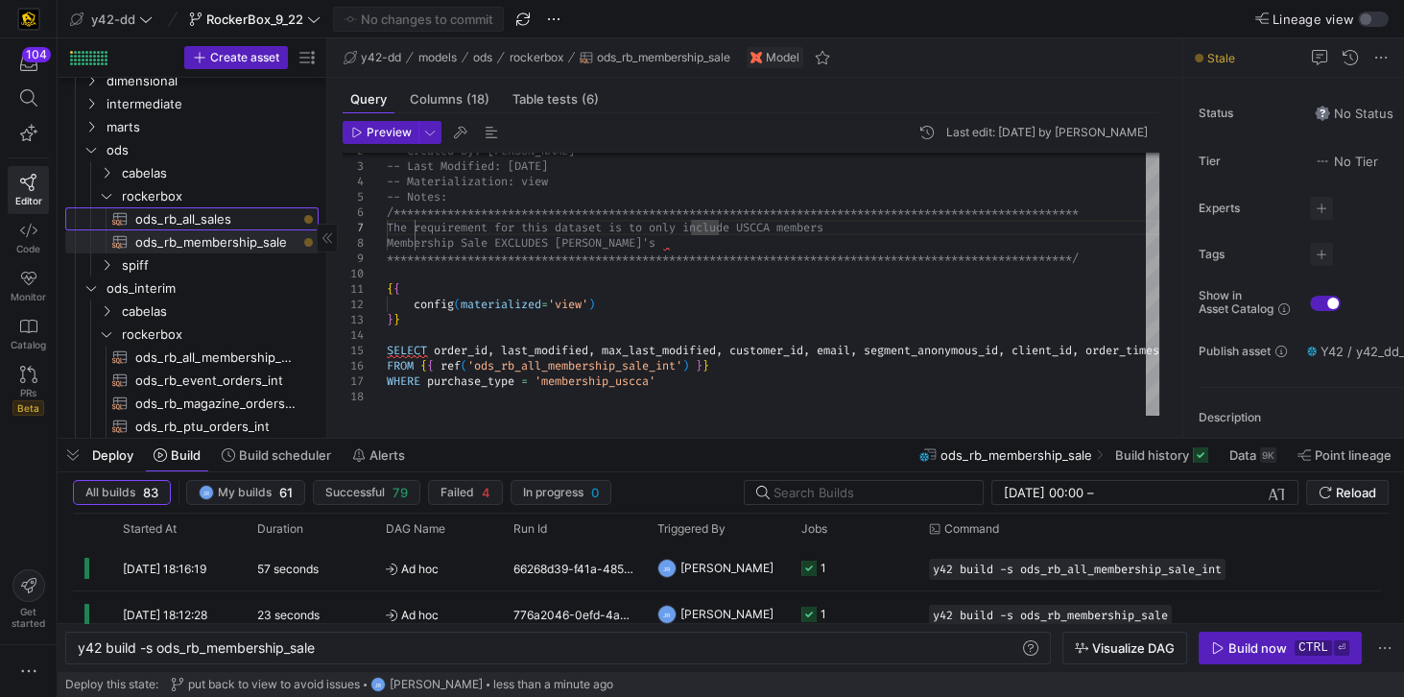
click at [217, 216] on span "ods_rb_all_sales​​​​​​​​​​" at bounding box center [215, 219] width 161 height 22
type textarea "y42 build -s ods_rb_all_sales"
type textarea "**********"
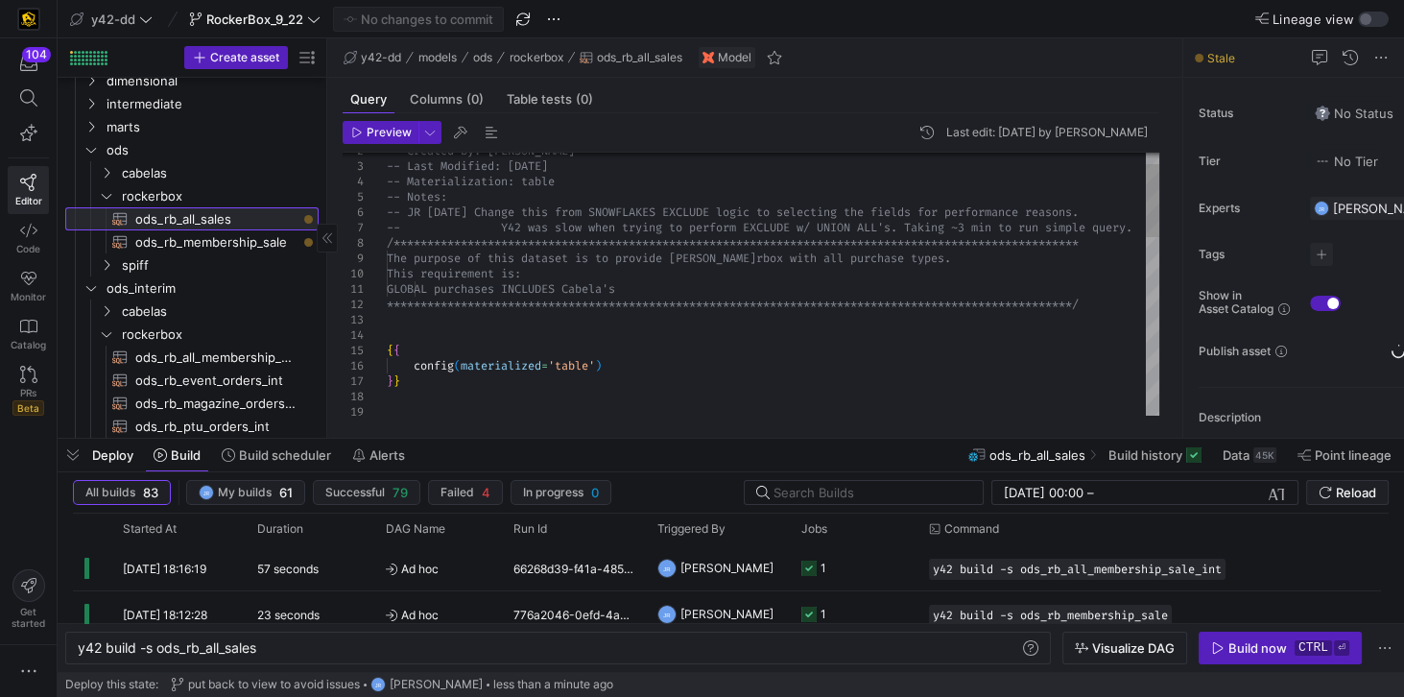
scroll to position [0, 180]
click at [1229, 648] on div "Build now" at bounding box center [1257, 647] width 59 height 15
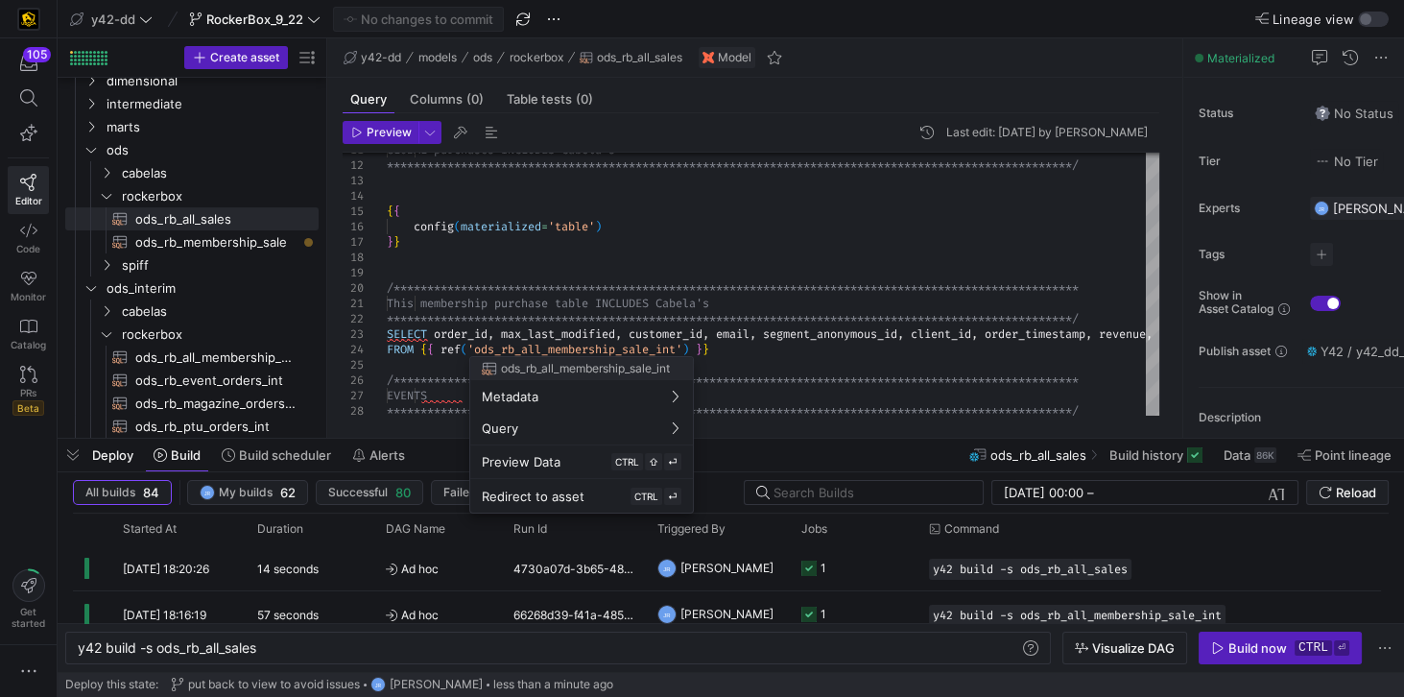
click at [242, 242] on div at bounding box center [702, 348] width 1404 height 697
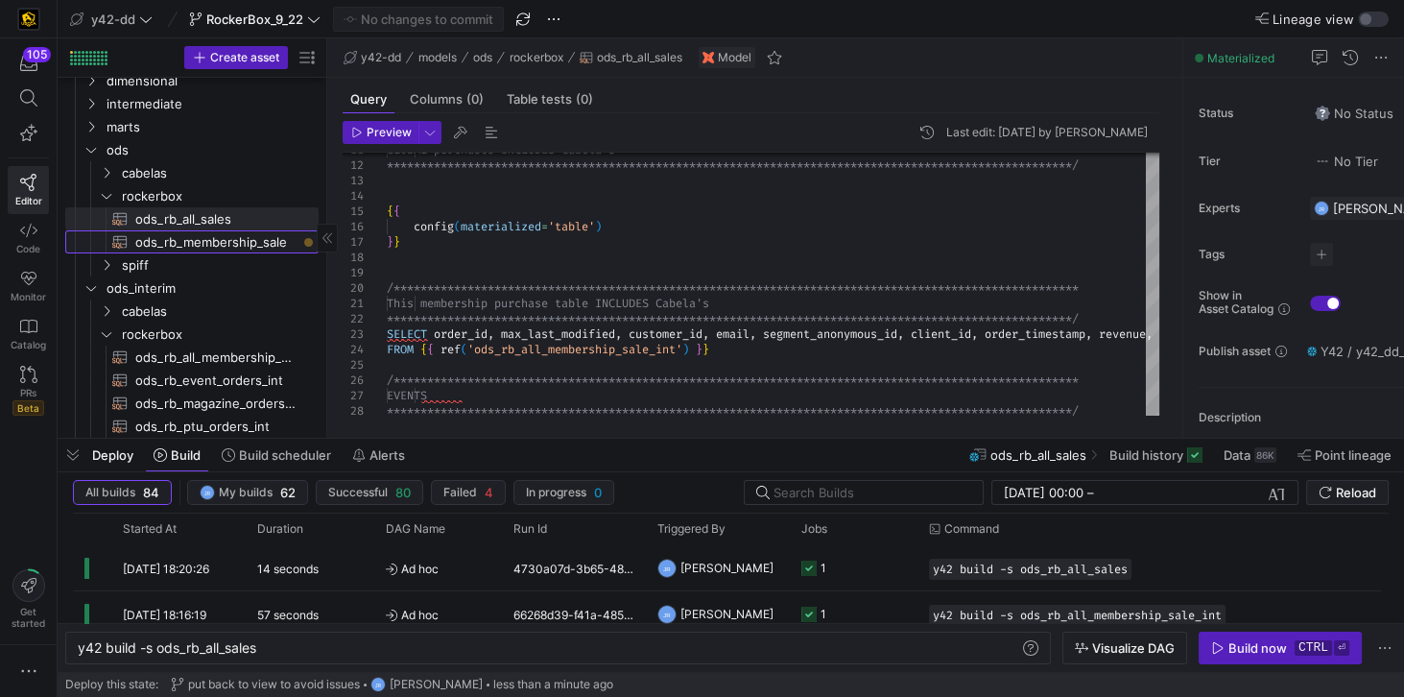
click at [242, 242] on span "ods_rb_membership_sale​​​​​​​​​​" at bounding box center [215, 242] width 161 height 22
type textarea "y42 build -s ods_rb_membership_sale"
type textarea "**********"
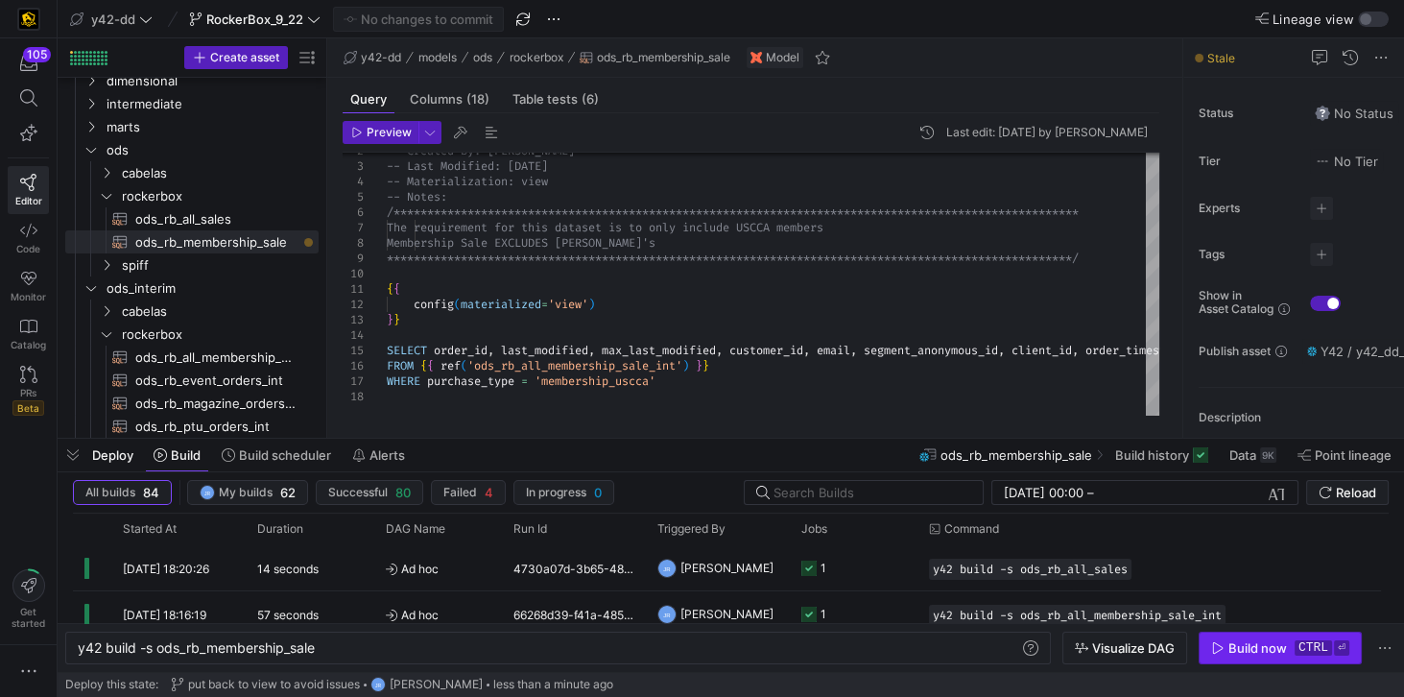
click at [1250, 656] on span "button" at bounding box center [1280, 647] width 161 height 31
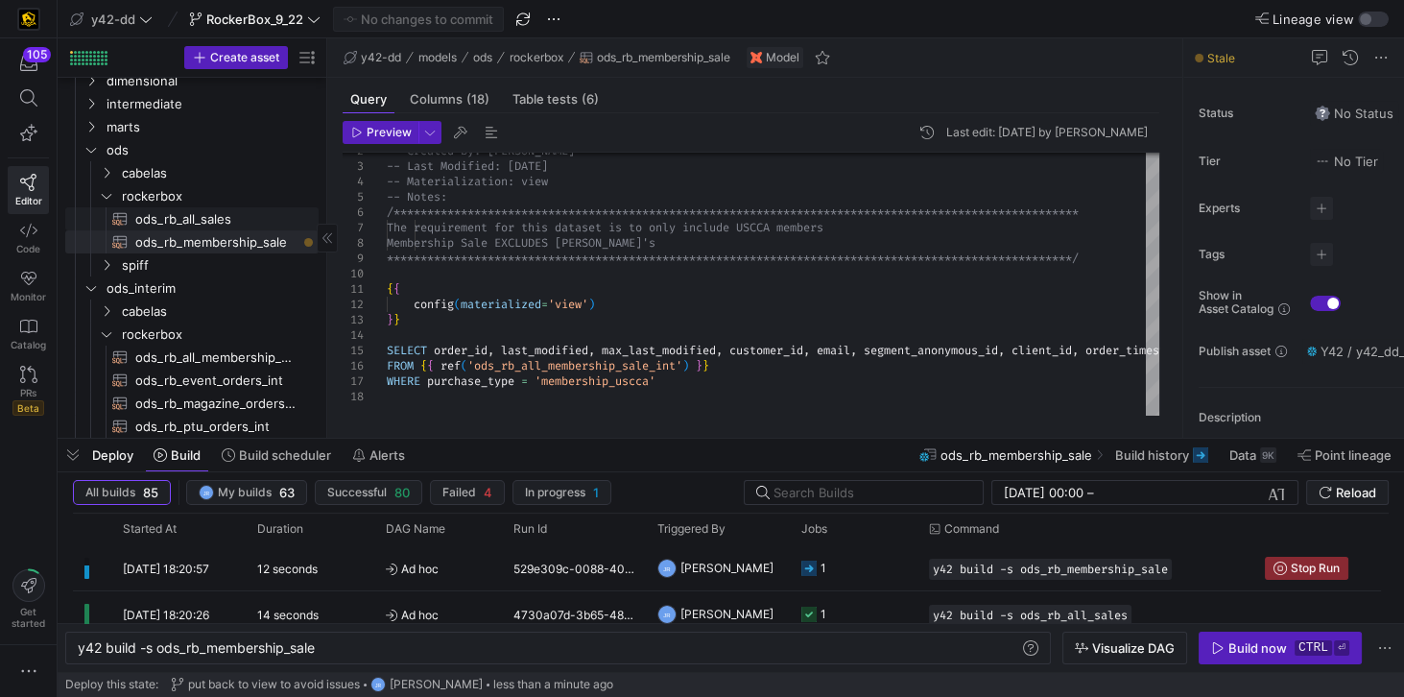
click at [220, 217] on span "ods_rb_all_sales​​​​​​​​​​" at bounding box center [215, 219] width 161 height 22
type textarea "y42 build -s ods_rb_all_sales"
type textarea "**********"
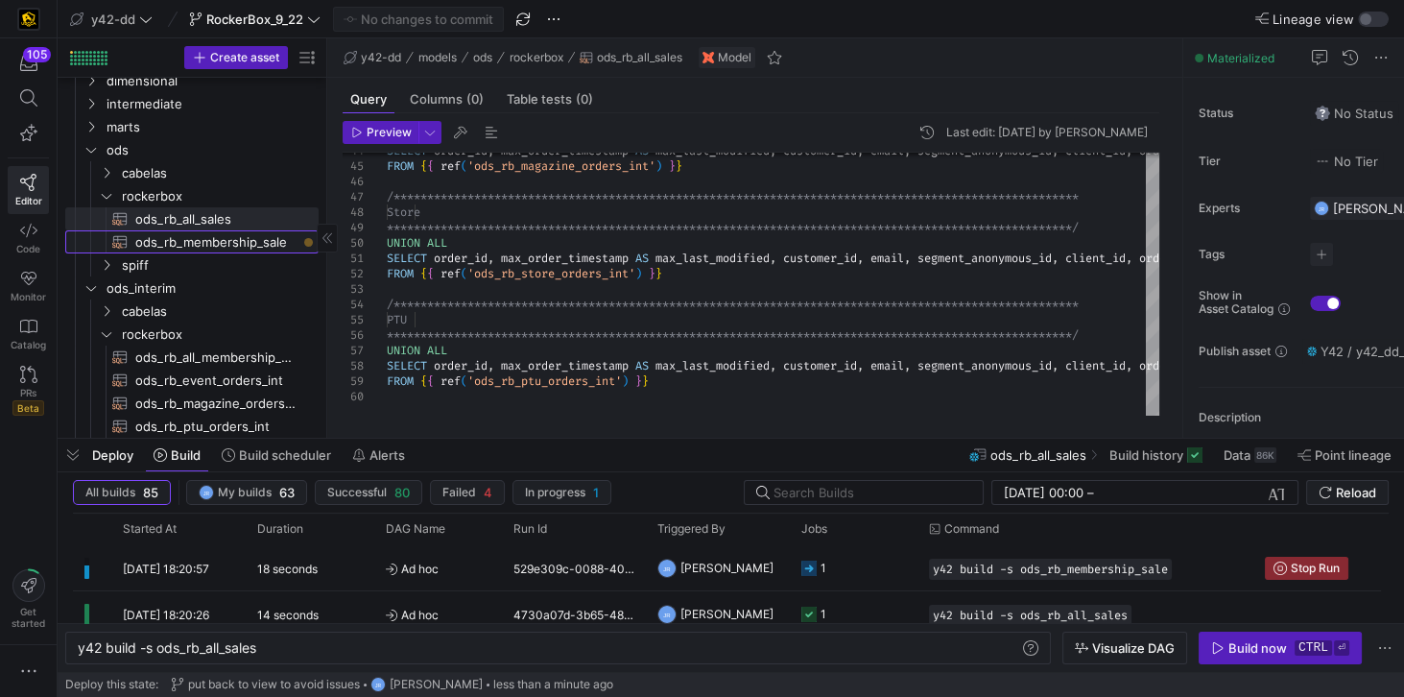
click at [155, 245] on span "ods_rb_membership_sale​​​​​​​​​​" at bounding box center [215, 242] width 161 height 22
type textarea "y42 build -s ods_rb_membership_sale"
type textarea "**********"
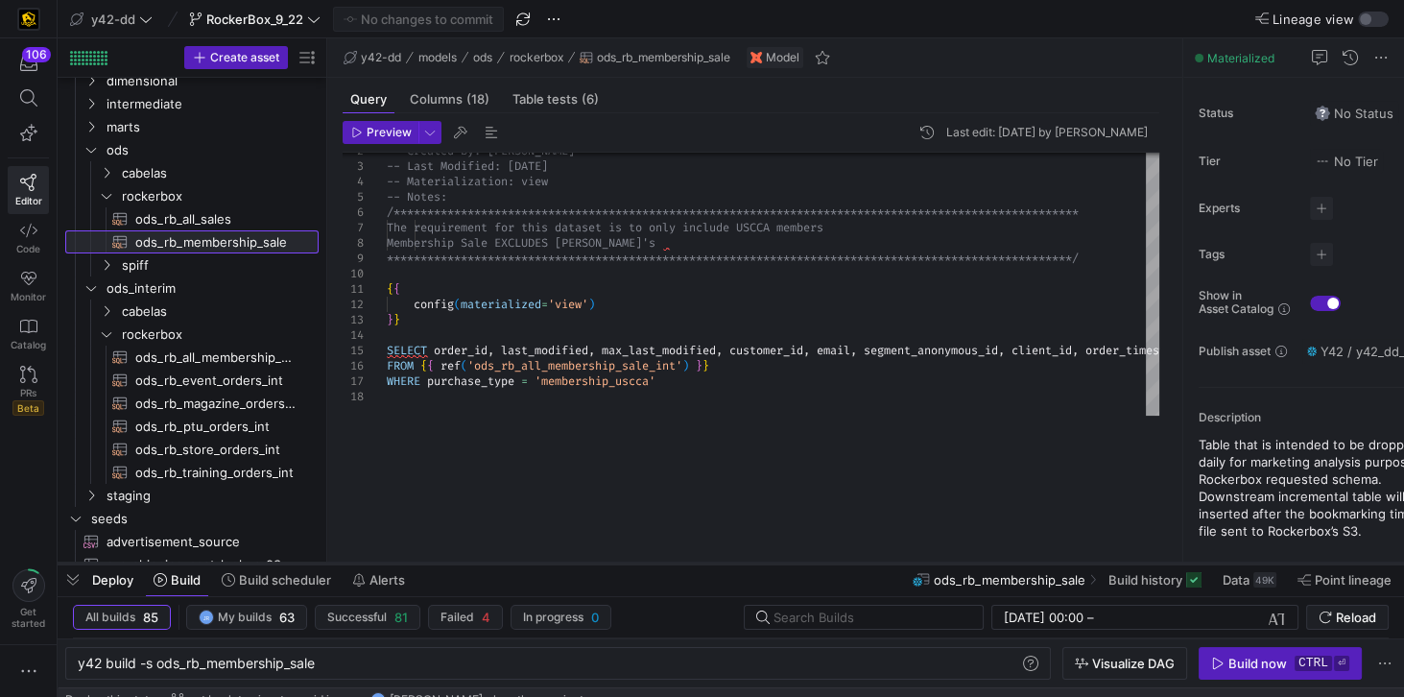
drag, startPoint x: 427, startPoint y: 438, endPoint x: 399, endPoint y: 562, distance: 127.8
click at [399, 562] on div at bounding box center [731, 564] width 1347 height 8
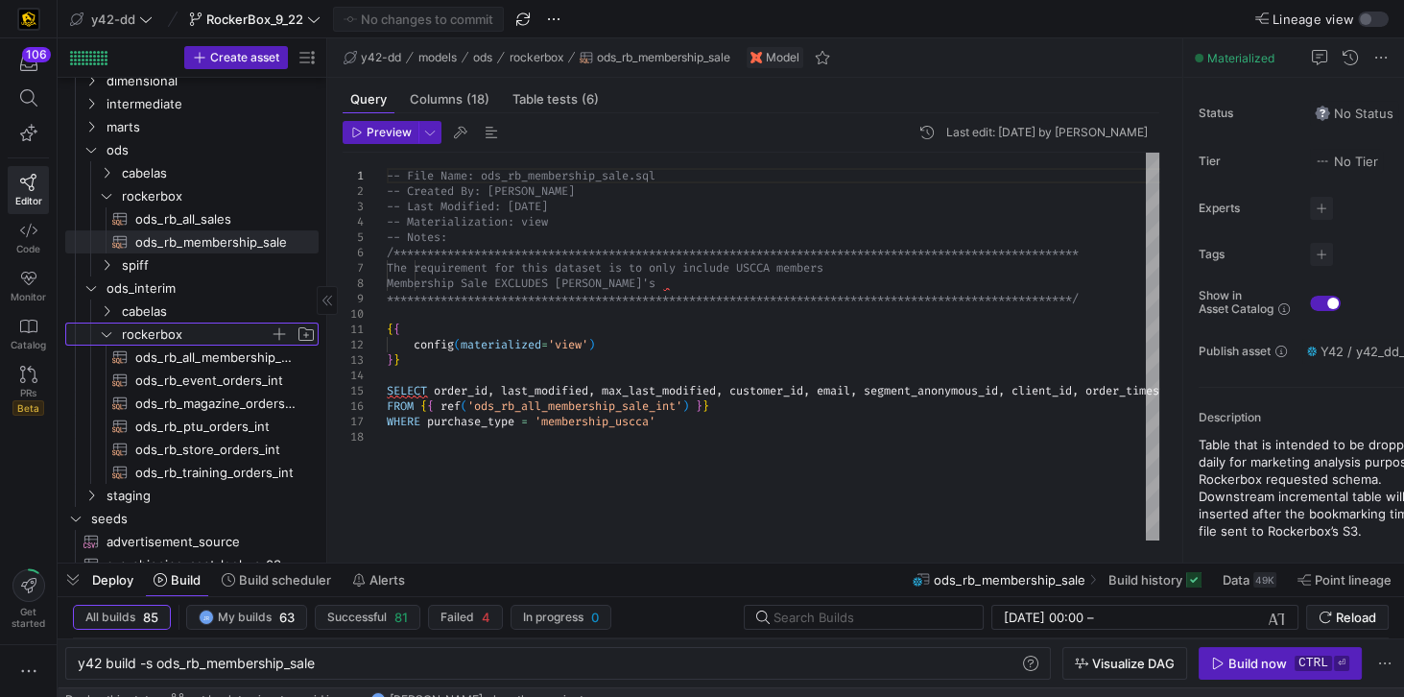
click at [108, 331] on icon "Press SPACE to select this row." at bounding box center [106, 334] width 13 height 12
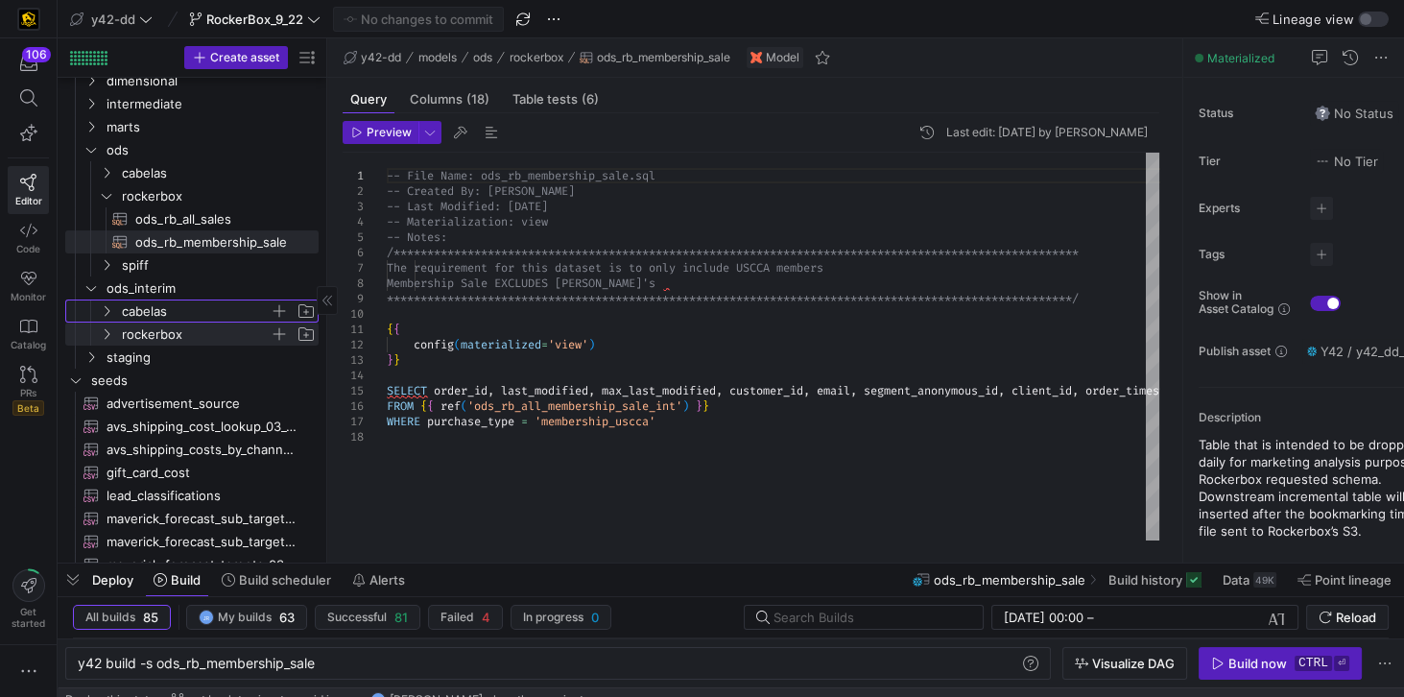
click at [153, 312] on span "cabelas" at bounding box center [196, 311] width 148 height 22
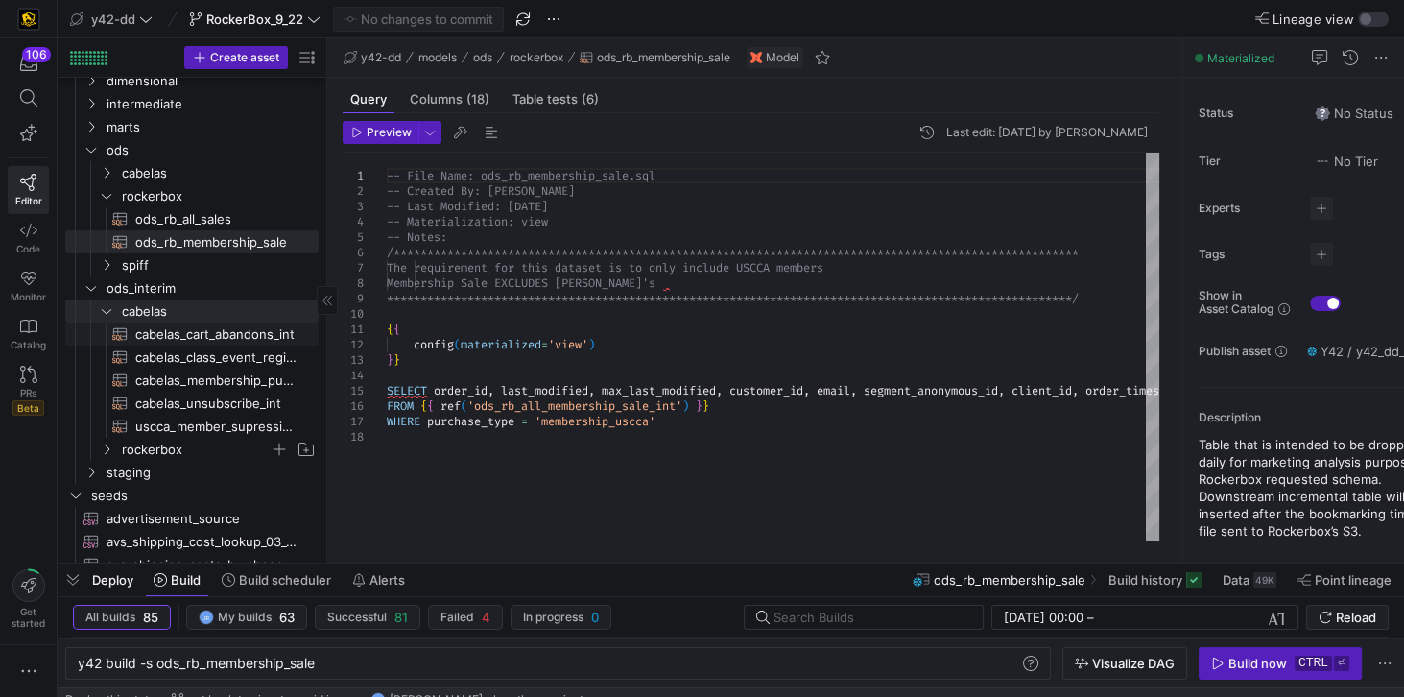
click at [163, 331] on span "cabelas_cart_abandons_int​​​​​​​​​​" at bounding box center [215, 334] width 161 height 22
type textarea "y42 build -s cabelas_cart_abandons_int"
type textarea "-- File Name: cabelas_cart_abandons_int.sql -- Created By: [PERSON_NAME] -- Las…"
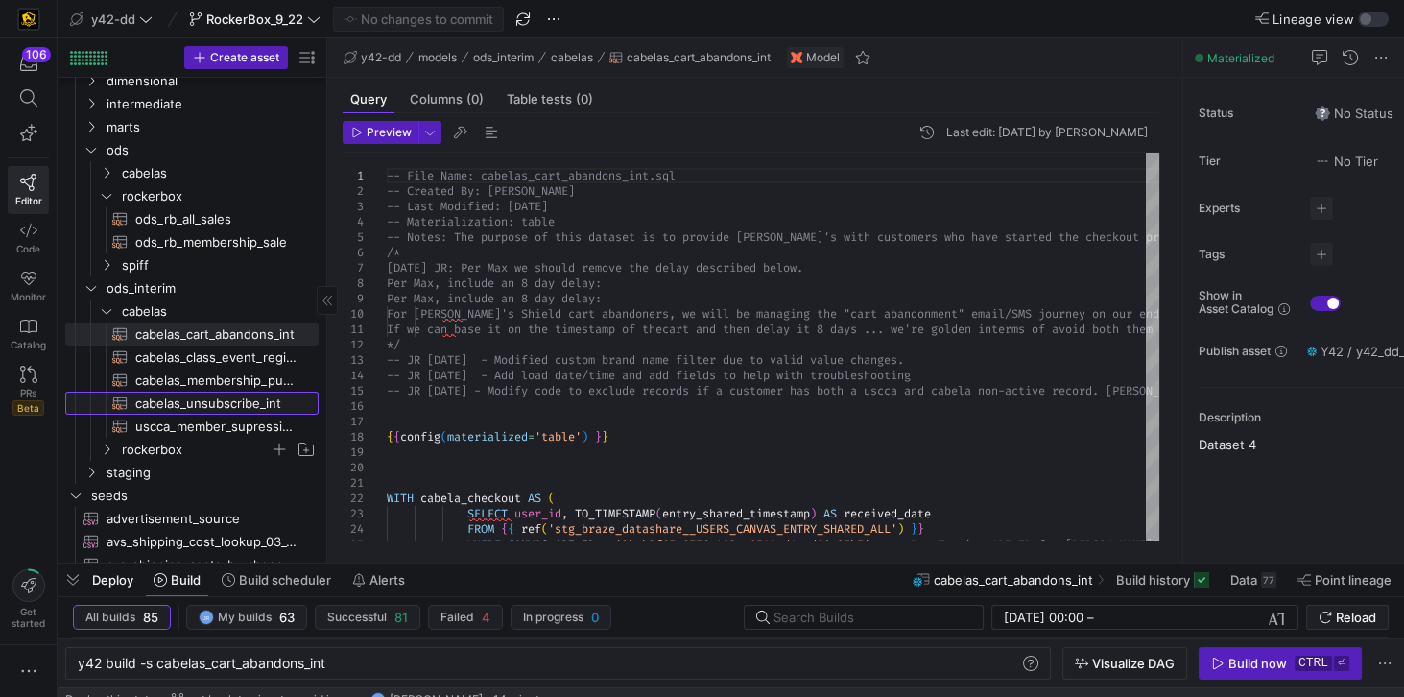
click at [215, 405] on span "cabelas_unsubscribe_int​​​​​​​​​​" at bounding box center [215, 404] width 161 height 22
type textarea "y42 build -s cabelas_unsubscribe_int"
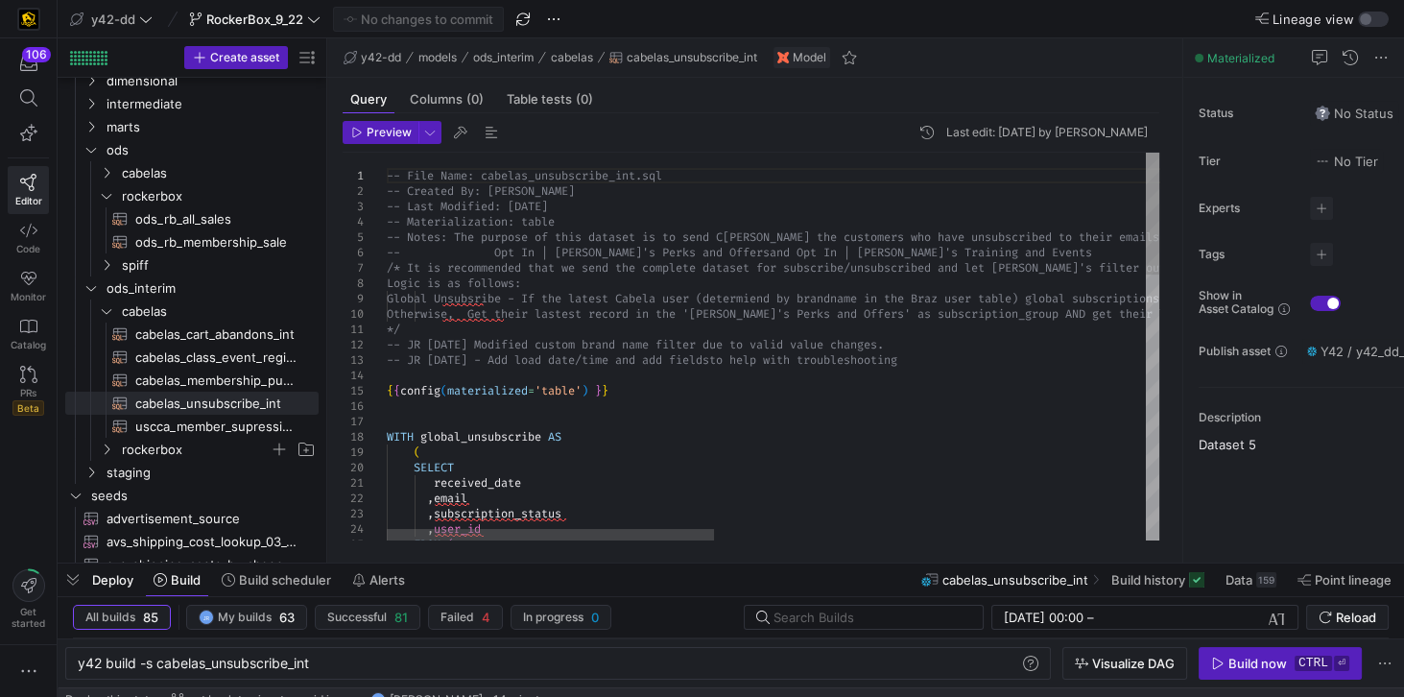
scroll to position [45, 1008]
type textarea "-- File Name: cabelas_unsubscribe_int.sql -- Created By: [PERSON_NAME] -- Last …"
drag, startPoint x: 483, startPoint y: 176, endPoint x: 640, endPoint y: 169, distance: 157.5
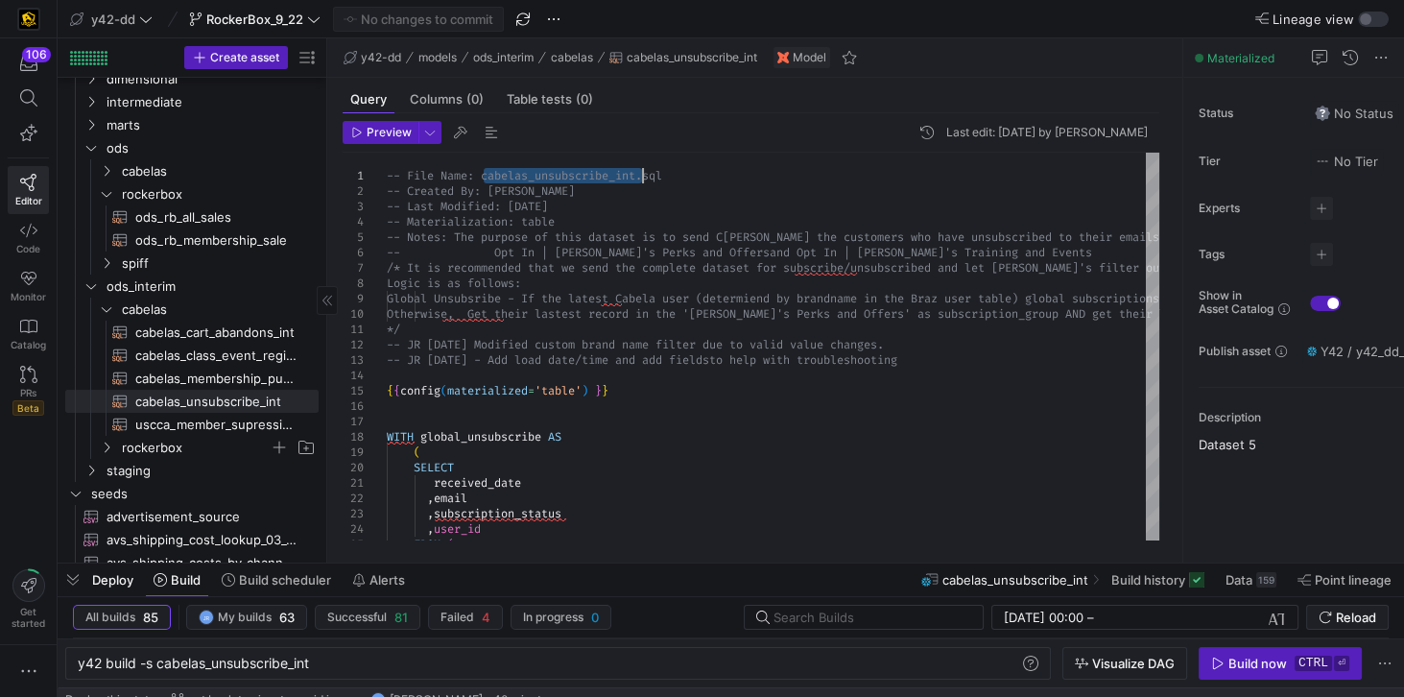
scroll to position [55, 0]
click at [169, 450] on span "rockerbox" at bounding box center [196, 450] width 148 height 22
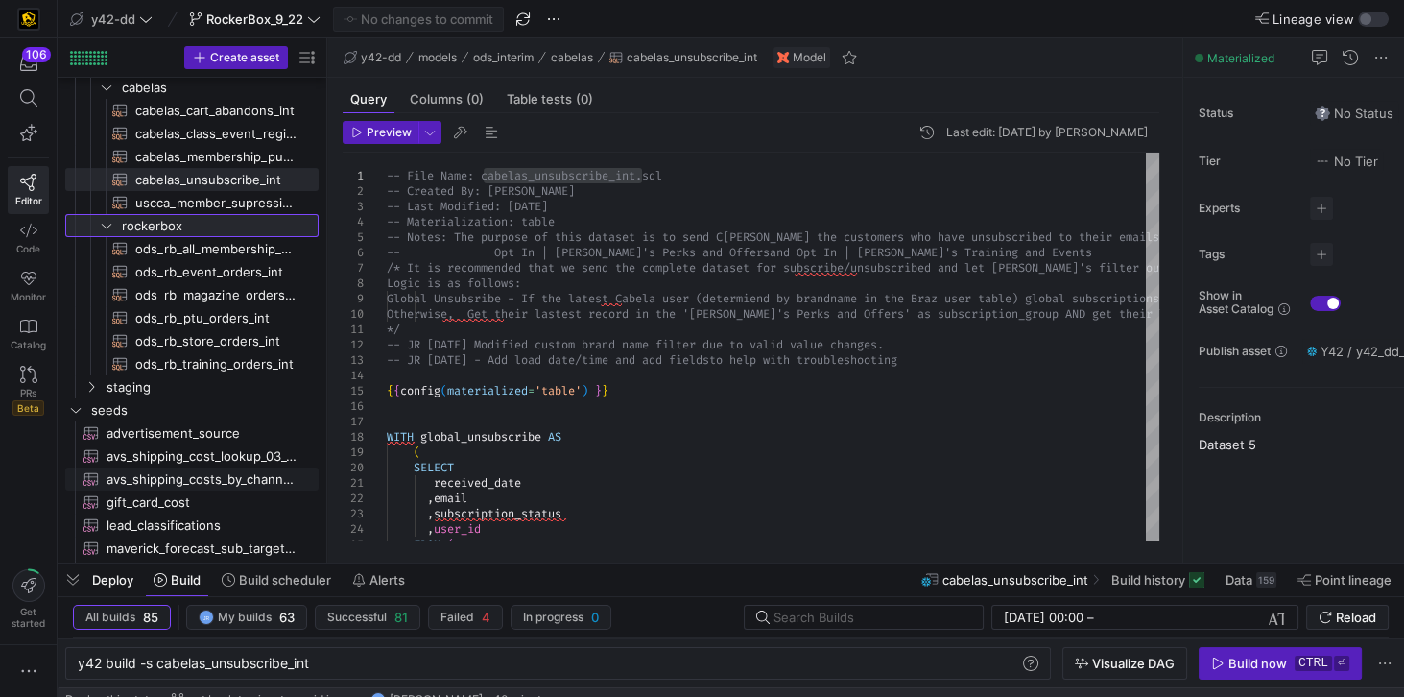
scroll to position [274, 0]
click at [36, 234] on link "Code" at bounding box center [28, 238] width 41 height 48
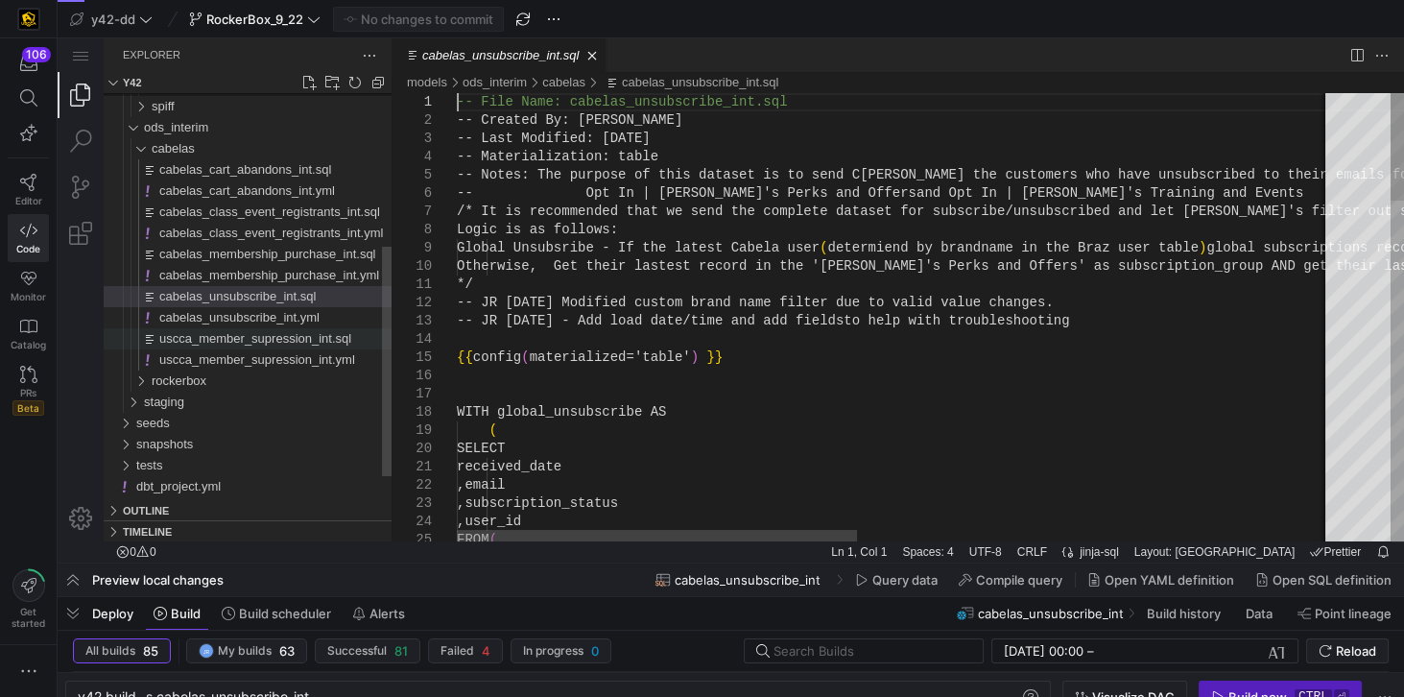
scroll to position [0, 926]
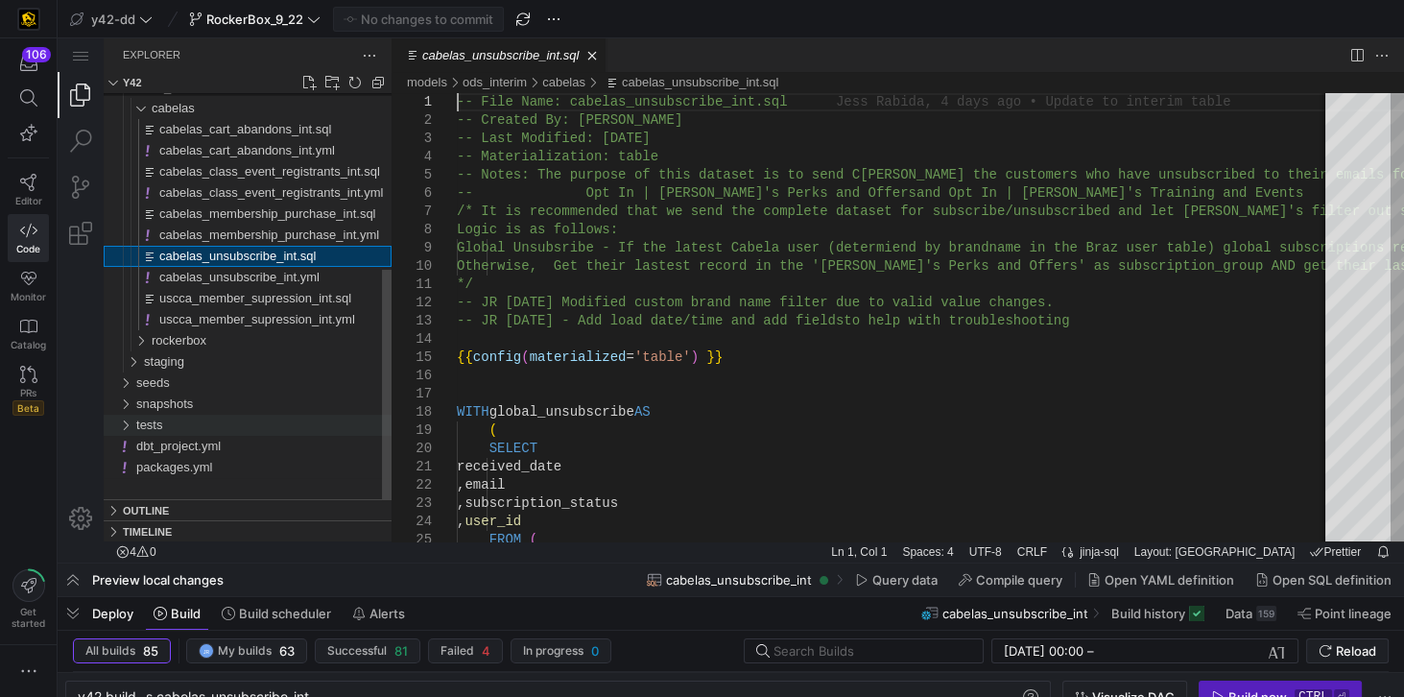
click at [152, 423] on span "tests" at bounding box center [149, 424] width 26 height 14
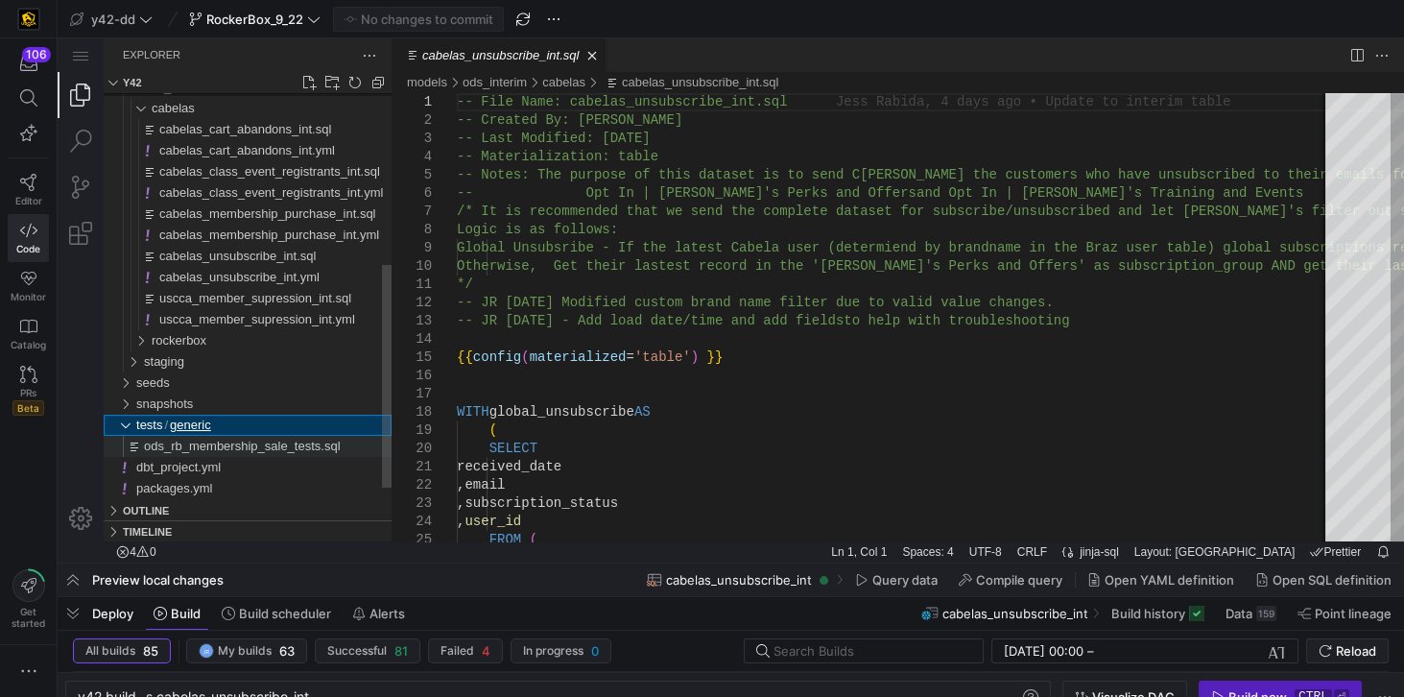
click at [283, 446] on span "ods_rb_membership_sale_tests.sql" at bounding box center [242, 446] width 197 height 14
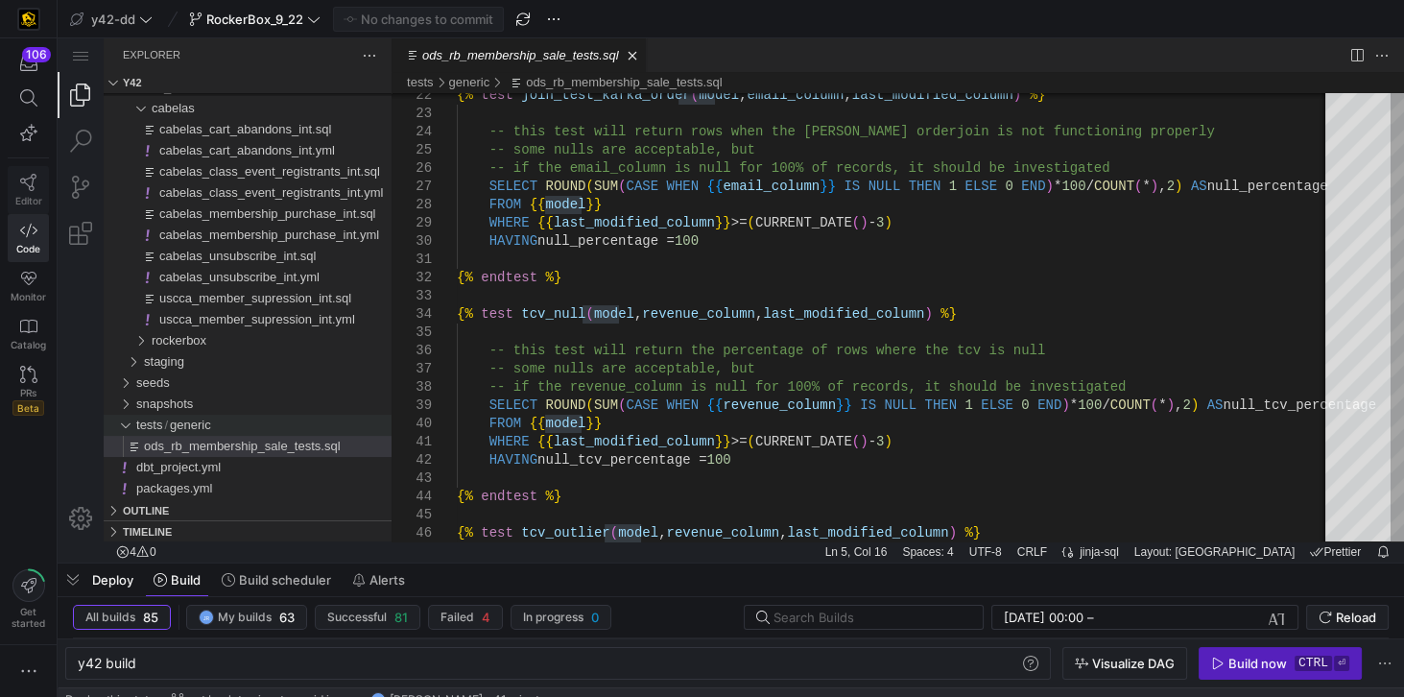
click at [32, 188] on link "Editor" at bounding box center [28, 190] width 41 height 48
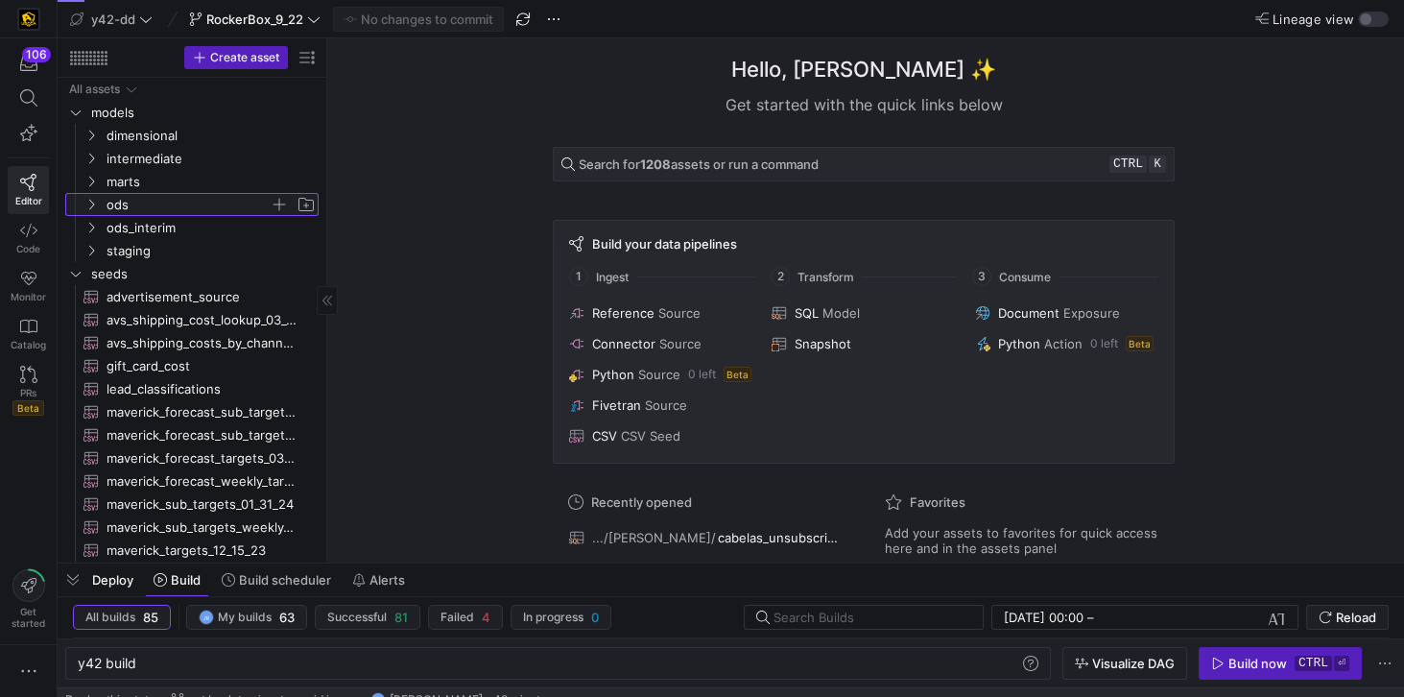
click at [113, 211] on span "ods" at bounding box center [188, 205] width 163 height 22
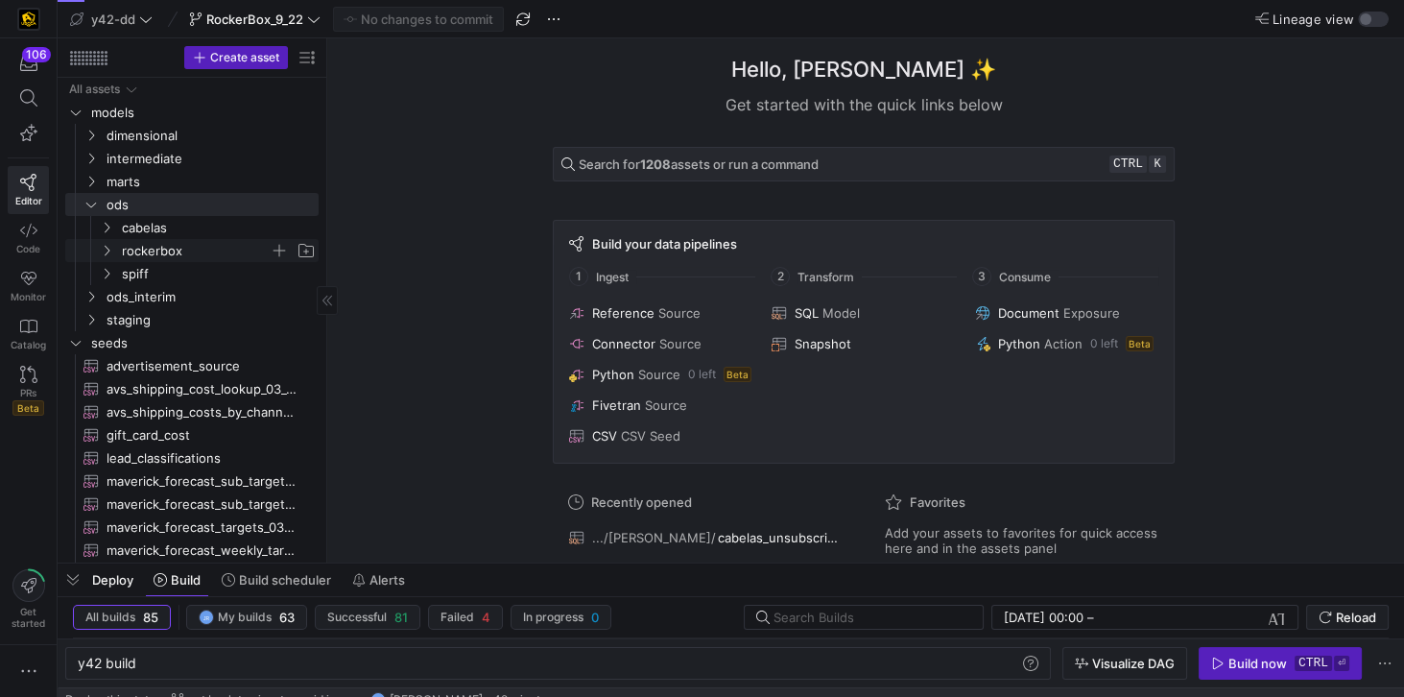
click at [164, 249] on span "rockerbox" at bounding box center [196, 251] width 148 height 22
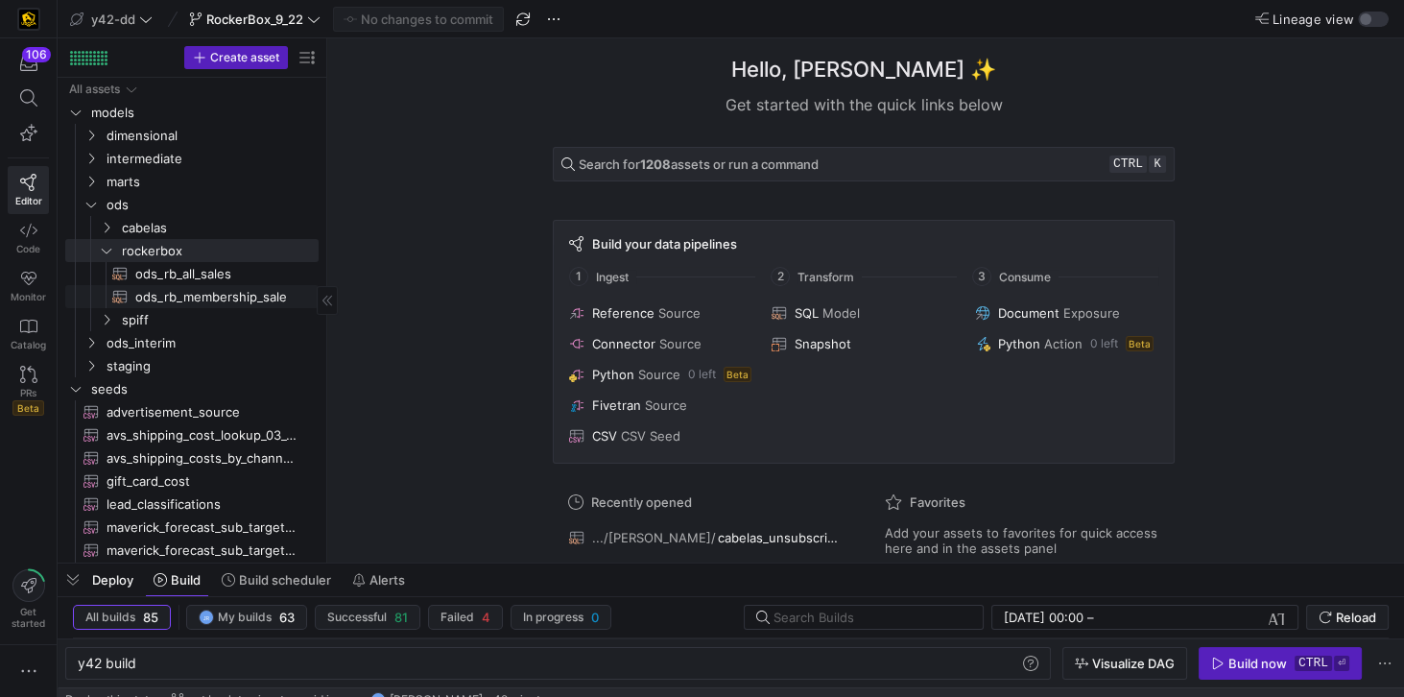
click at [207, 293] on span "ods_rb_membership_sale​​​​​​​​​​" at bounding box center [215, 297] width 161 height 22
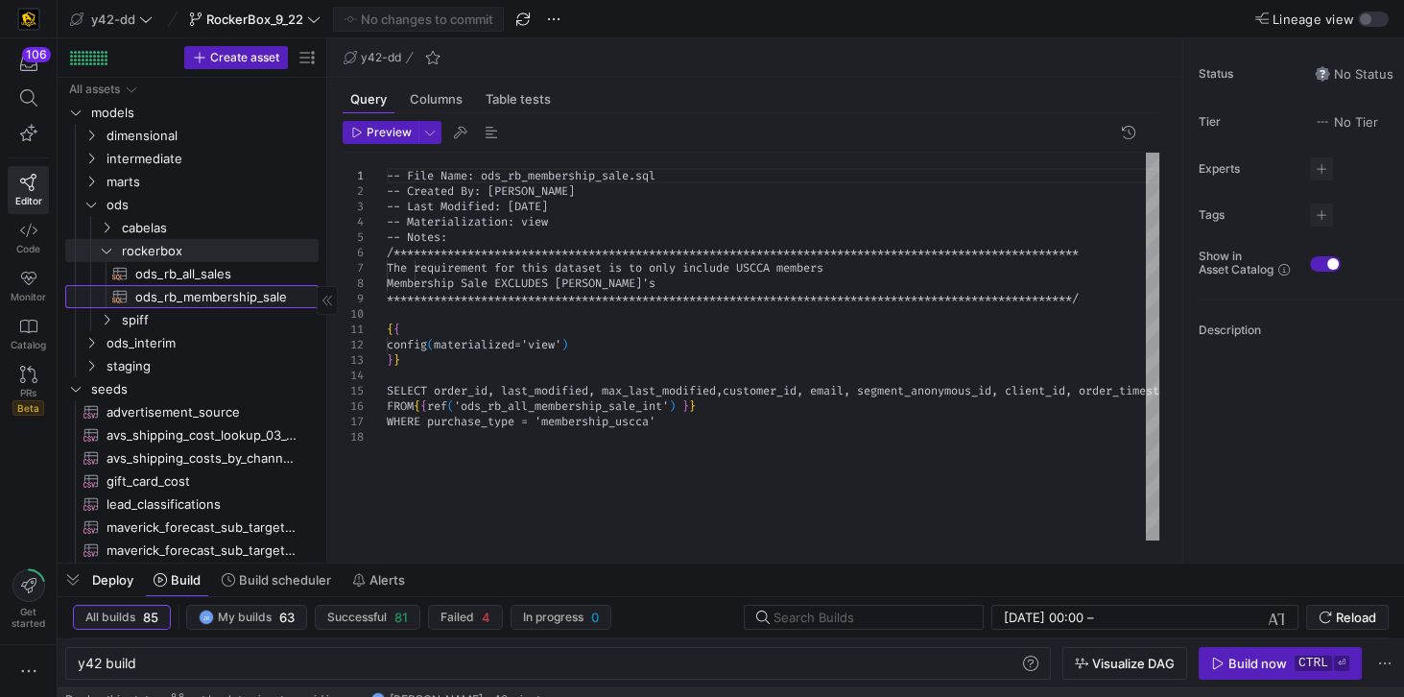
type textarea "y42 build -s ods_rb_membership_sale"
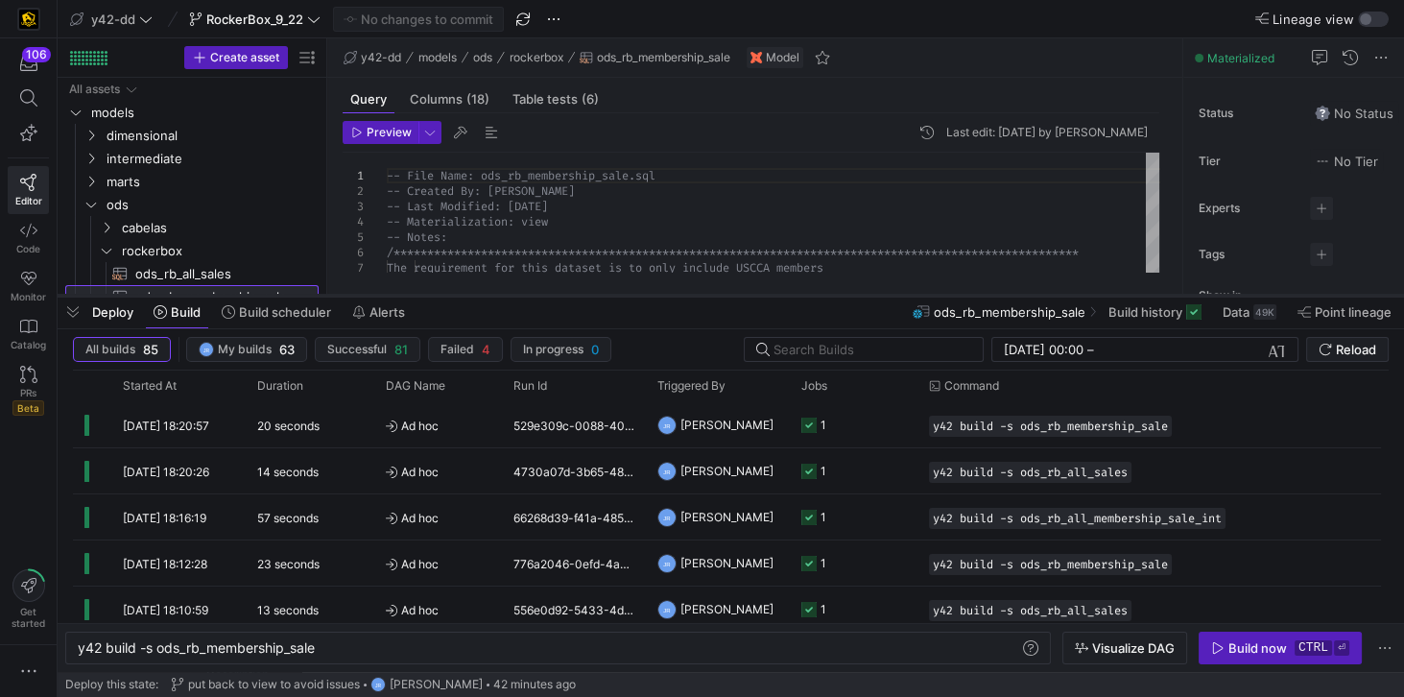
drag, startPoint x: 538, startPoint y: 561, endPoint x: 569, endPoint y: 273, distance: 290.5
click at [569, 292] on div at bounding box center [731, 296] width 1347 height 8
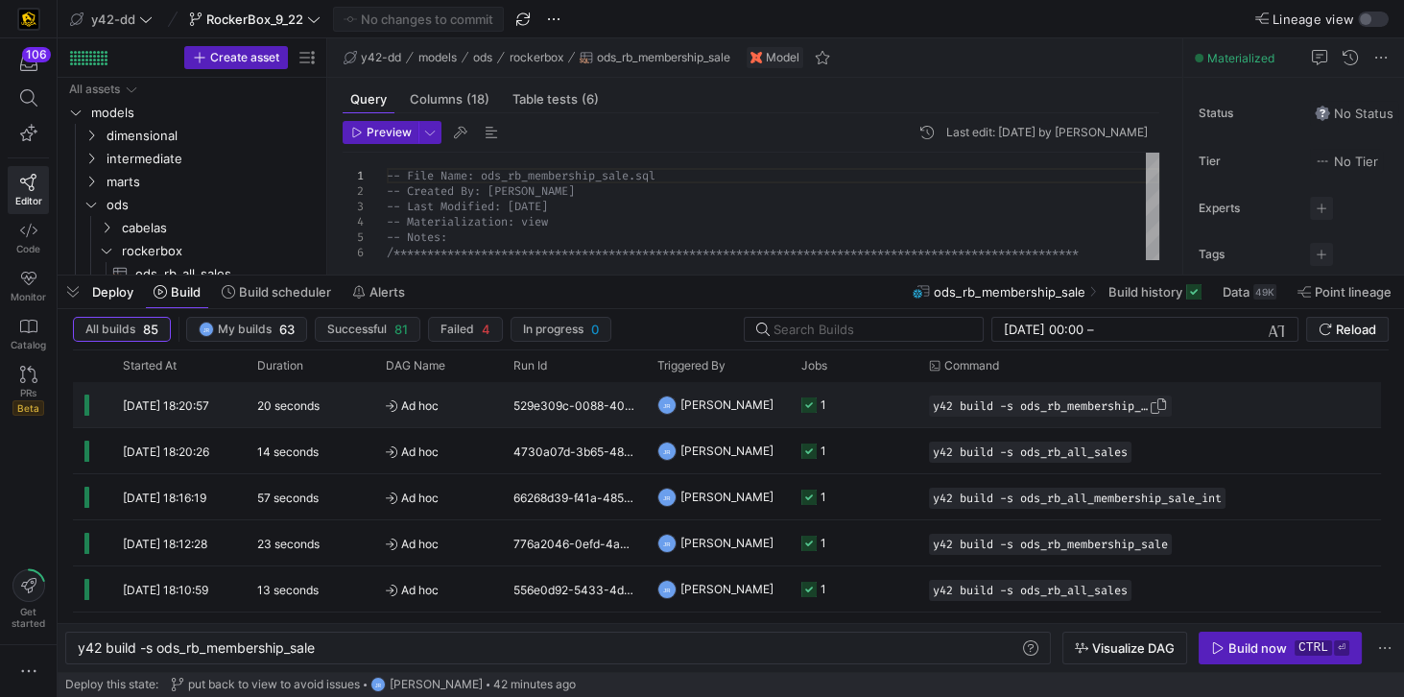
click at [1084, 408] on span "y42 build -s ods_rb_membership_sale" at bounding box center [1041, 405] width 216 height 13
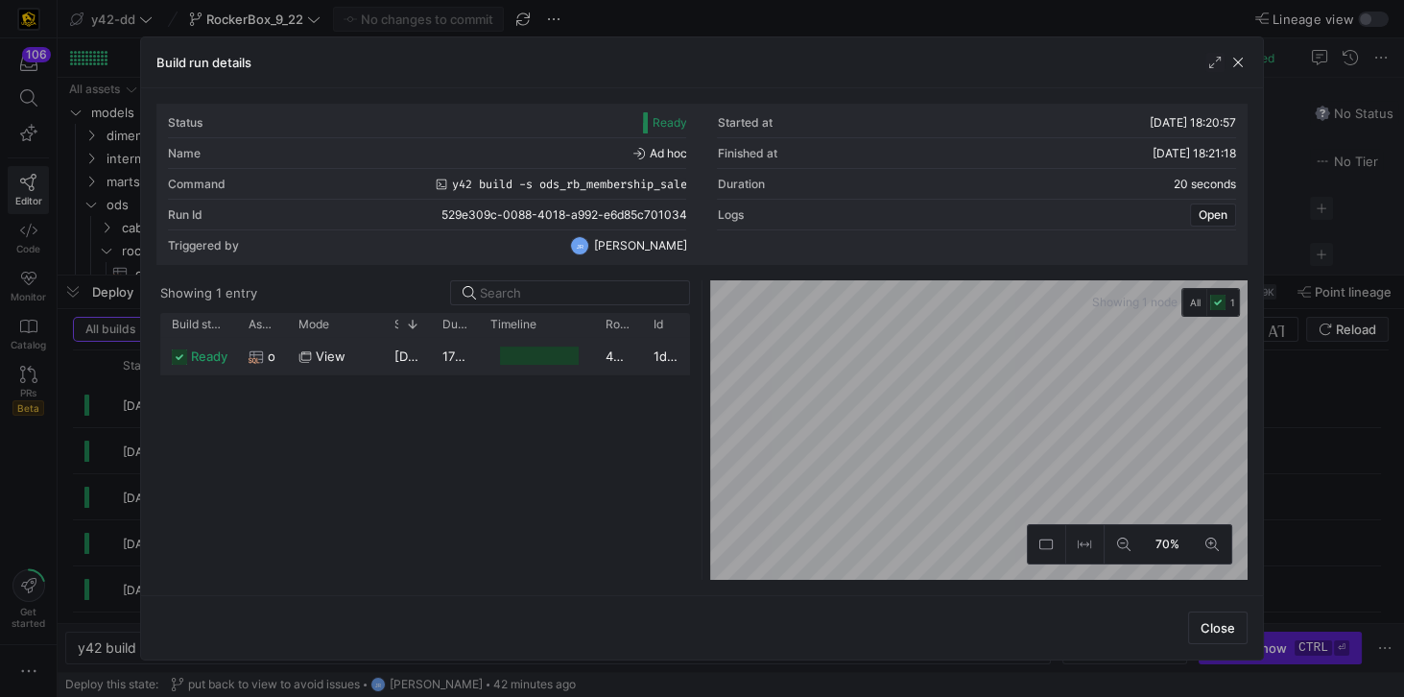
click at [519, 362] on div at bounding box center [539, 355] width 79 height 18
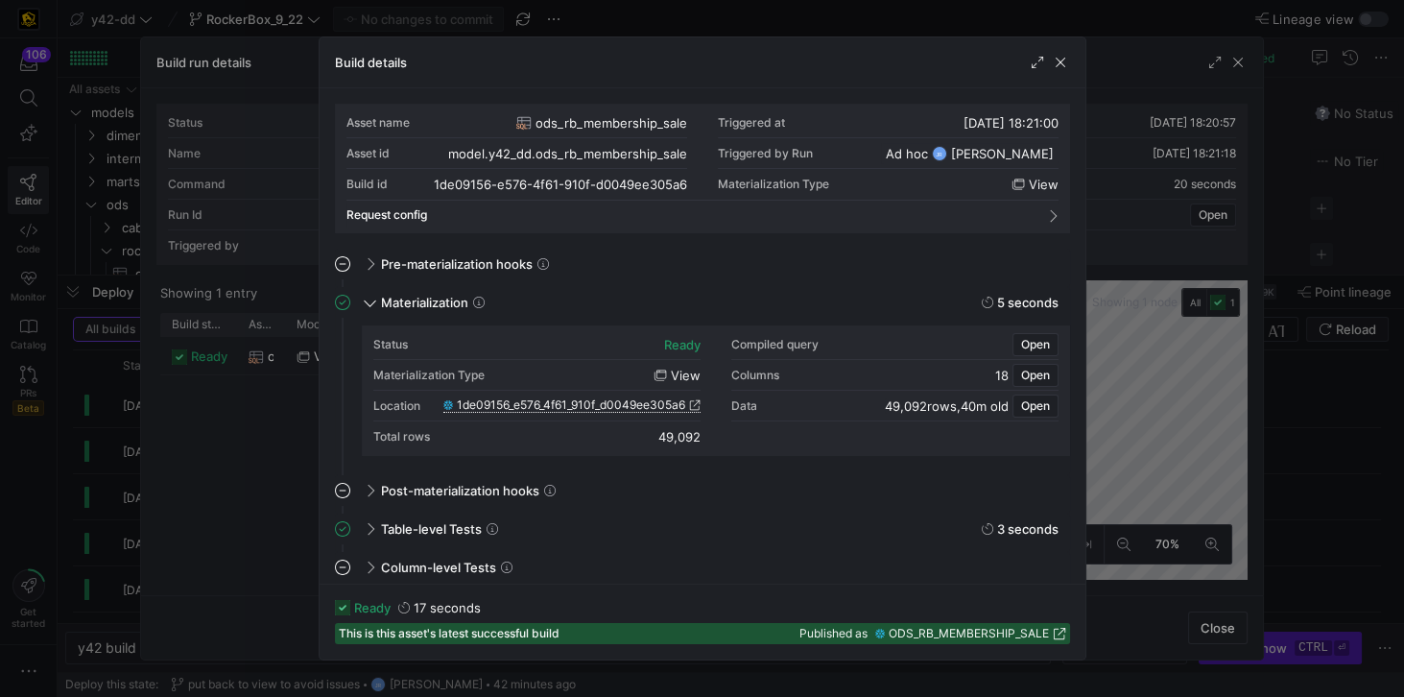
click at [608, 403] on span "1de09156_e576_4f61_910f_d0049ee305a6" at bounding box center [571, 404] width 228 height 13
click at [1053, 66] on span "button" at bounding box center [1060, 62] width 19 height 19
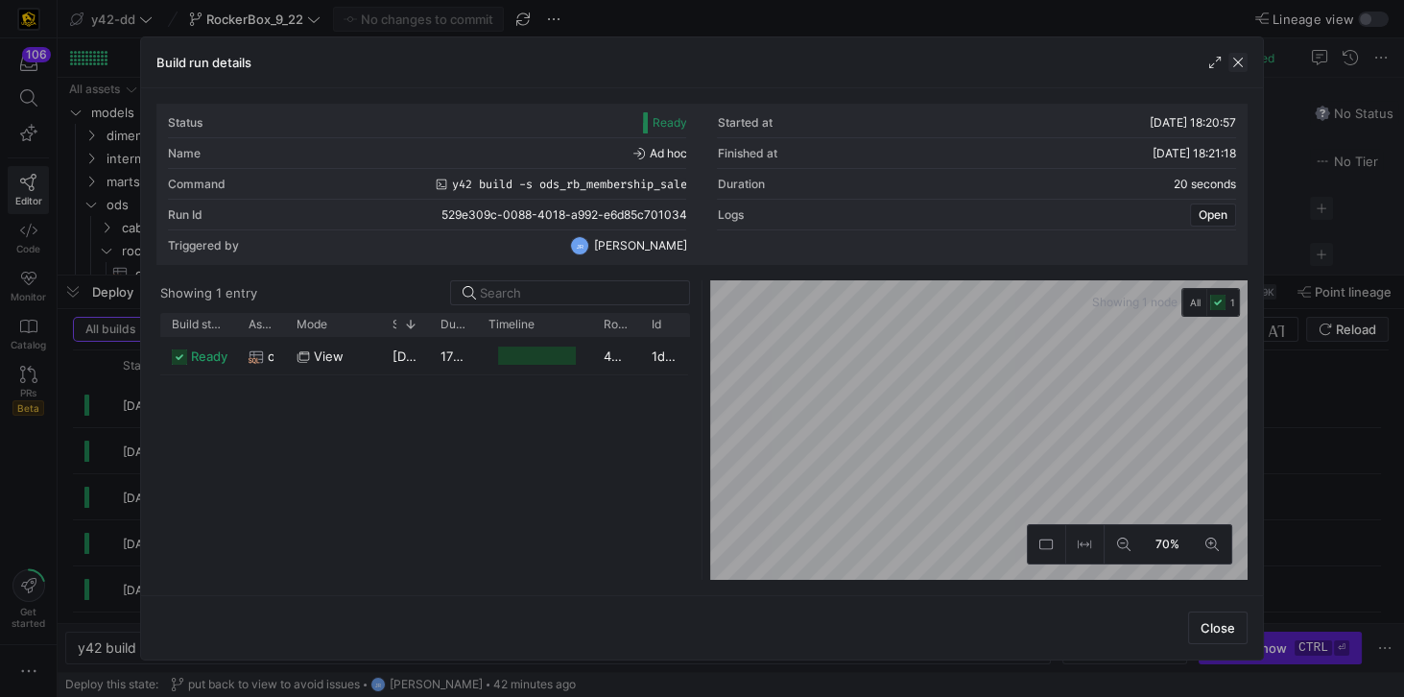
click at [1230, 65] on span "button" at bounding box center [1237, 62] width 19 height 19
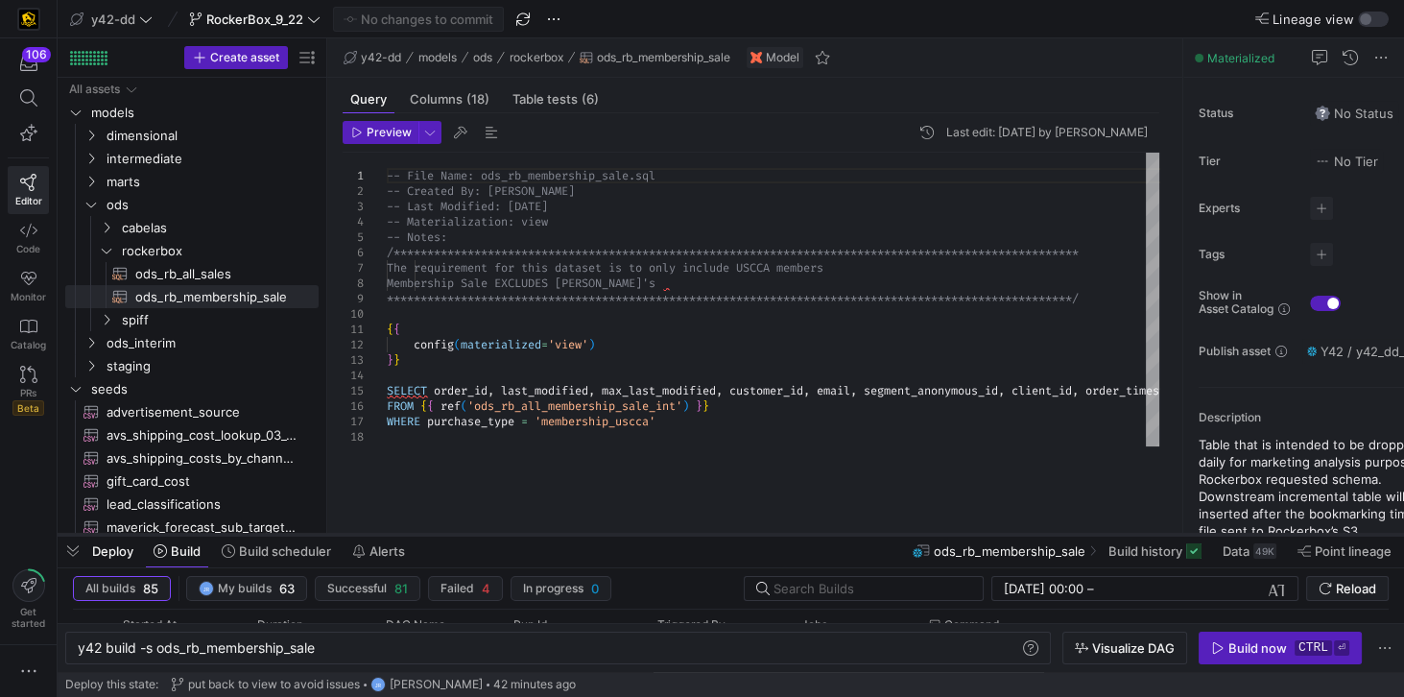
drag, startPoint x: 418, startPoint y: 274, endPoint x: 336, endPoint y: 534, distance: 272.0
click at [336, 534] on div at bounding box center [731, 535] width 1347 height 8
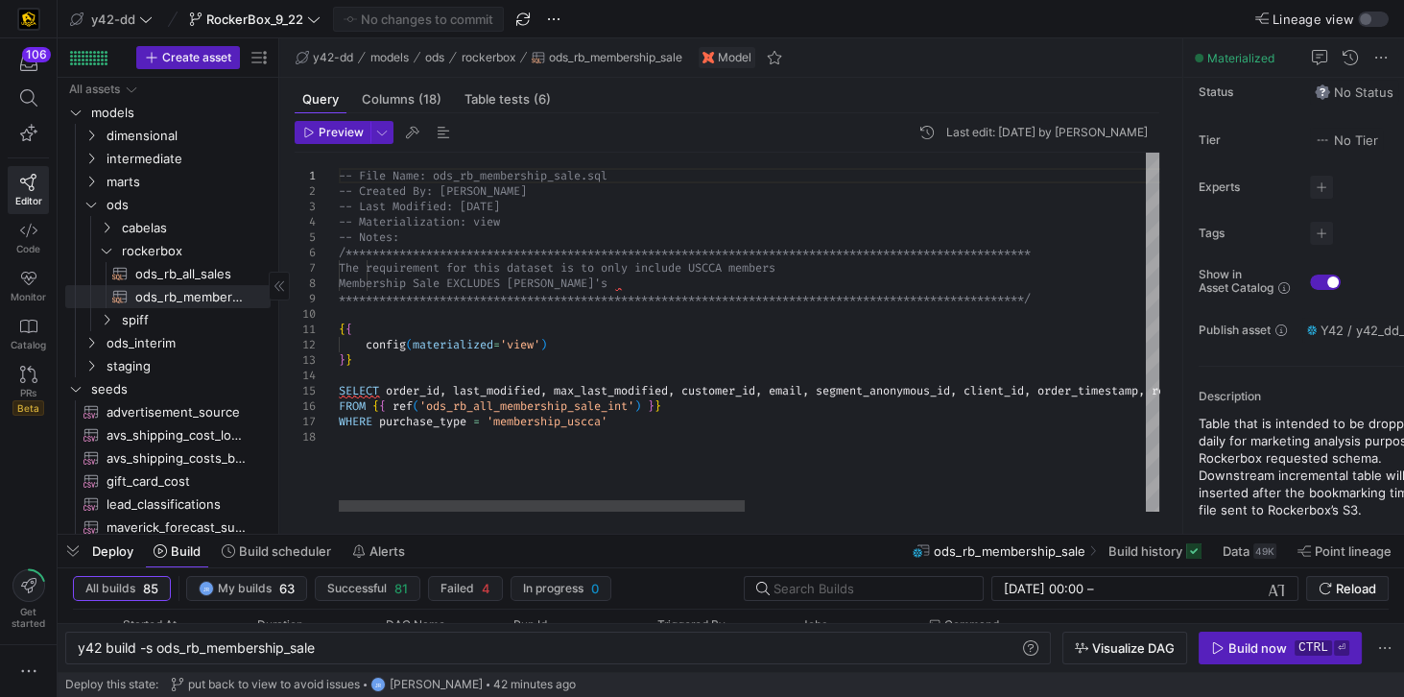
drag, startPoint x: 326, startPoint y: 251, endPoint x: 241, endPoint y: 250, distance: 85.4
click at [1323, 228] on span "button" at bounding box center [1321, 233] width 23 height 23
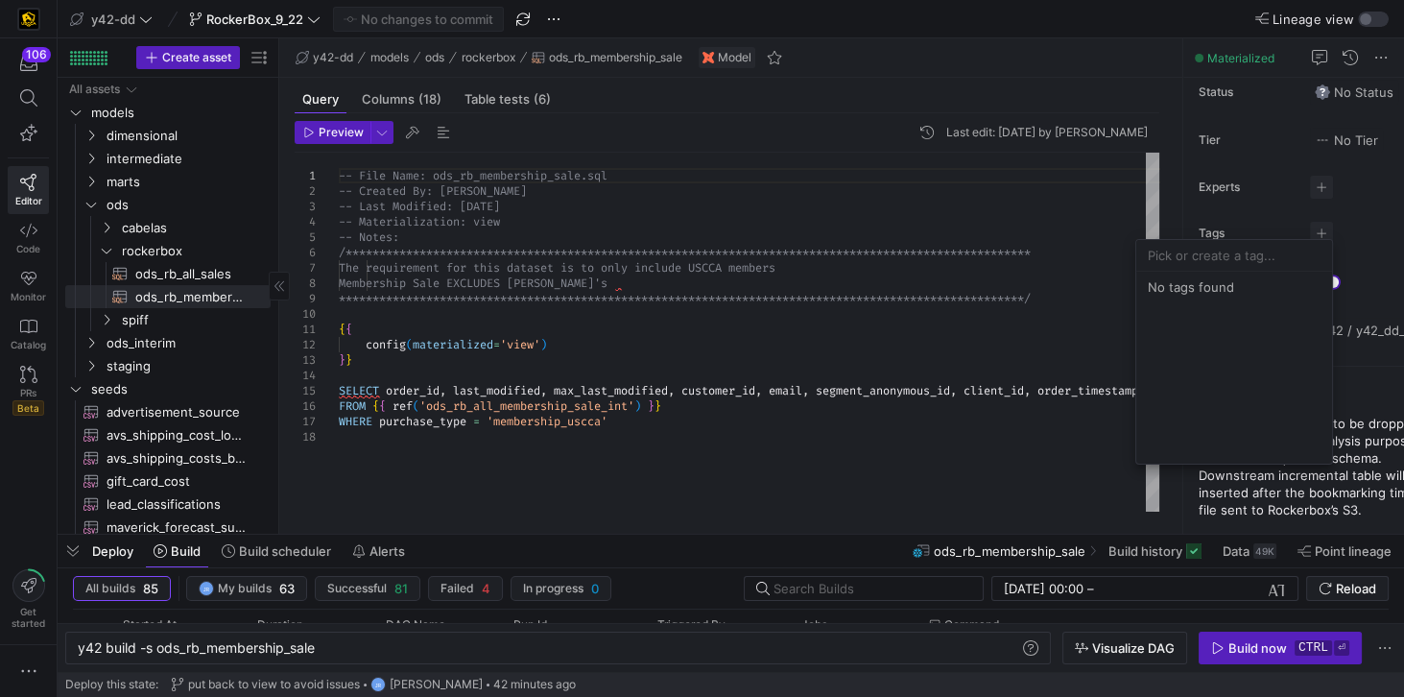
click at [1359, 224] on div at bounding box center [702, 348] width 1404 height 697
